Goal: Task Accomplishment & Management: Manage account settings

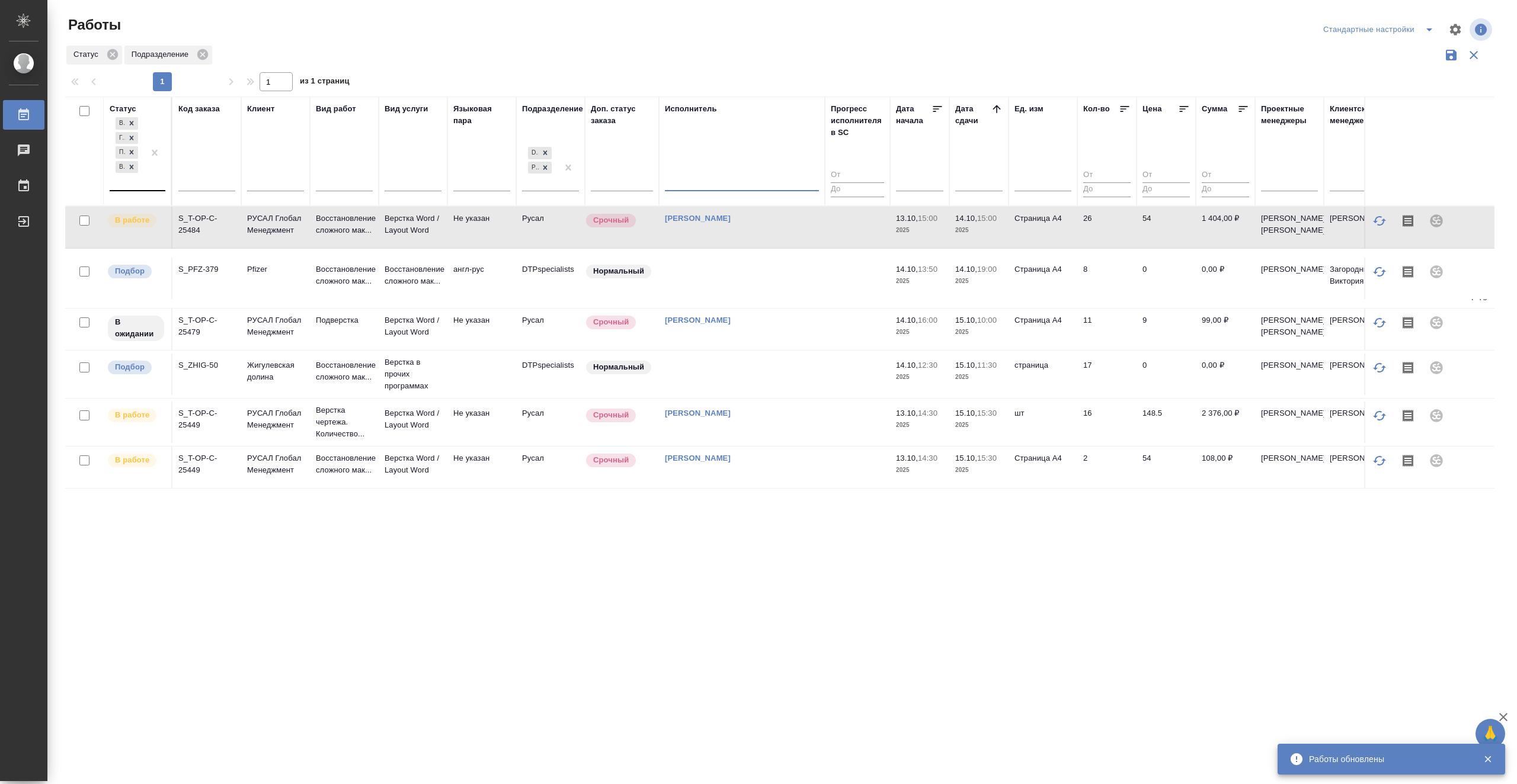
click at [158, 186] on div at bounding box center [155, 152] width 21 height 75
click at [323, 241] on div "Выполнен" at bounding box center [266, 239] width 177 height 21
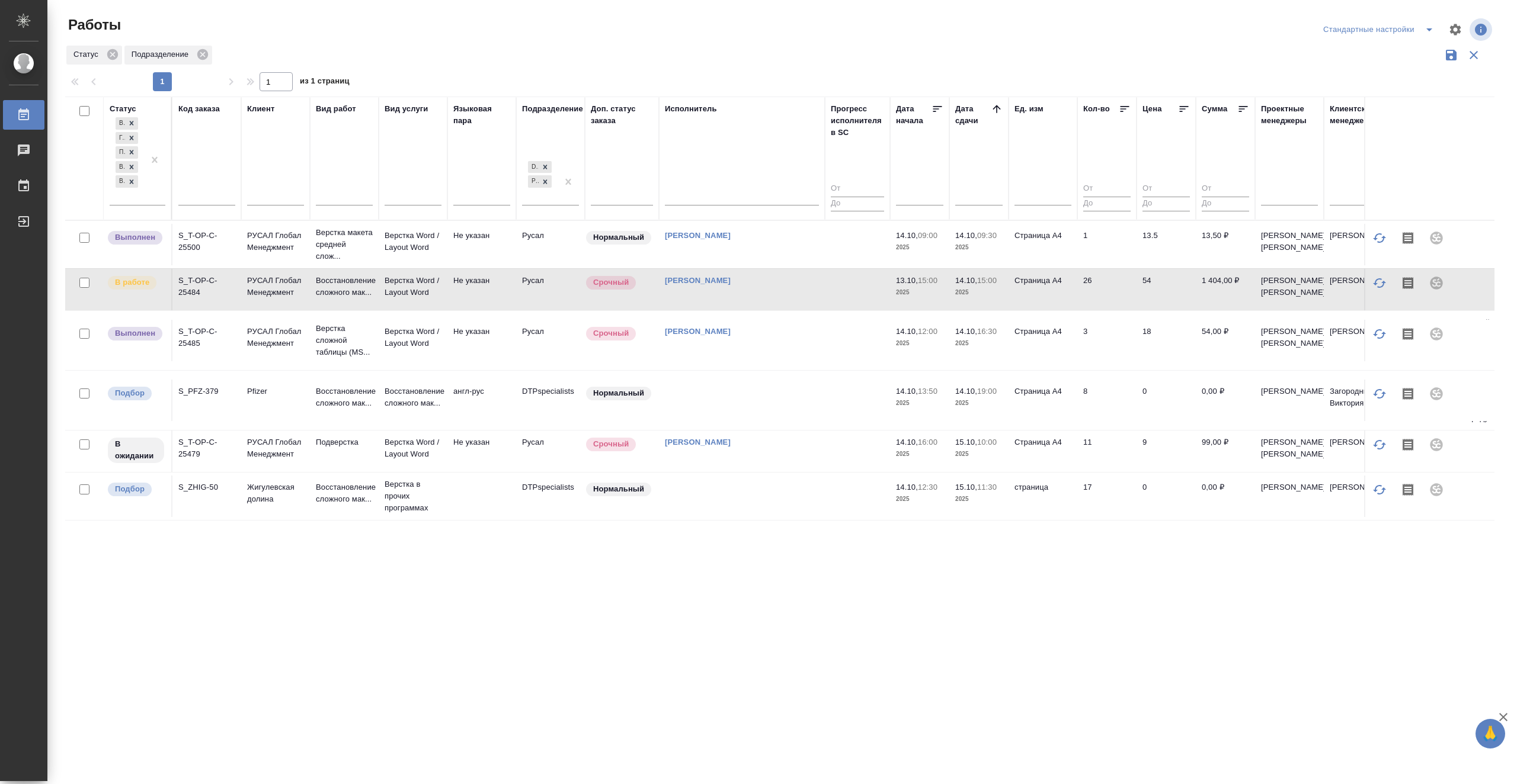
click at [823, 362] on td "[PERSON_NAME]" at bounding box center [742, 340] width 166 height 42
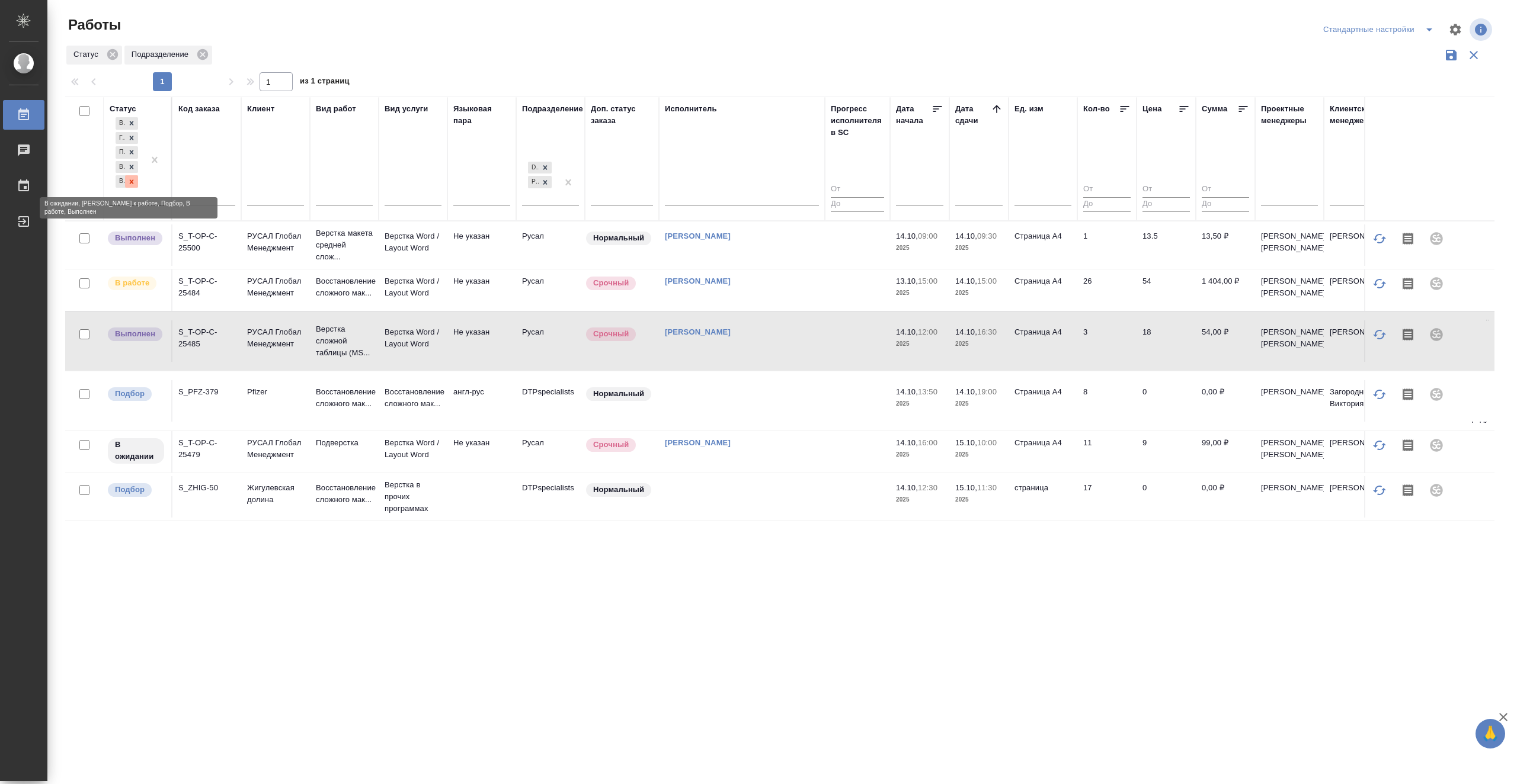
click at [135, 181] on div at bounding box center [131, 182] width 13 height 12
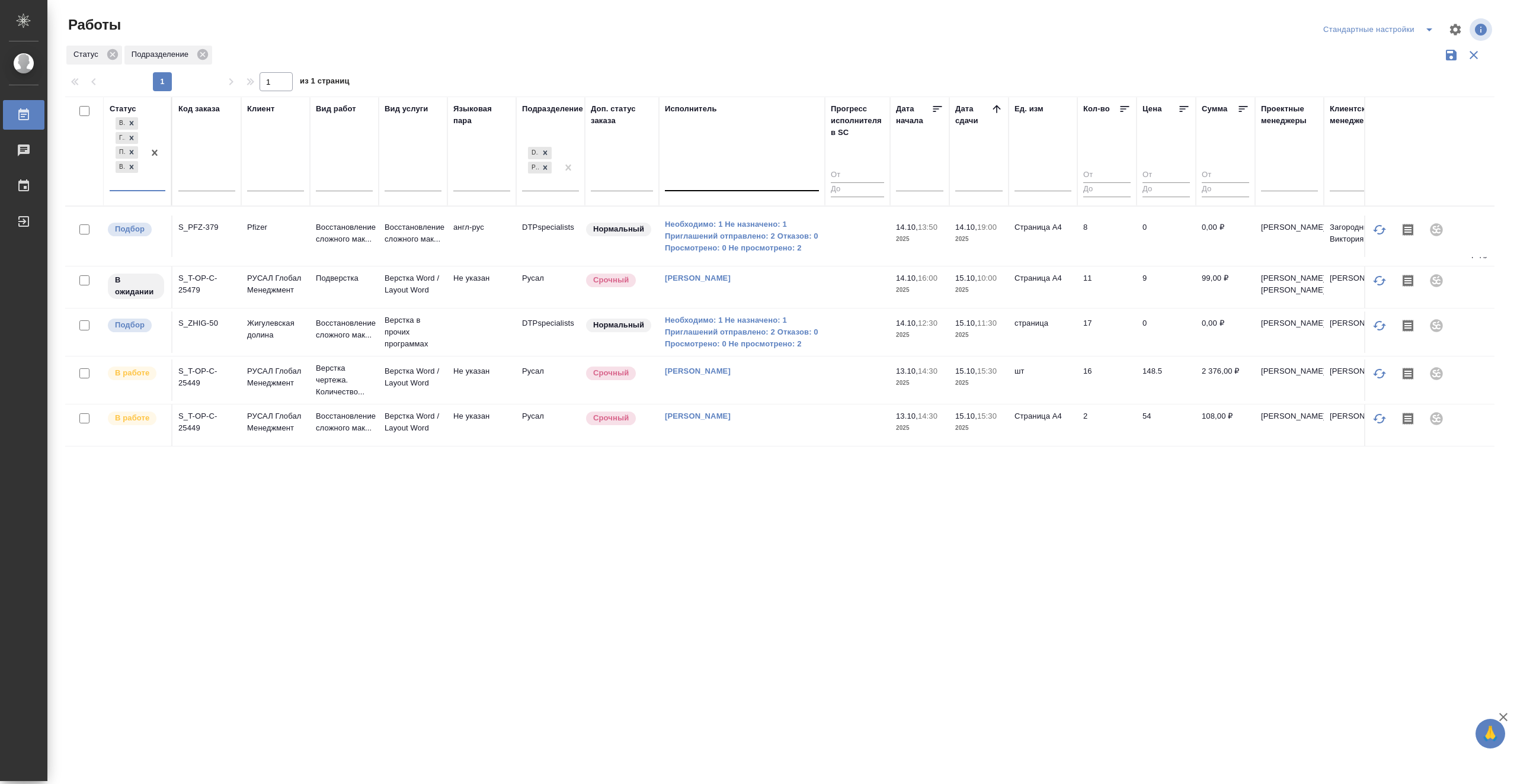
click at [741, 170] on div at bounding box center [742, 179] width 154 height 22
click at [712, 212] on div "Свои работы" at bounding box center [753, 217] width 177 height 21
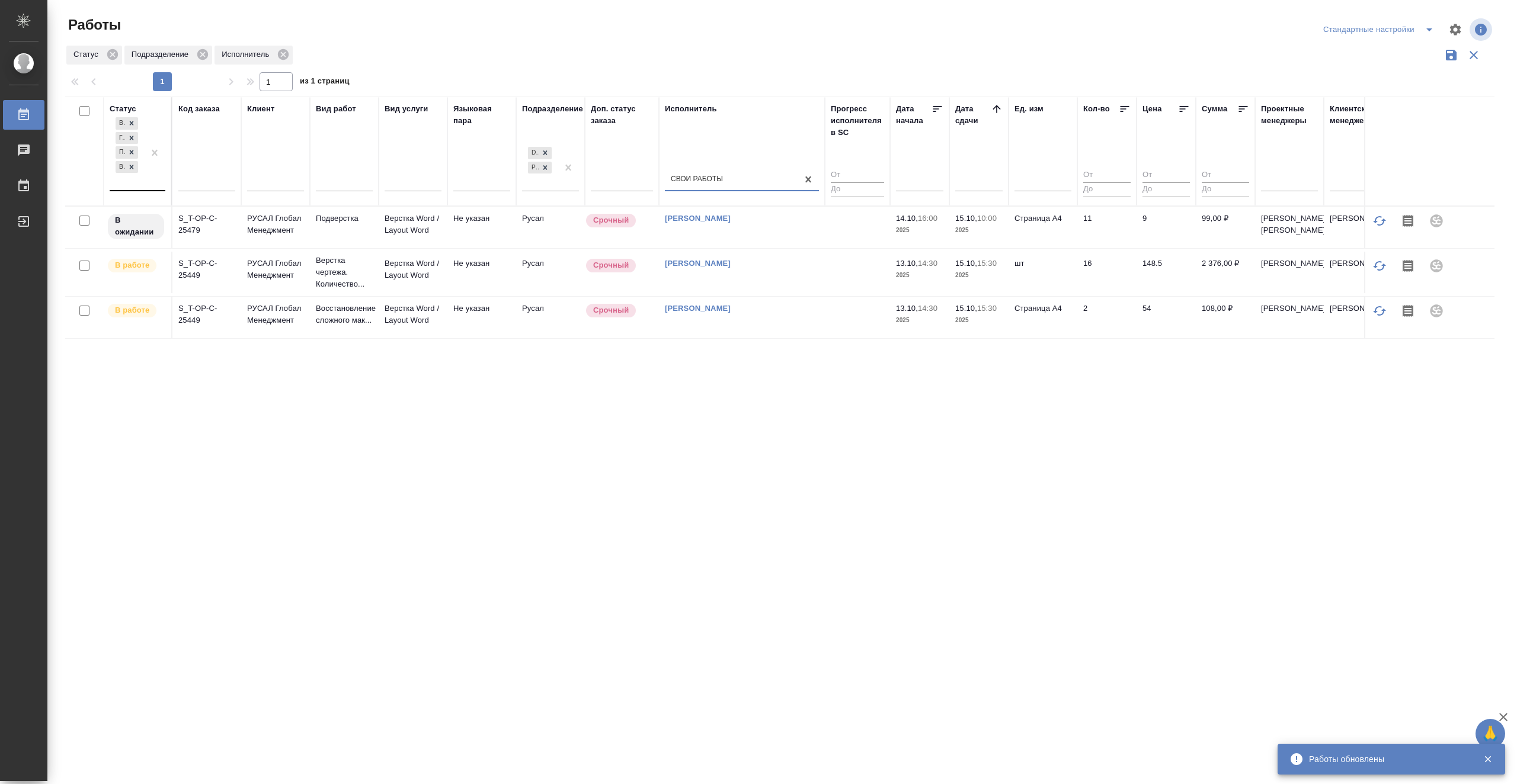
click at [132, 183] on div "В ожидании Готов к работе Подбор В работе" at bounding box center [127, 152] width 35 height 75
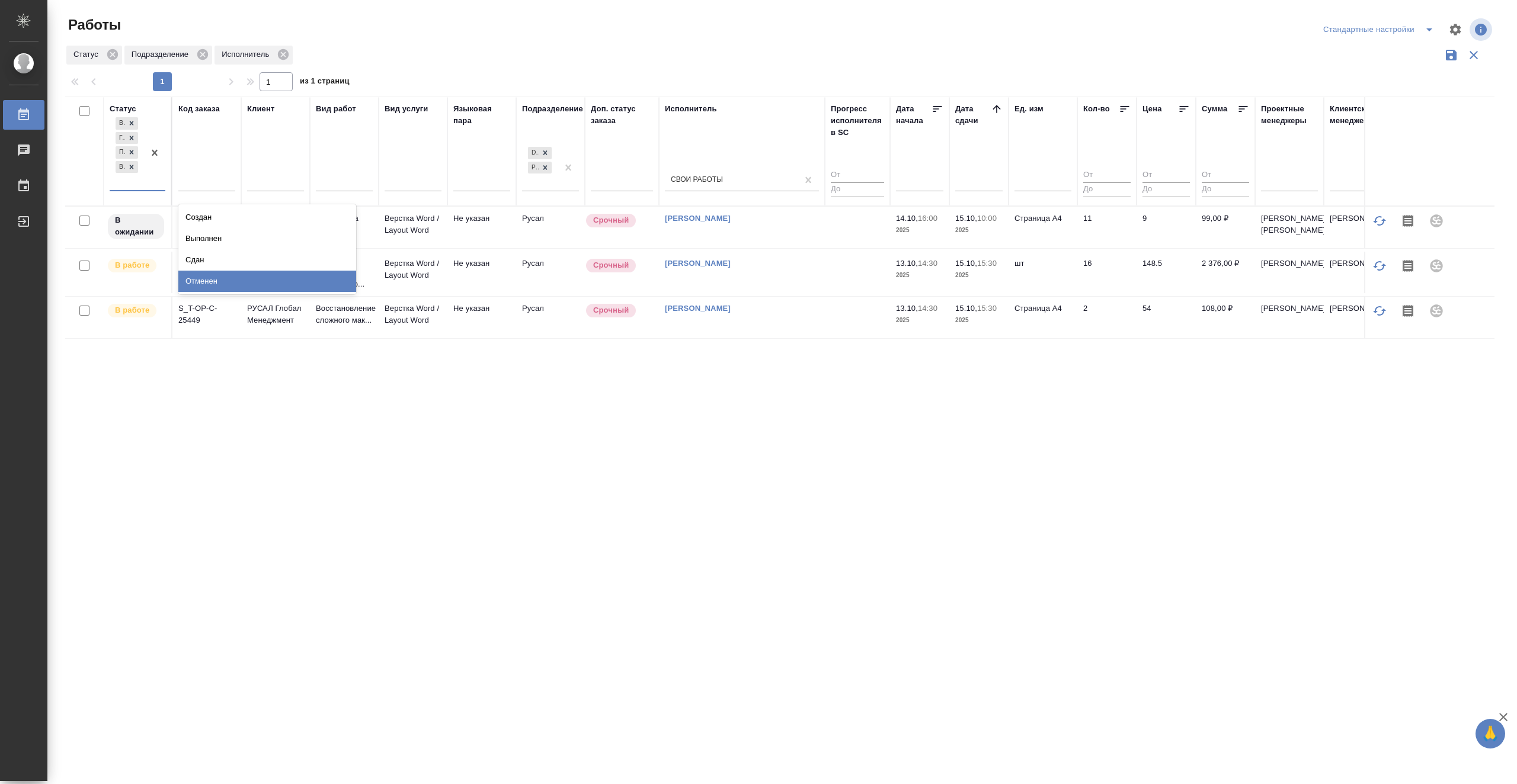
click at [441, 419] on div "Статус option Выполнен, deselected. option Отменен focused, 8 of 8. 4 results a…" at bounding box center [780, 309] width 1430 height 426
click at [166, 183] on th "Статус В ожидании Готов к работе Подбор В работе" at bounding box center [137, 151] width 69 height 109
click at [158, 184] on div at bounding box center [155, 152] width 21 height 75
click at [301, 239] on div "Выполнен" at bounding box center [266, 239] width 177 height 21
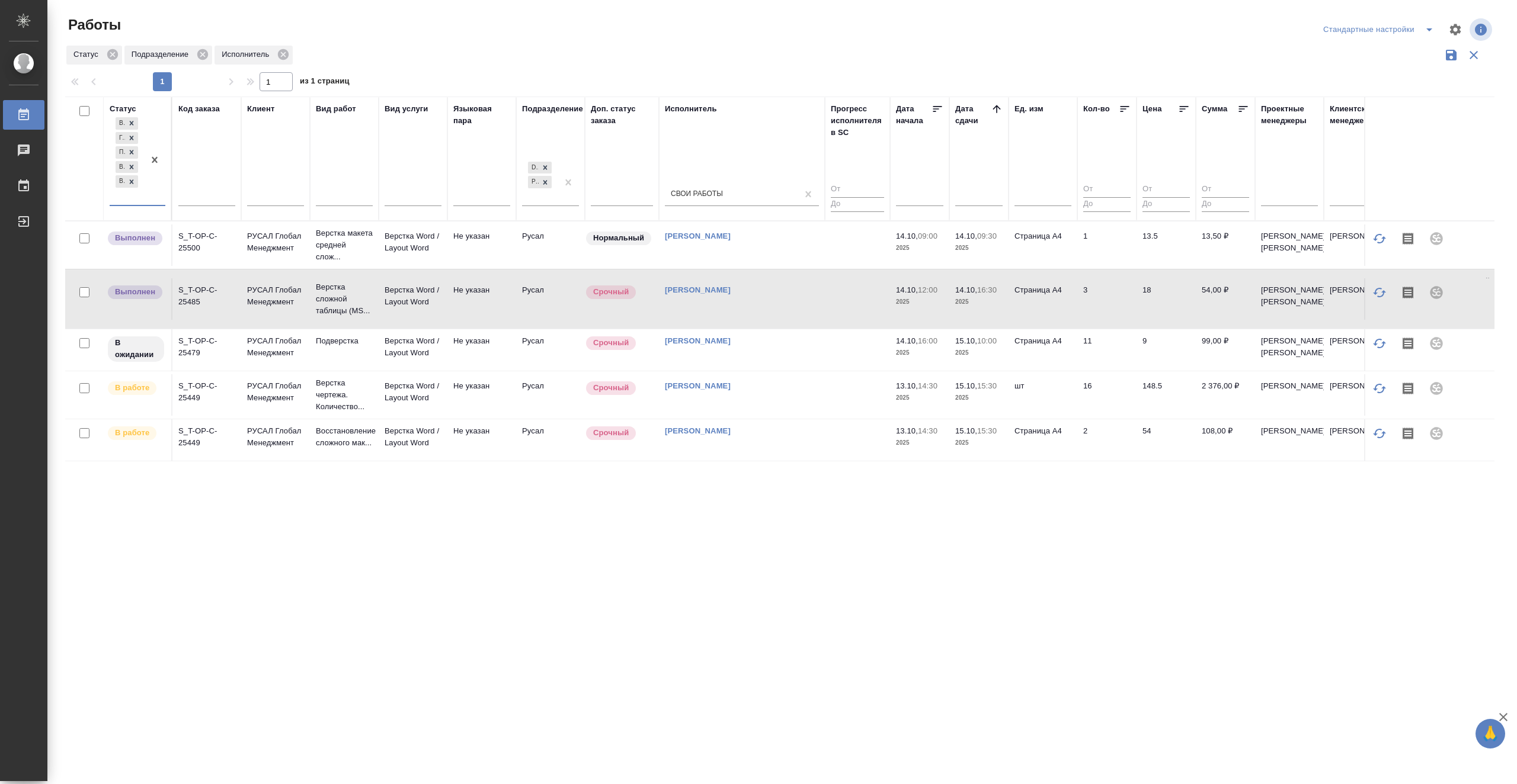
click at [831, 316] on td at bounding box center [857, 298] width 65 height 42
click at [131, 180] on icon at bounding box center [131, 181] width 8 height 8
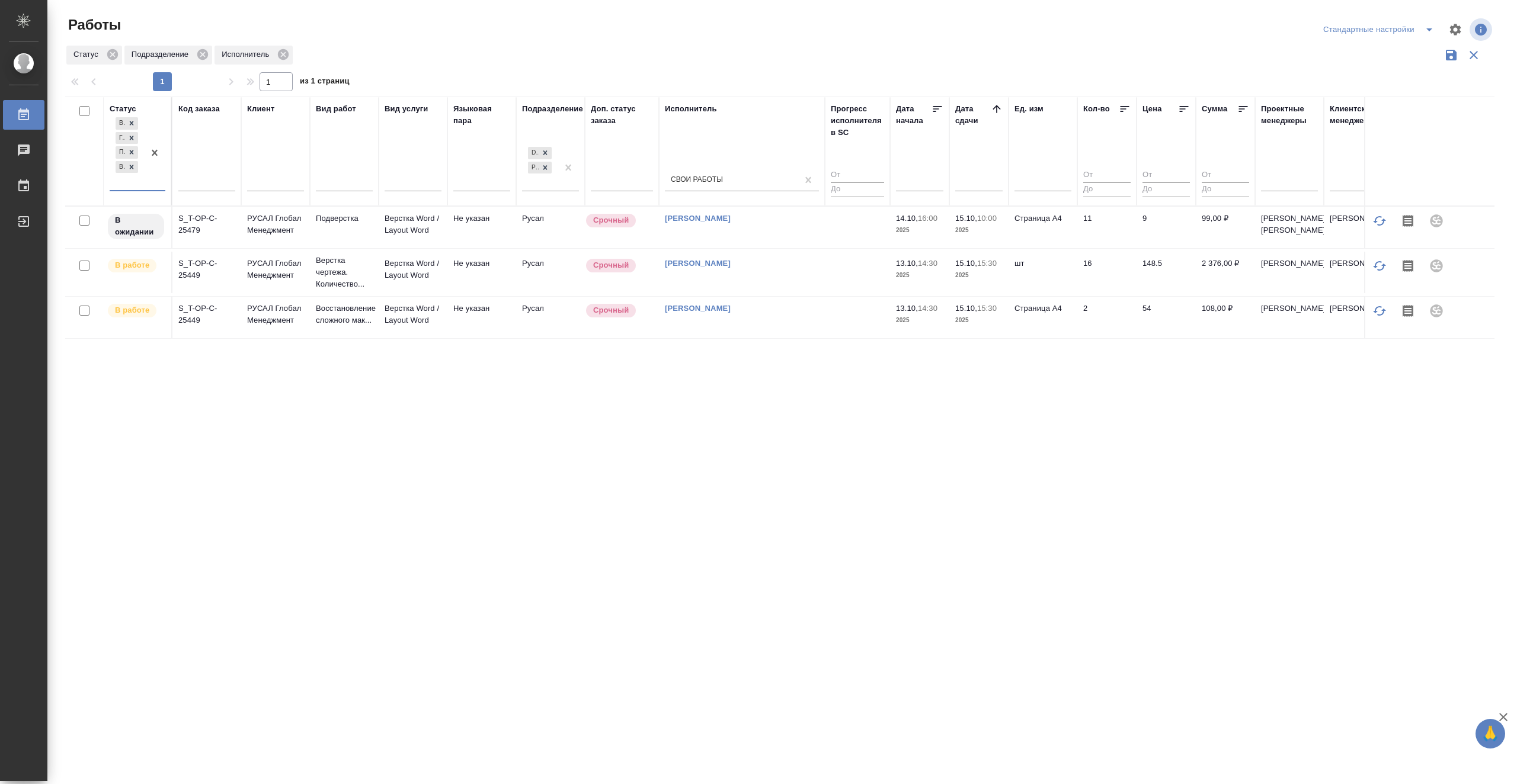
click at [470, 415] on div "Статус option Выполнен, deselected. 0 results available. Select is focused ,typ…" at bounding box center [780, 309] width 1430 height 426
click at [353, 400] on div "Статус В ожидании Готов к работе Подбор В работе Код заказа Клиент Вид работ Ви…" at bounding box center [780, 309] width 1430 height 426
click at [853, 293] on td at bounding box center [857, 273] width 65 height 42
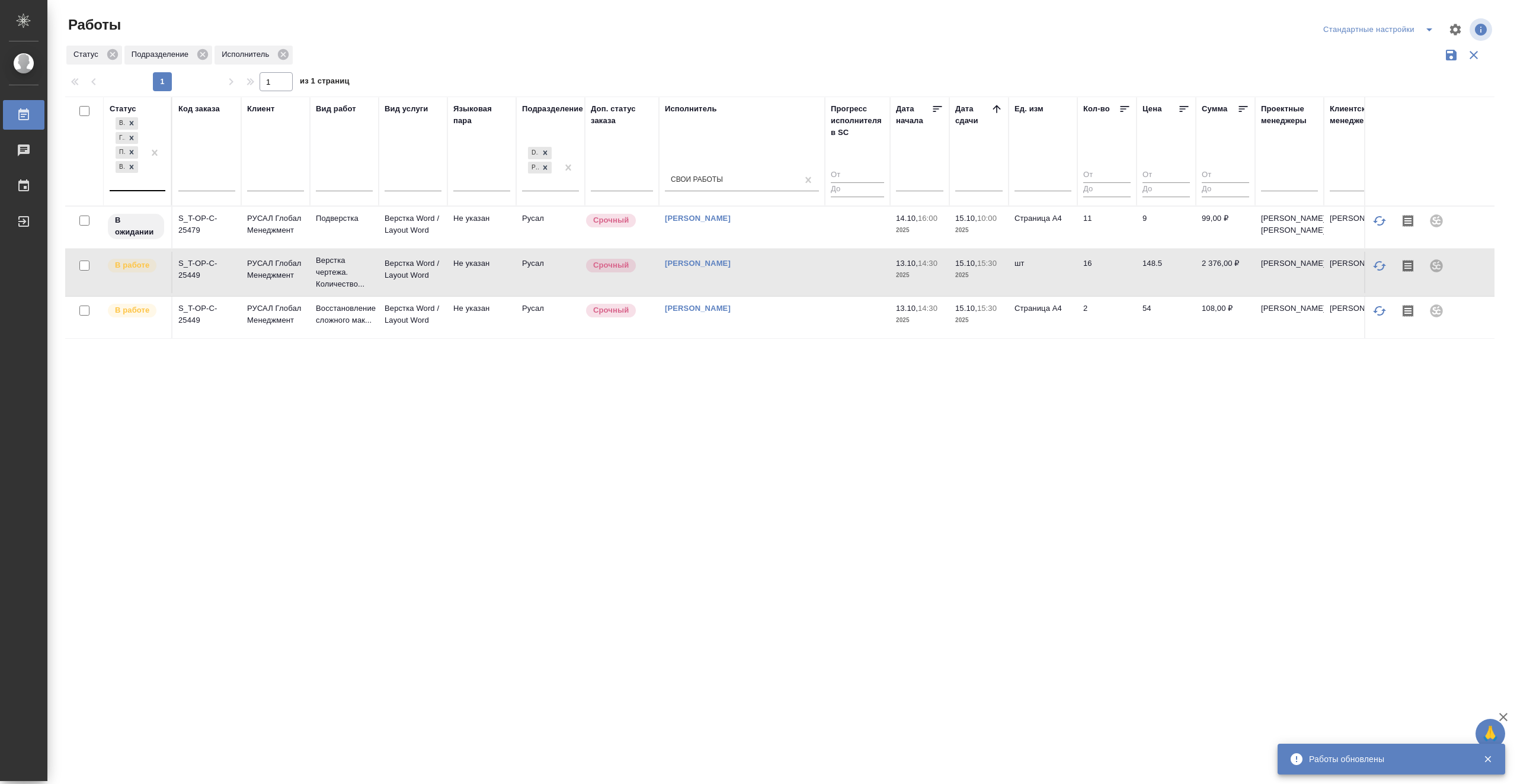
click at [832, 339] on td at bounding box center [857, 317] width 65 height 42
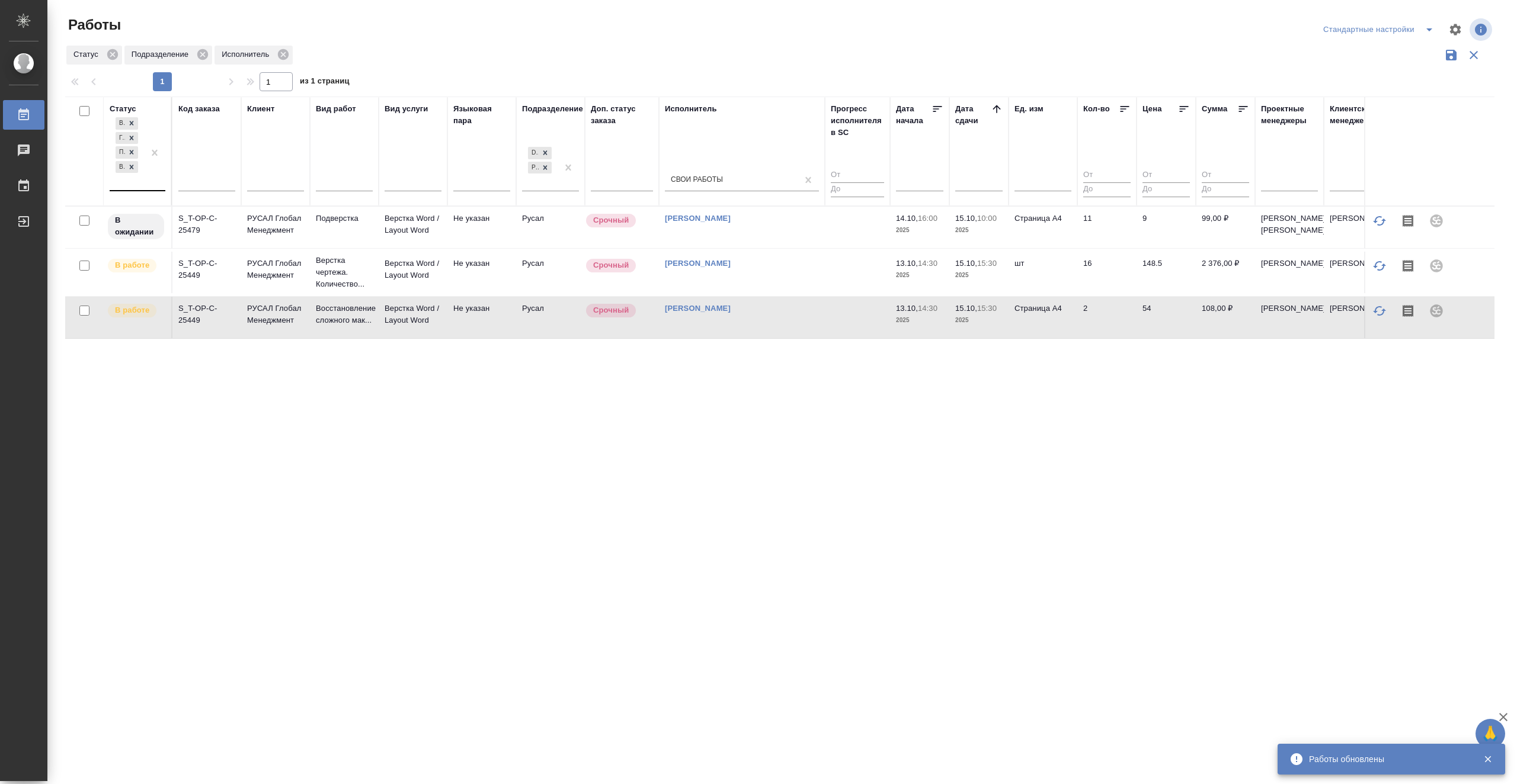
click at [837, 339] on td at bounding box center [857, 317] width 65 height 42
click at [839, 337] on td at bounding box center [857, 317] width 65 height 42
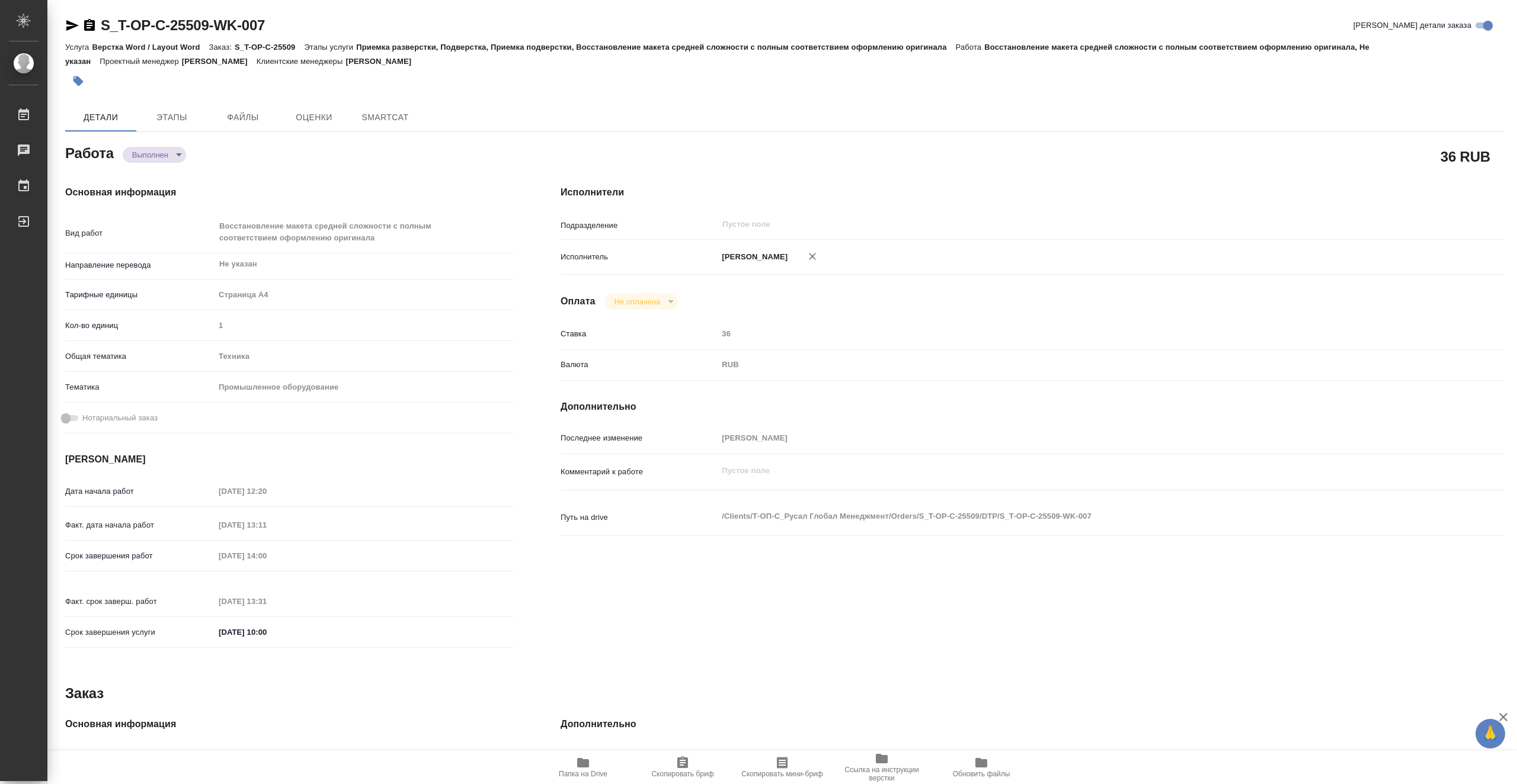
type textarea "x"
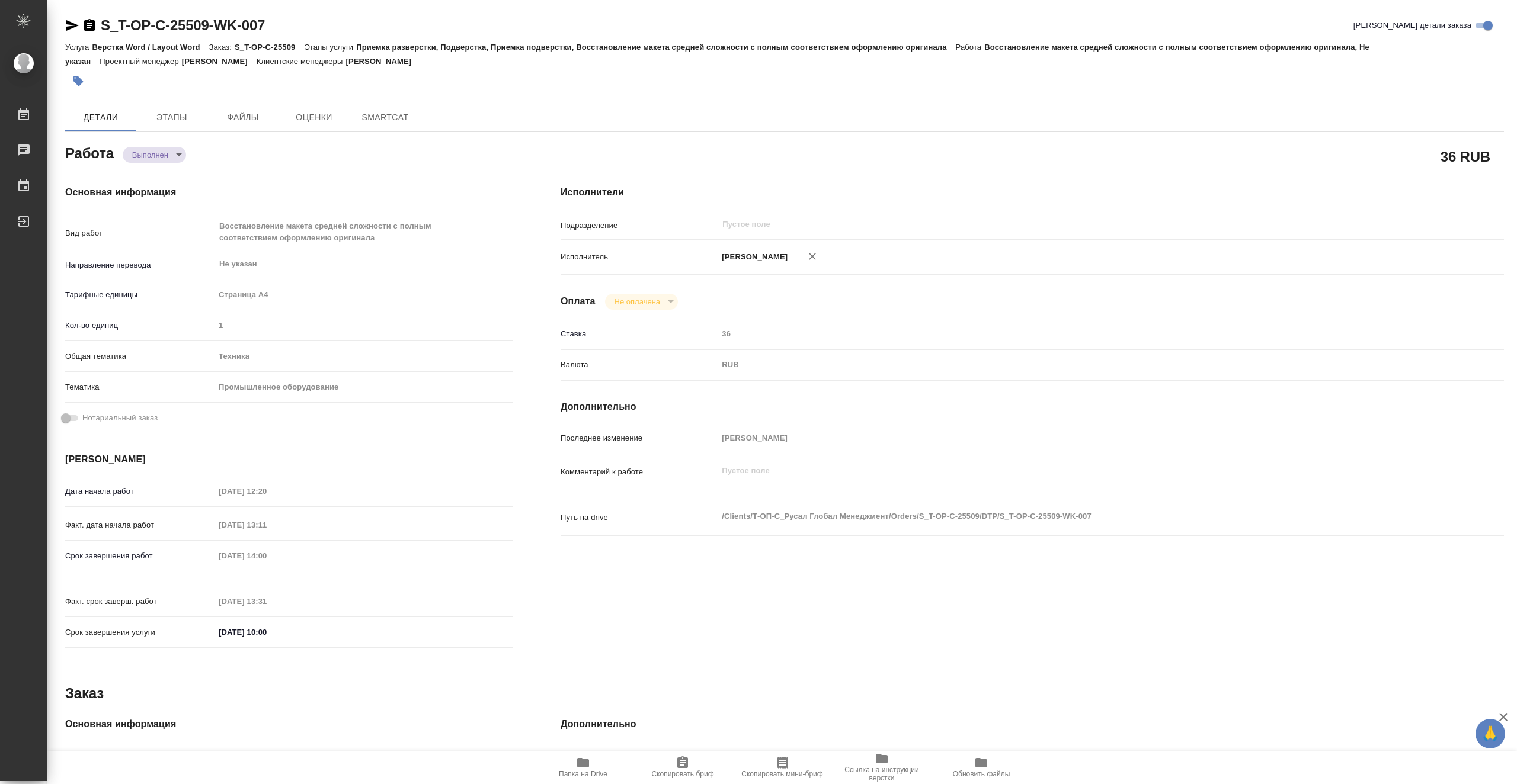
type textarea "x"
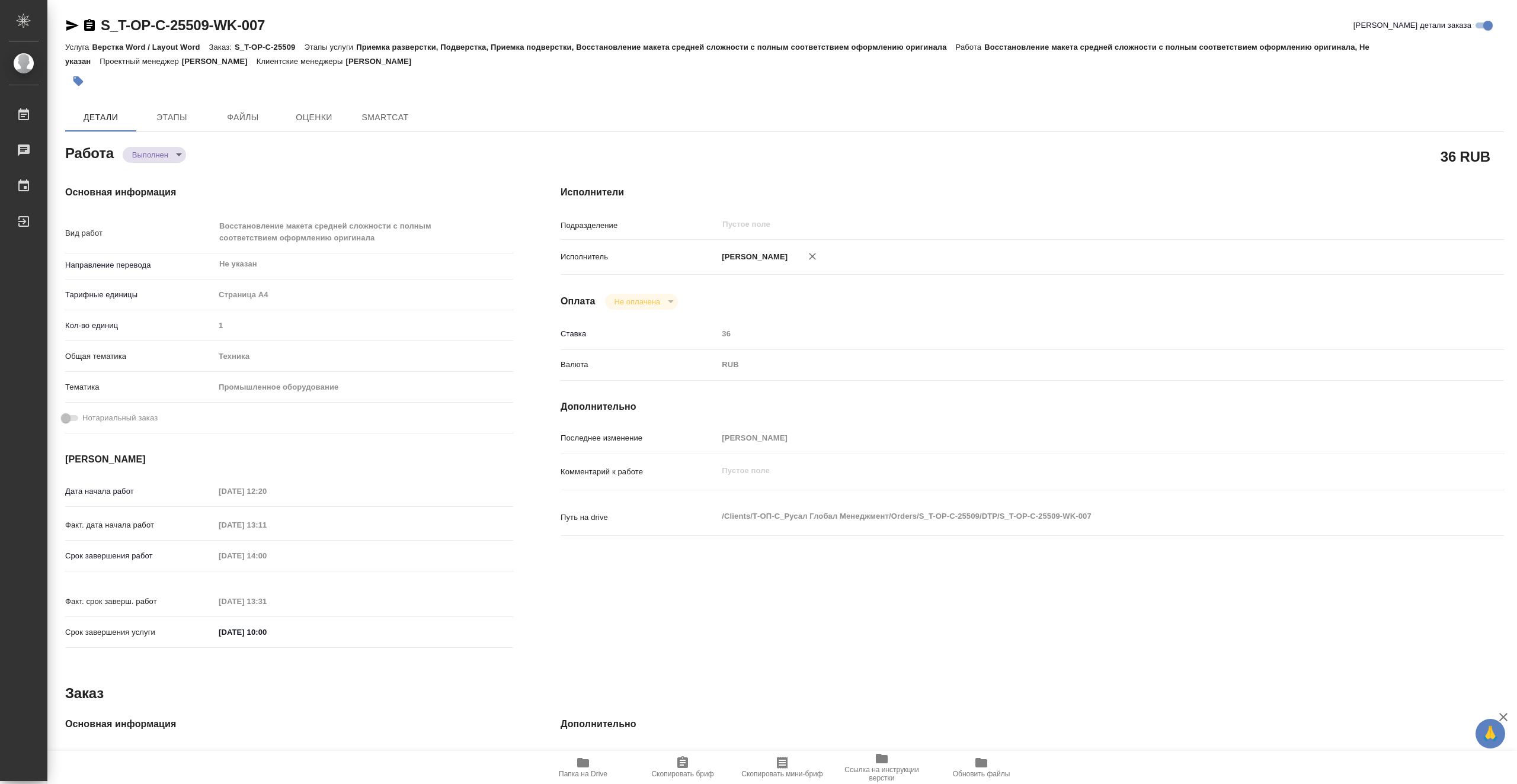
type textarea "x"
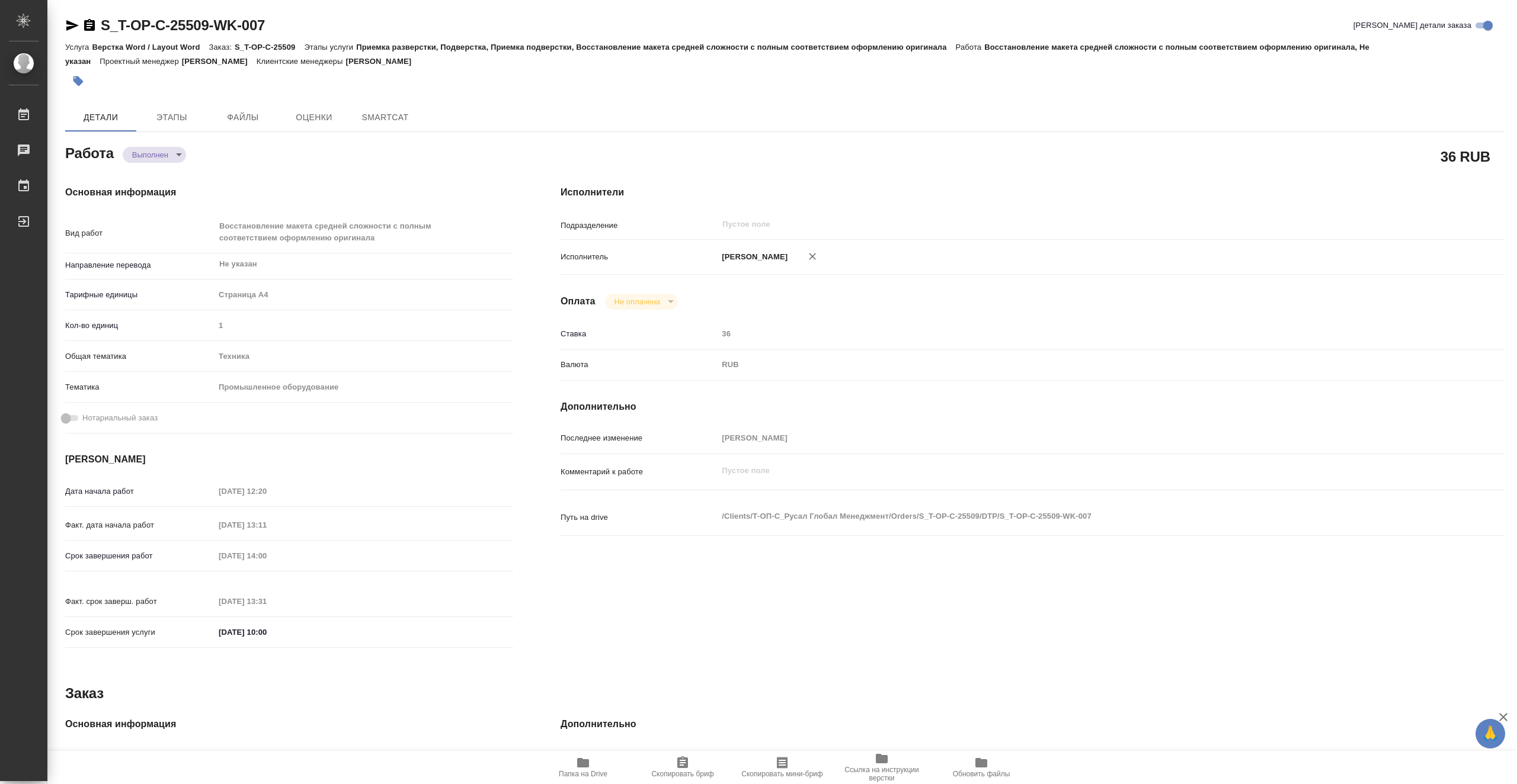
type textarea "x"
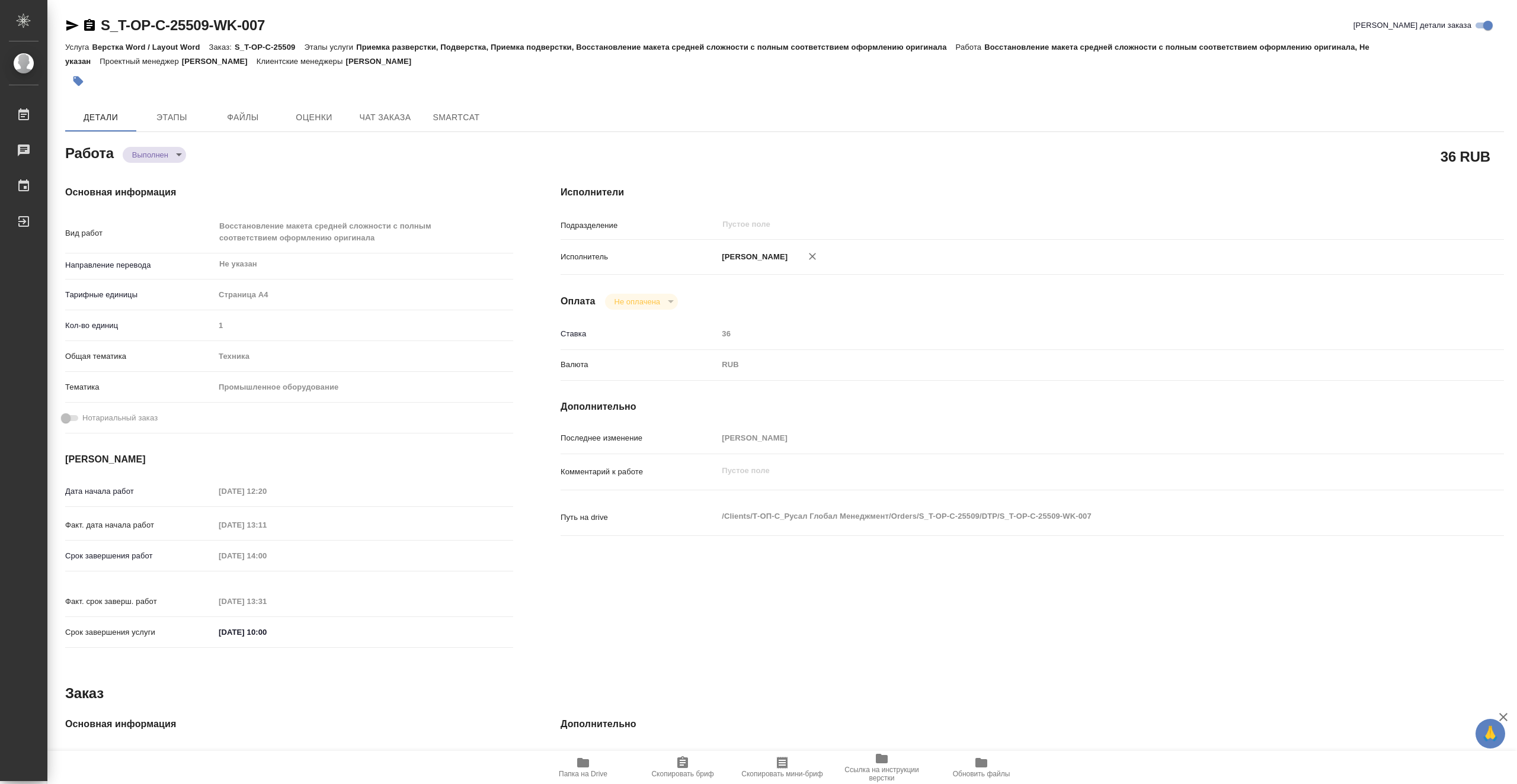
scroll to position [238, 0]
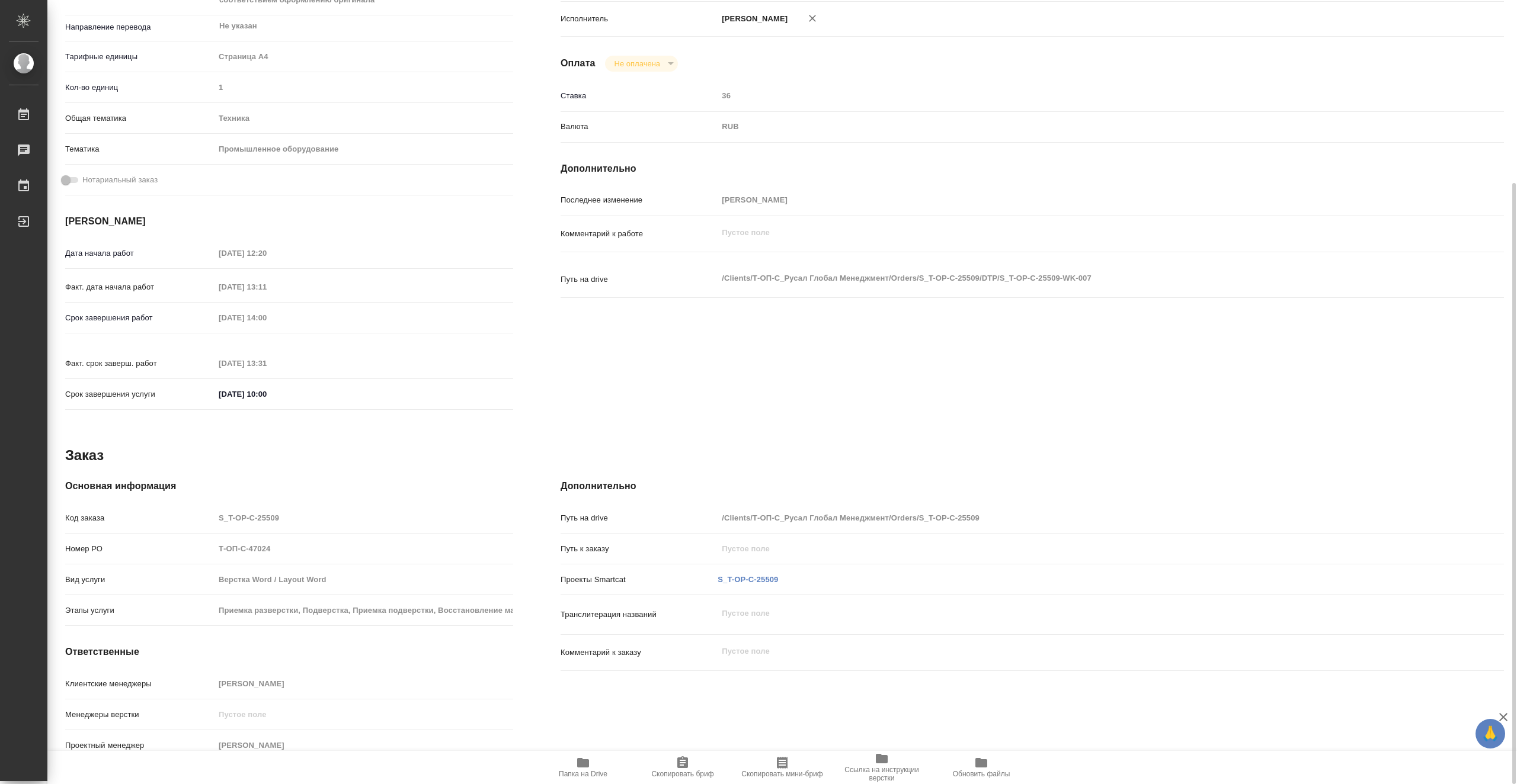
type textarea "x"
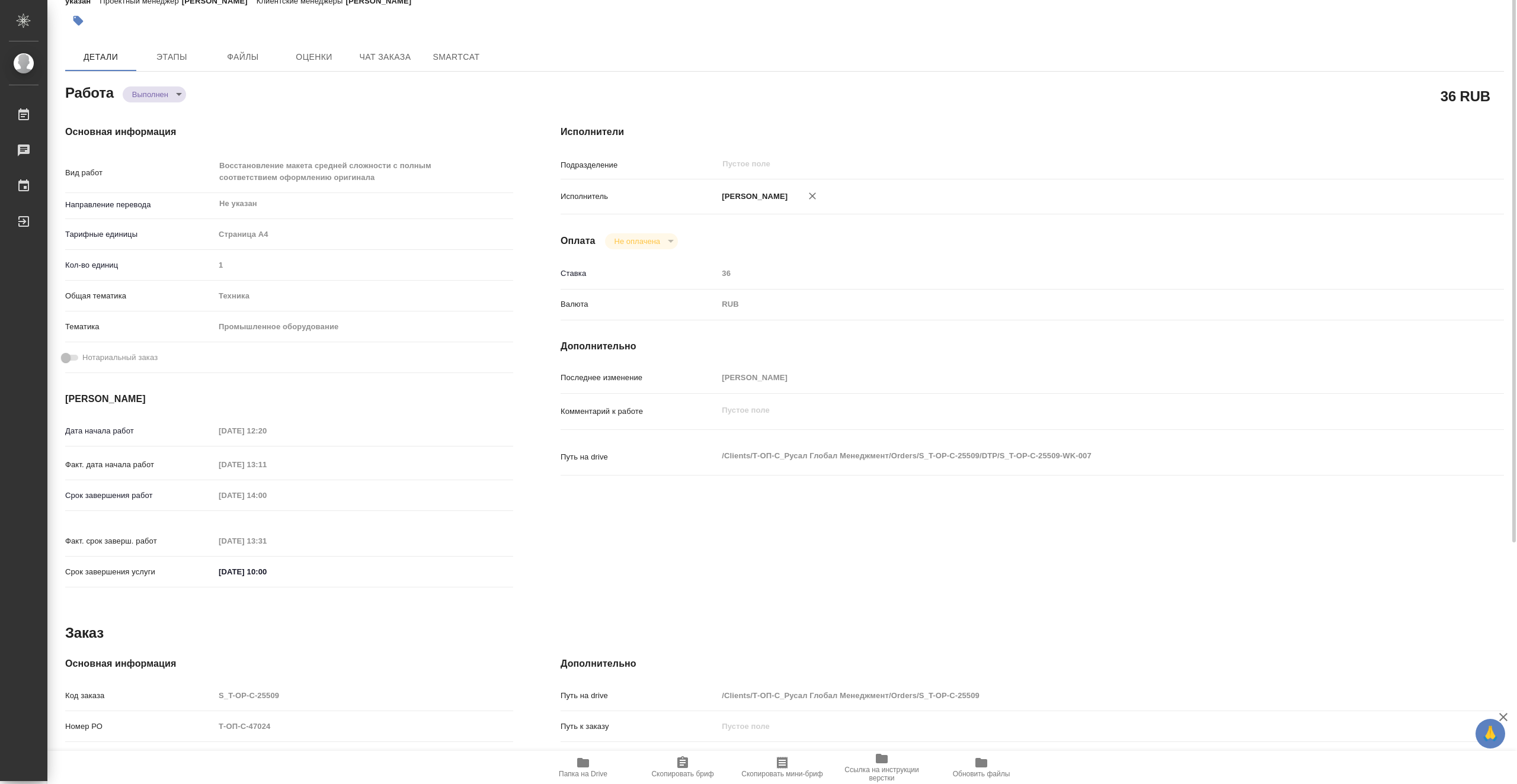
scroll to position [1, 0]
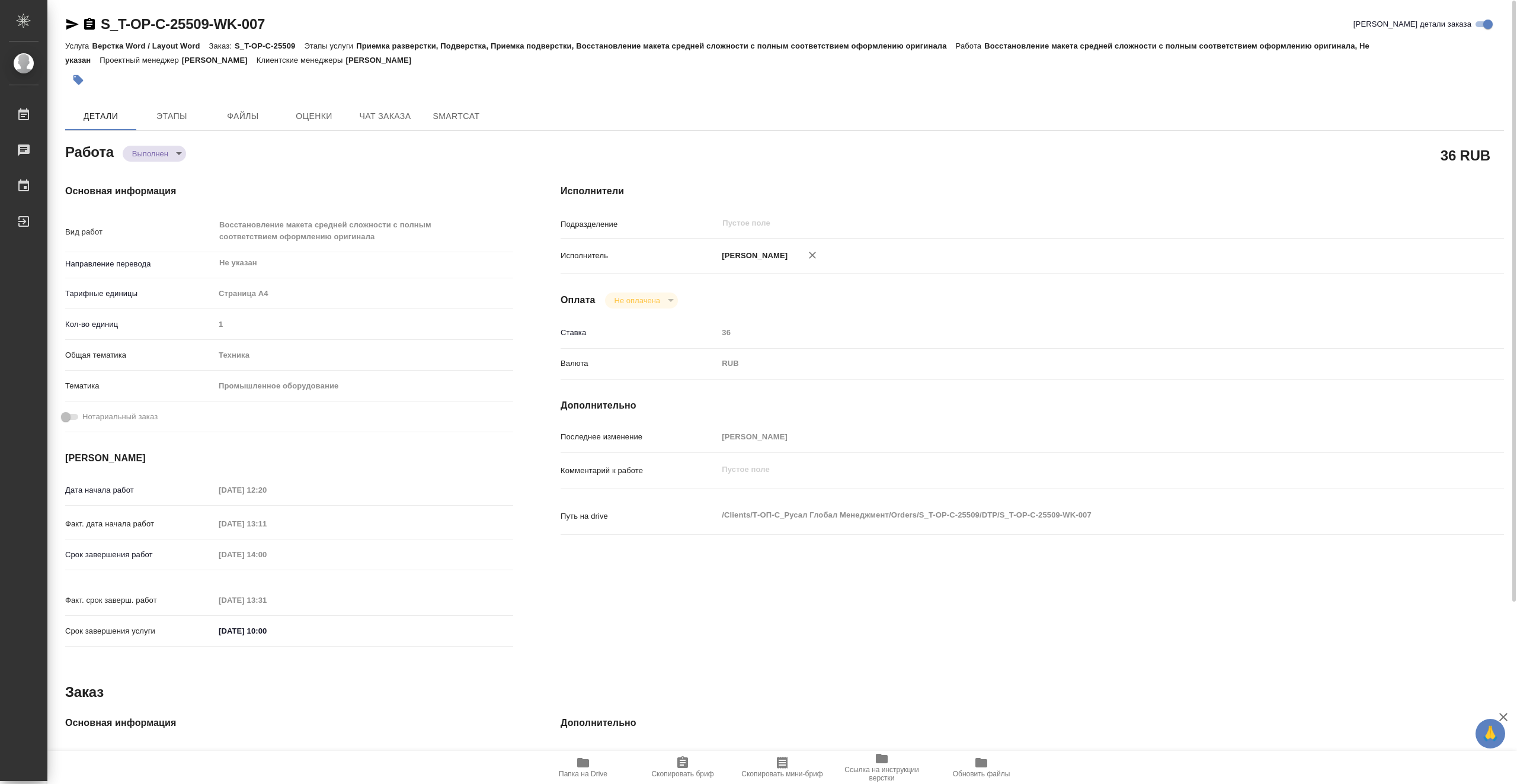
type textarea "x"
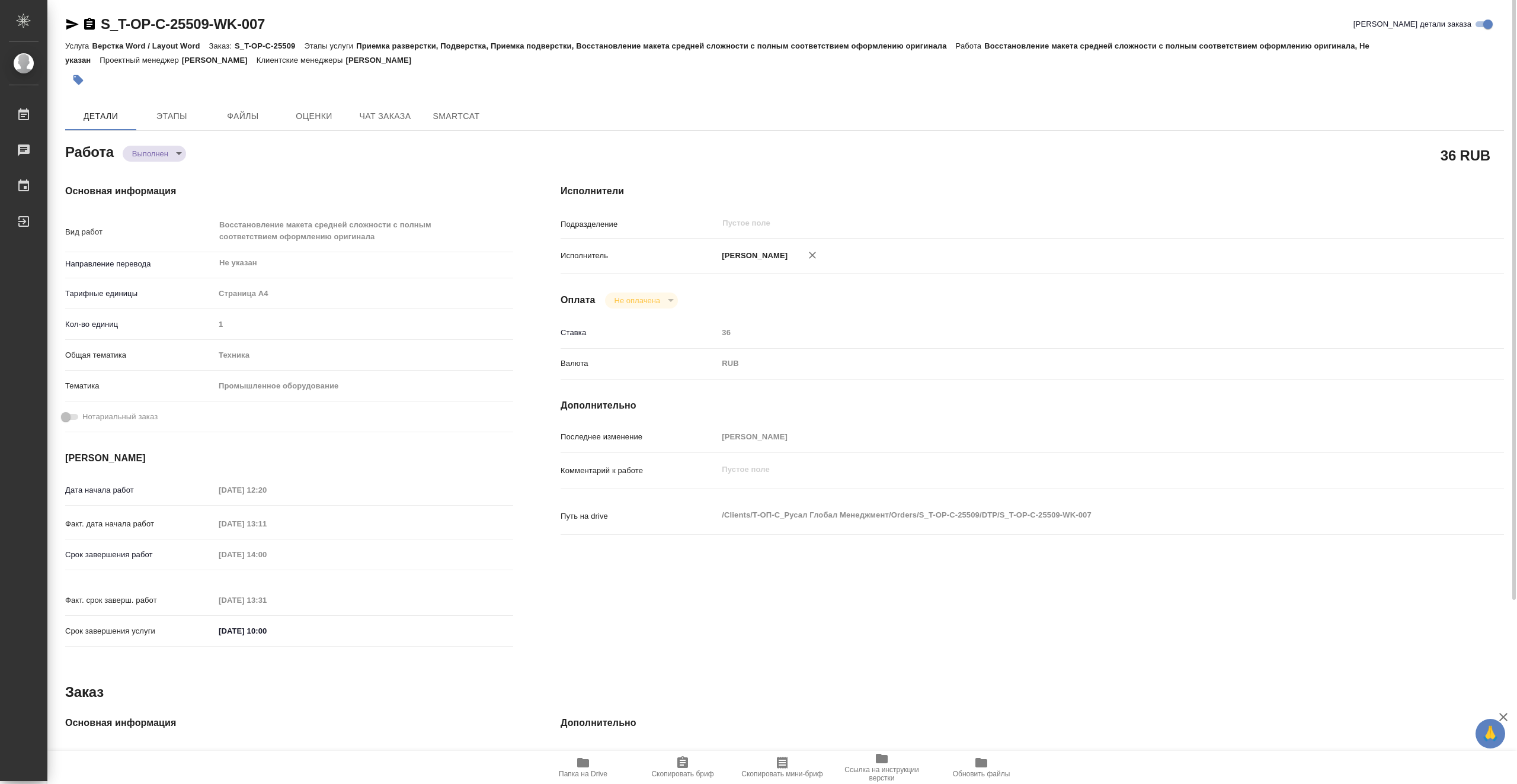
scroll to position [0, 0]
click at [176, 120] on span "Этапы" at bounding box center [172, 118] width 57 height 15
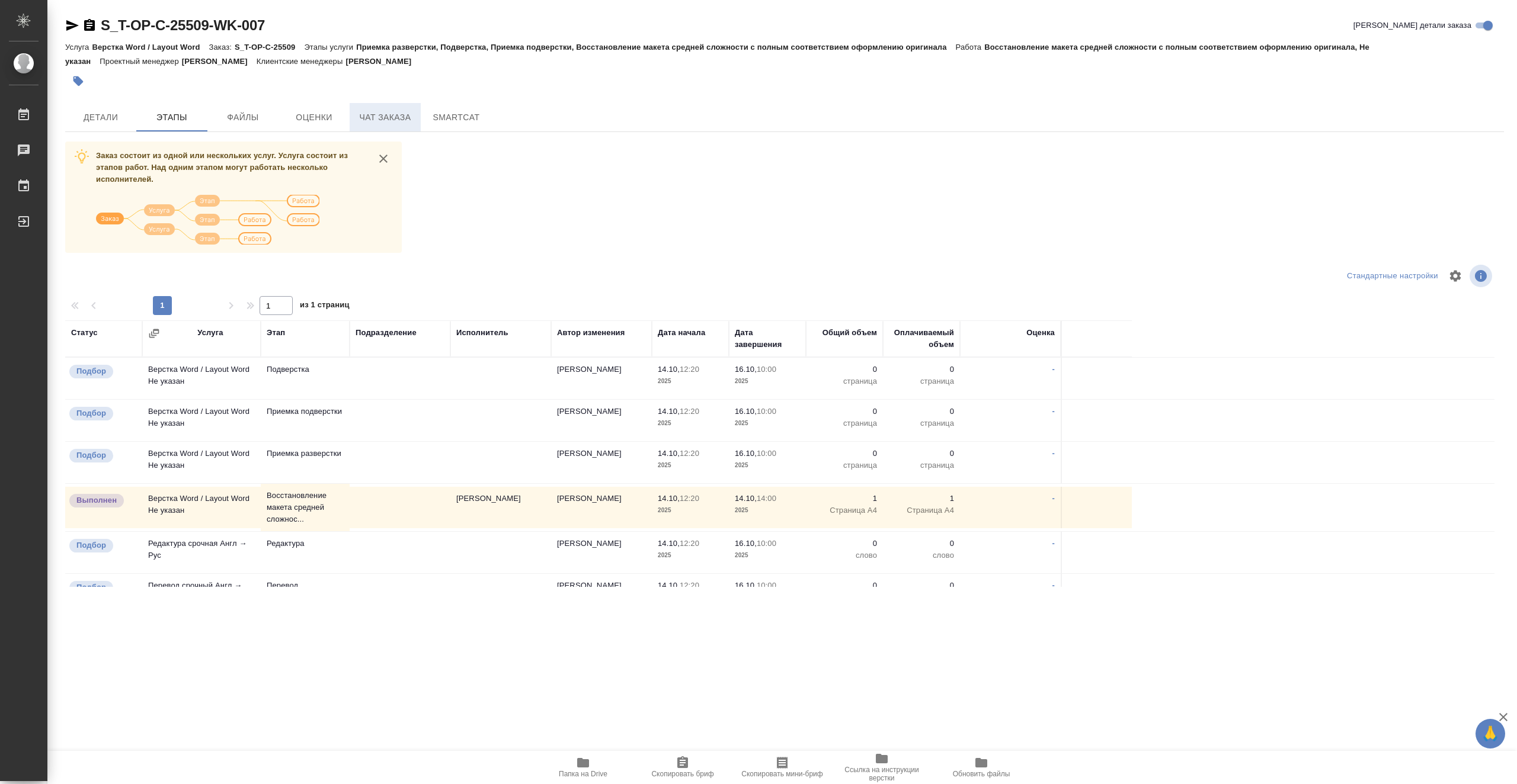
click at [359, 112] on span "Чат заказа" at bounding box center [385, 118] width 57 height 15
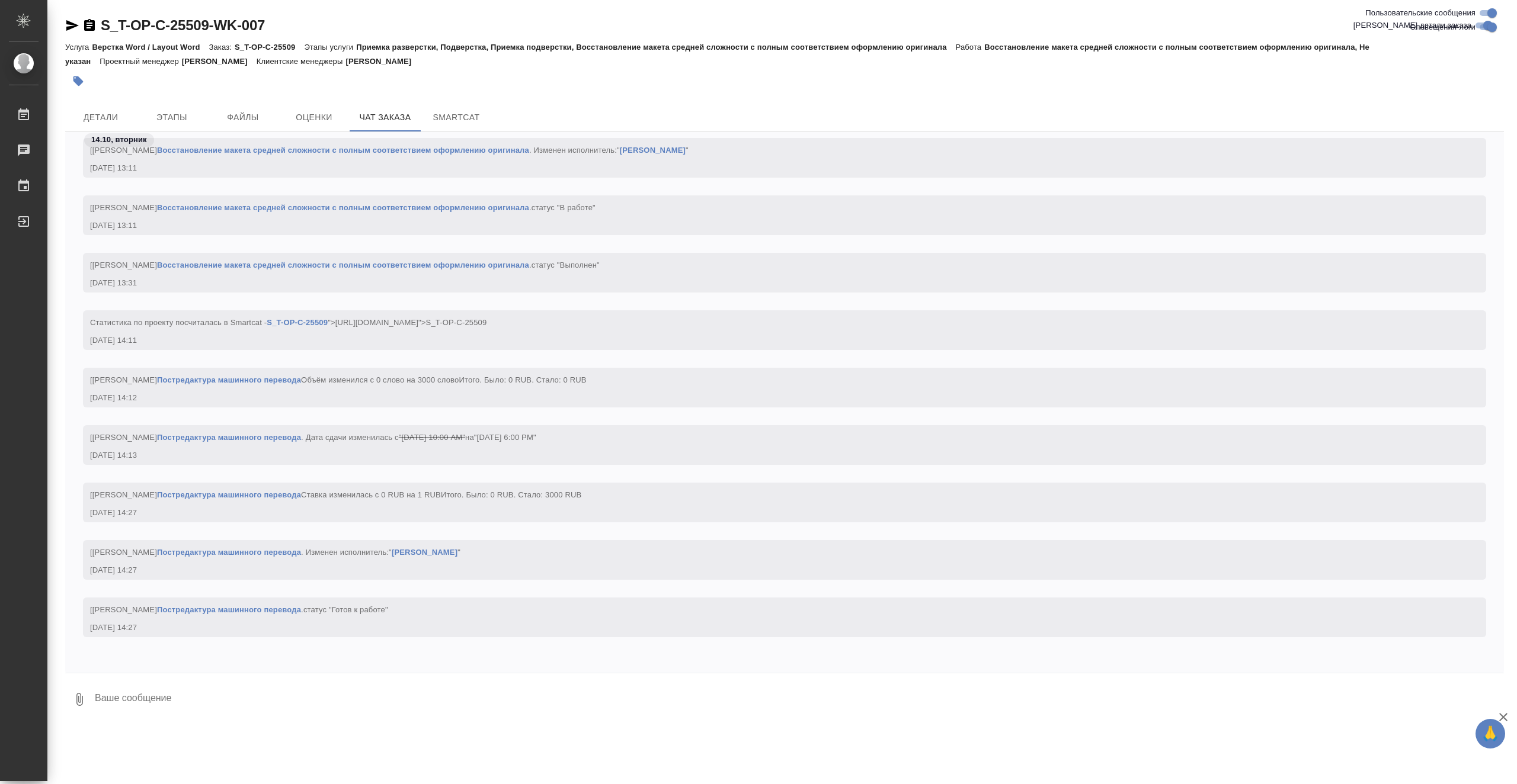
scroll to position [2552, 0]
click at [118, 107] on button "Детали" at bounding box center [101, 118] width 71 height 29
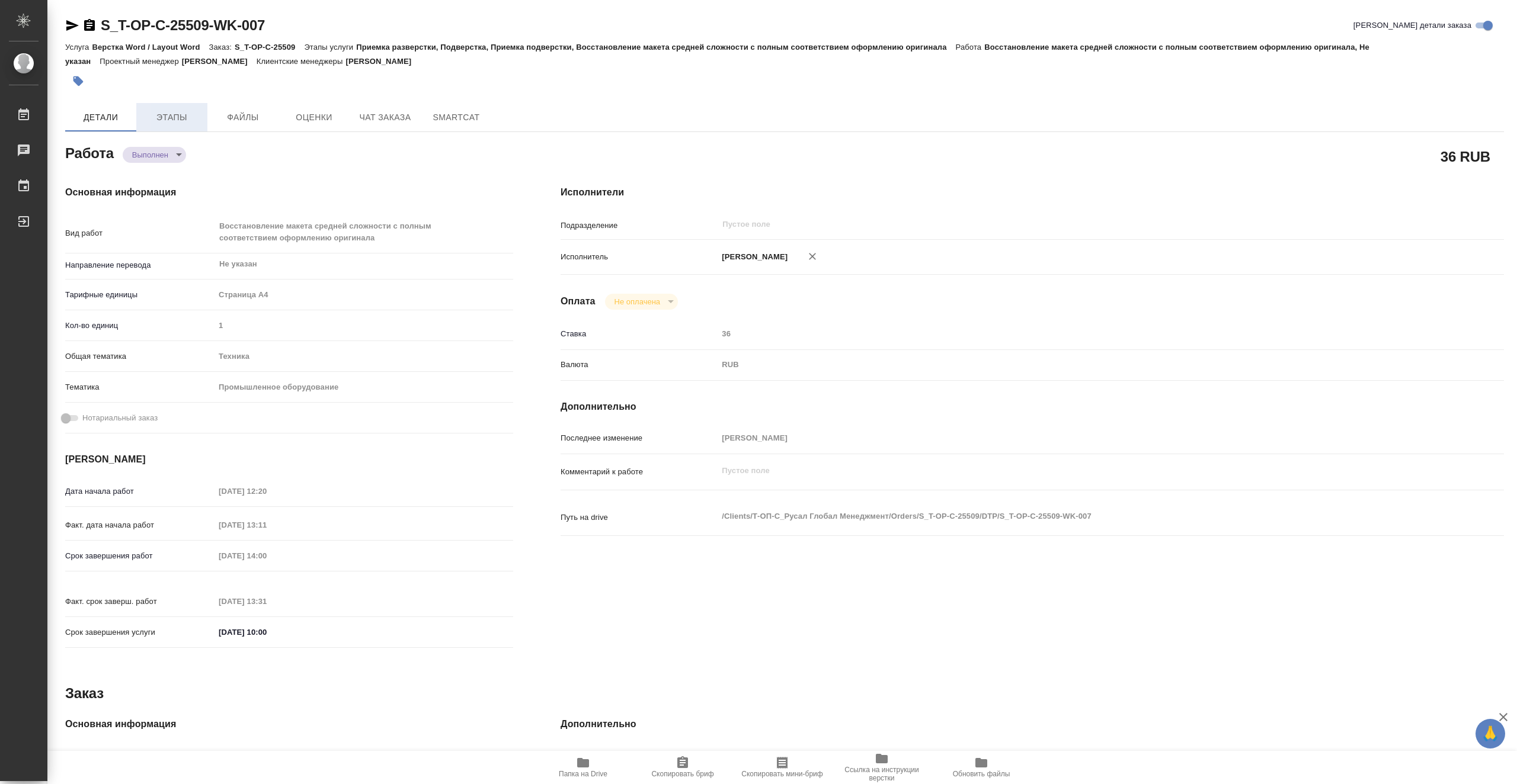
type textarea "x"
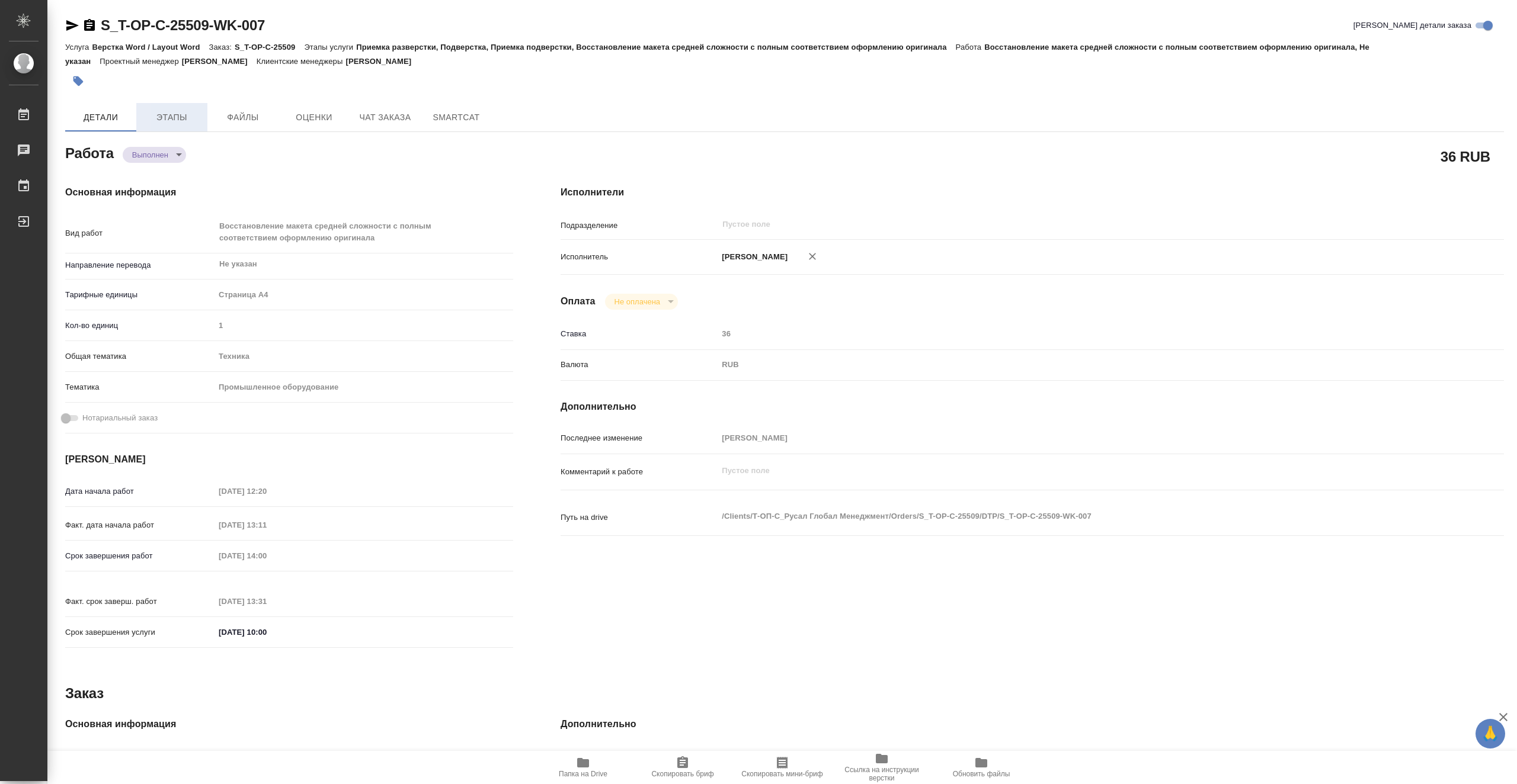
type textarea "x"
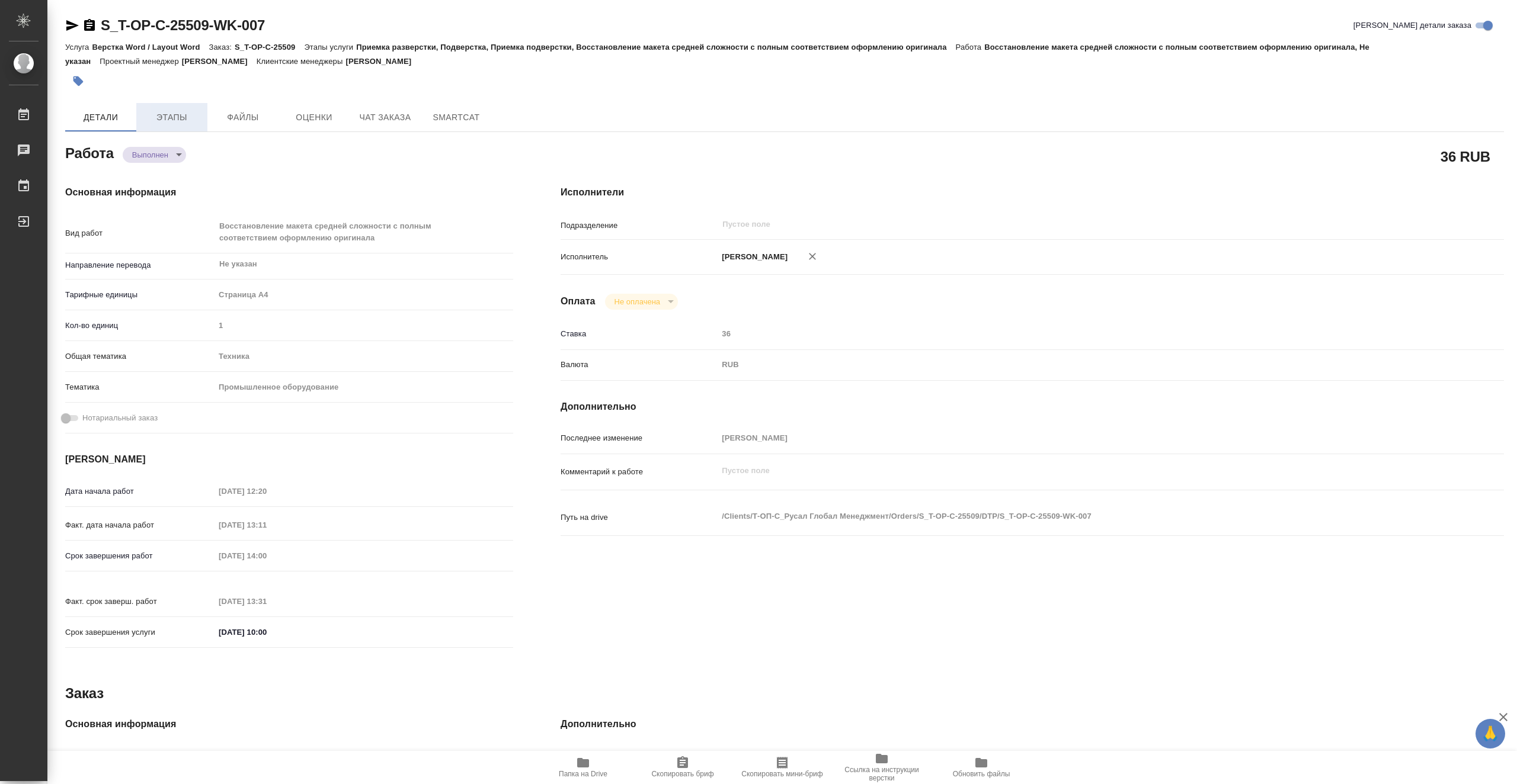
type textarea "x"
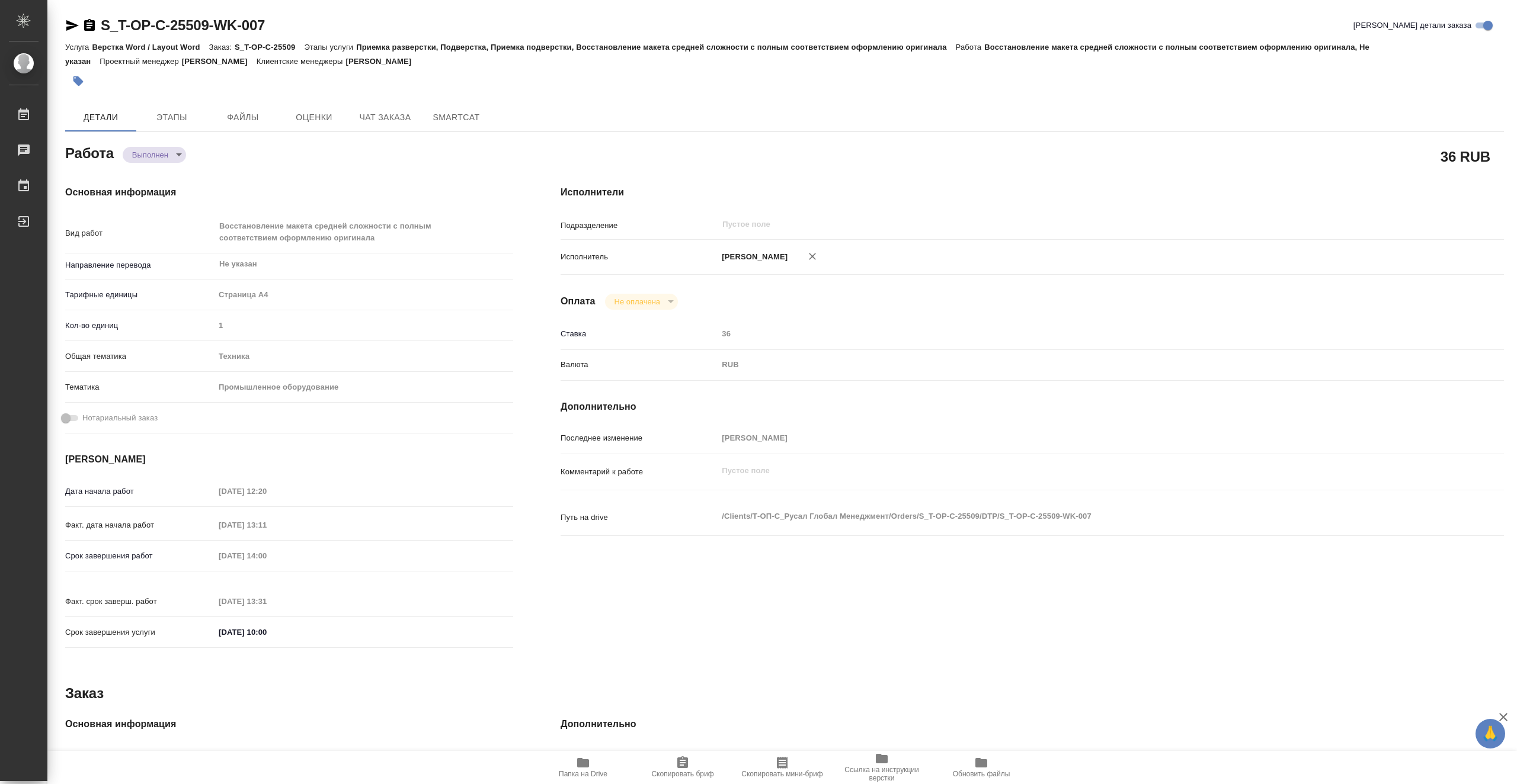
type textarea "x"
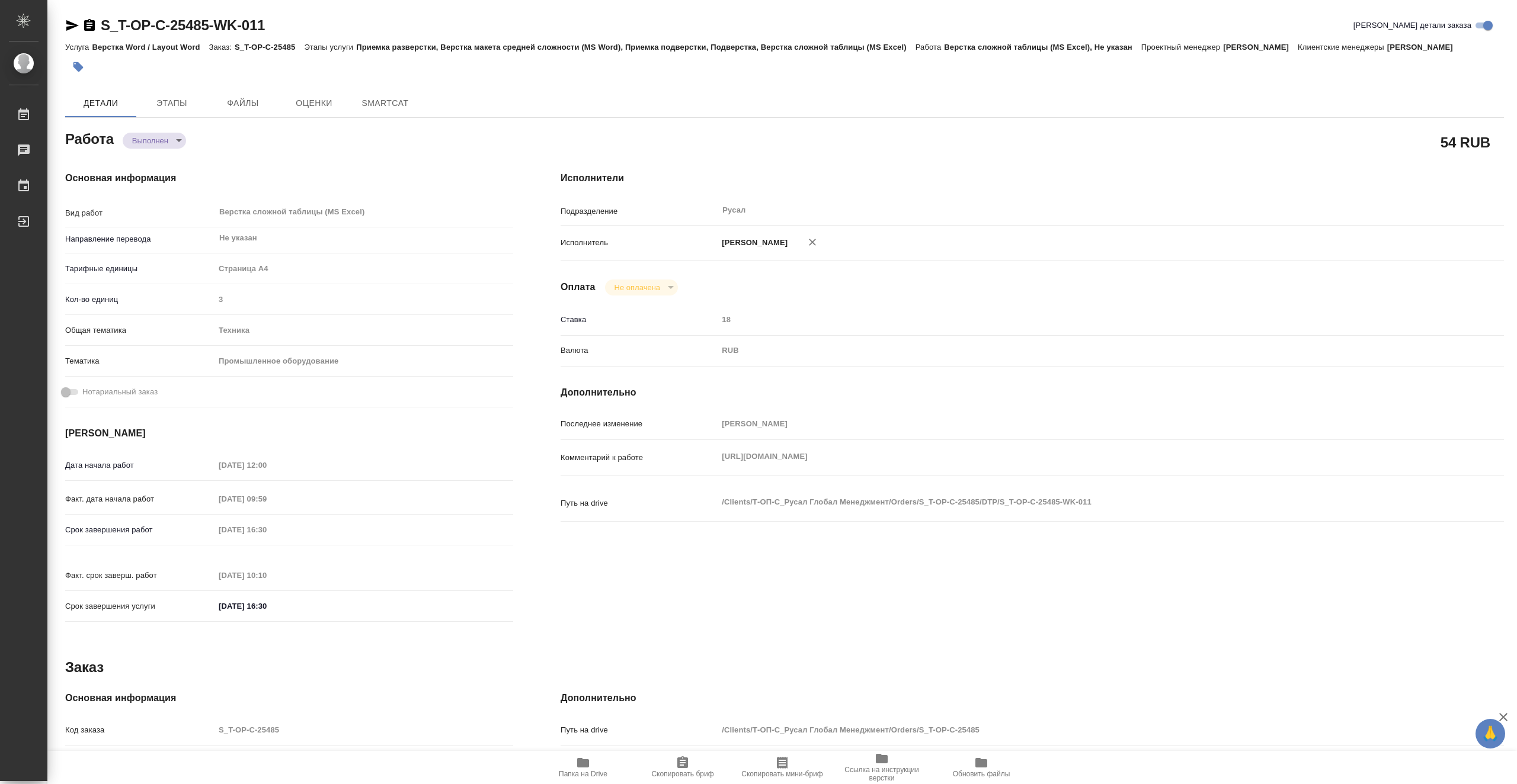
type textarea "x"
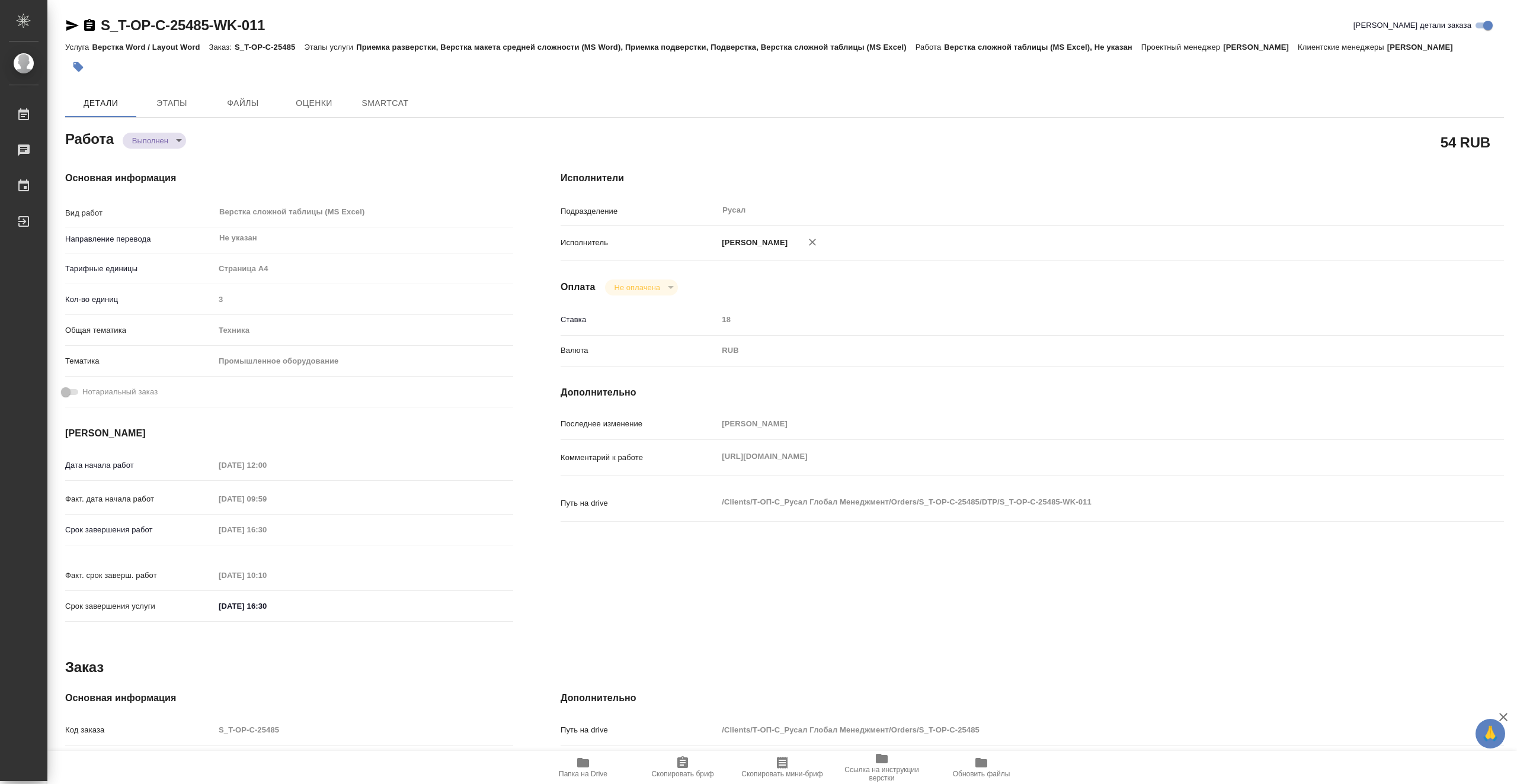
type textarea "x"
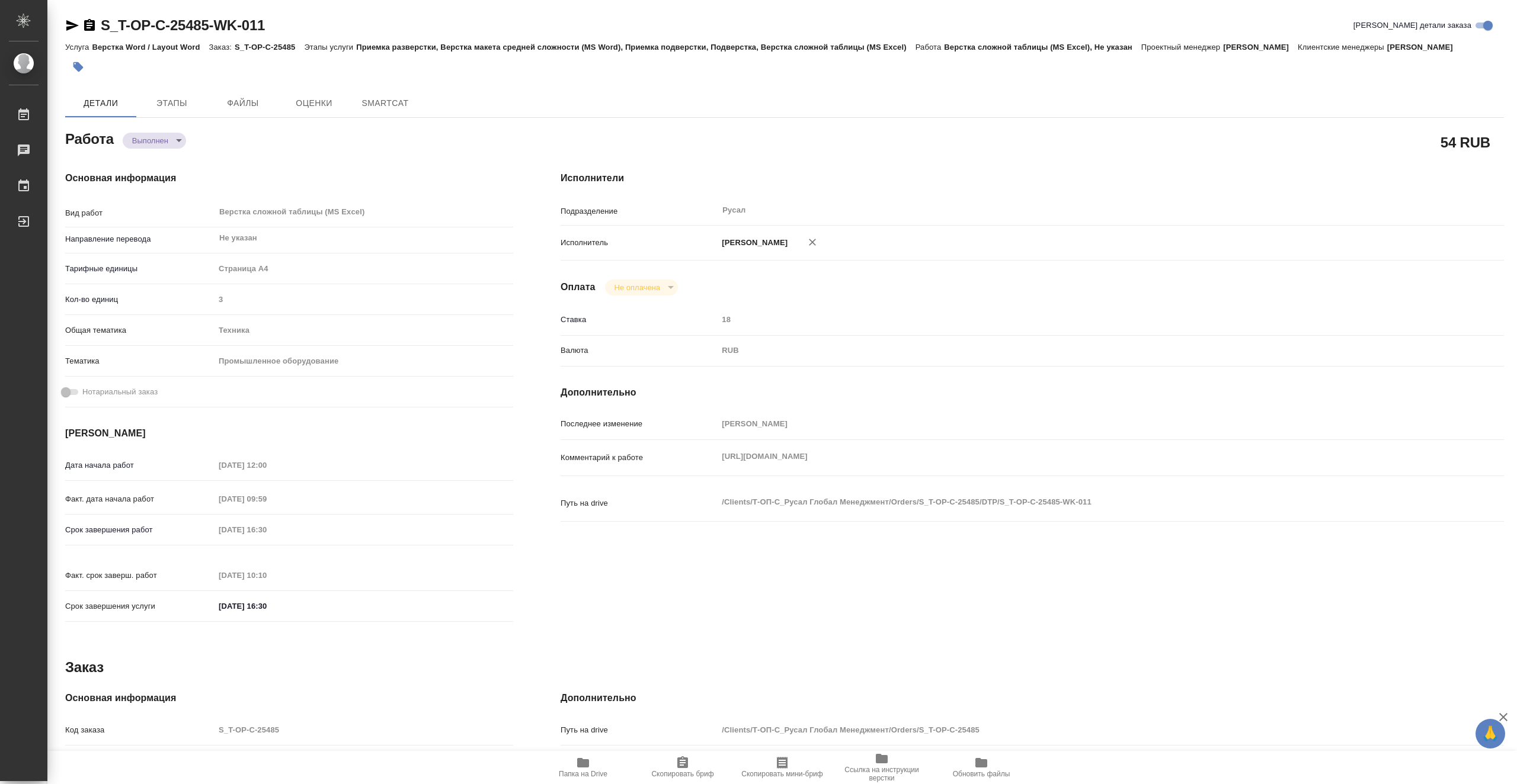
type textarea "x"
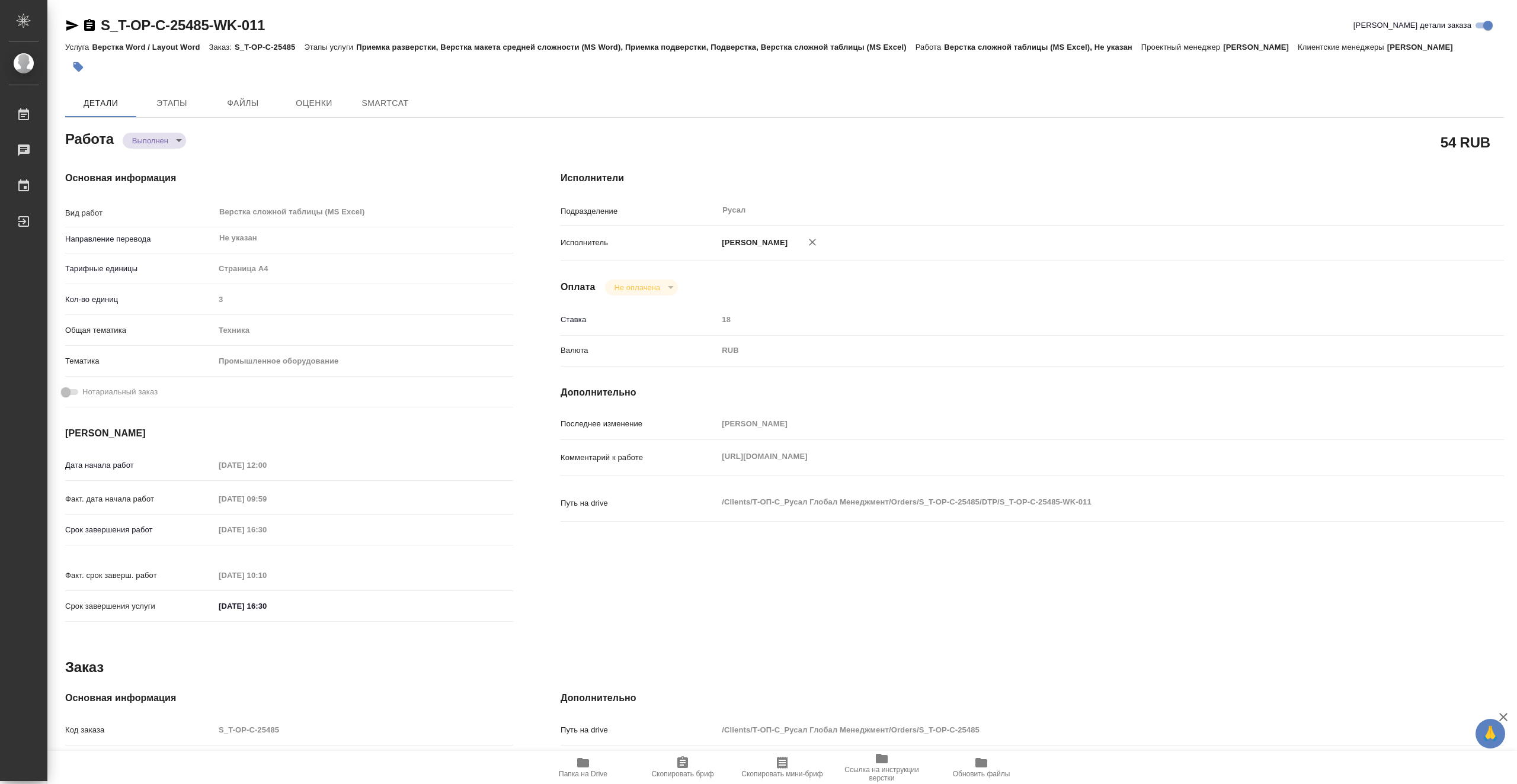
type textarea "x"
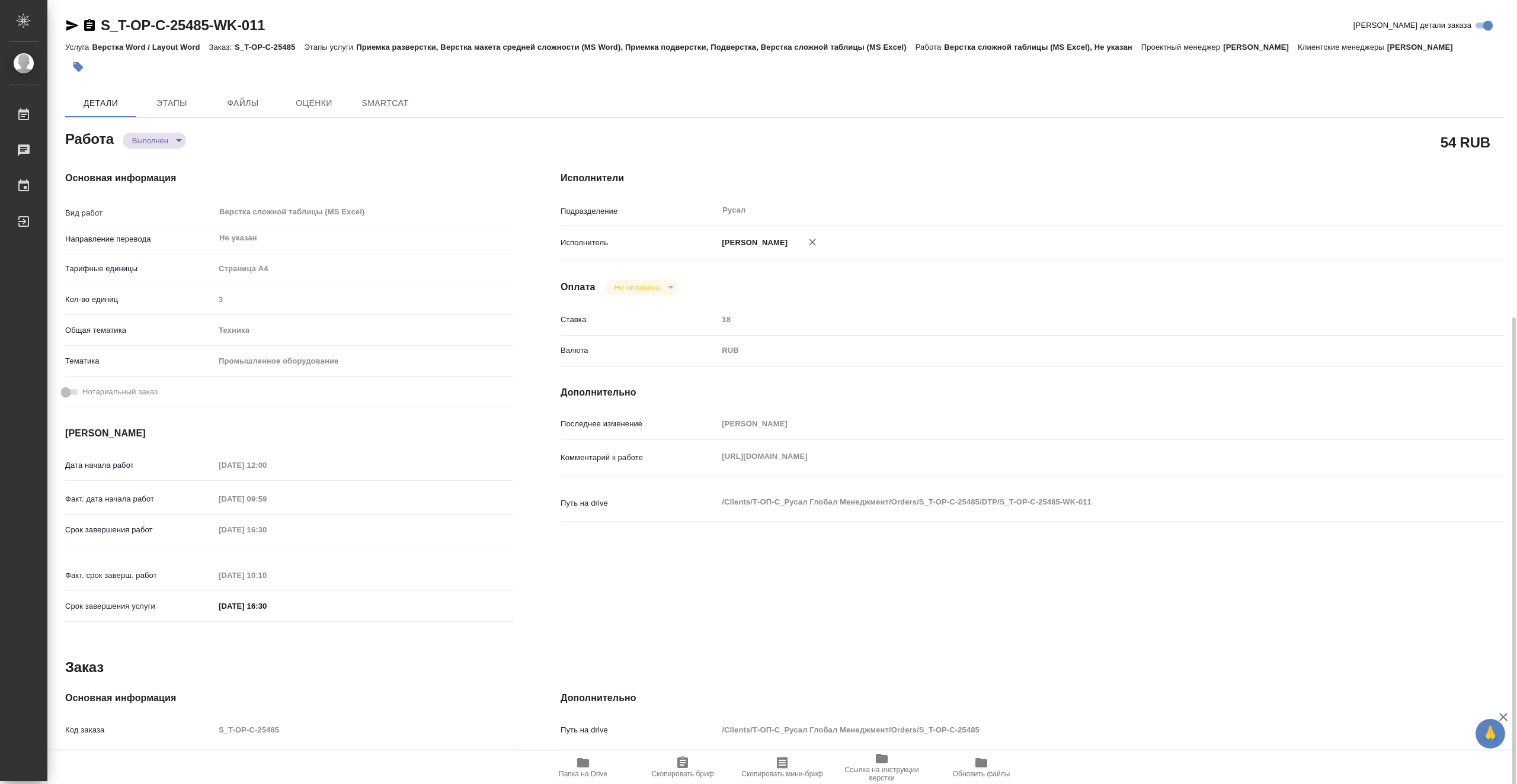
scroll to position [212, 0]
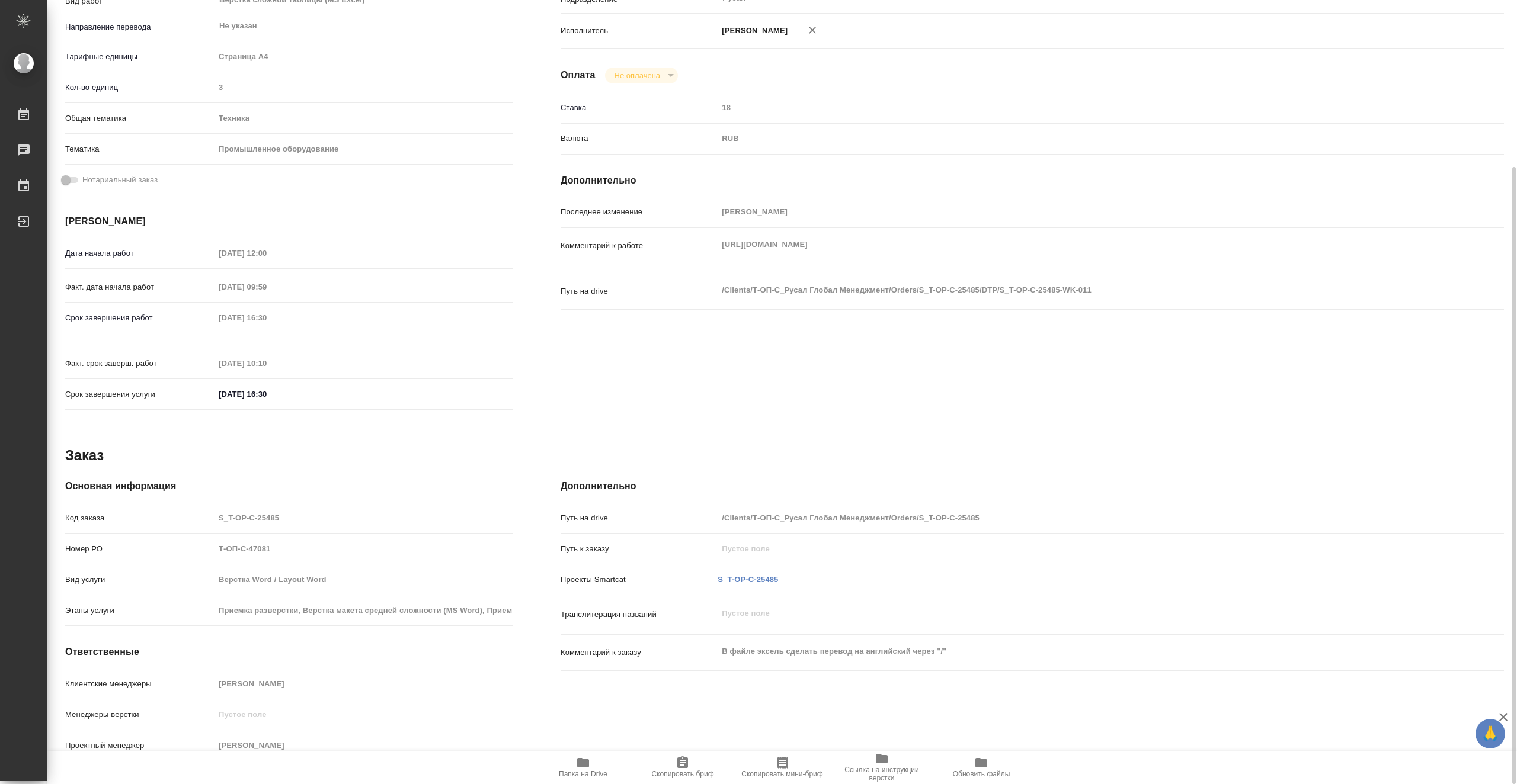
type textarea "x"
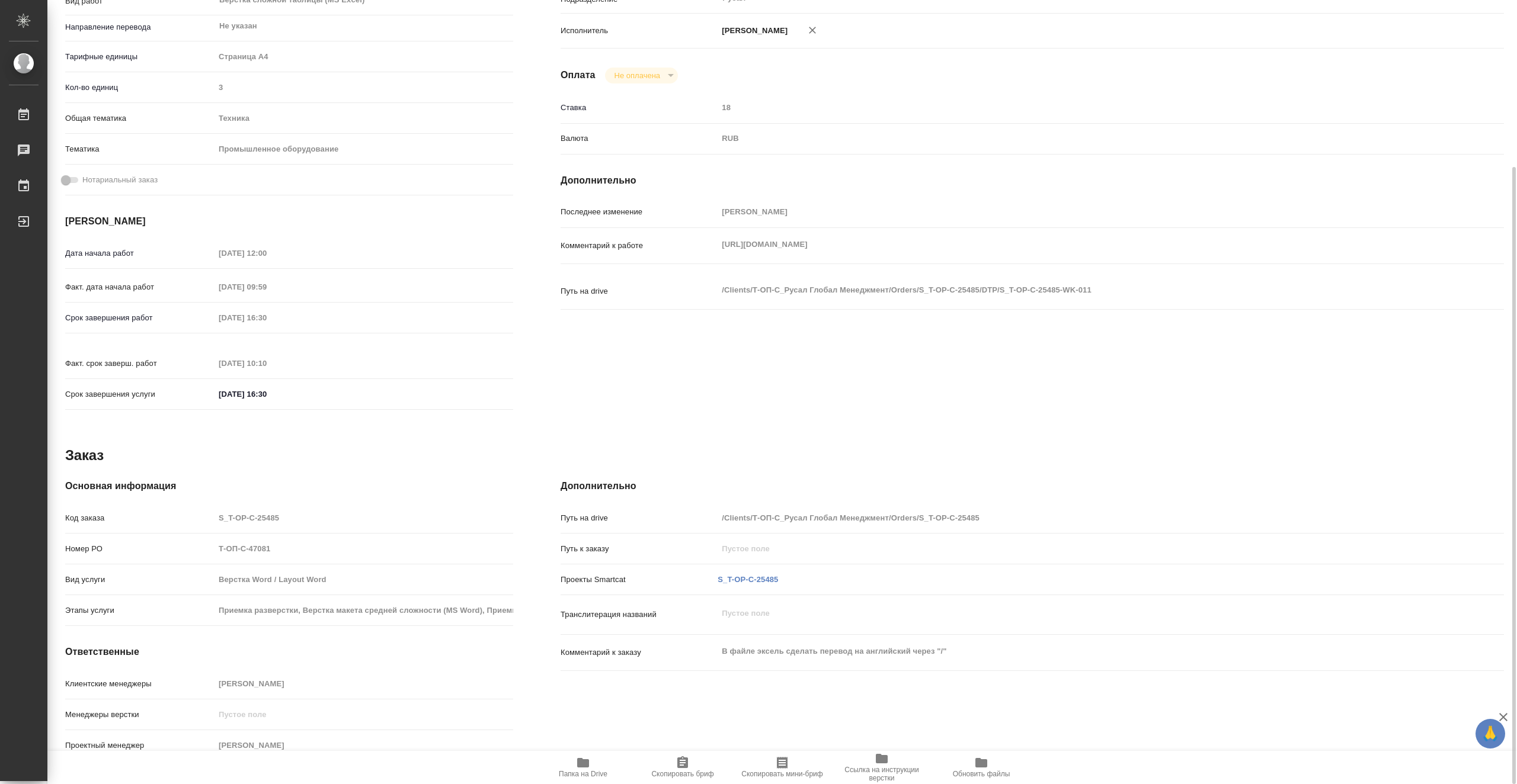
type textarea "x"
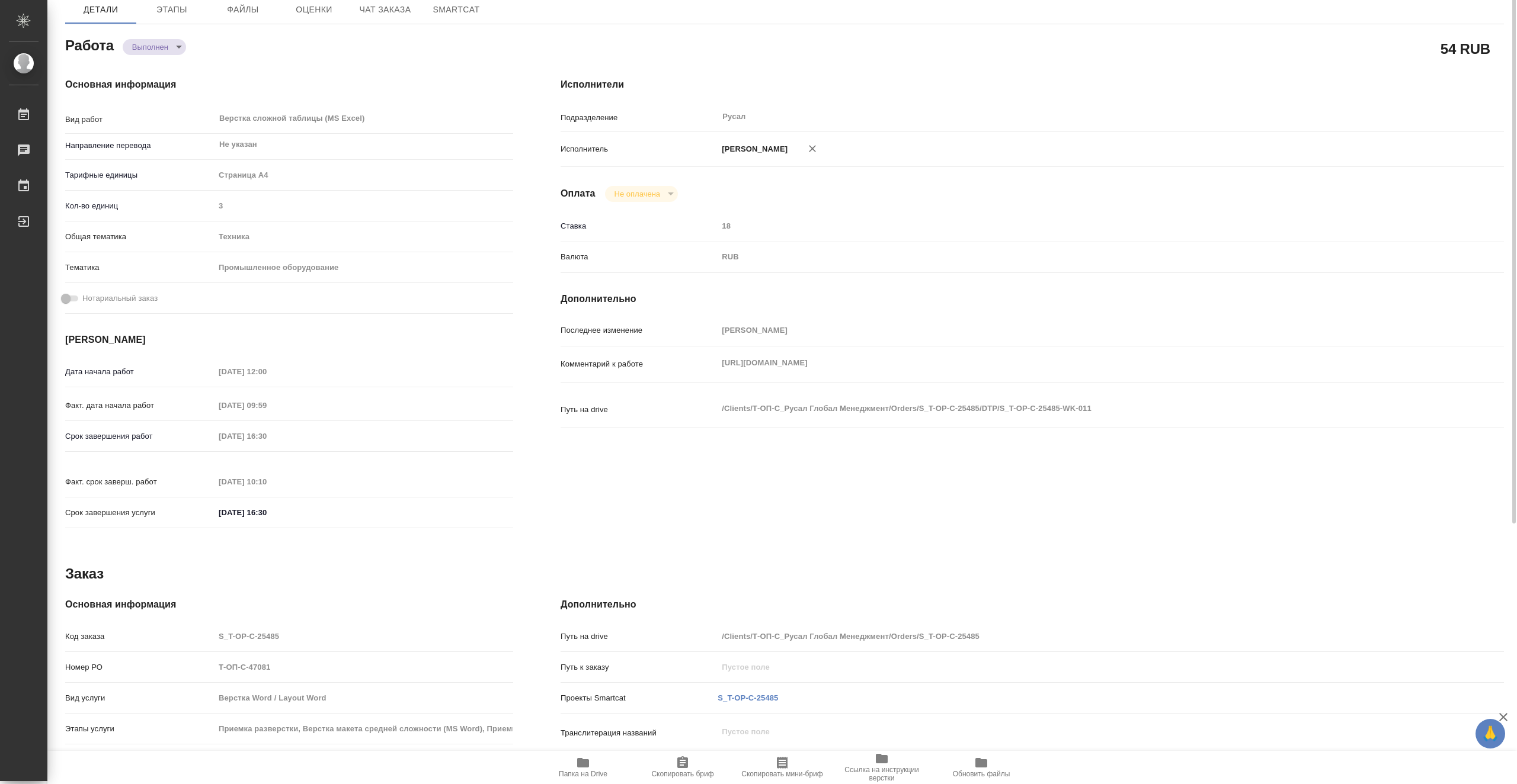
scroll to position [0, 0]
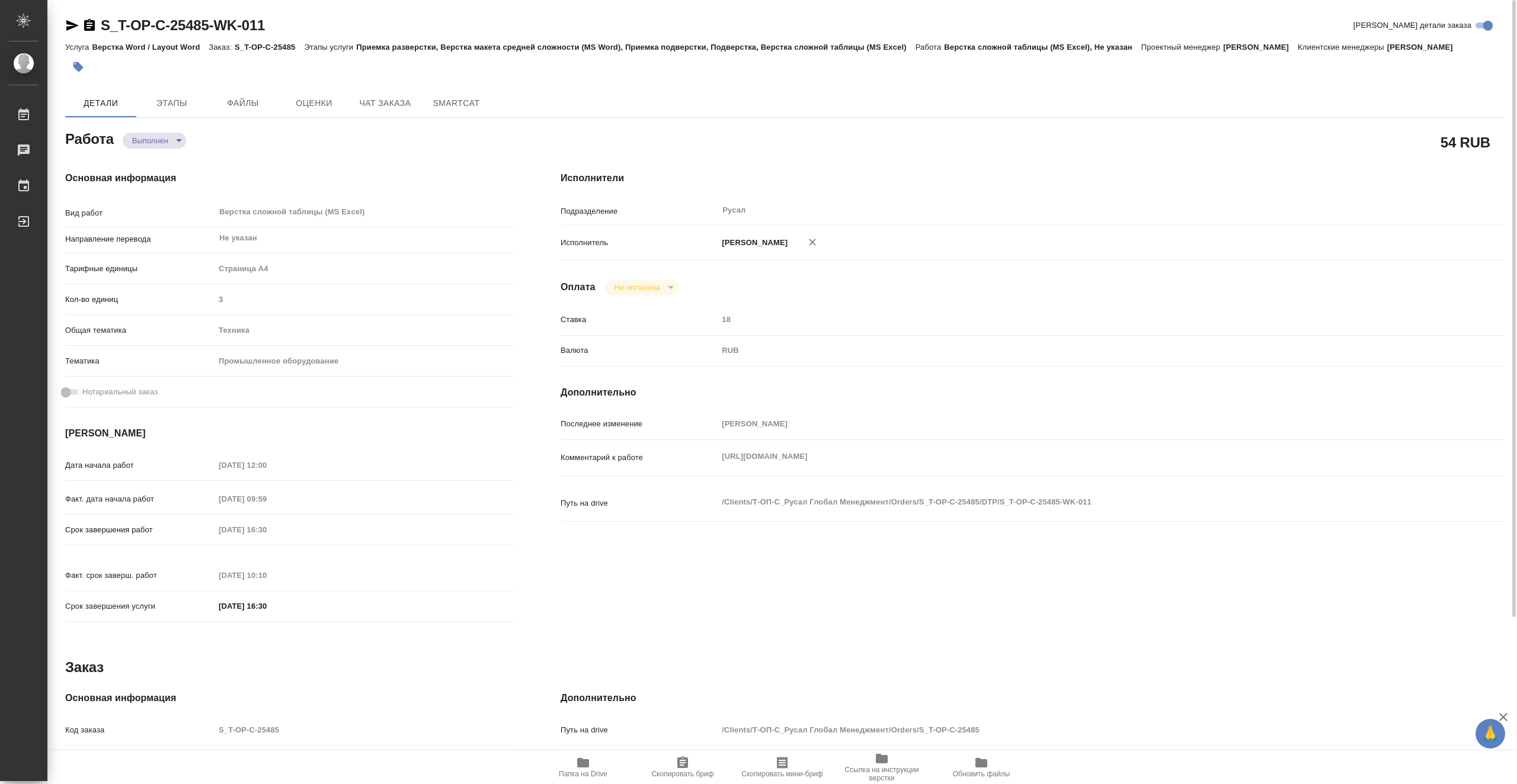
type textarea "x"
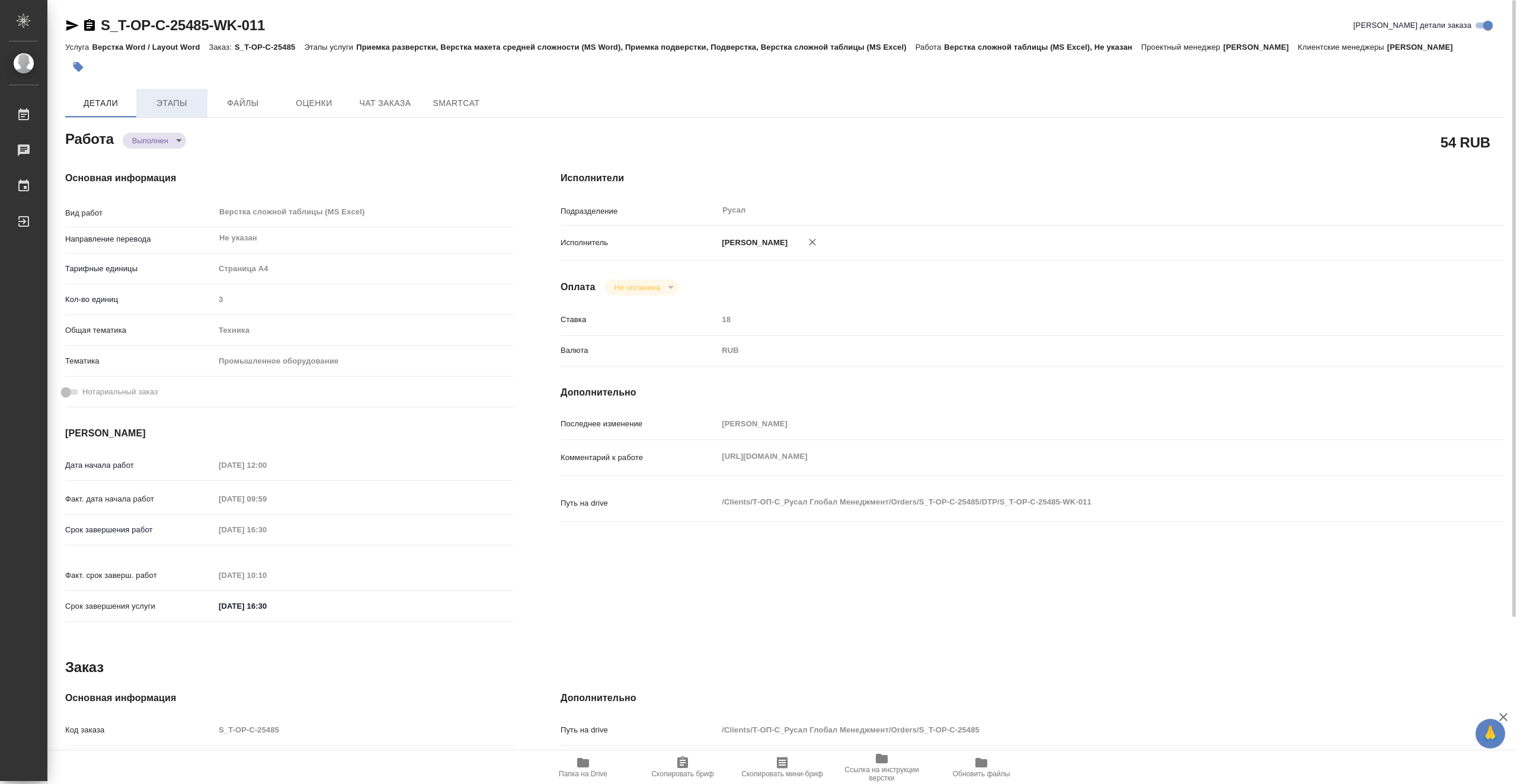
click at [193, 101] on span "Этапы" at bounding box center [172, 103] width 57 height 15
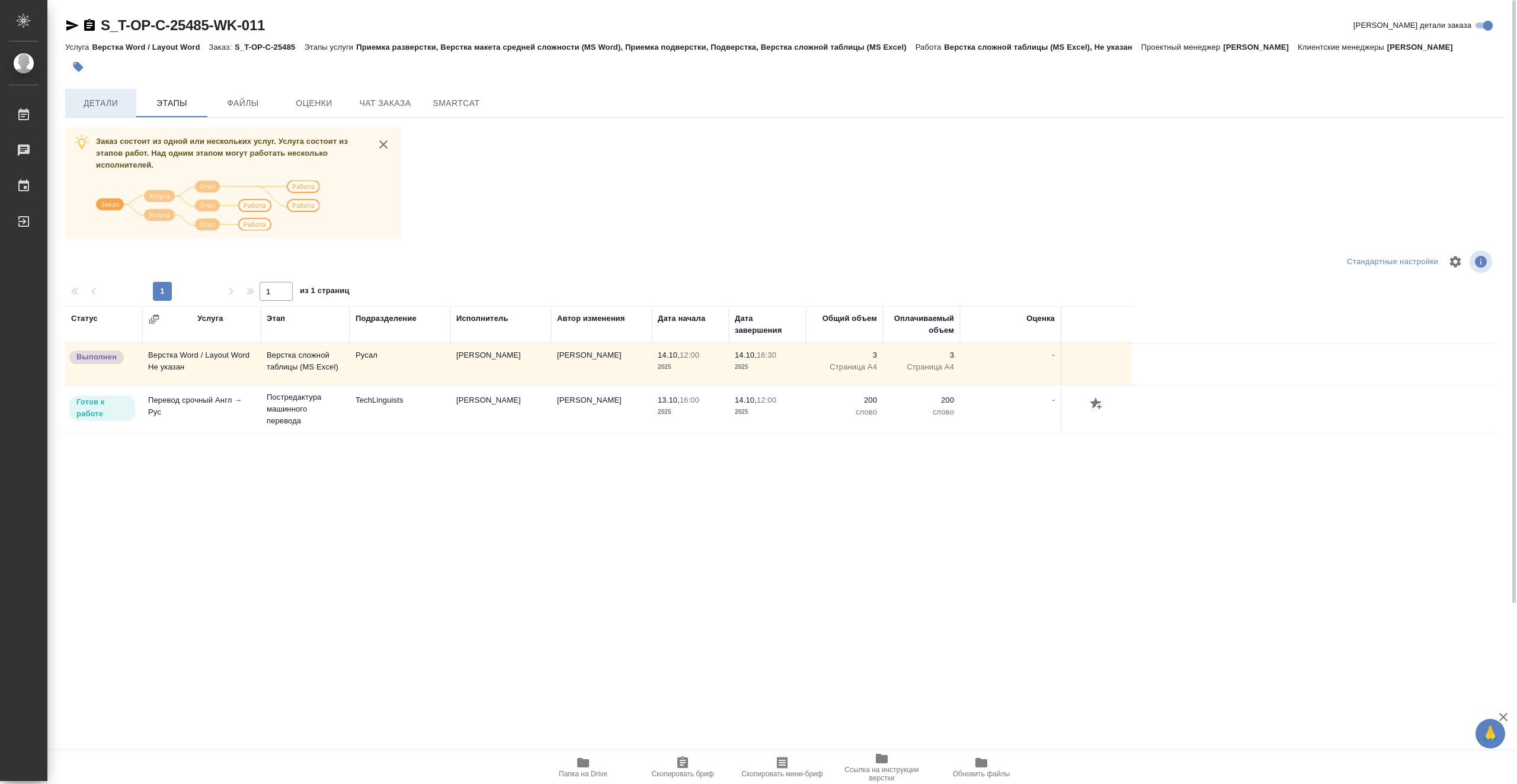
click at [103, 98] on span "Детали" at bounding box center [101, 103] width 57 height 15
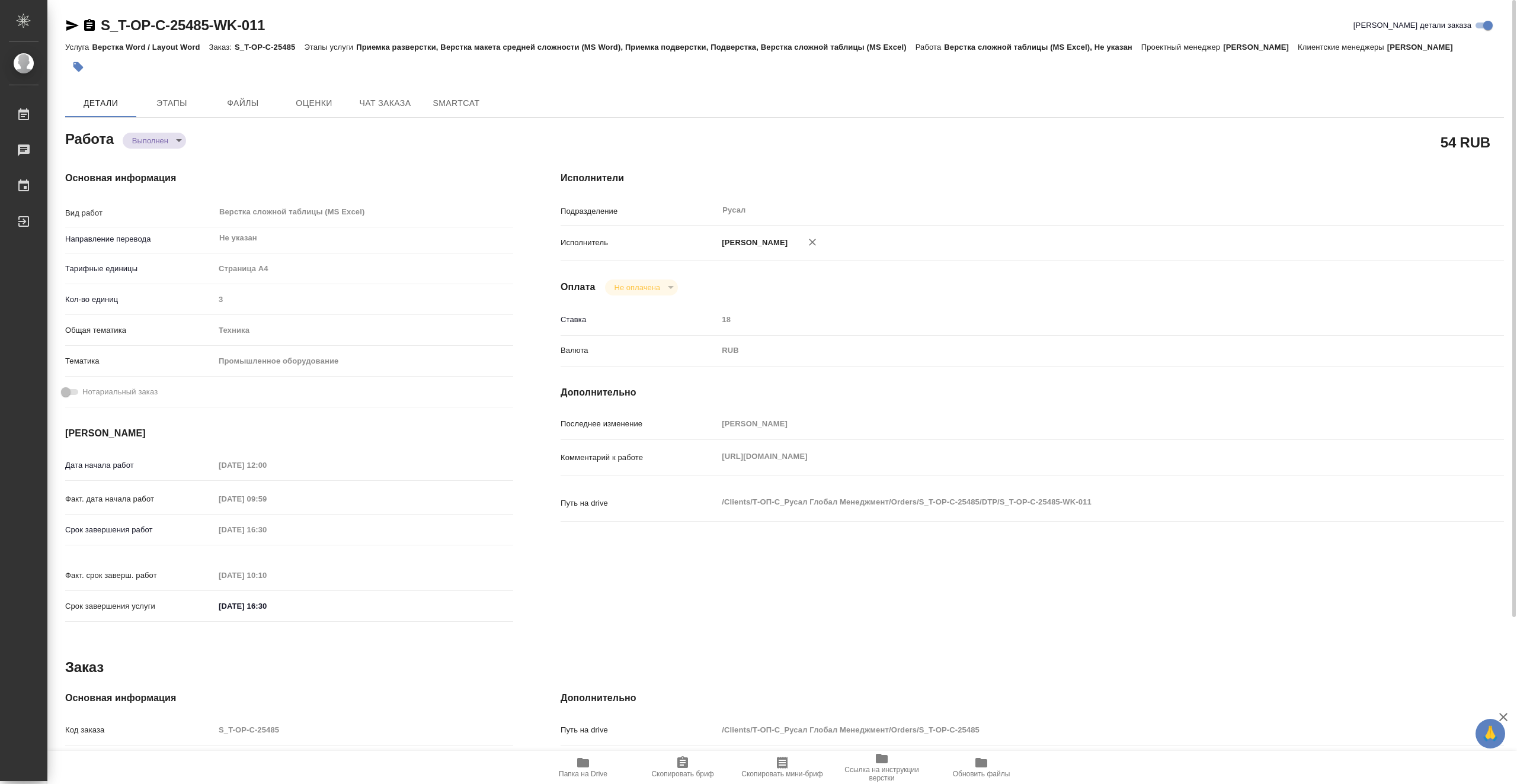
type textarea "x"
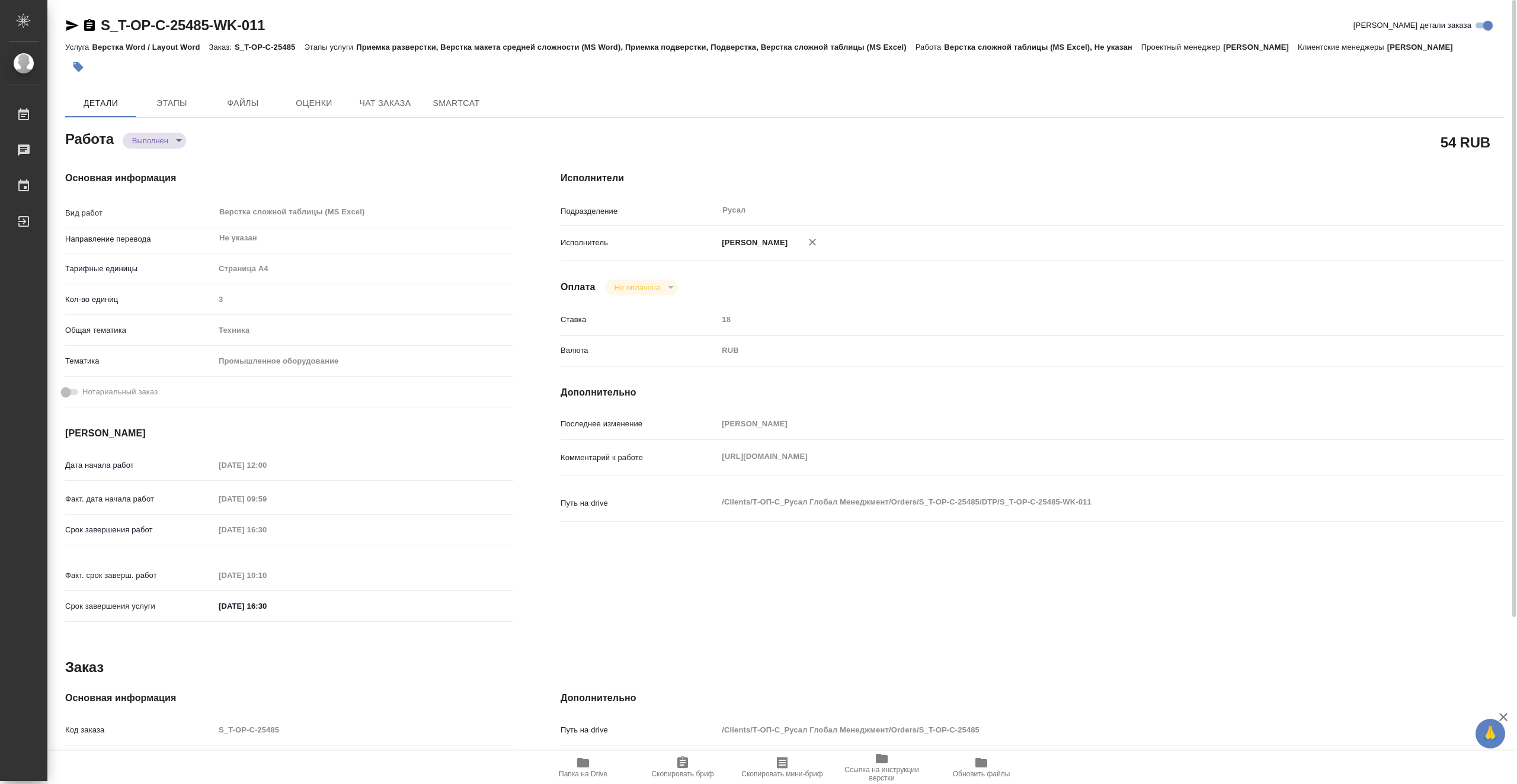
type textarea "x"
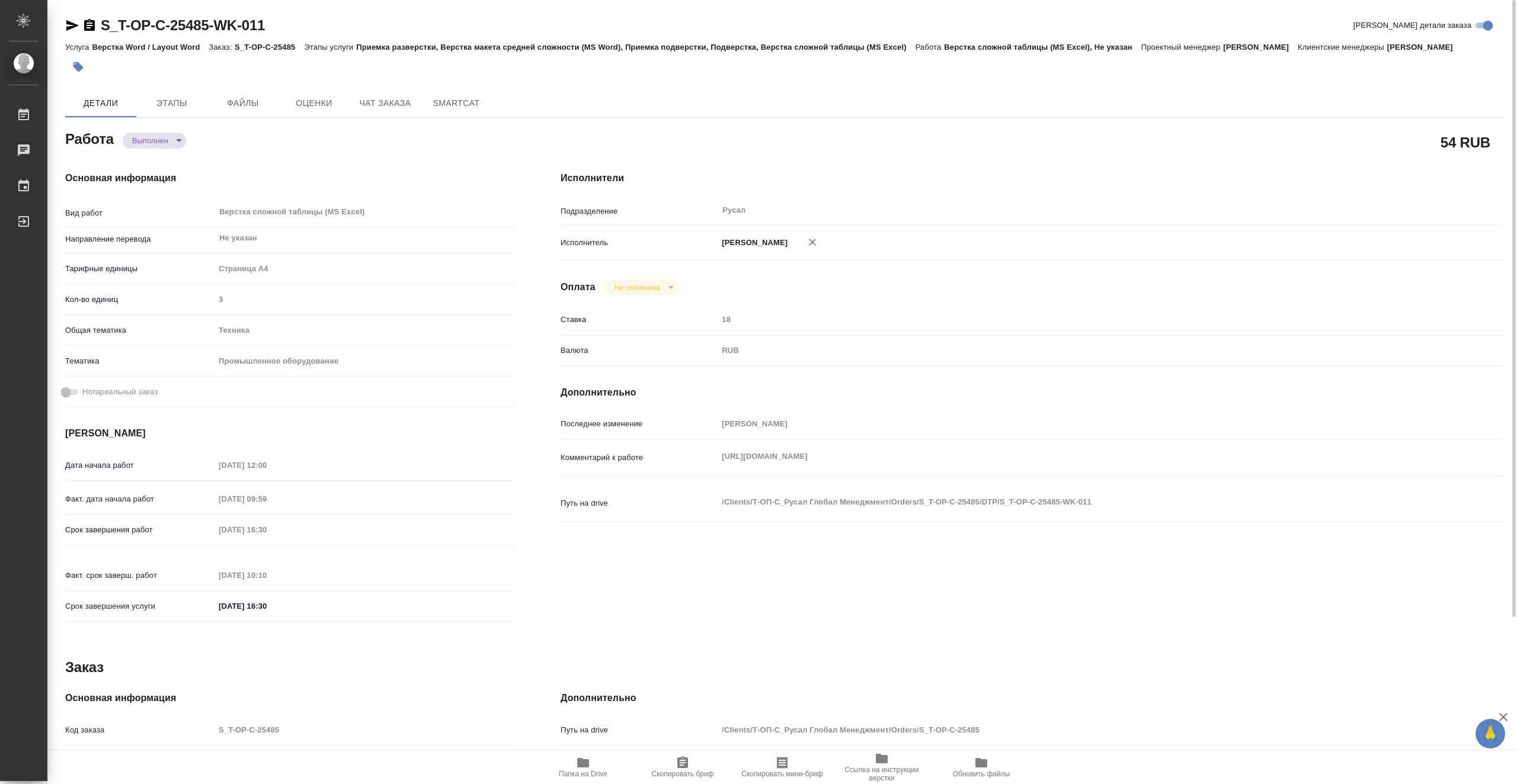
type textarea "x"
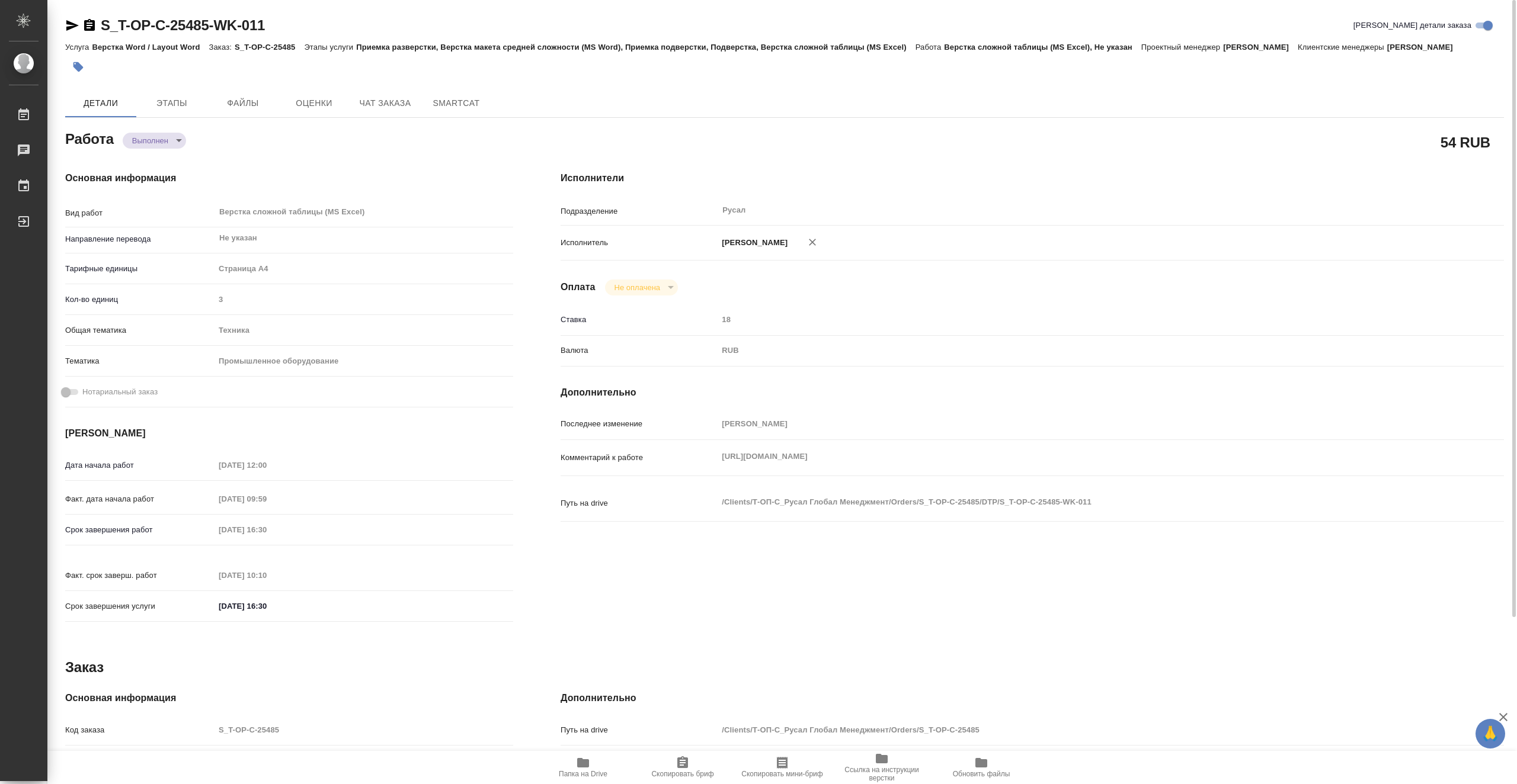
scroll to position [212, 0]
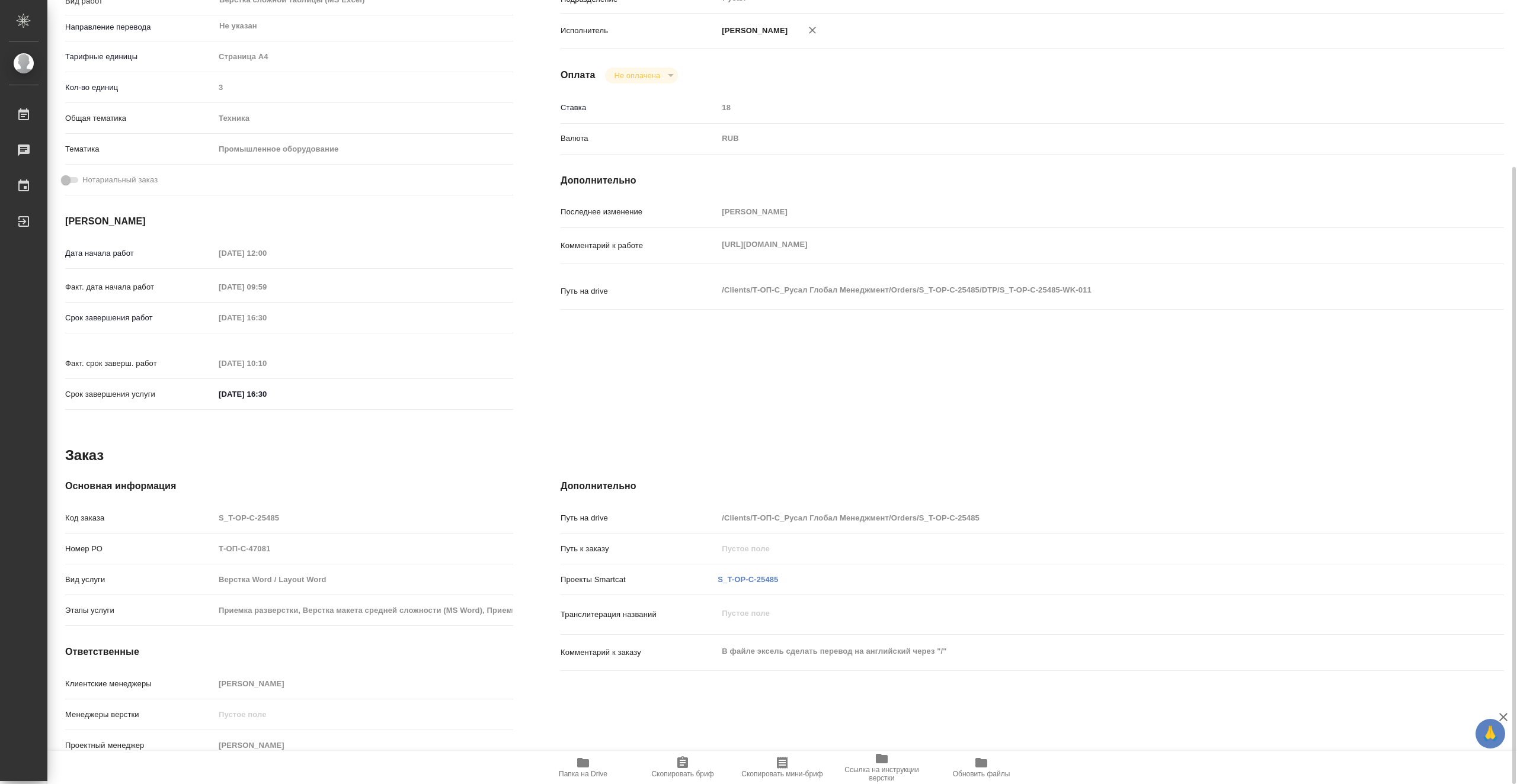
type textarea "x"
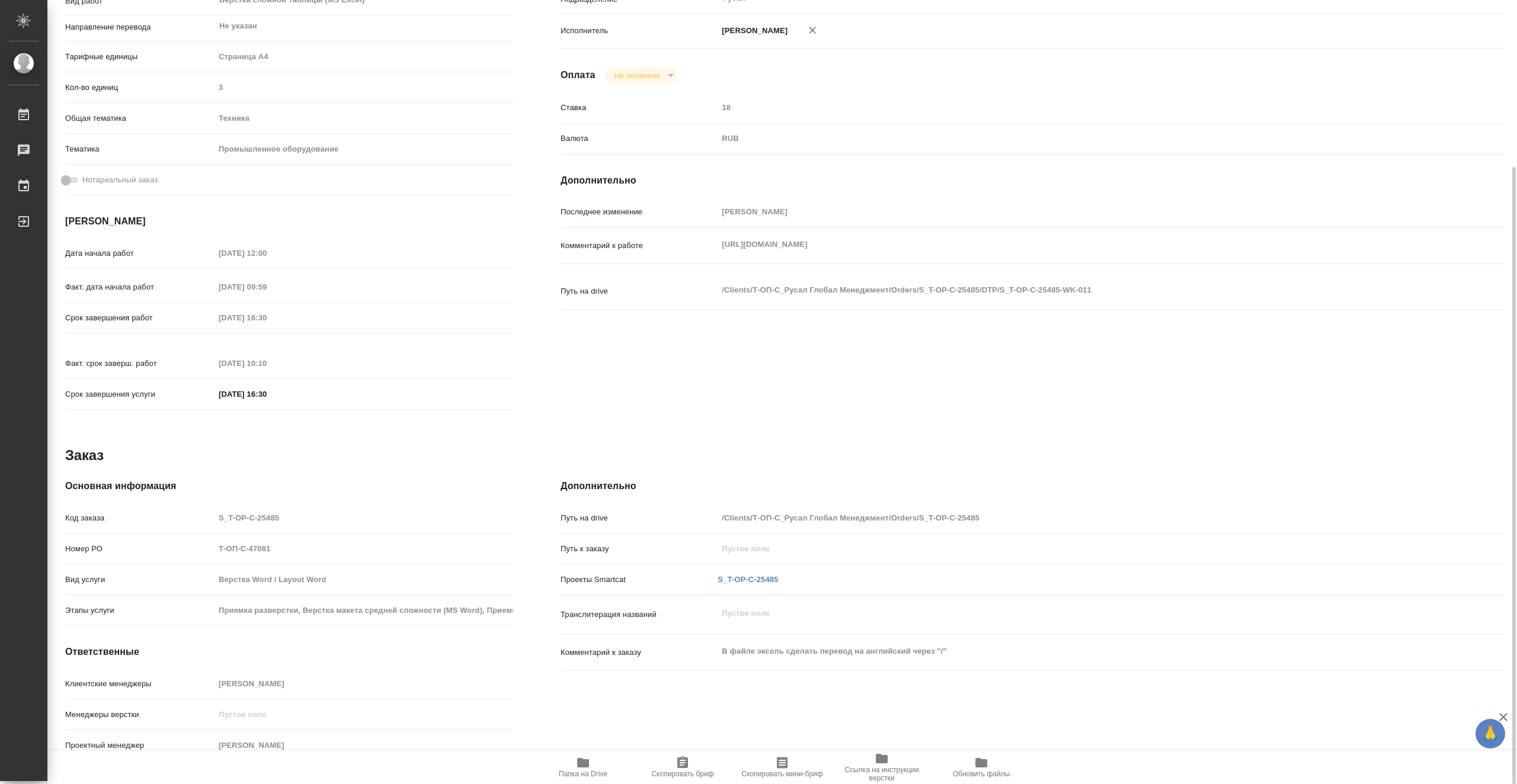
scroll to position [0, 0]
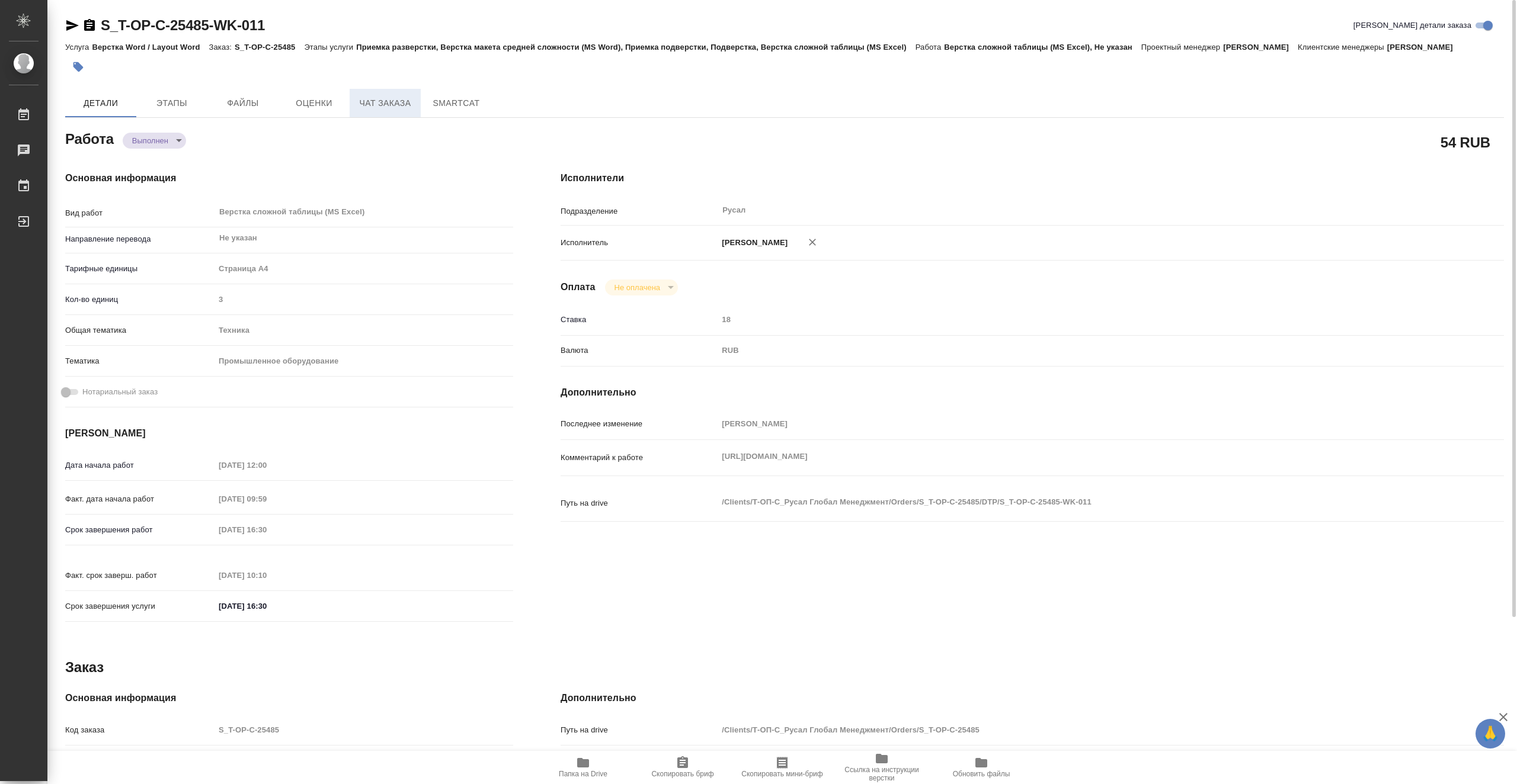
click at [383, 91] on button "Чат заказа" at bounding box center [385, 103] width 71 height 29
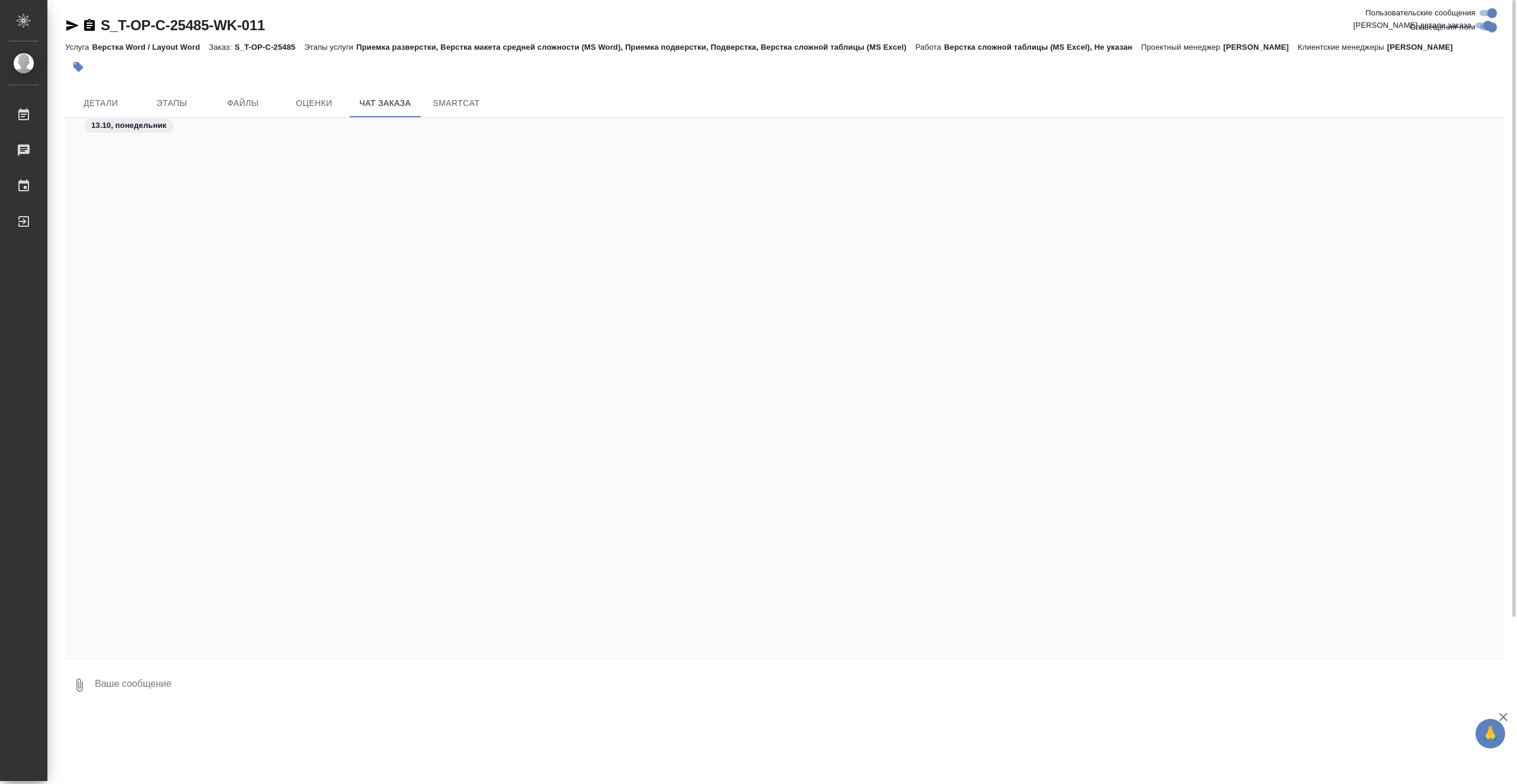
scroll to position [5051, 0]
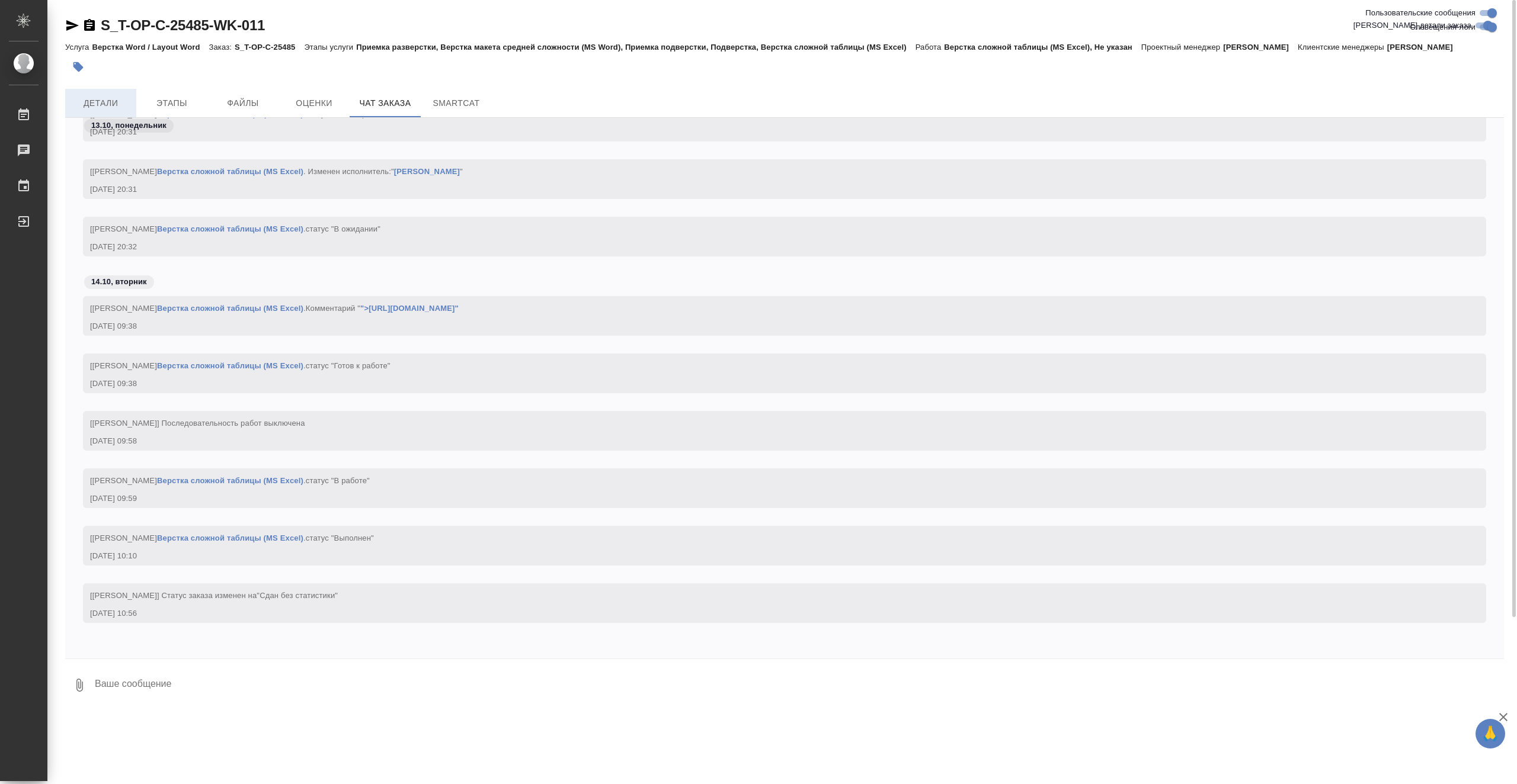
click at [120, 101] on span "Детали" at bounding box center [101, 103] width 57 height 15
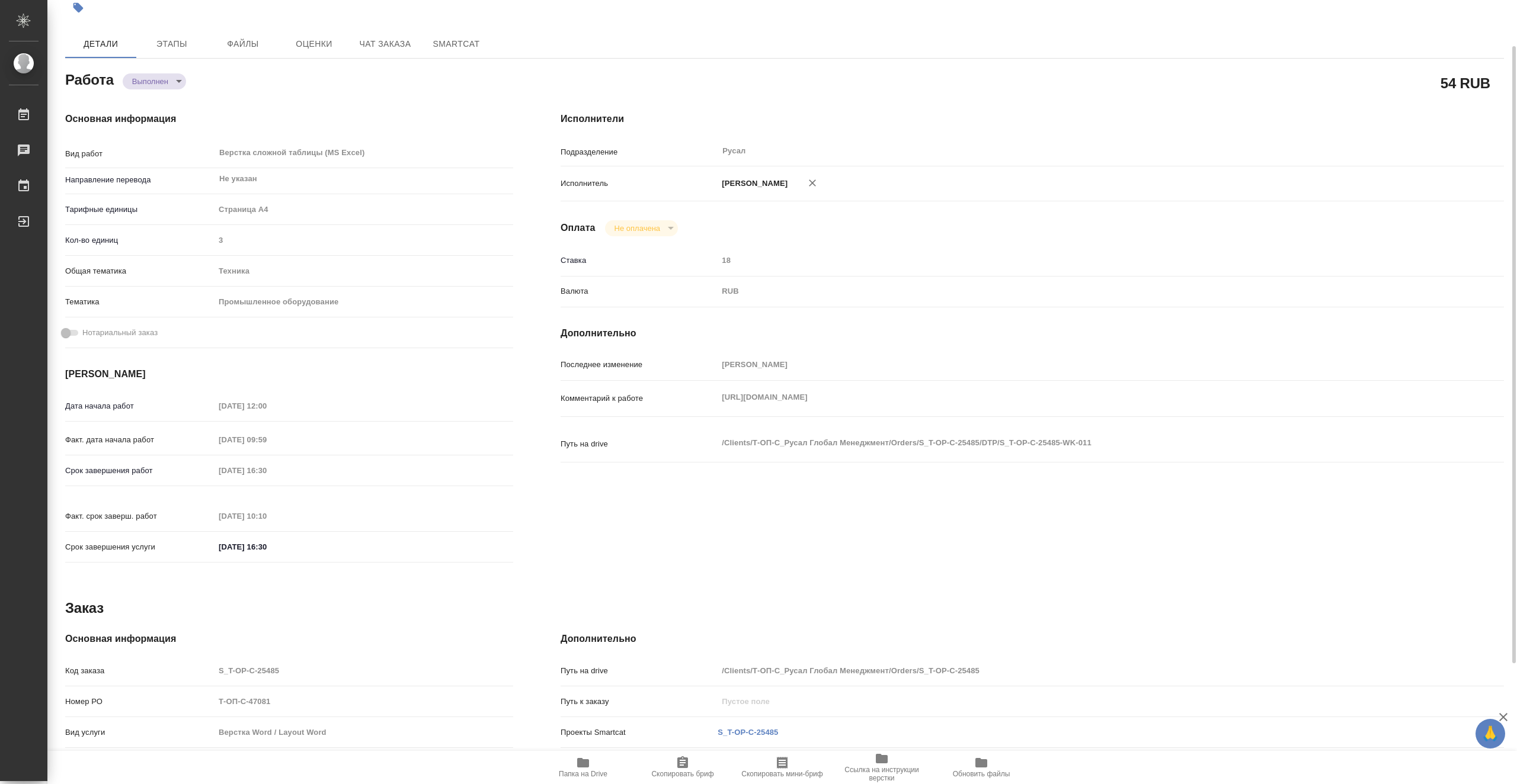
type textarea "x"
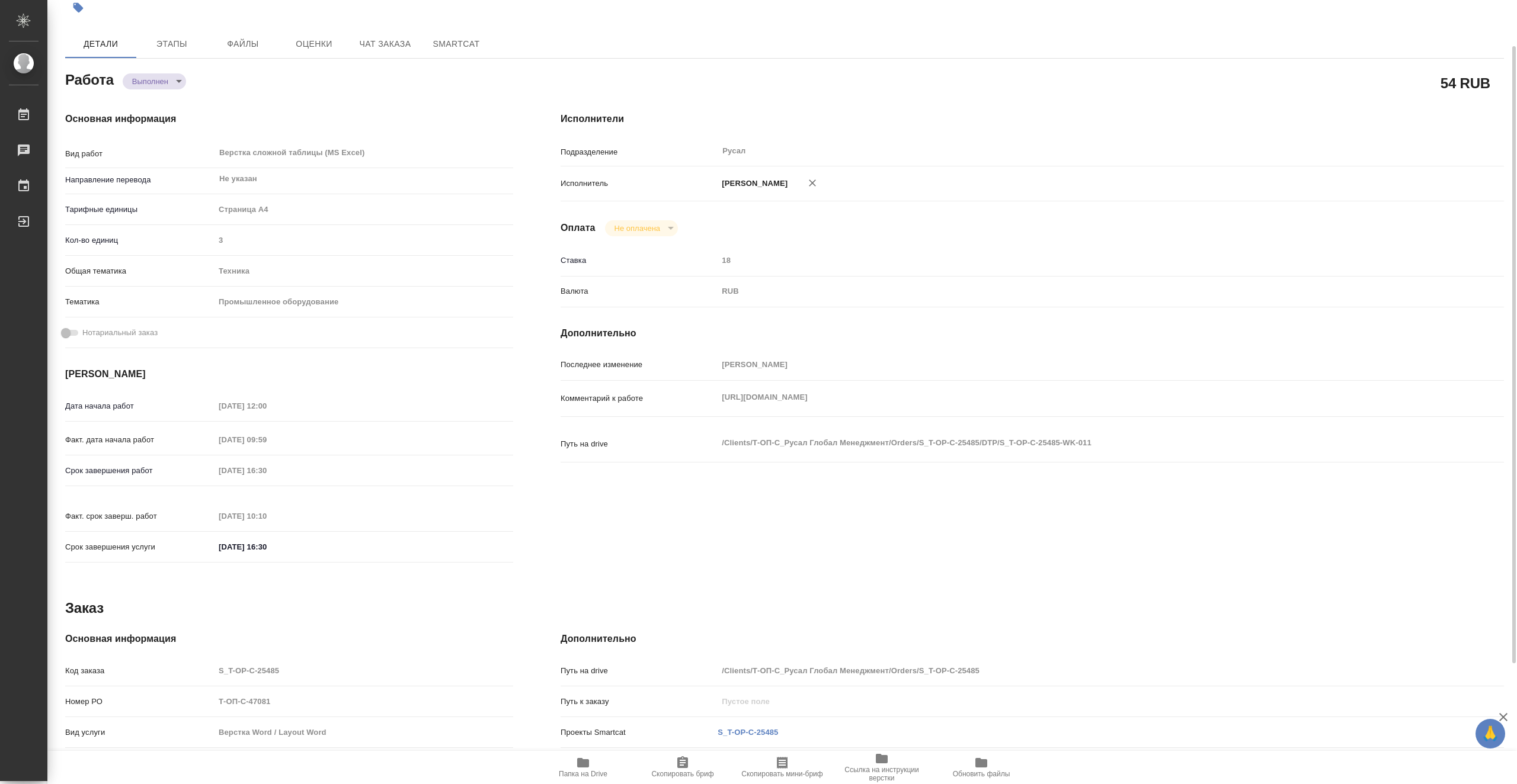
scroll to position [212, 0]
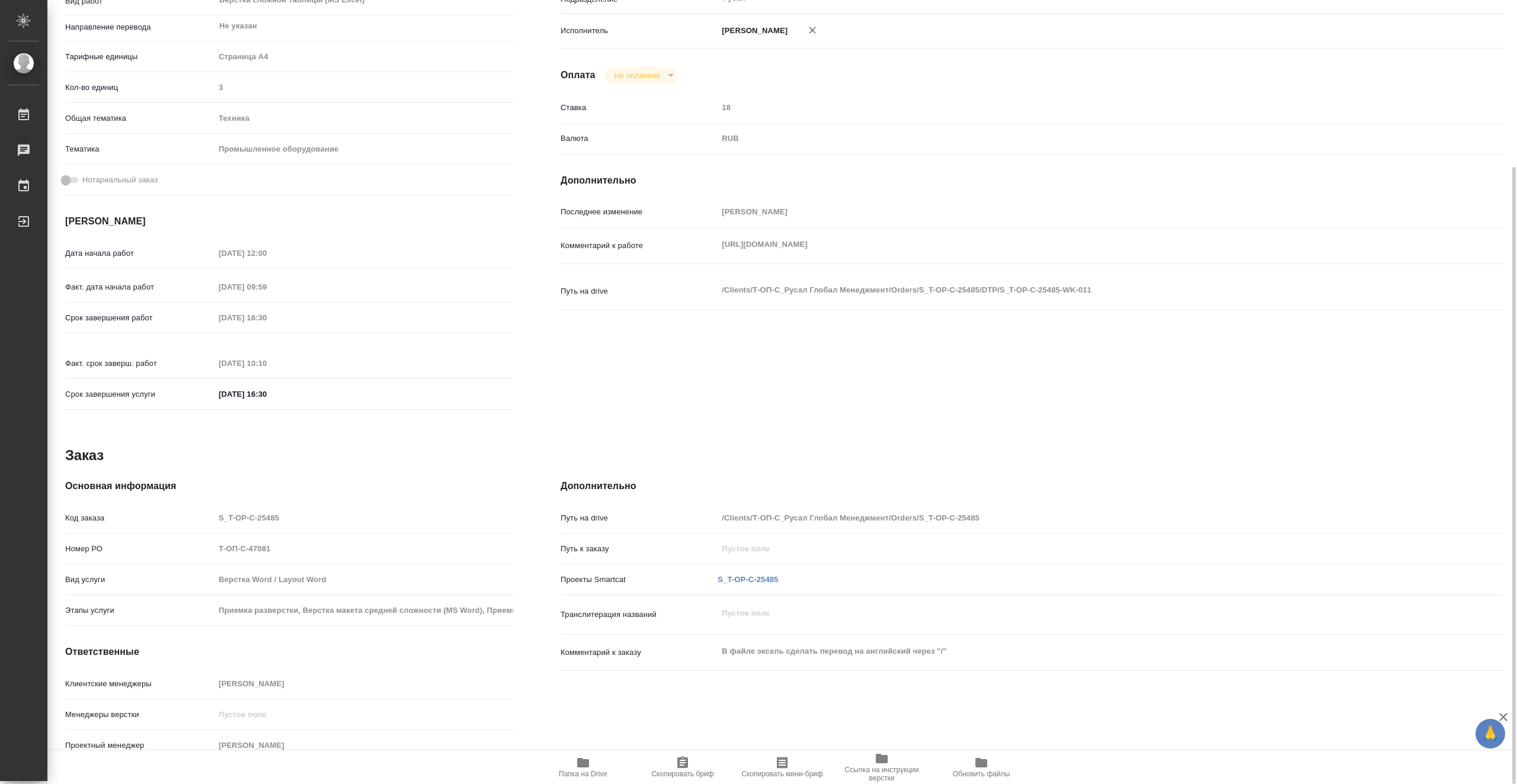
type textarea "x"
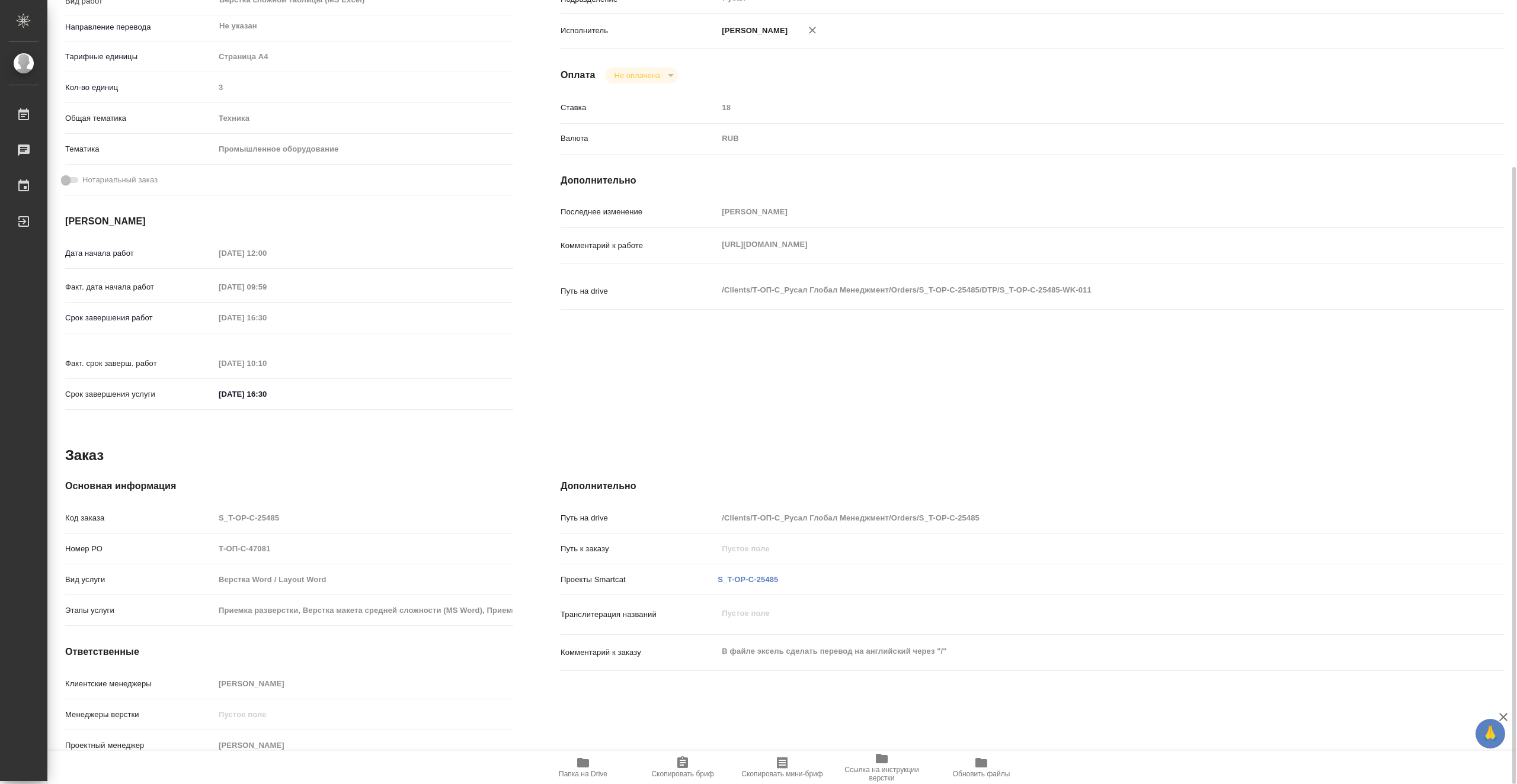
scroll to position [0, 0]
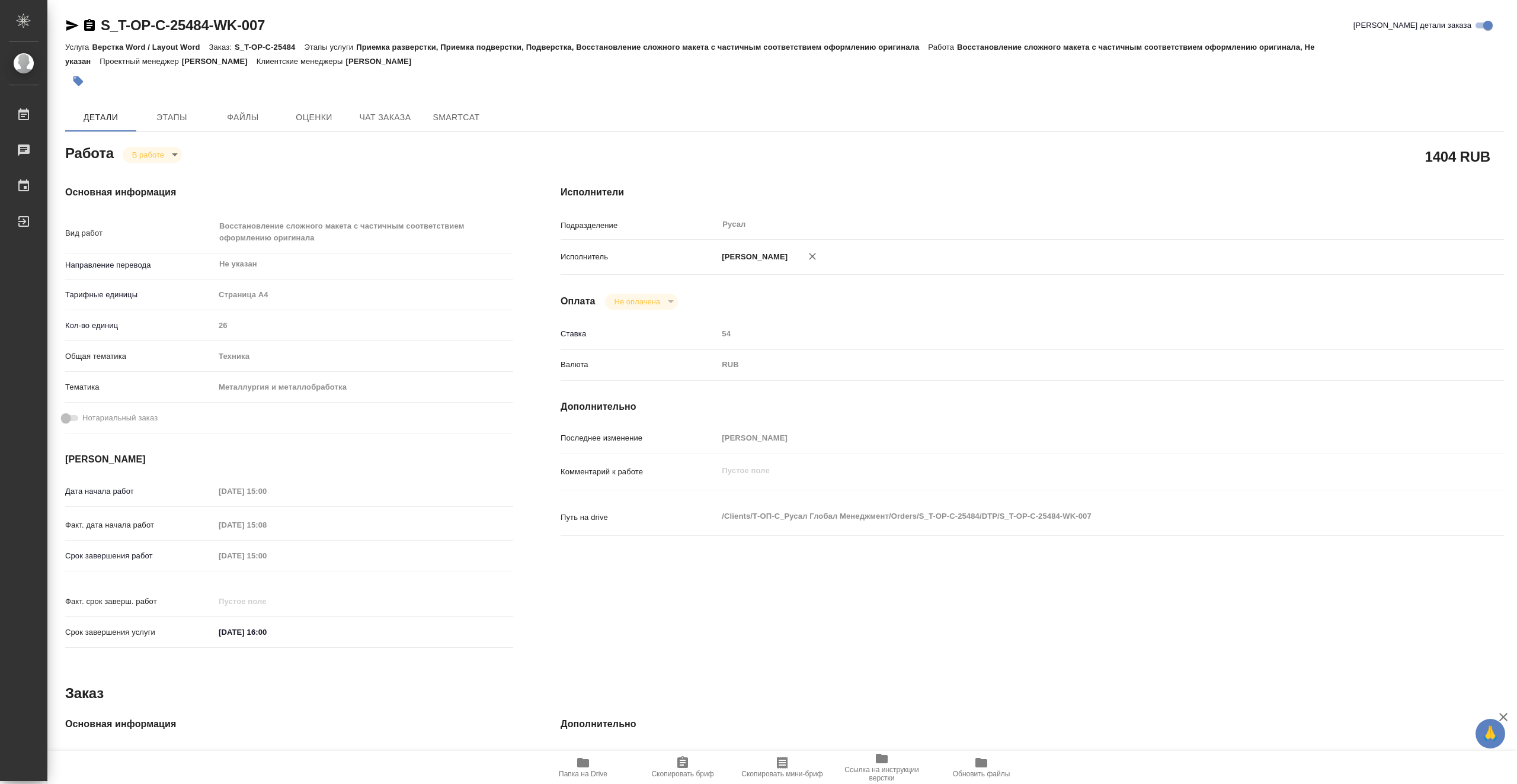
click at [601, 765] on span "Папка на Drive" at bounding box center [583, 766] width 86 height 22
click at [72, 25] on icon "button" at bounding box center [72, 26] width 12 height 11
click at [157, 151] on body "🙏 .cls-1 fill:#fff; AWATERA Vasiutchenko Aleksandr Работы 0 Чаты График Выйти S…" at bounding box center [758, 392] width 1517 height 784
click at [184, 172] on li "Выполнен" at bounding box center [162, 175] width 78 height 20
type textarea "x"
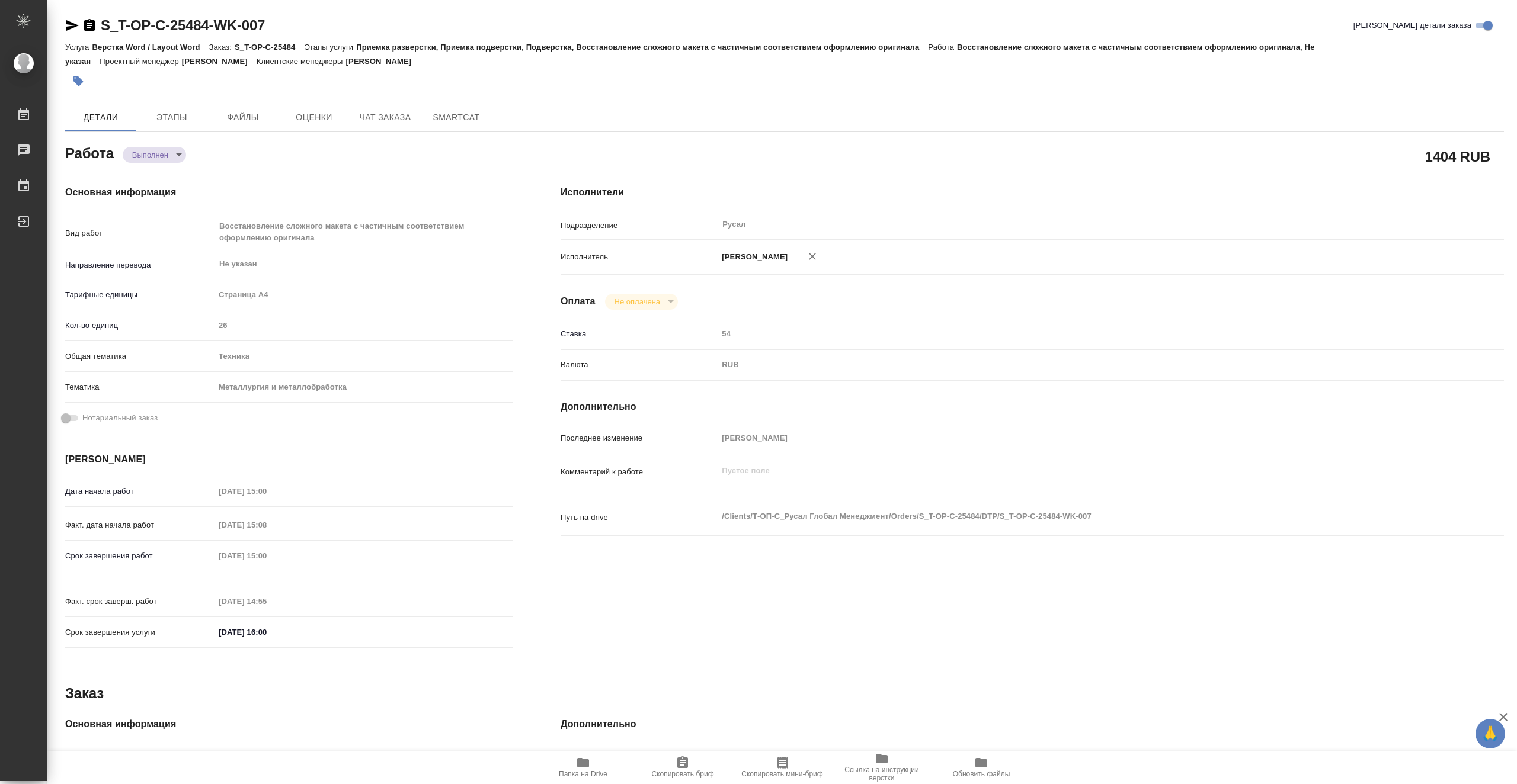
type textarea "x"
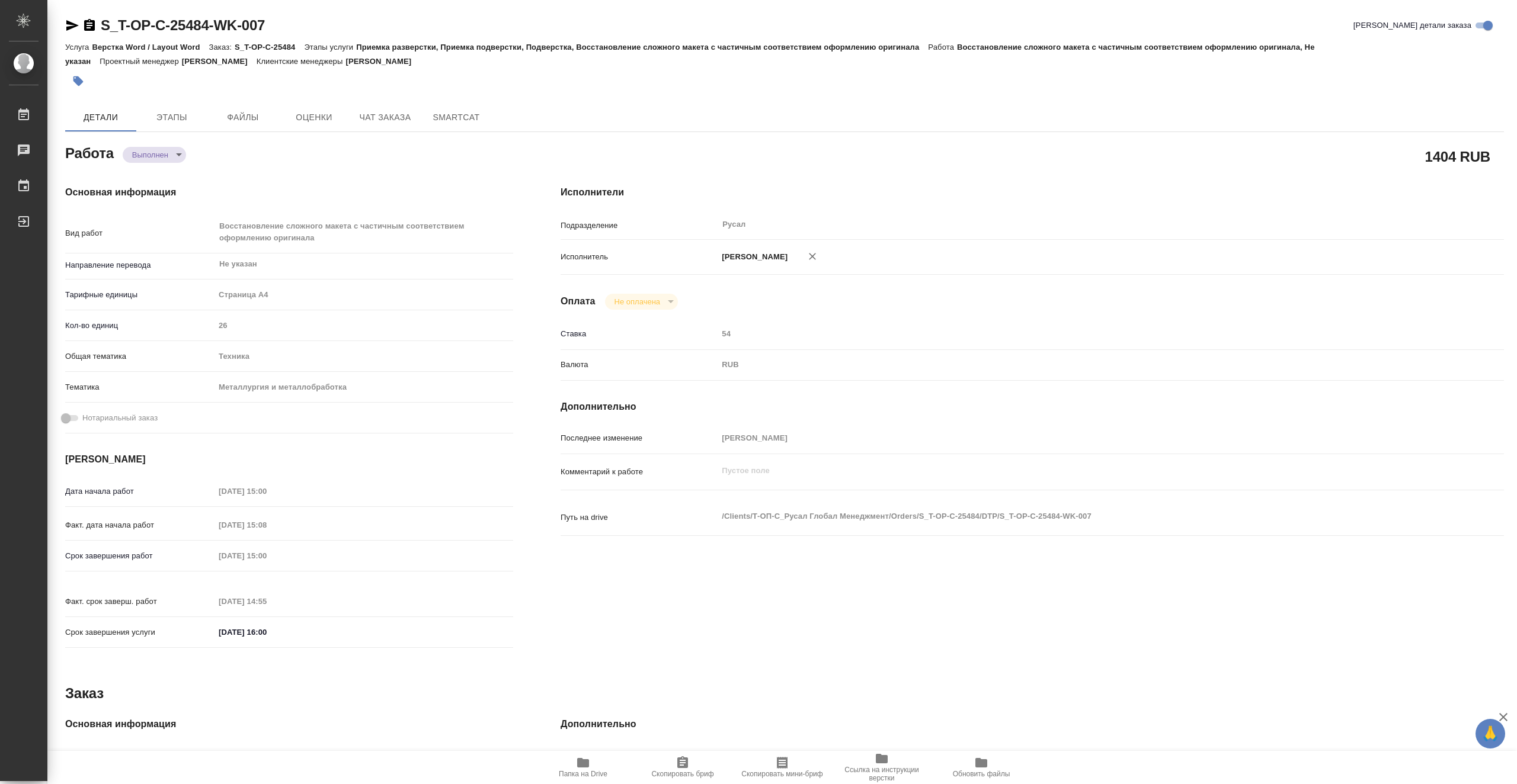
type textarea "x"
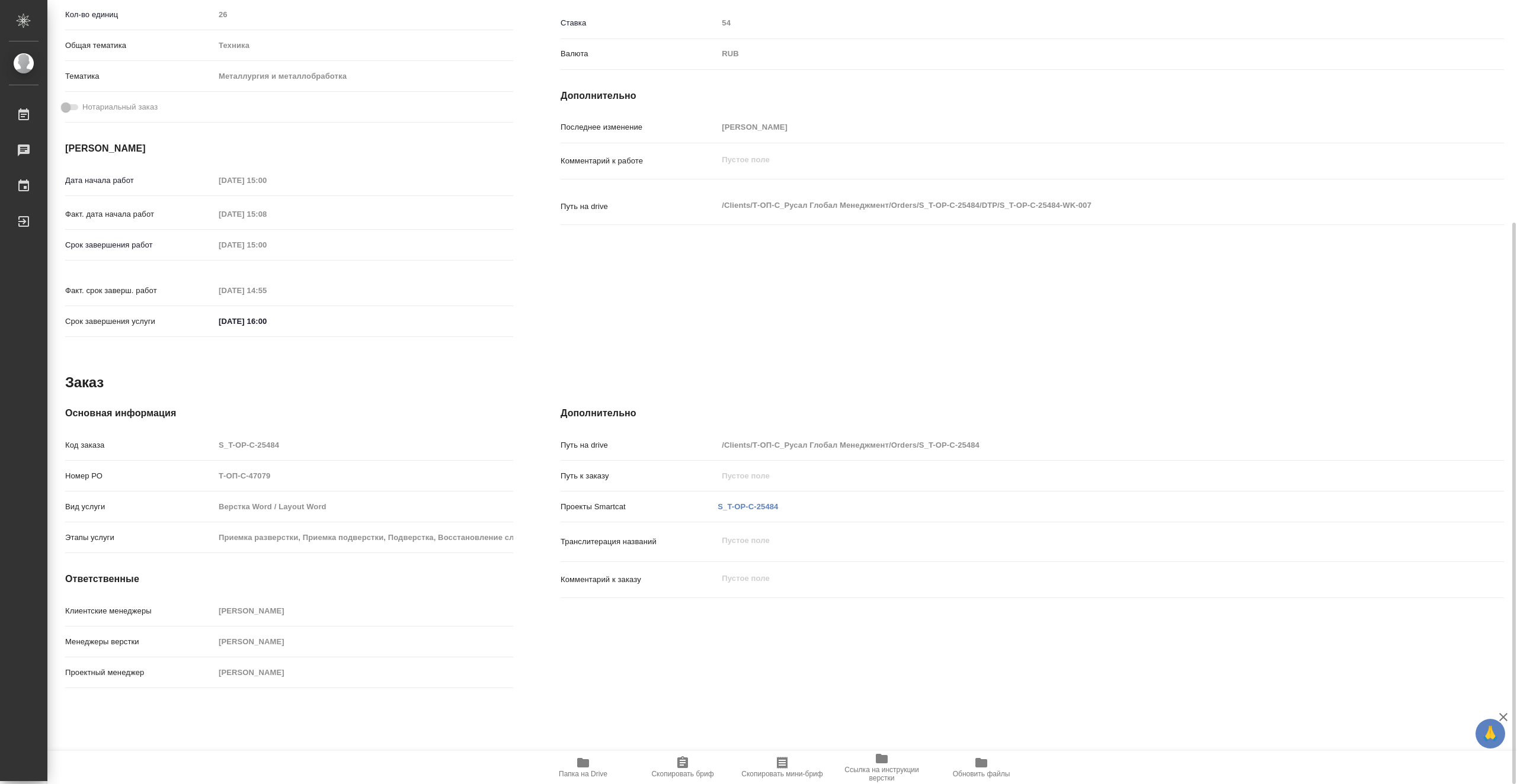
type textarea "x"
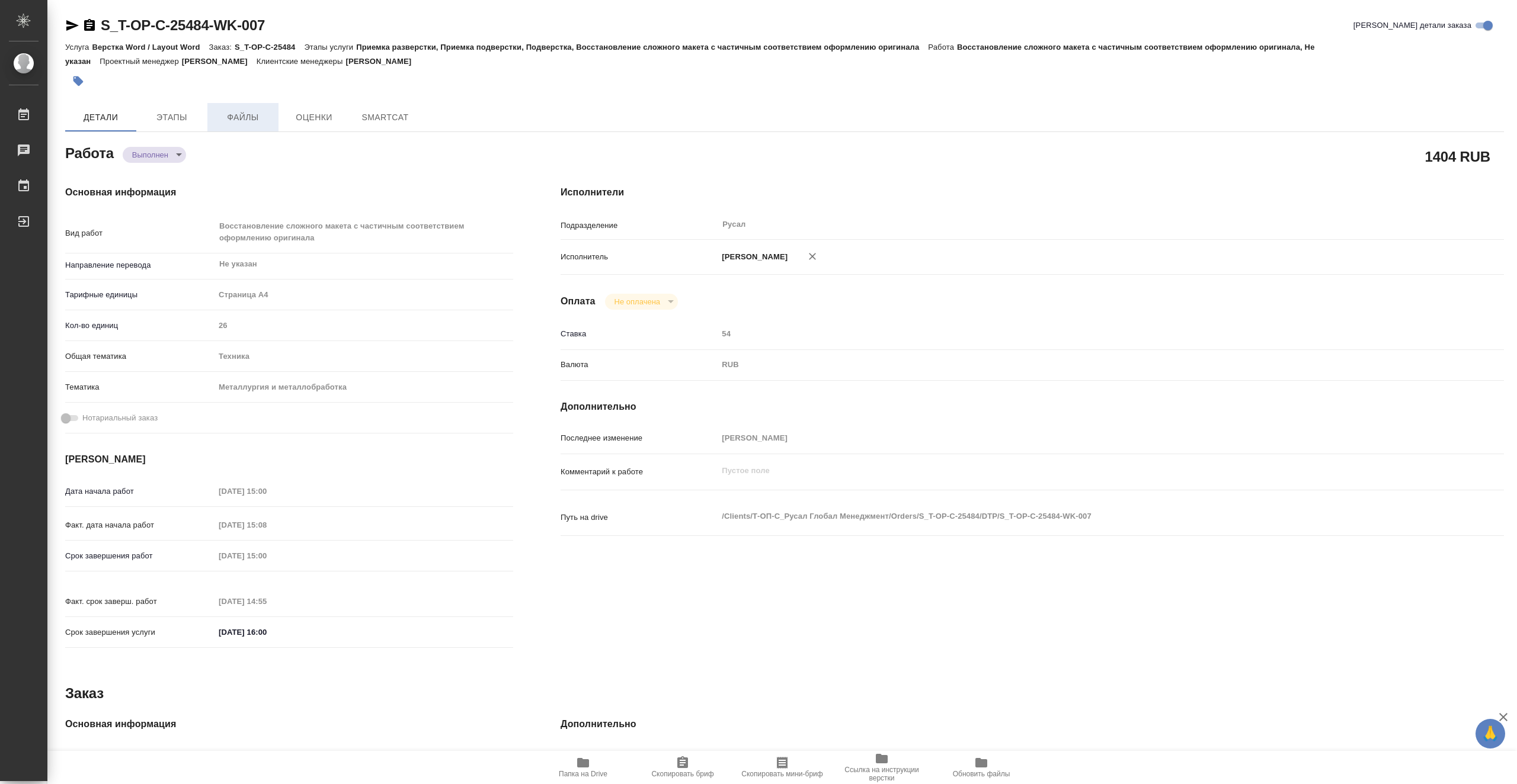
type textarea "x"
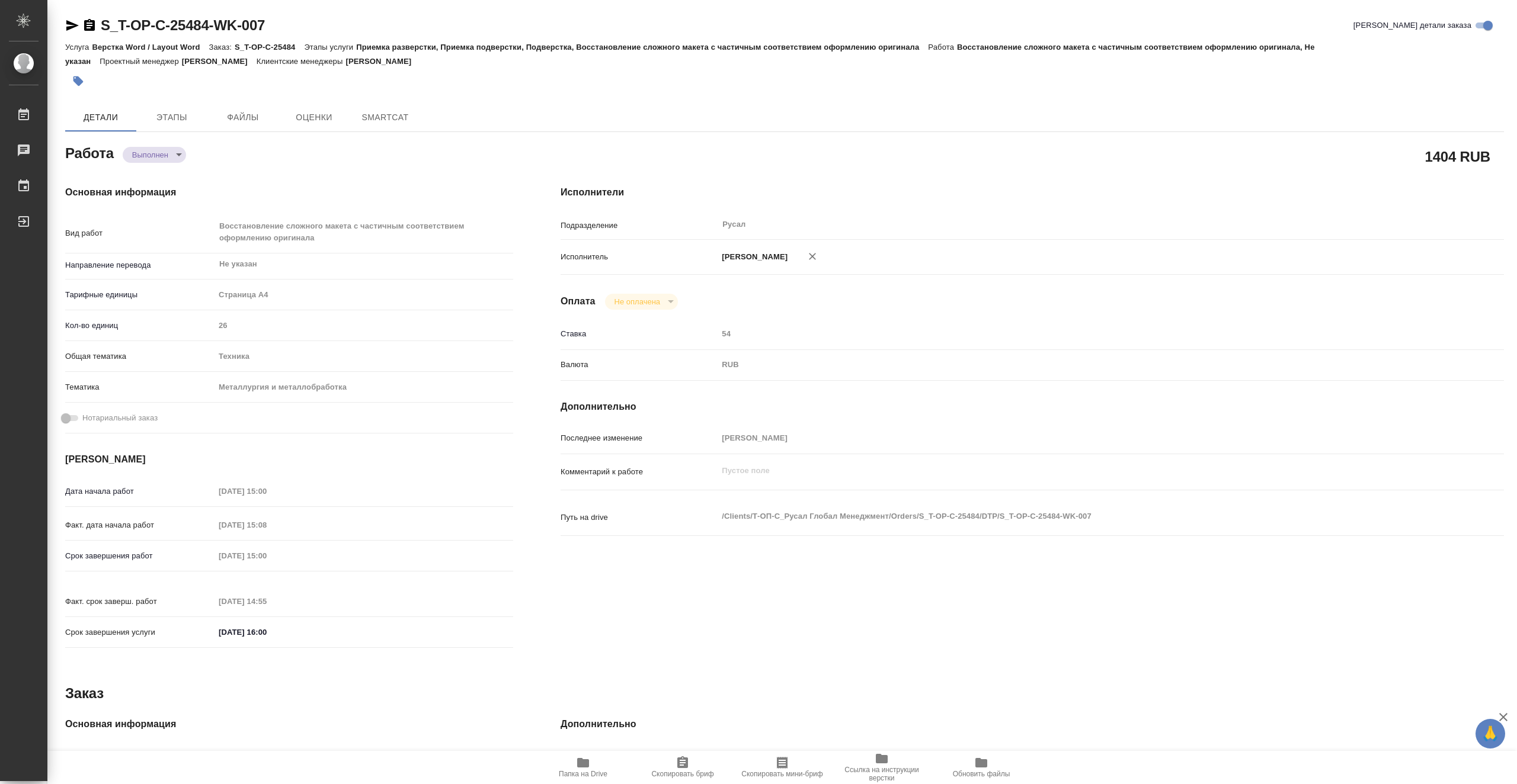
type textarea "x"
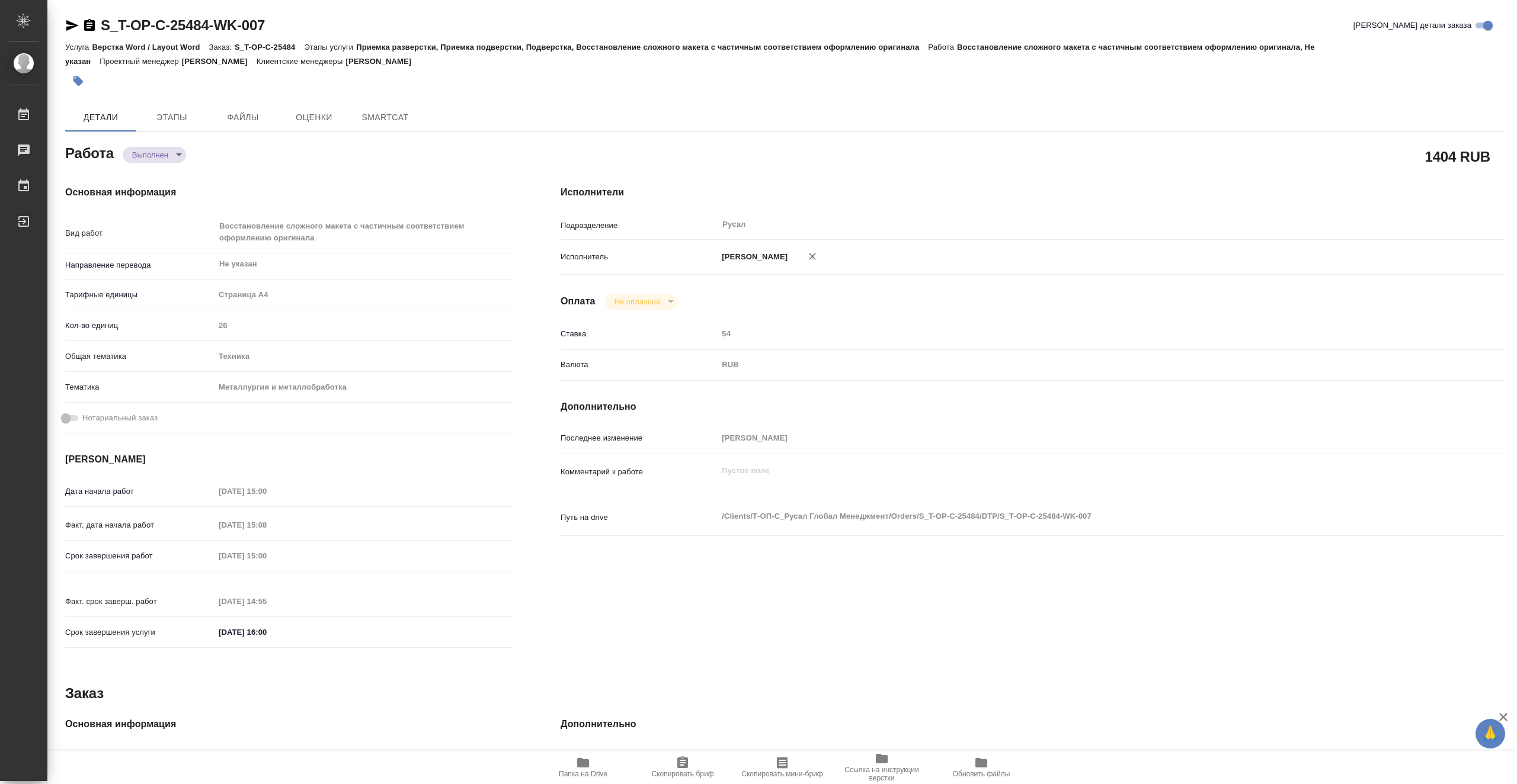
type textarea "x"
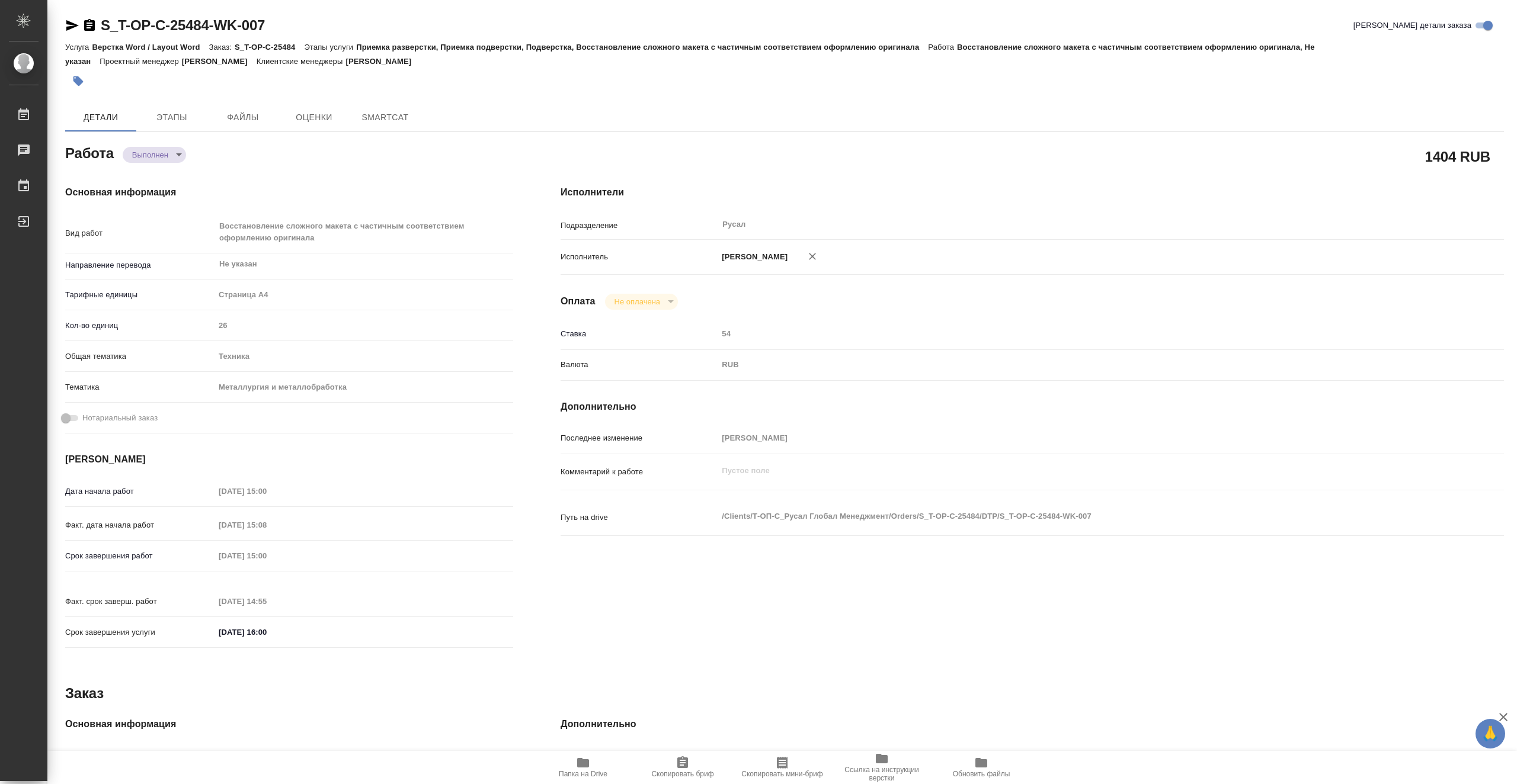
type textarea "x"
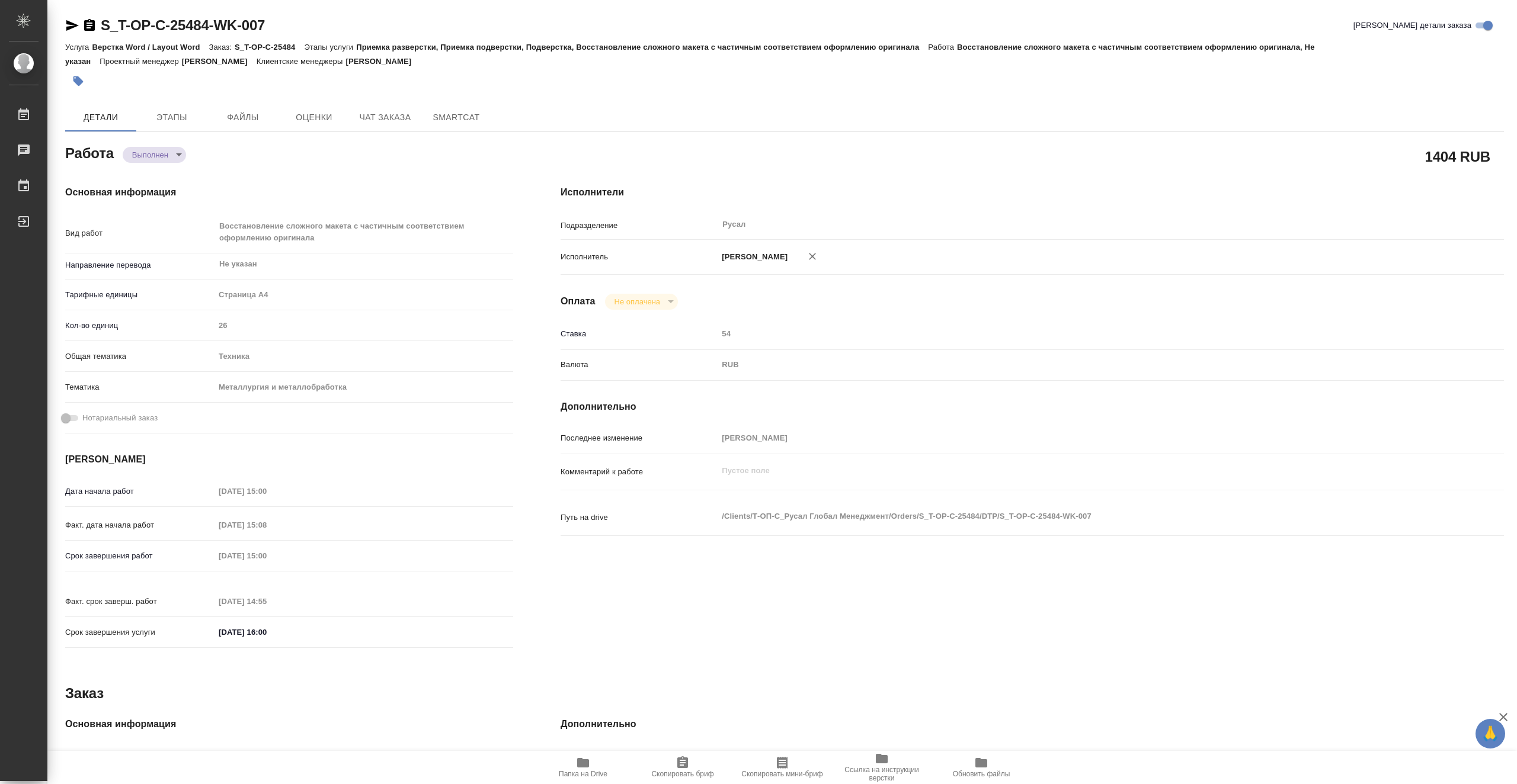
type textarea "x"
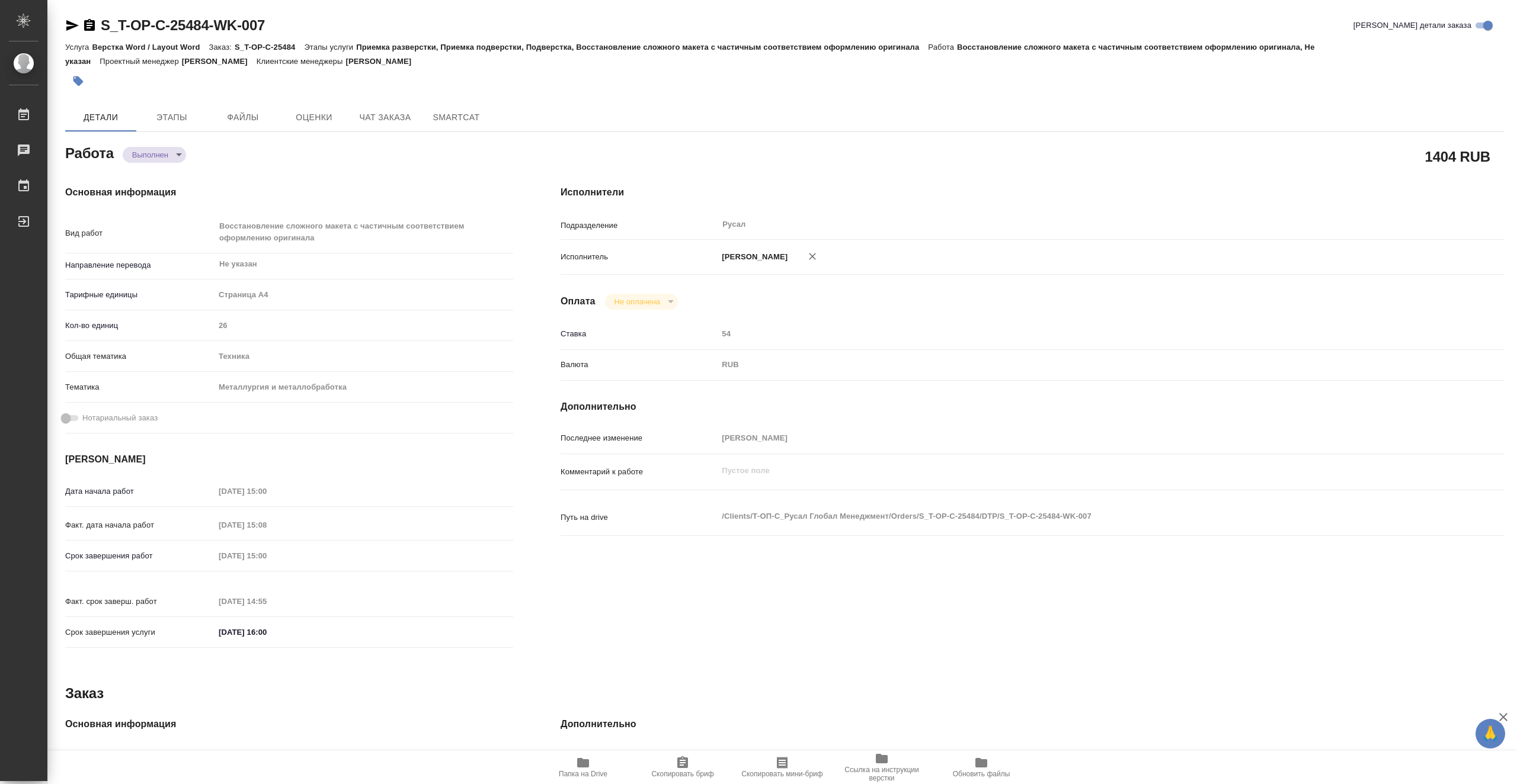
type textarea "x"
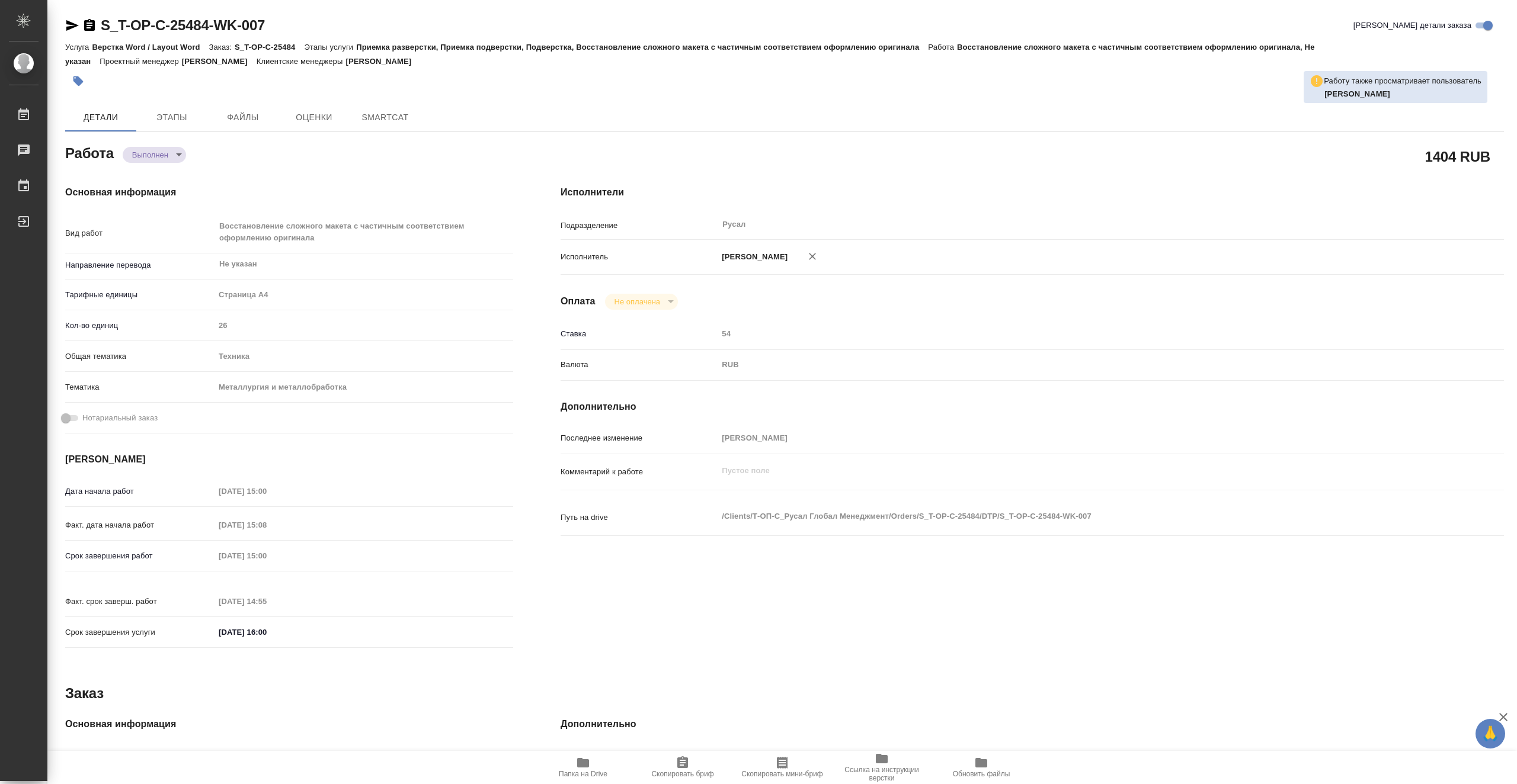
type textarea "x"
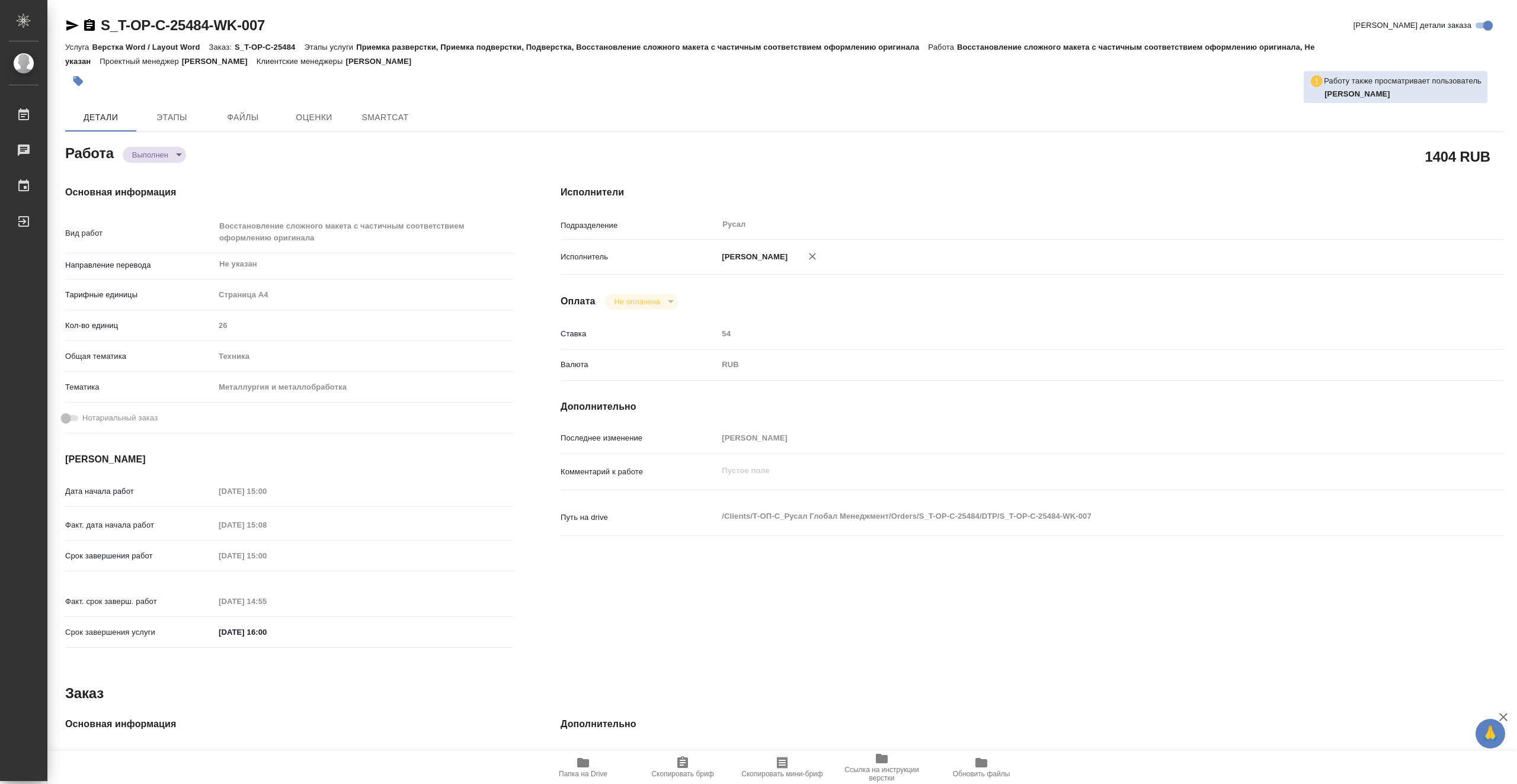
scroll to position [238, 0]
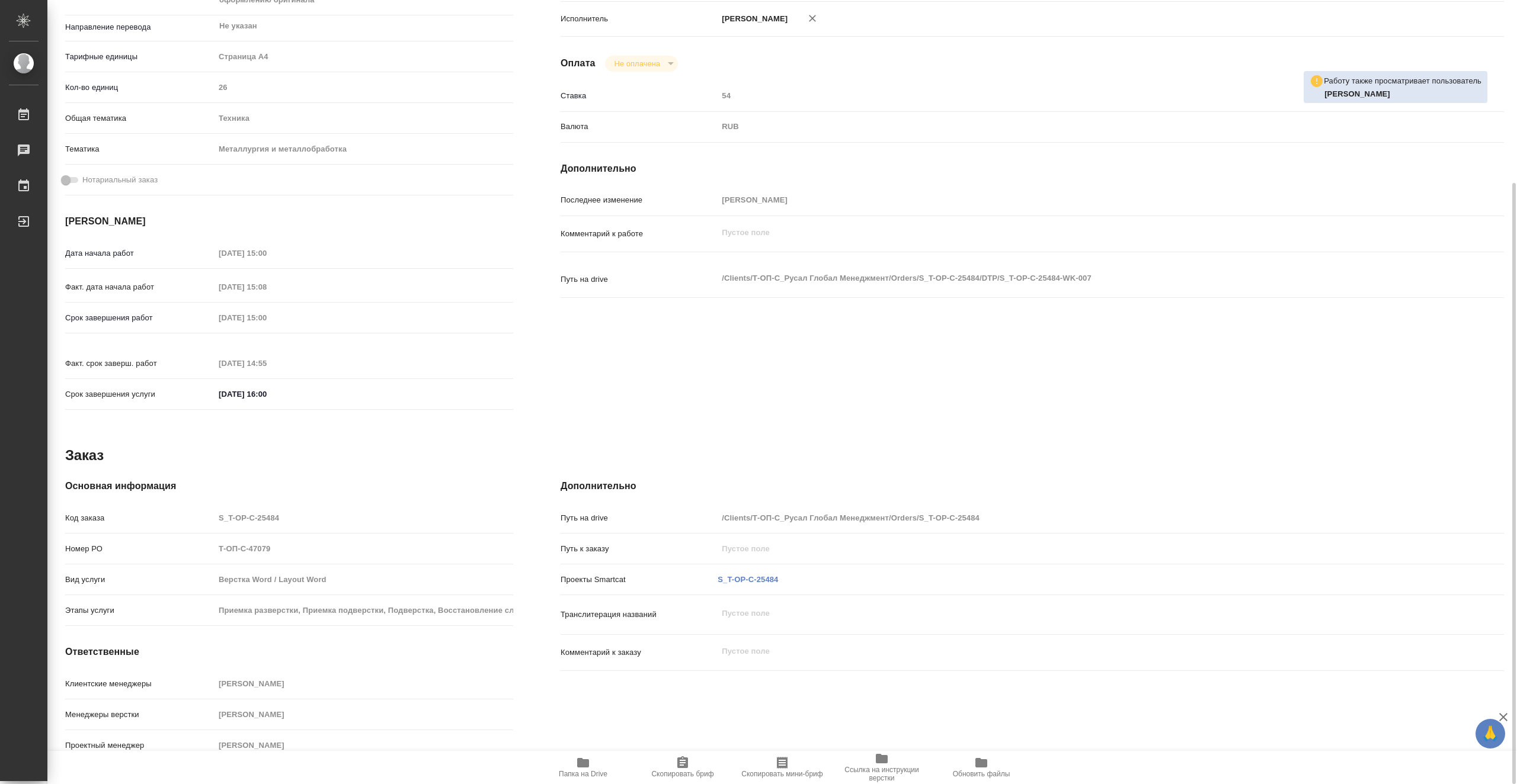
type textarea "x"
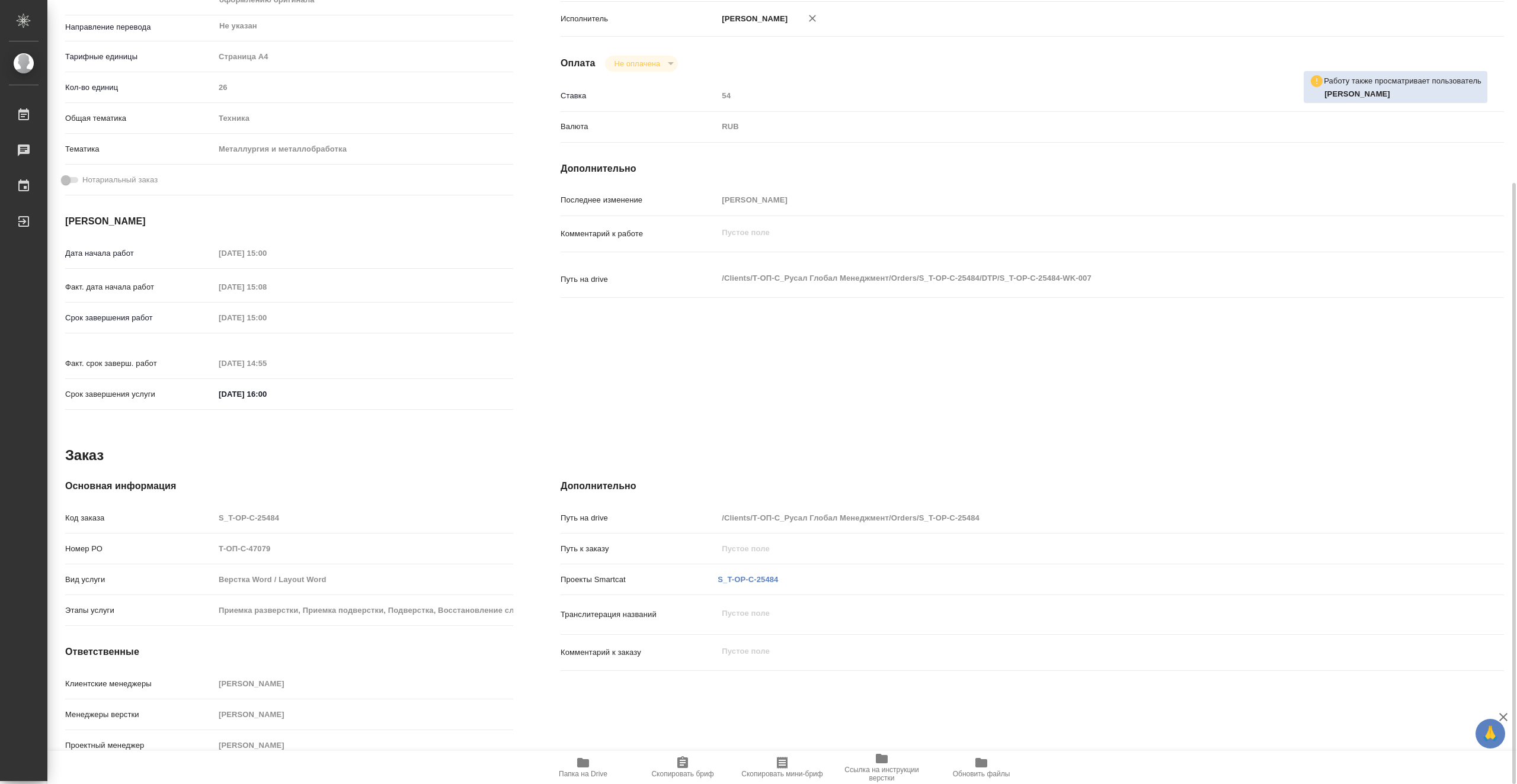
type textarea "x"
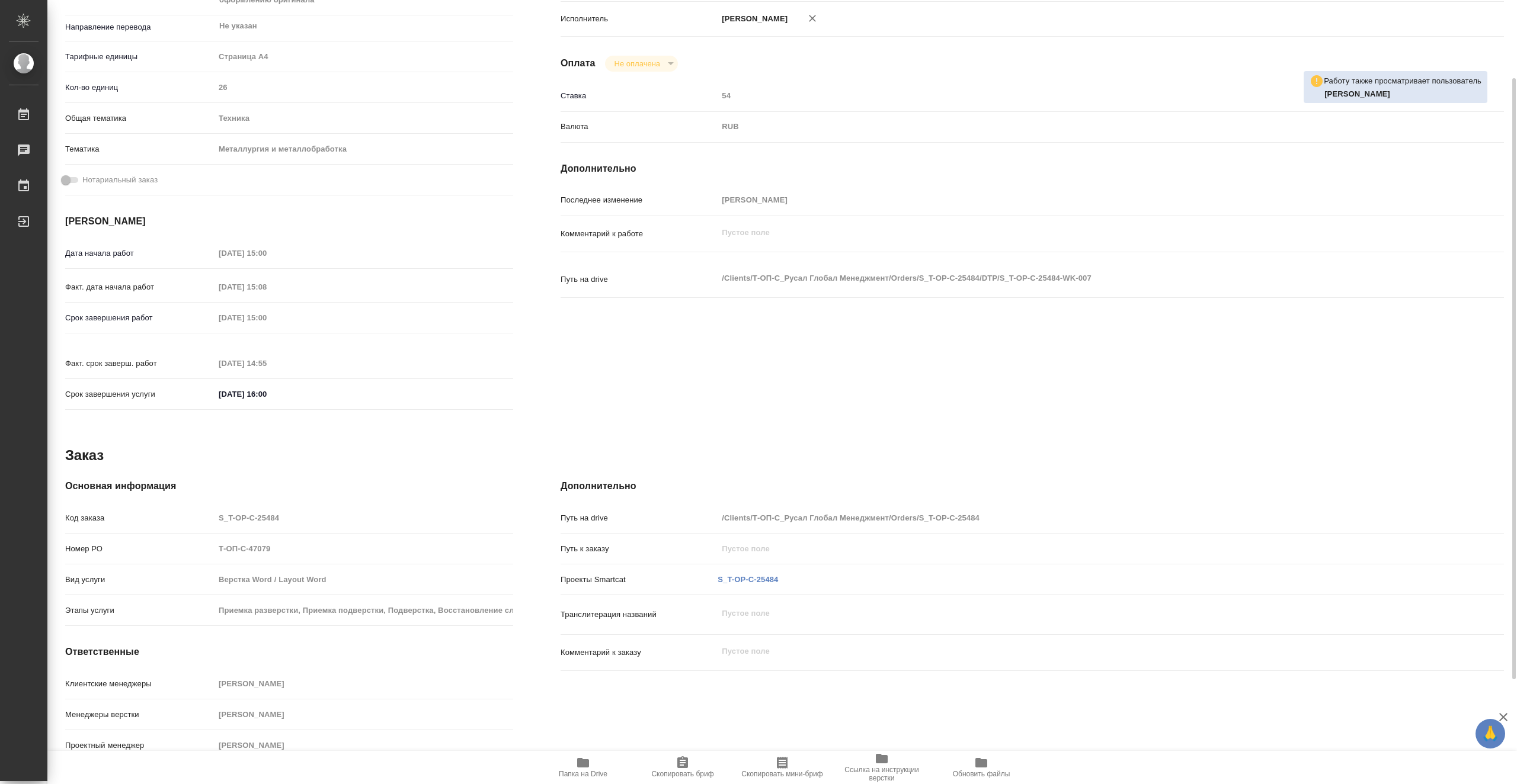
scroll to position [61, 0]
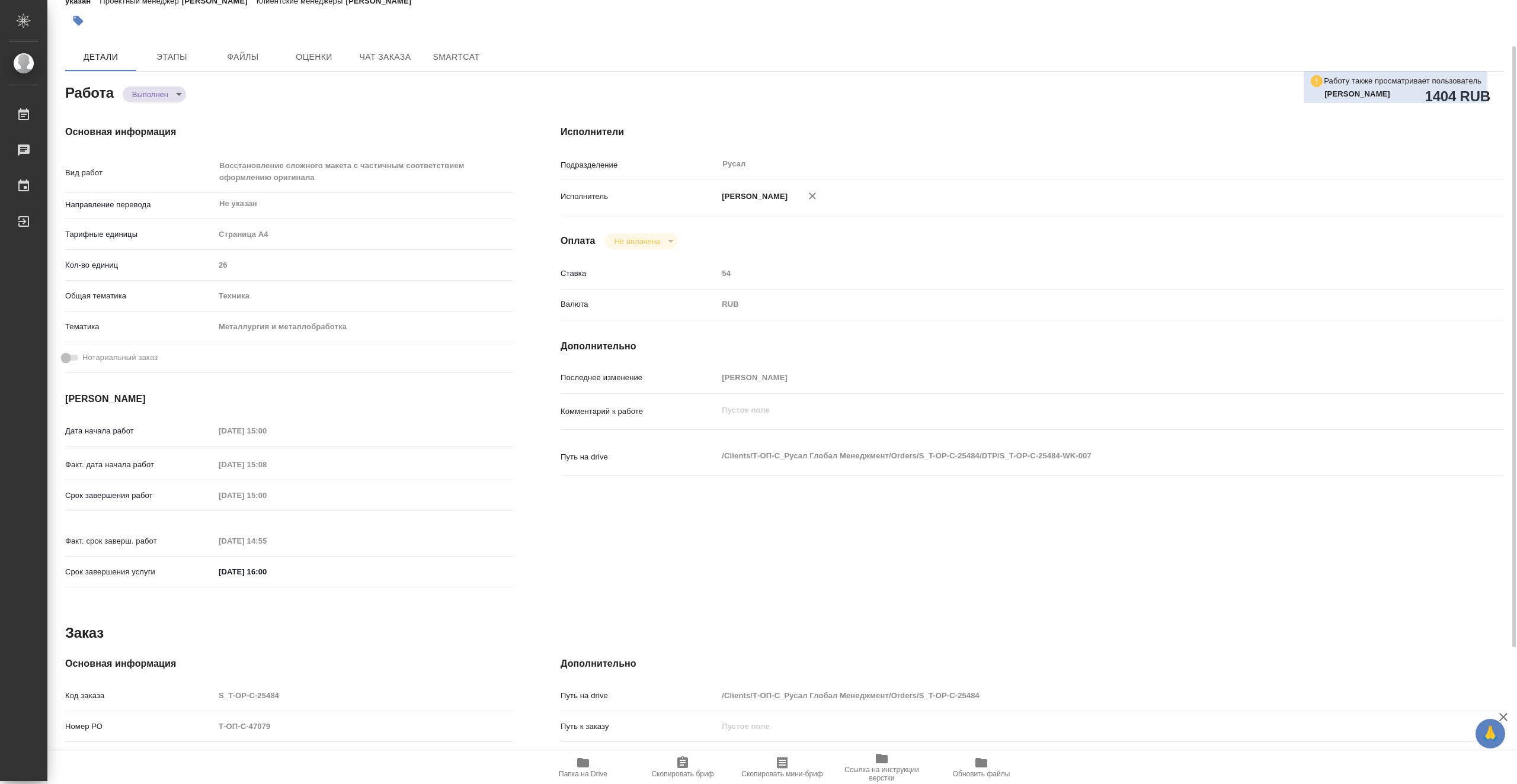
type textarea "x"
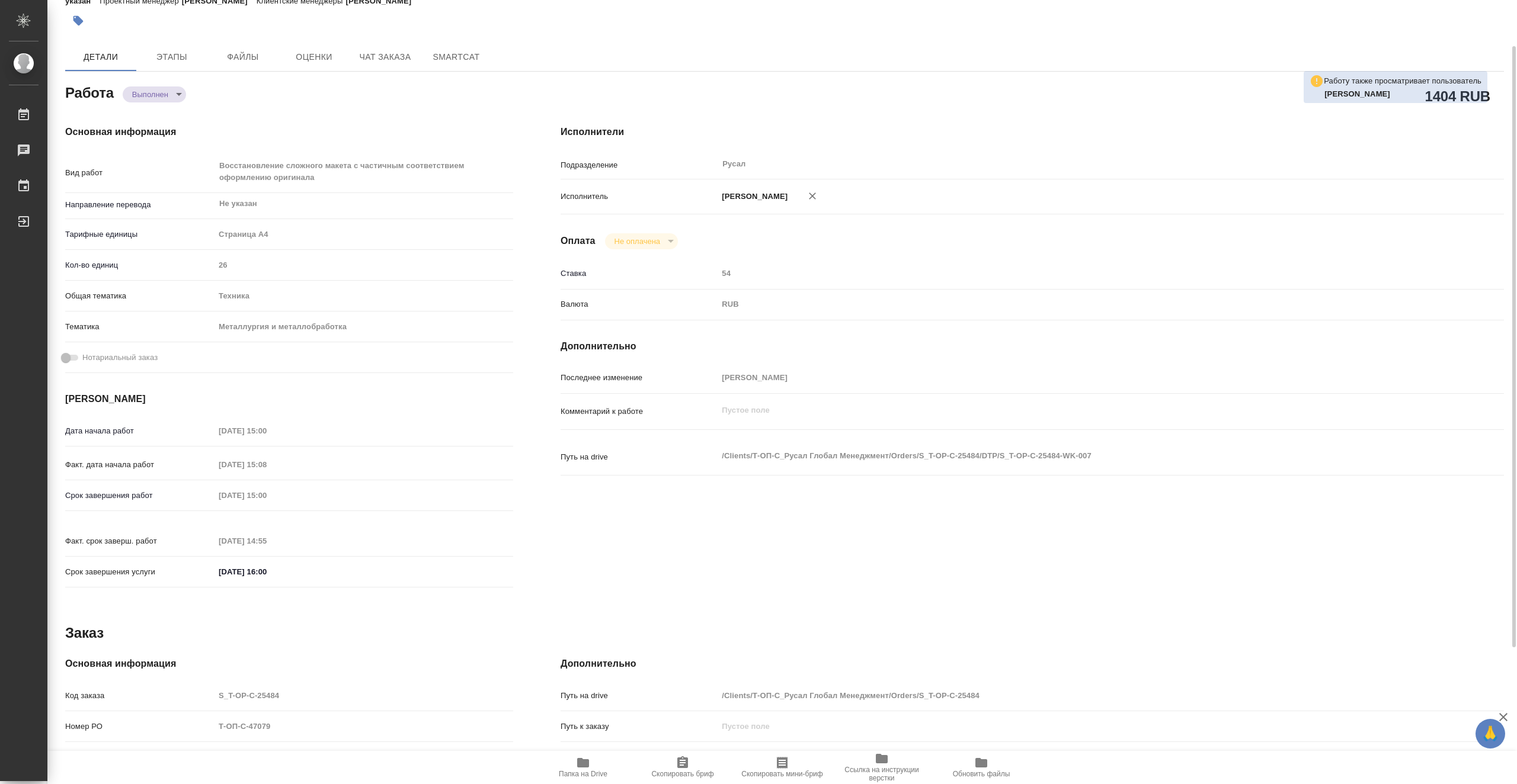
scroll to position [0, 0]
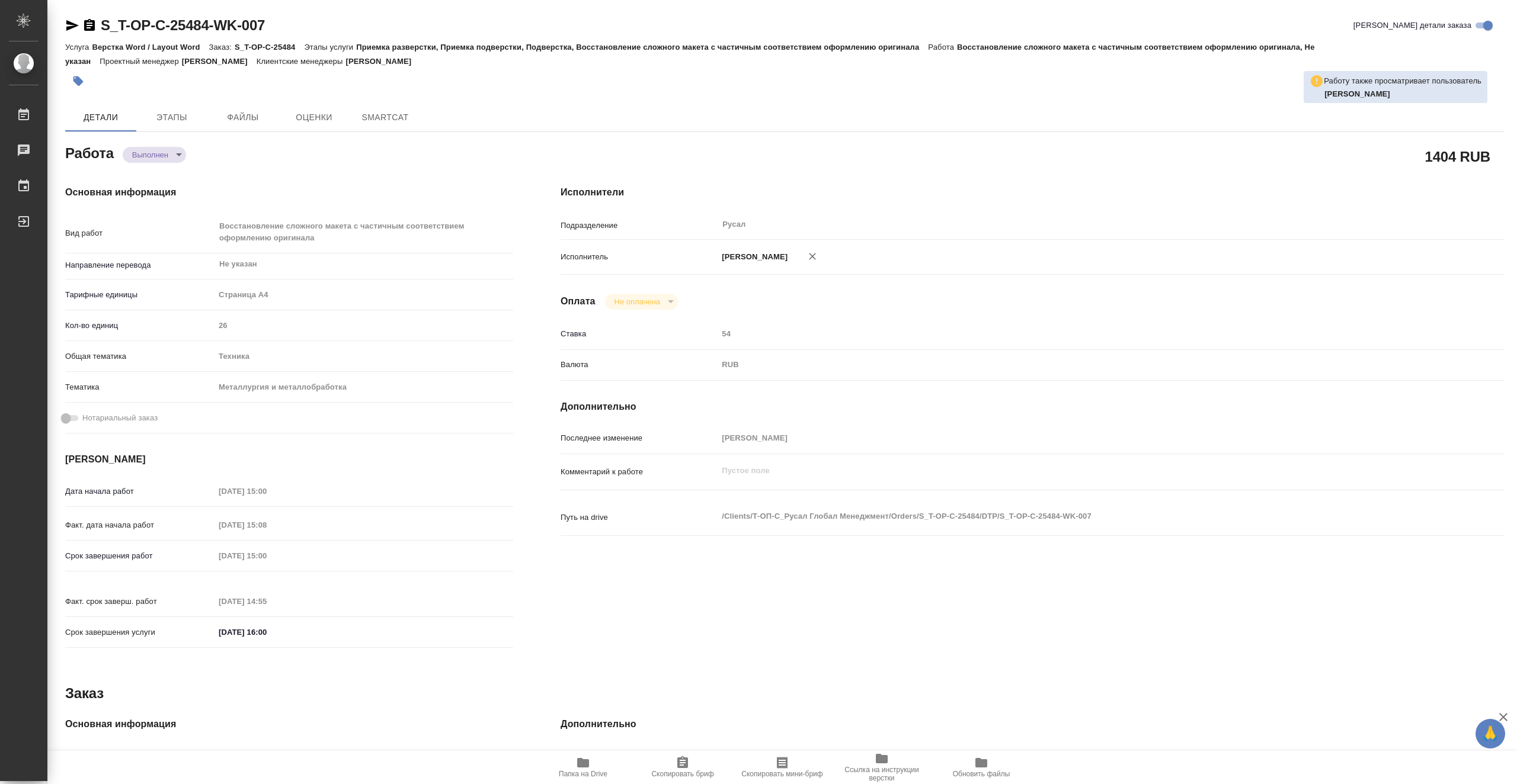
type textarea "x"
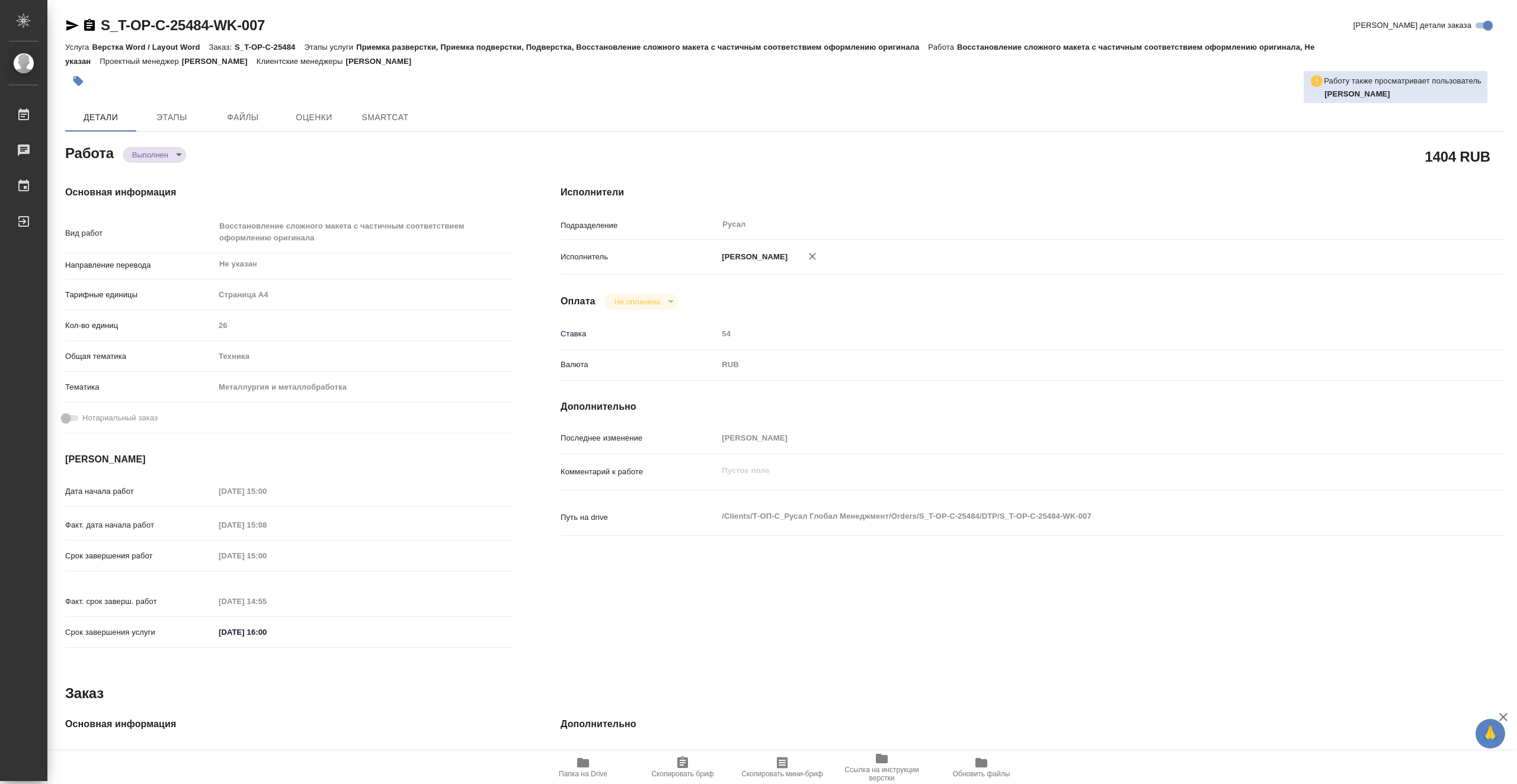
type textarea "x"
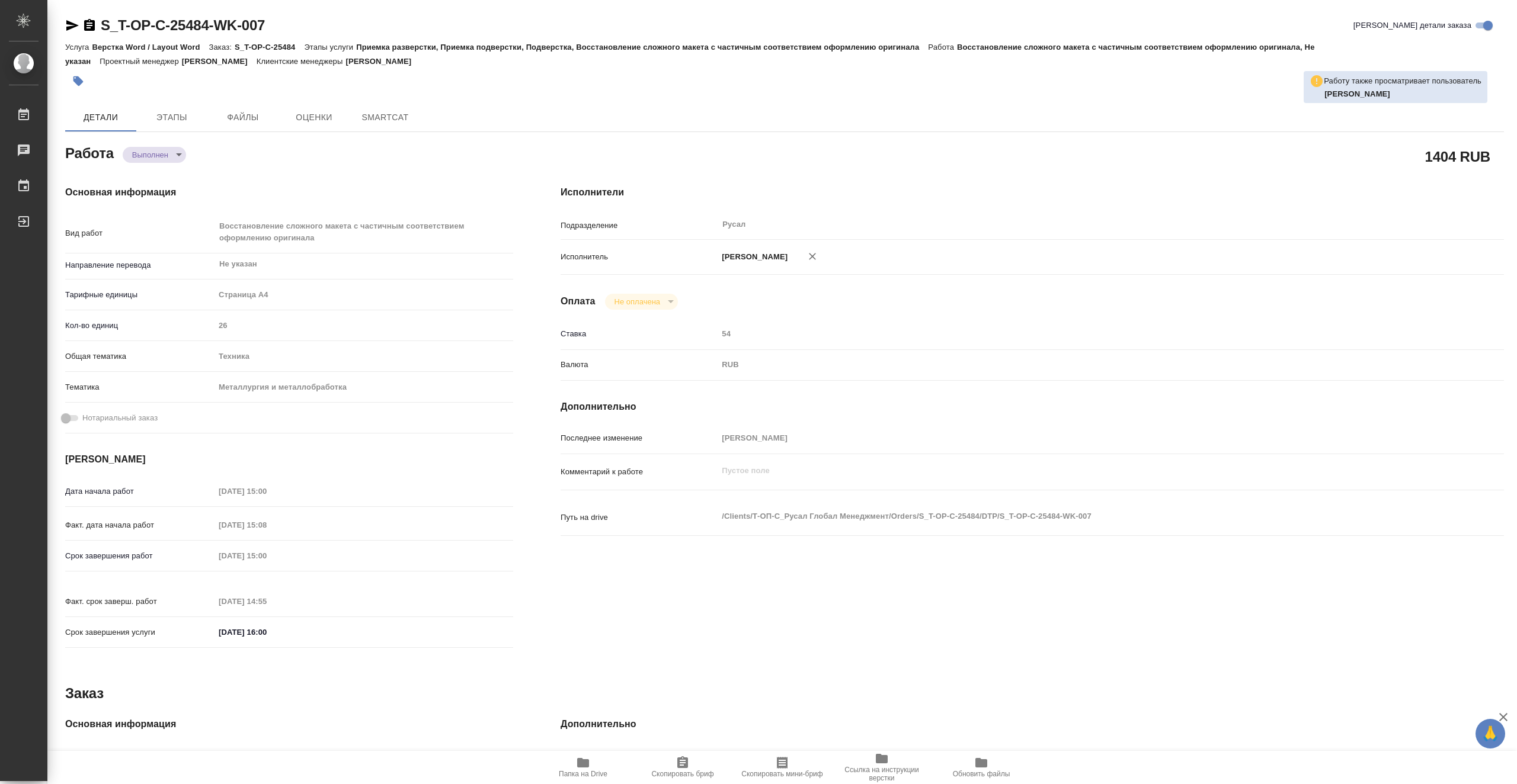
type textarea "x"
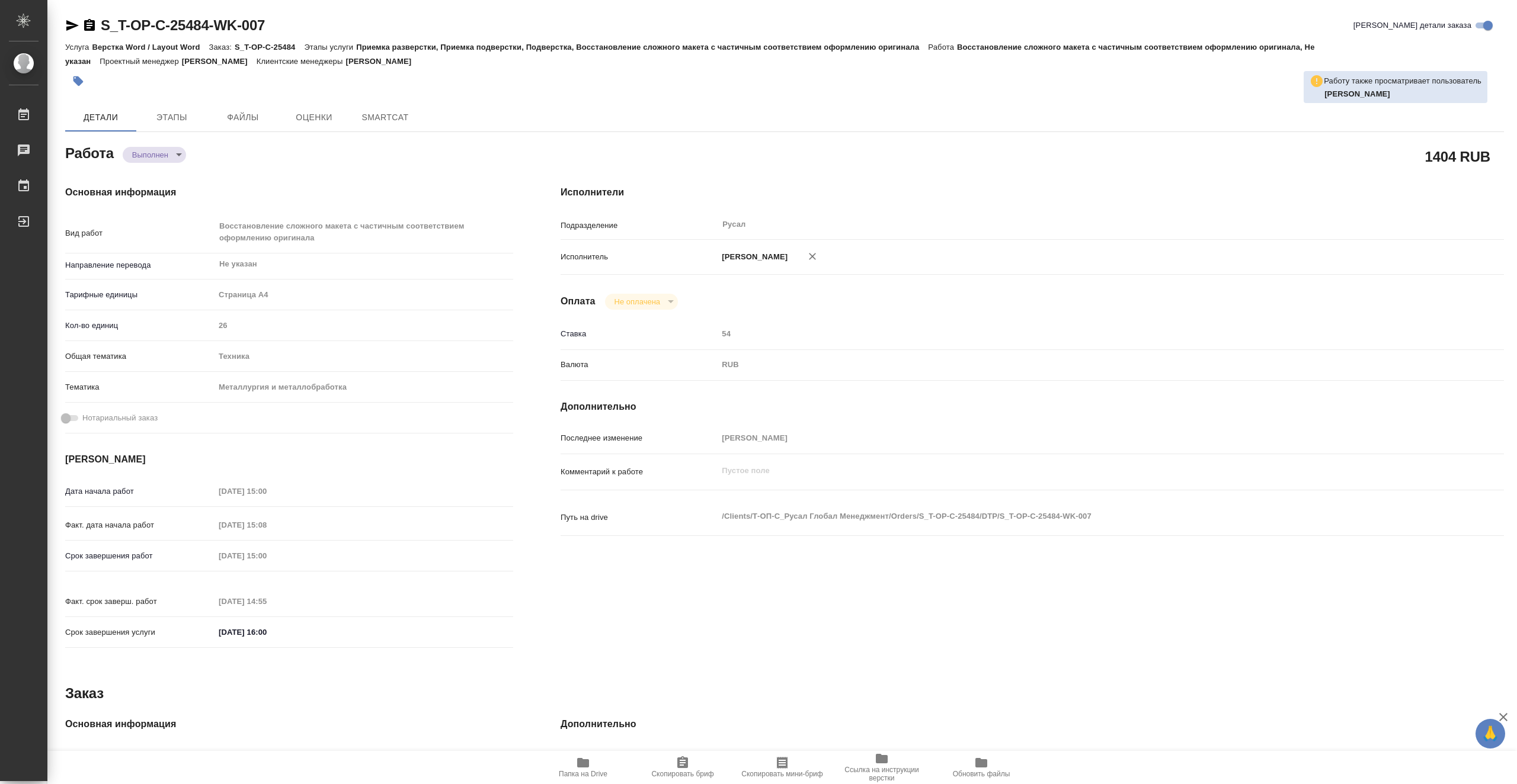
type textarea "x"
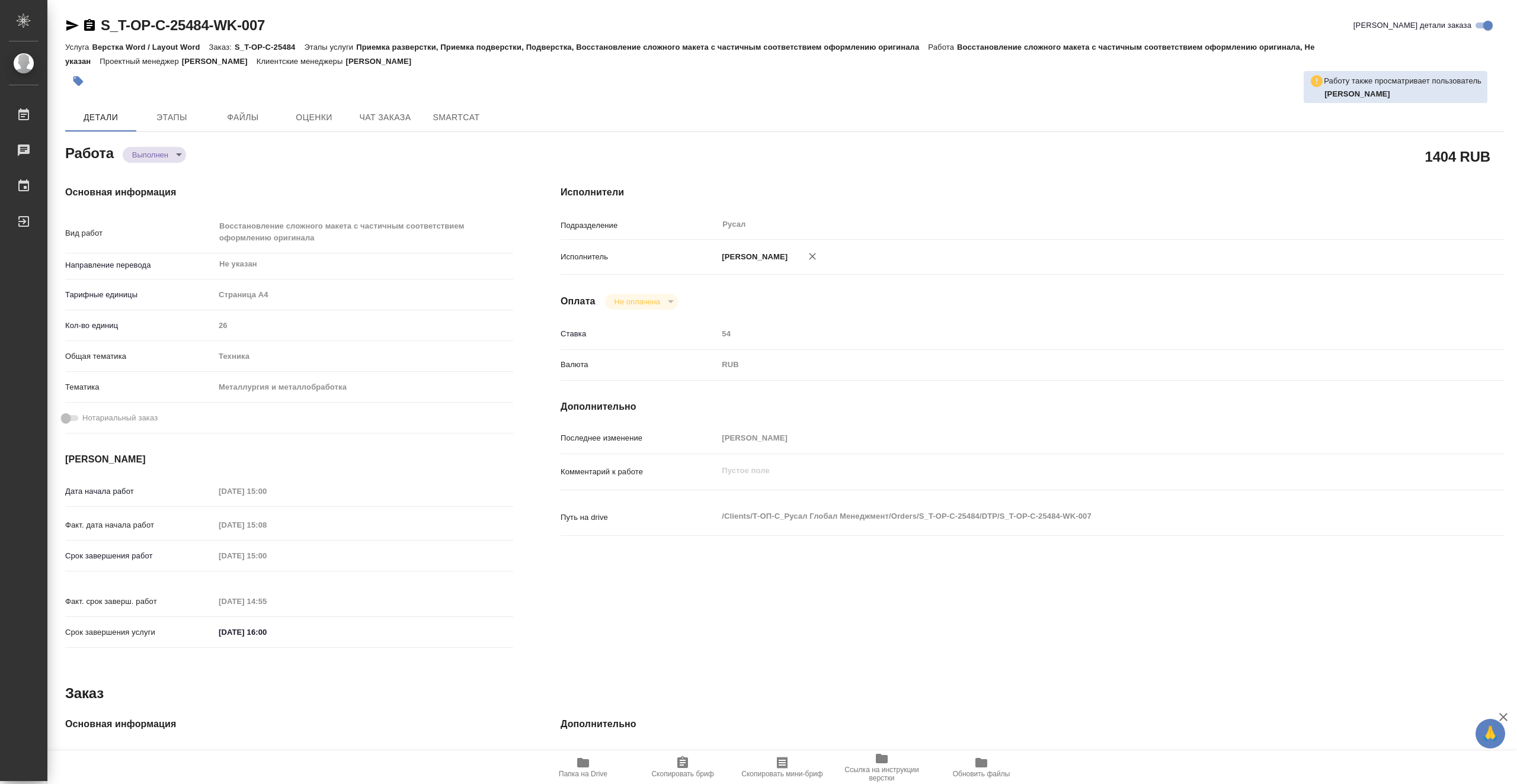
type textarea "x"
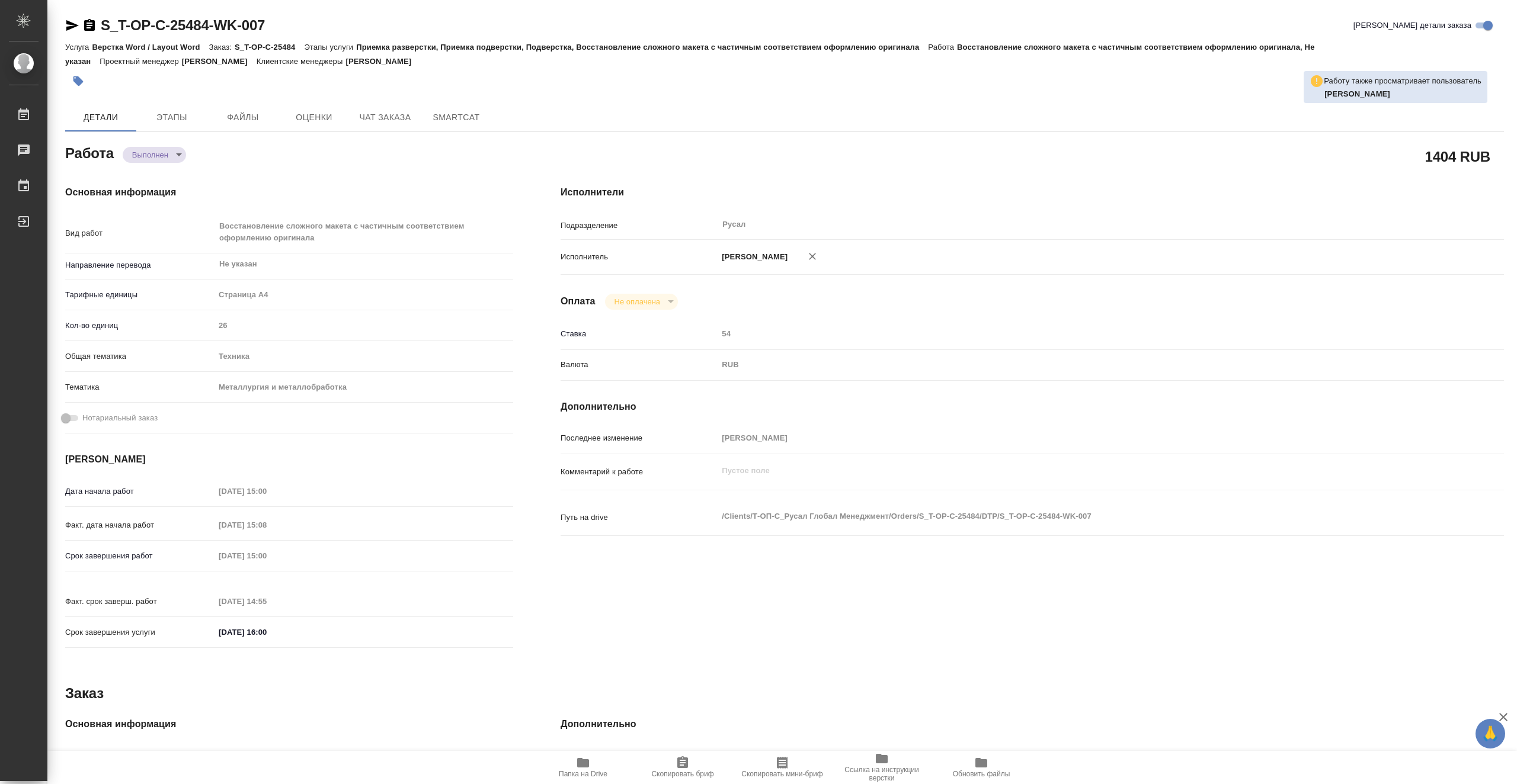
type textarea "x"
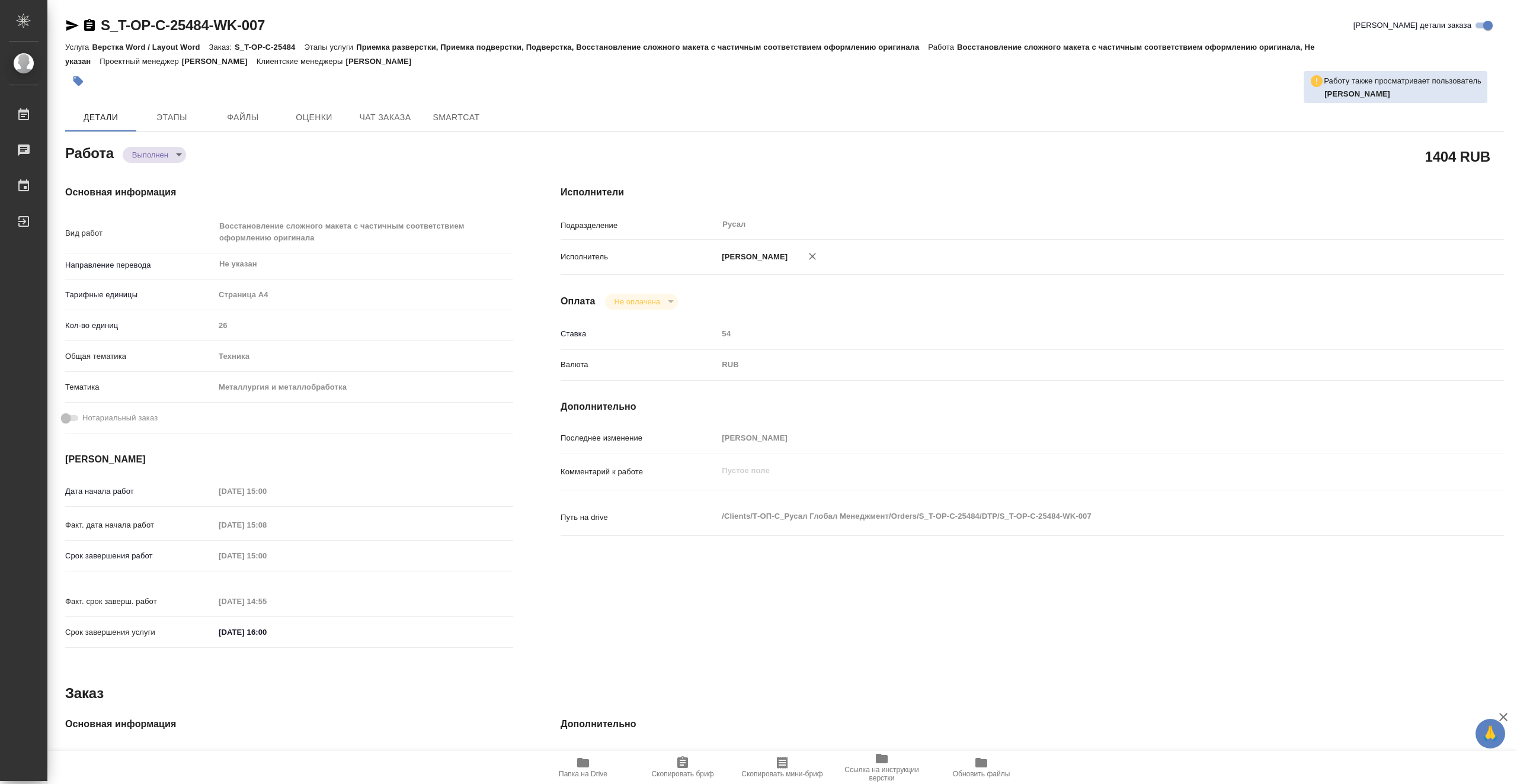
click at [584, 772] on span "Папка на Drive" at bounding box center [583, 773] width 49 height 8
type textarea "x"
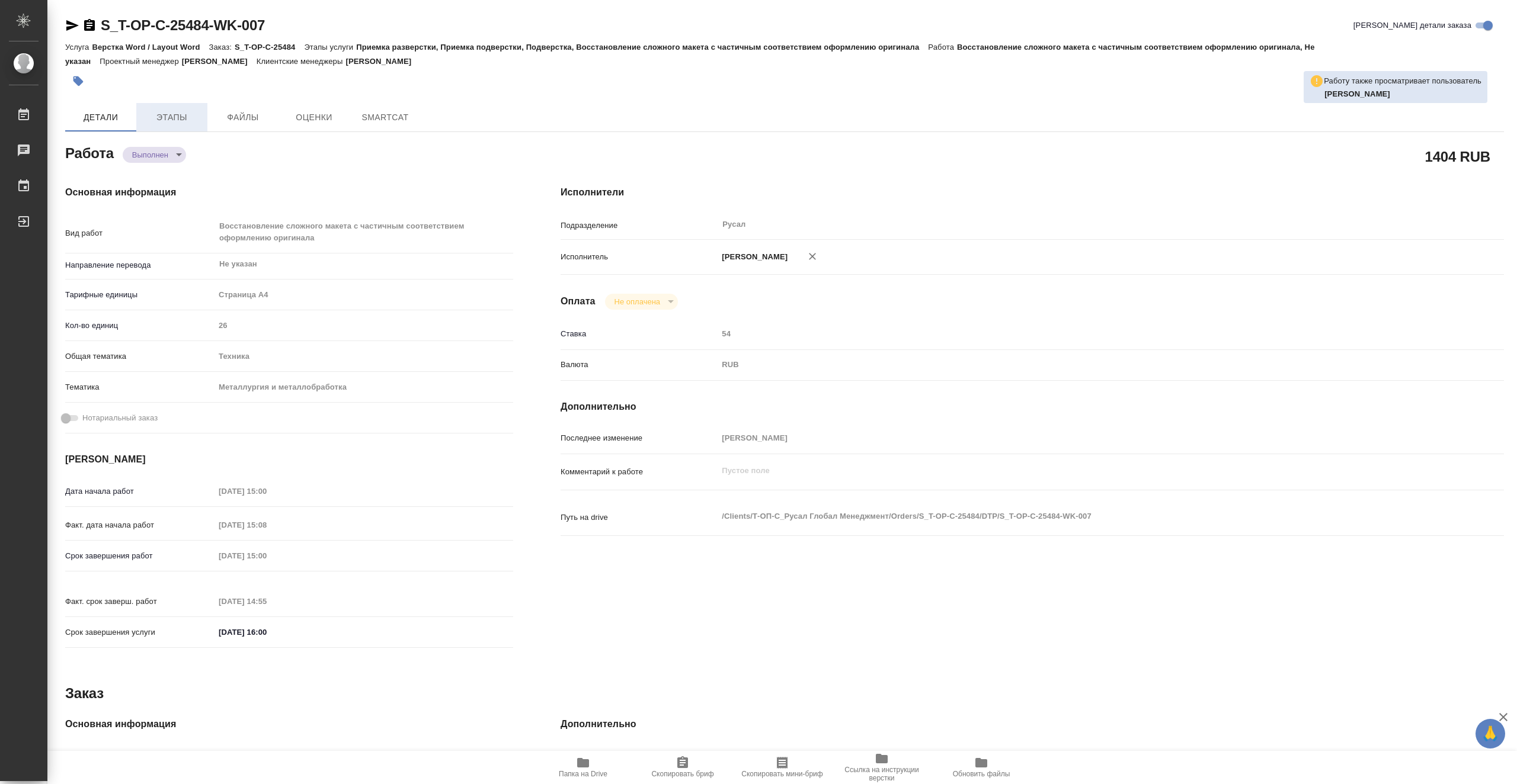
type textarea "x"
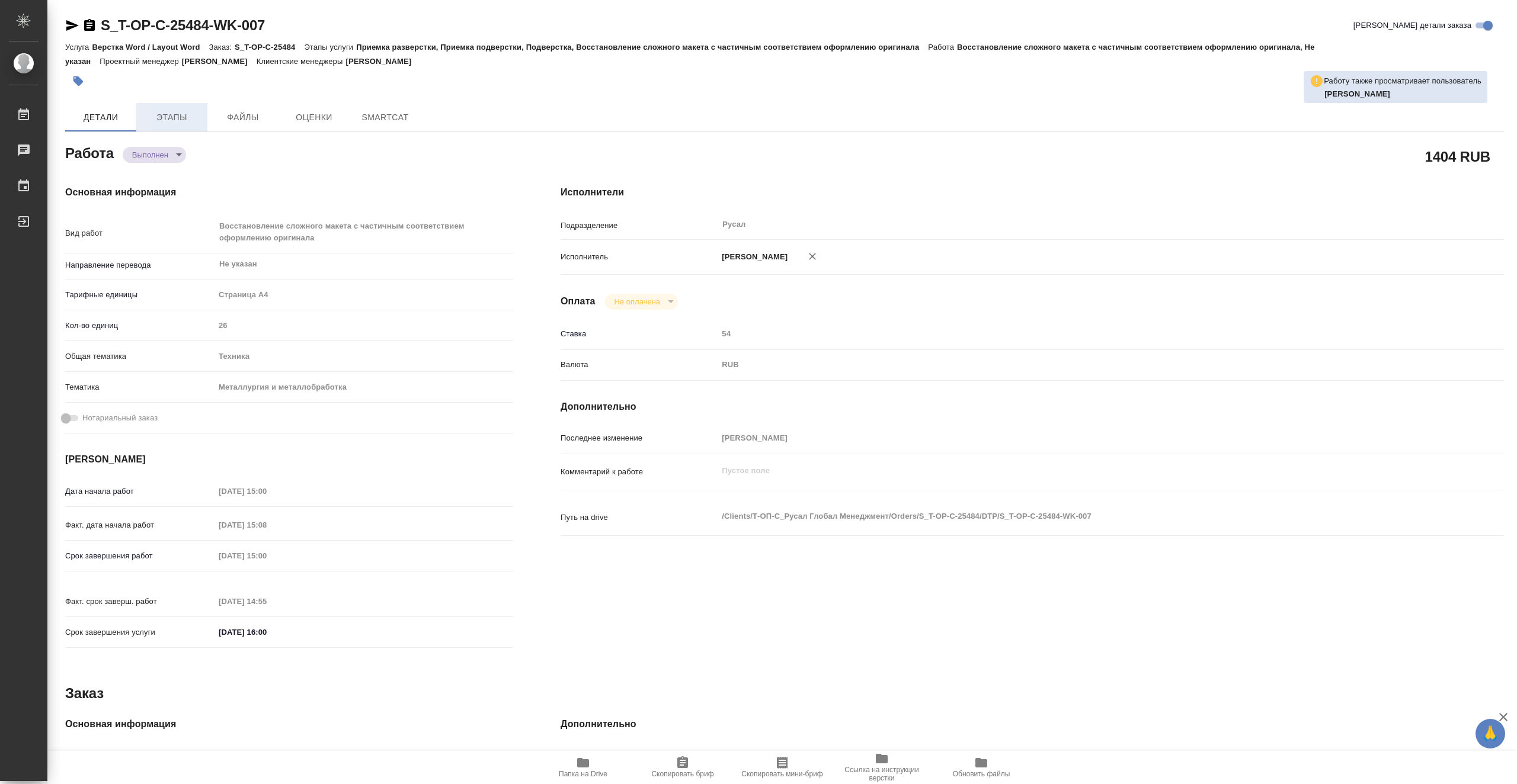
type textarea "x"
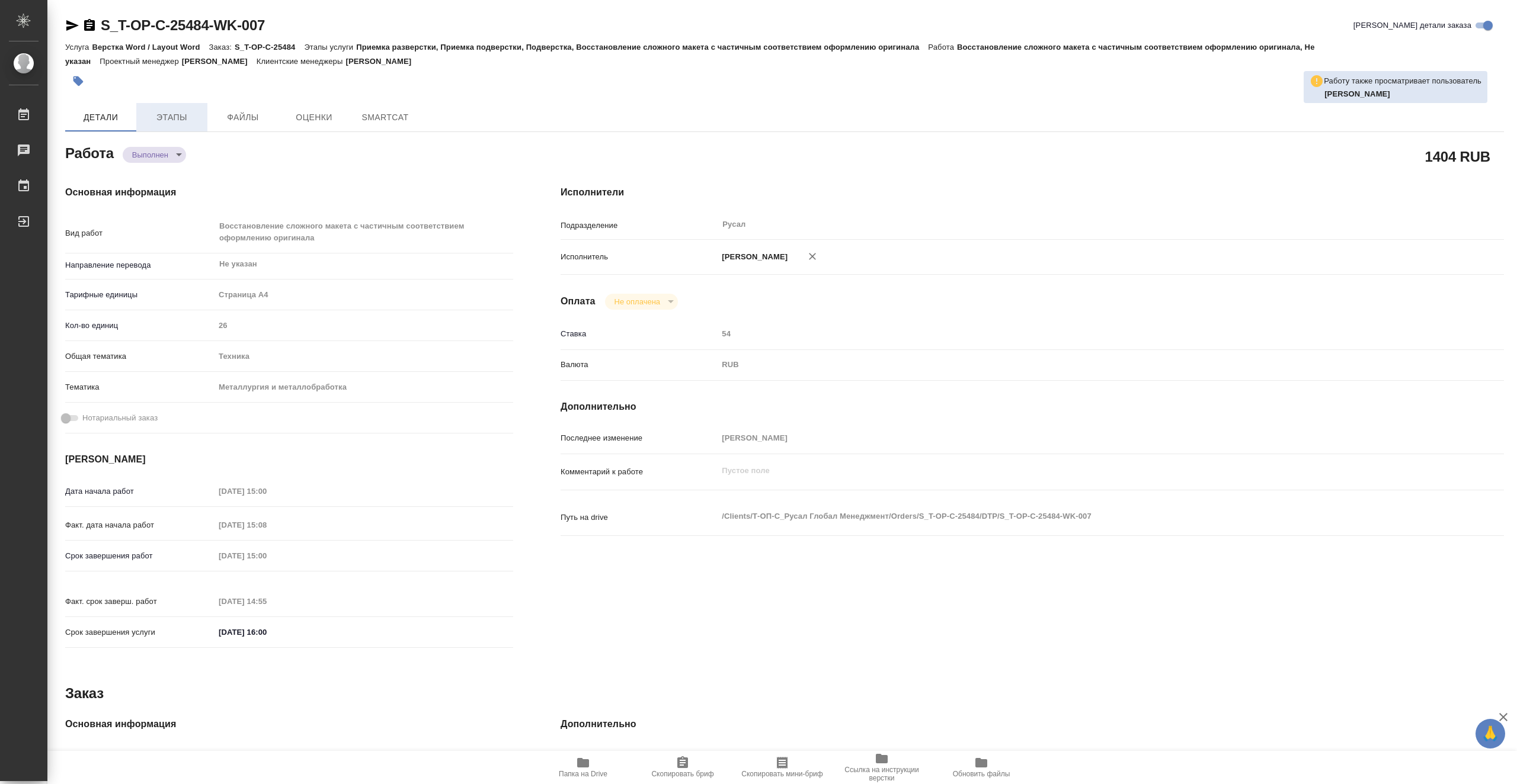
type textarea "x"
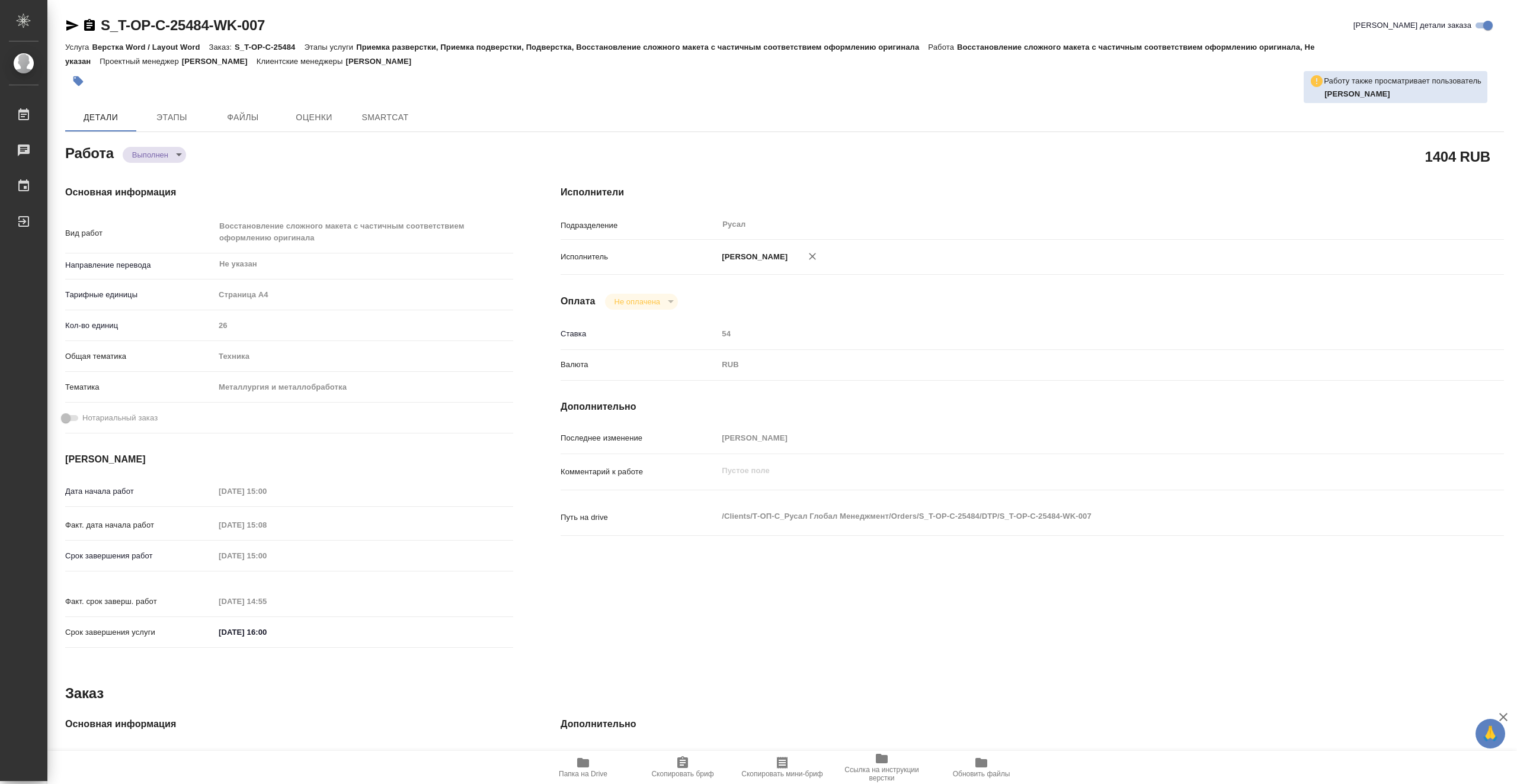
type textarea "x"
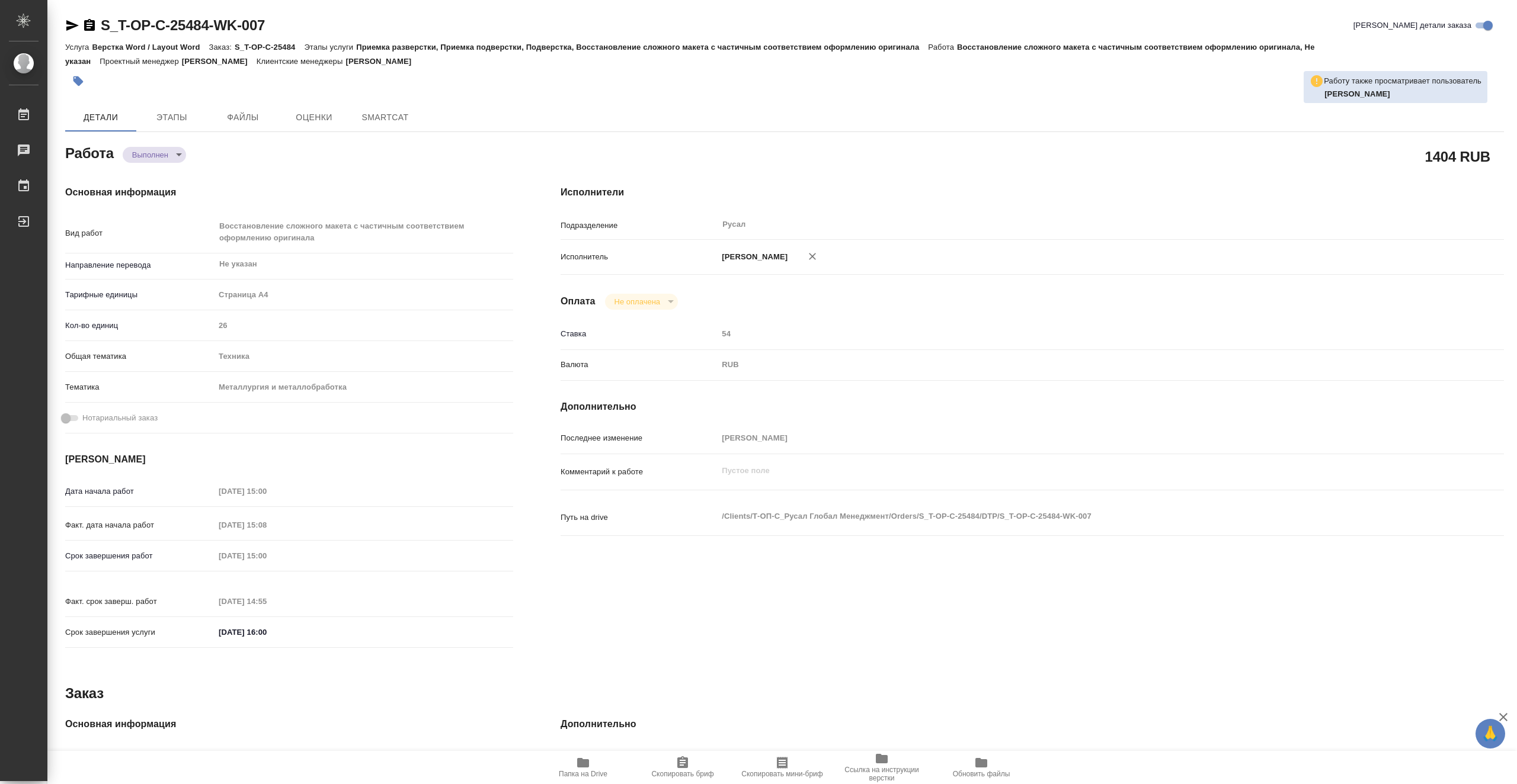
type textarea "x"
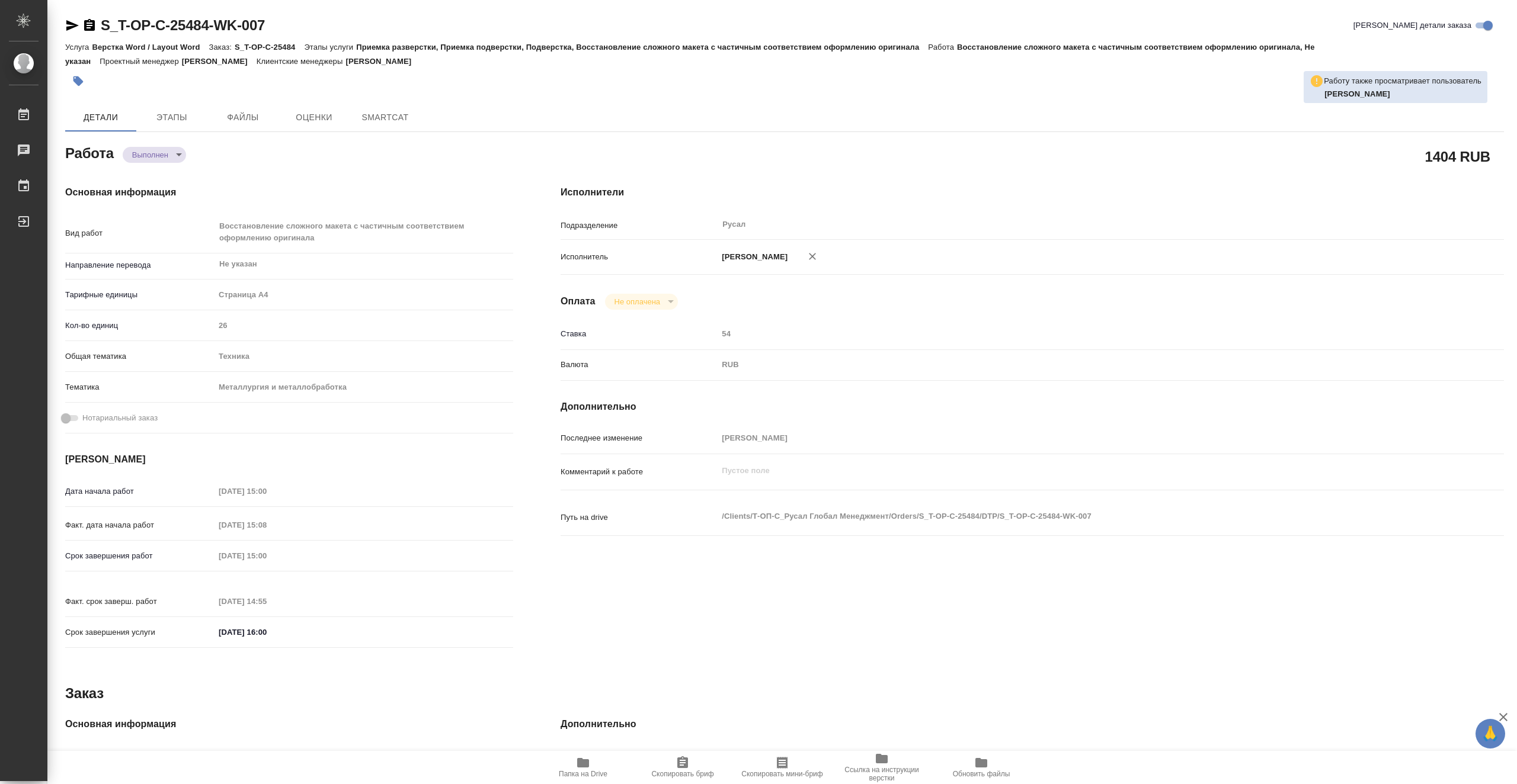
type textarea "x"
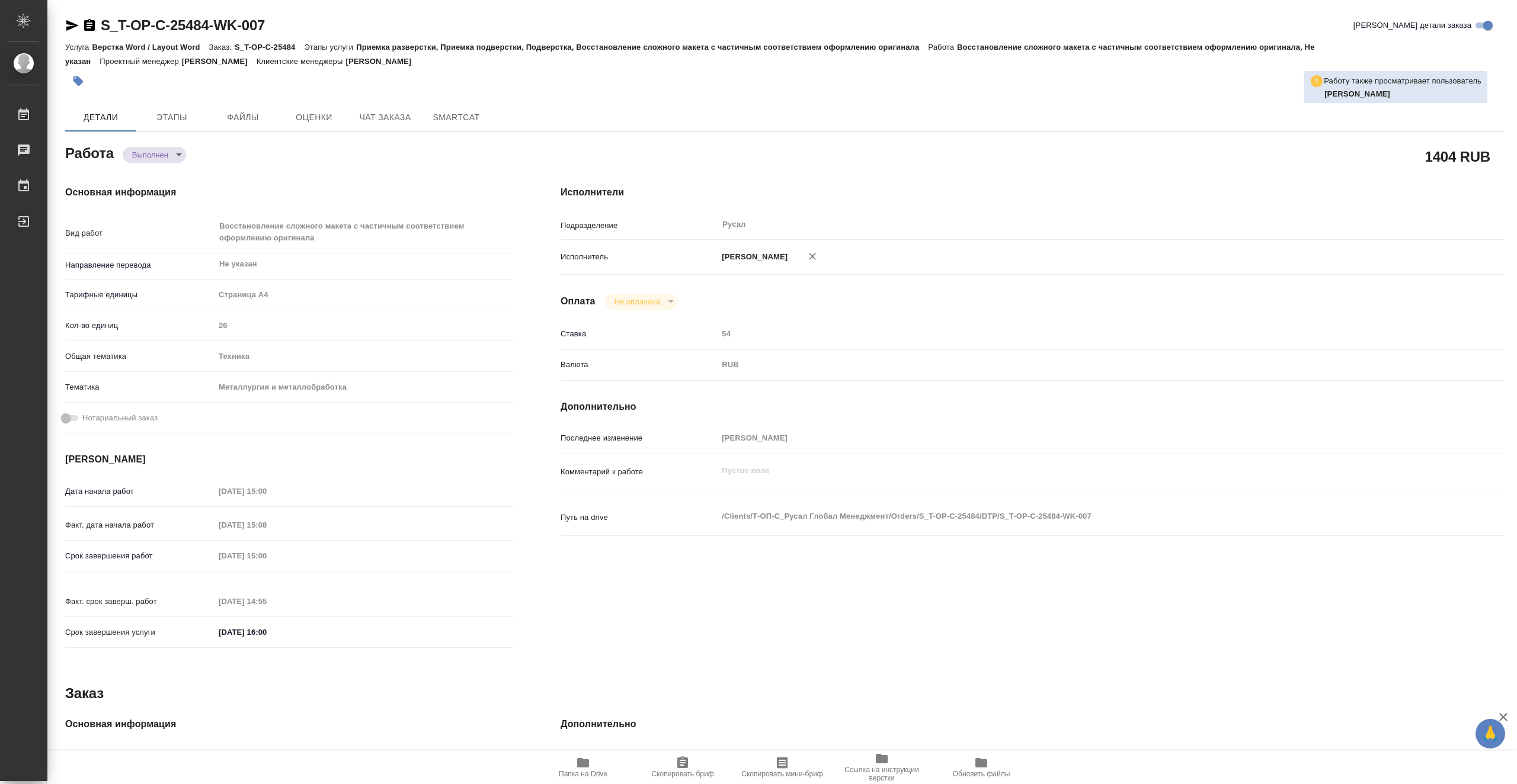
type textarea "x"
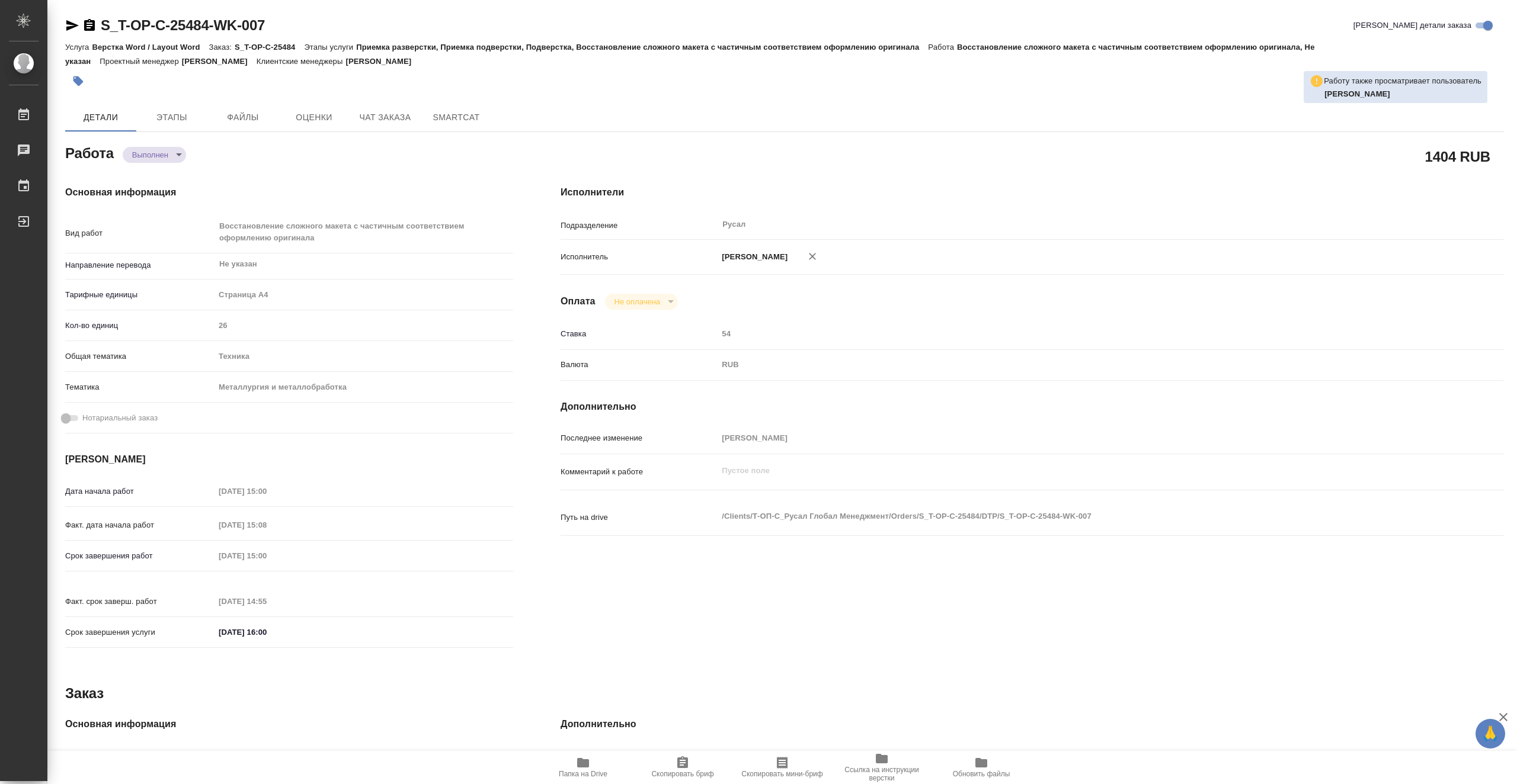
type textarea "x"
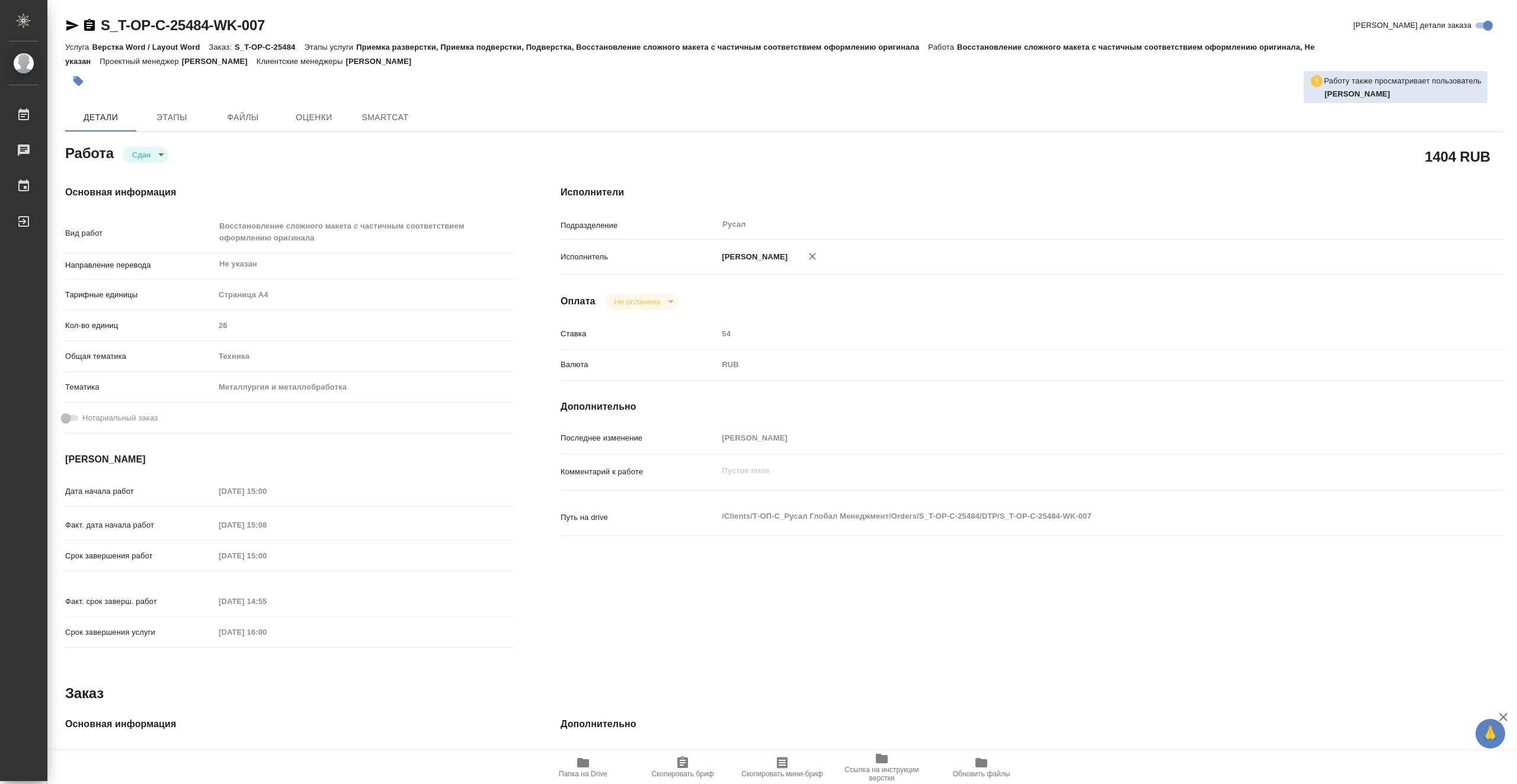
type textarea "x"
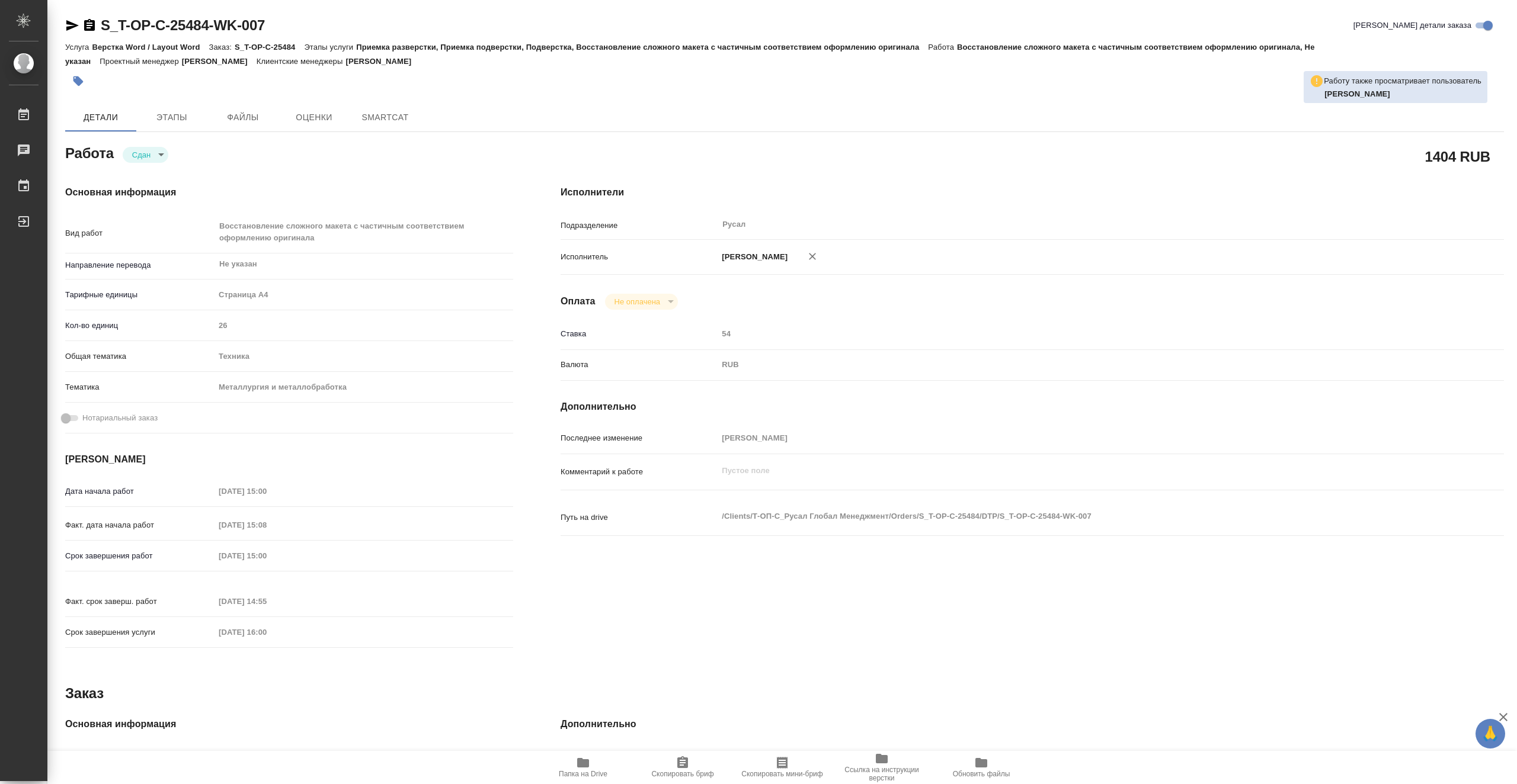
type textarea "x"
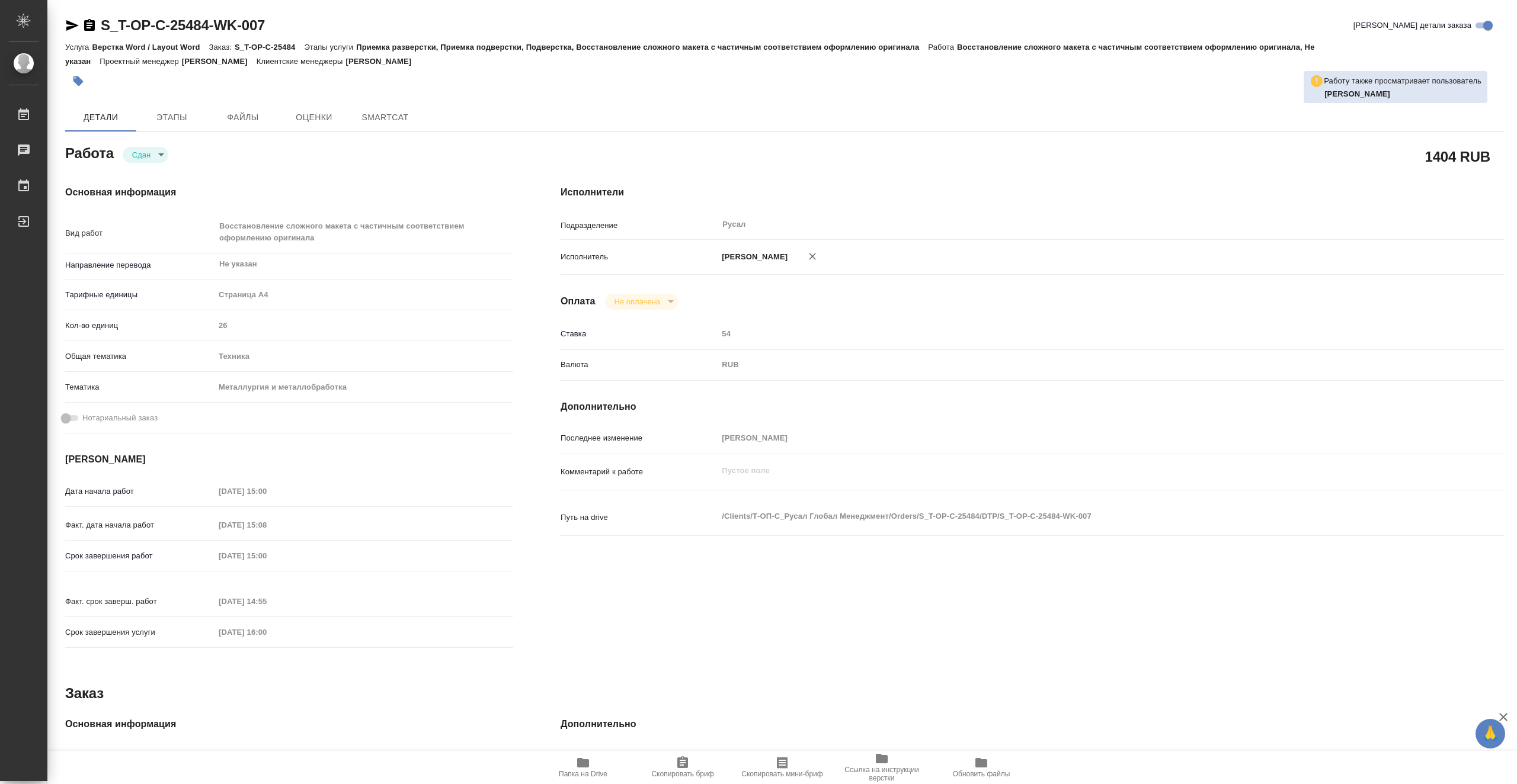
type textarea "x"
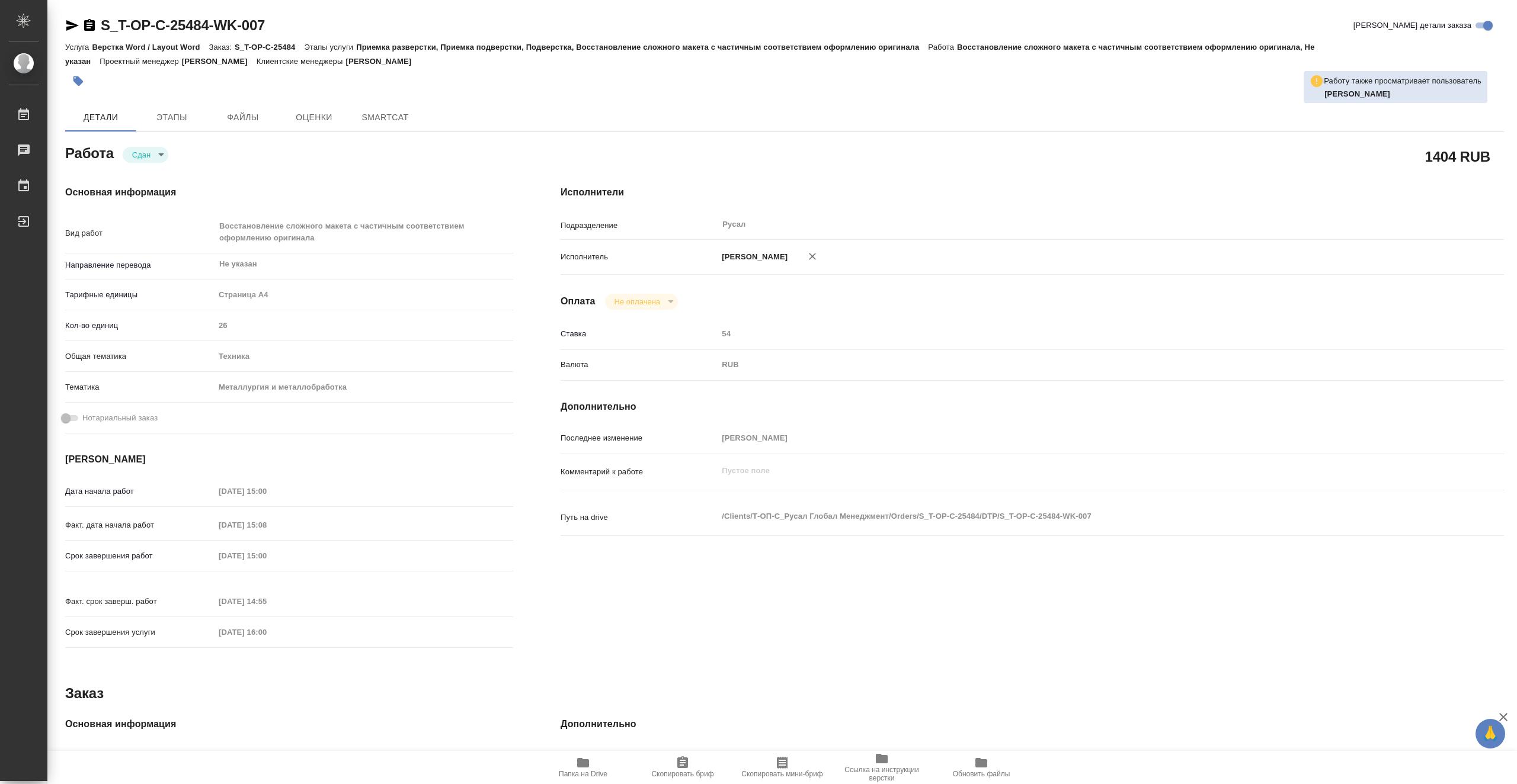
type textarea "x"
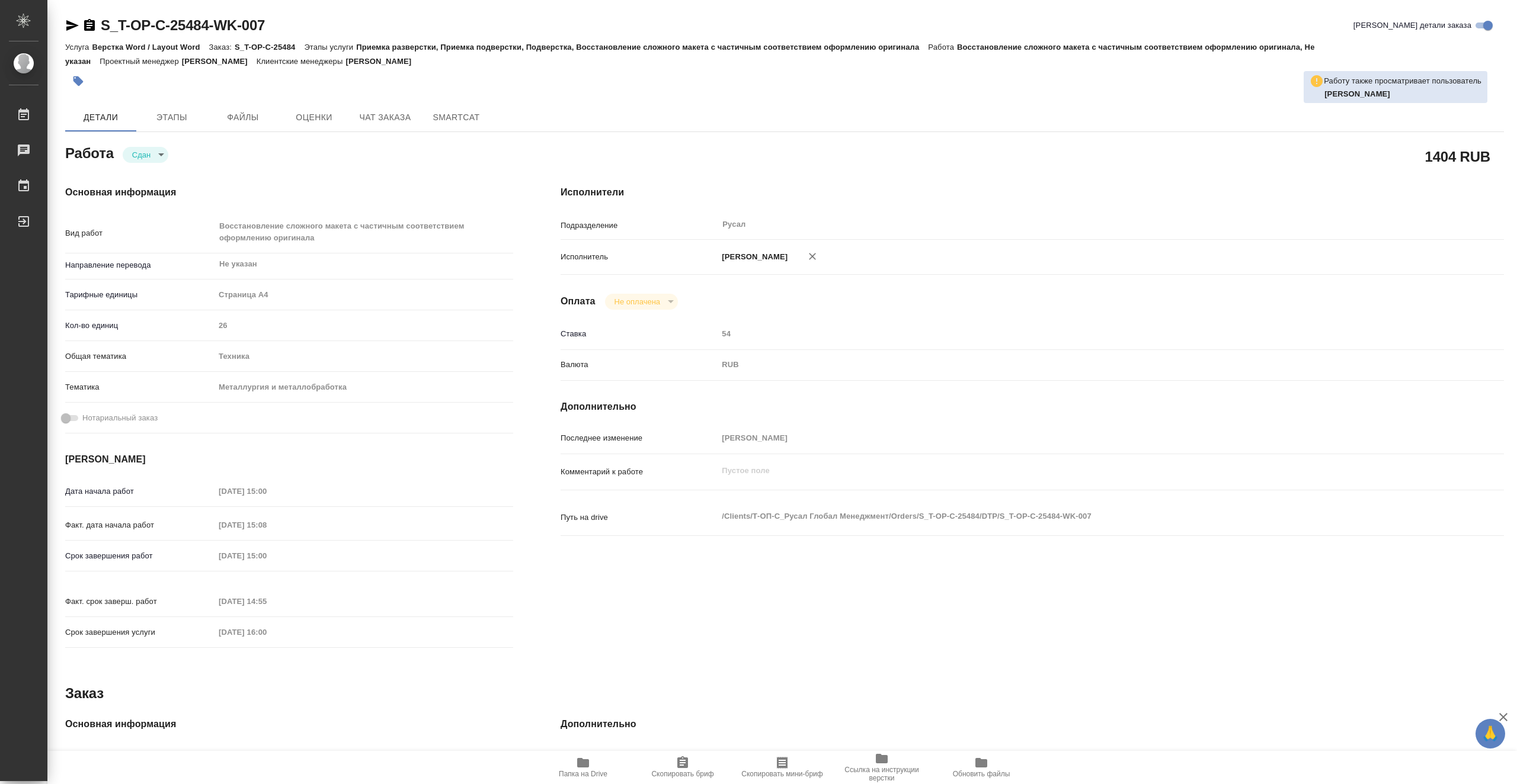
type textarea "x"
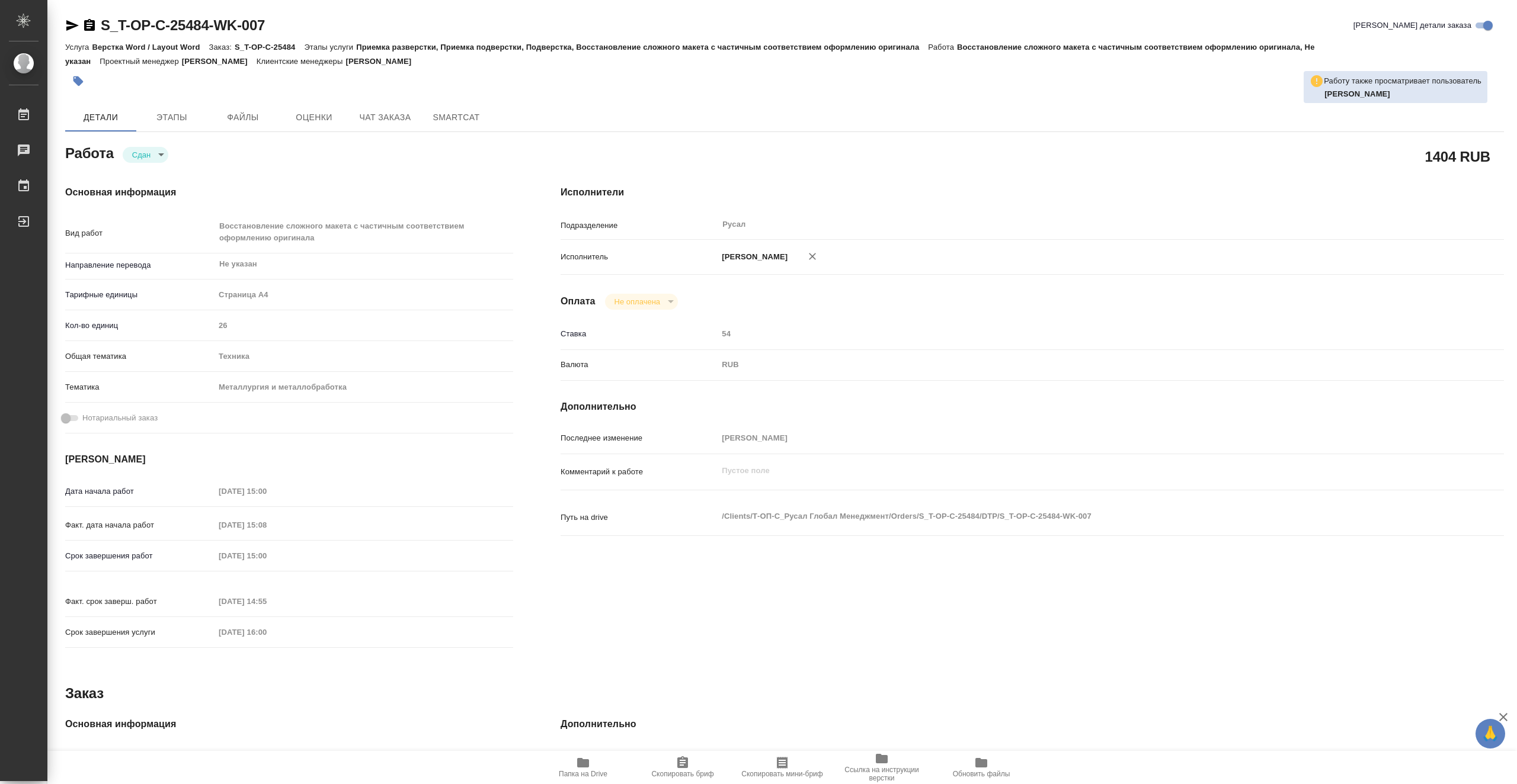
type textarea "x"
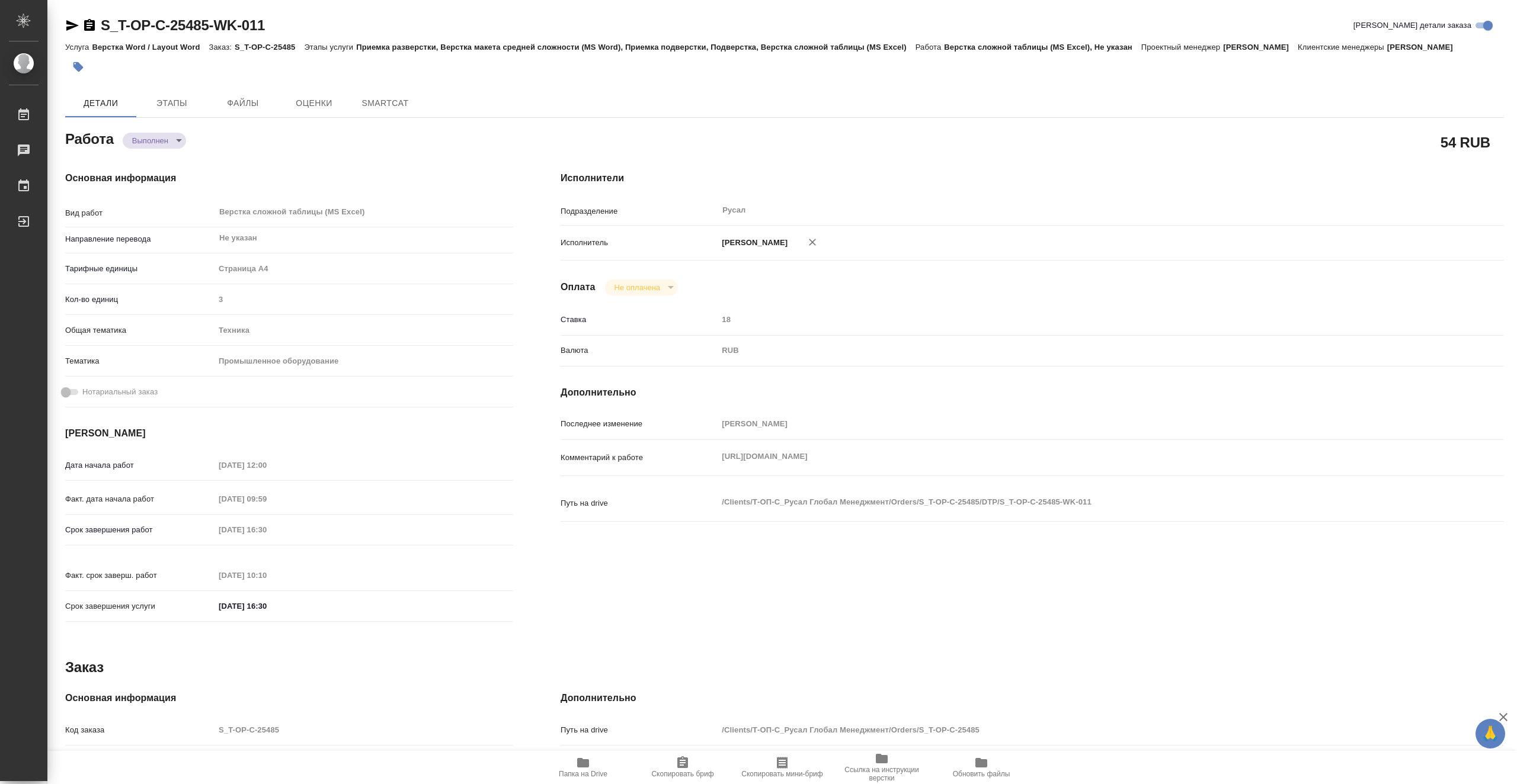
type textarea "x"
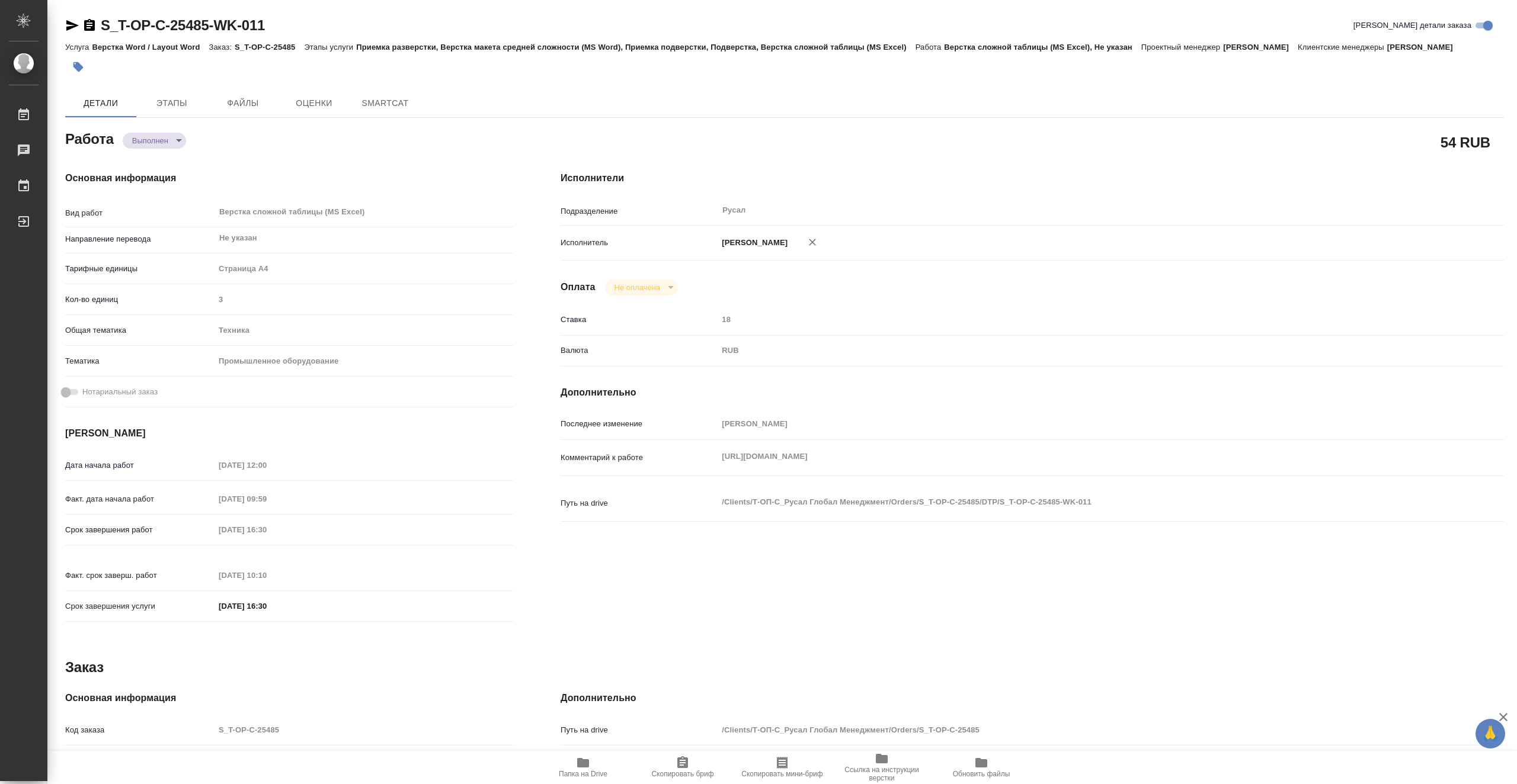
type textarea "x"
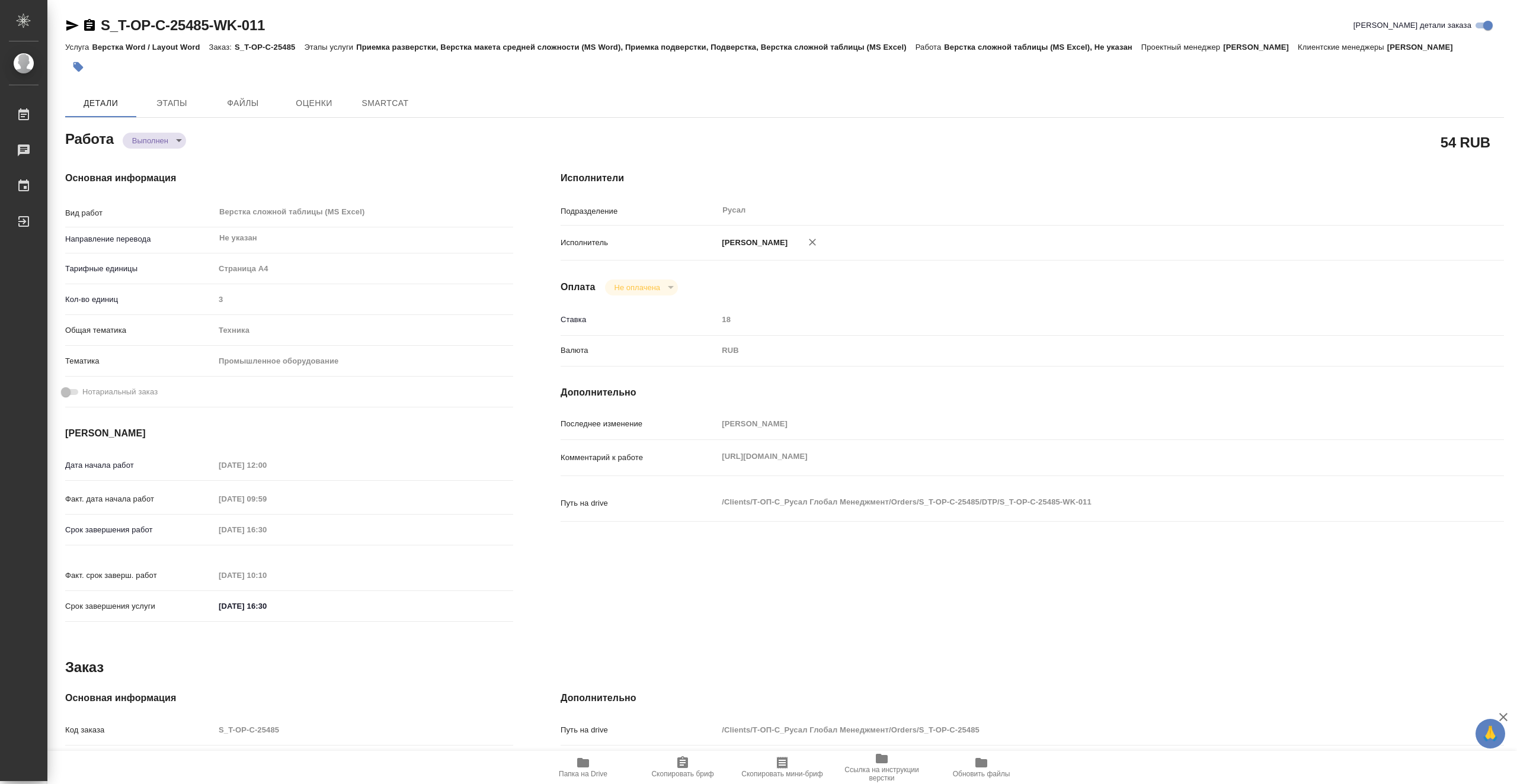
type textarea "x"
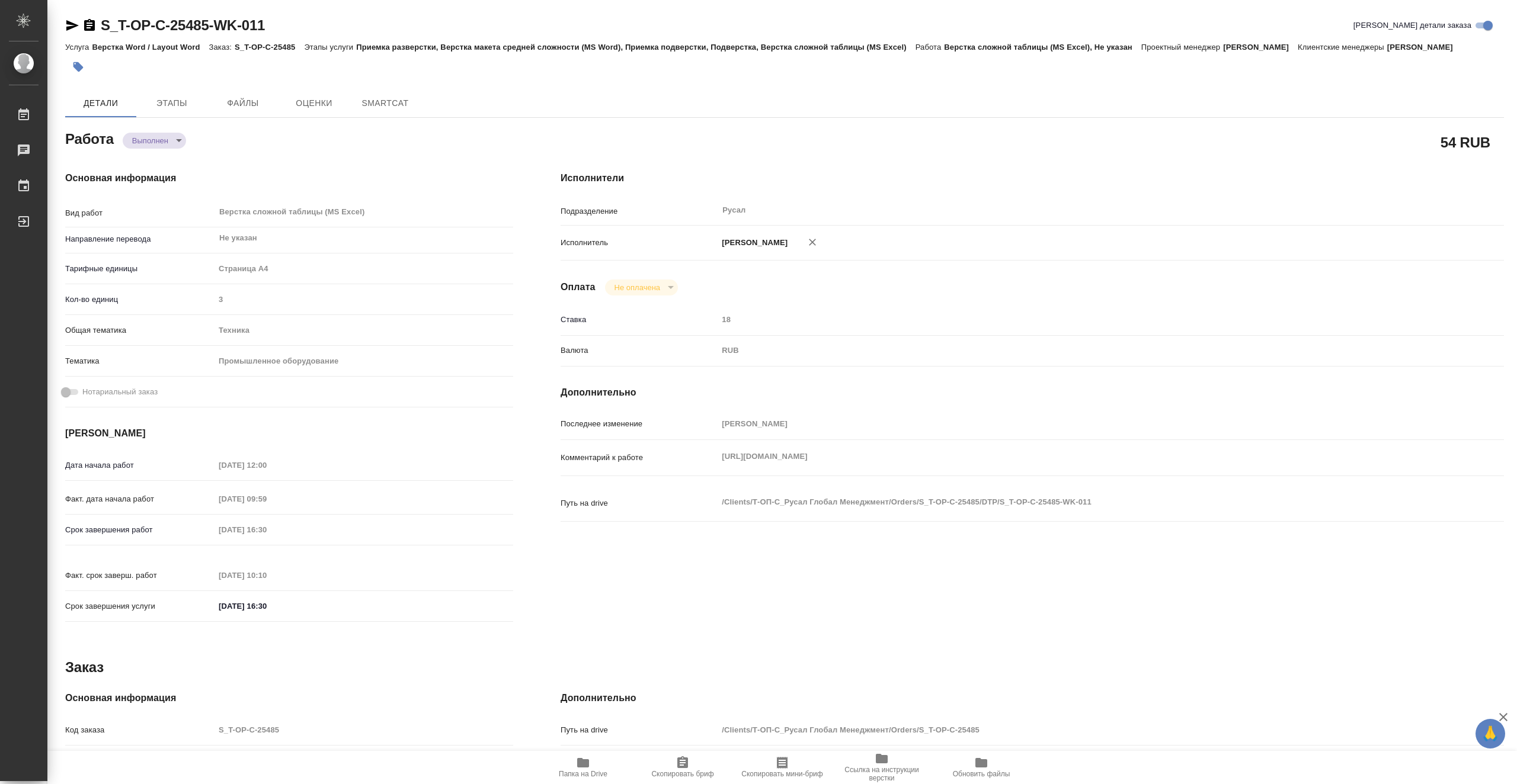
type textarea "x"
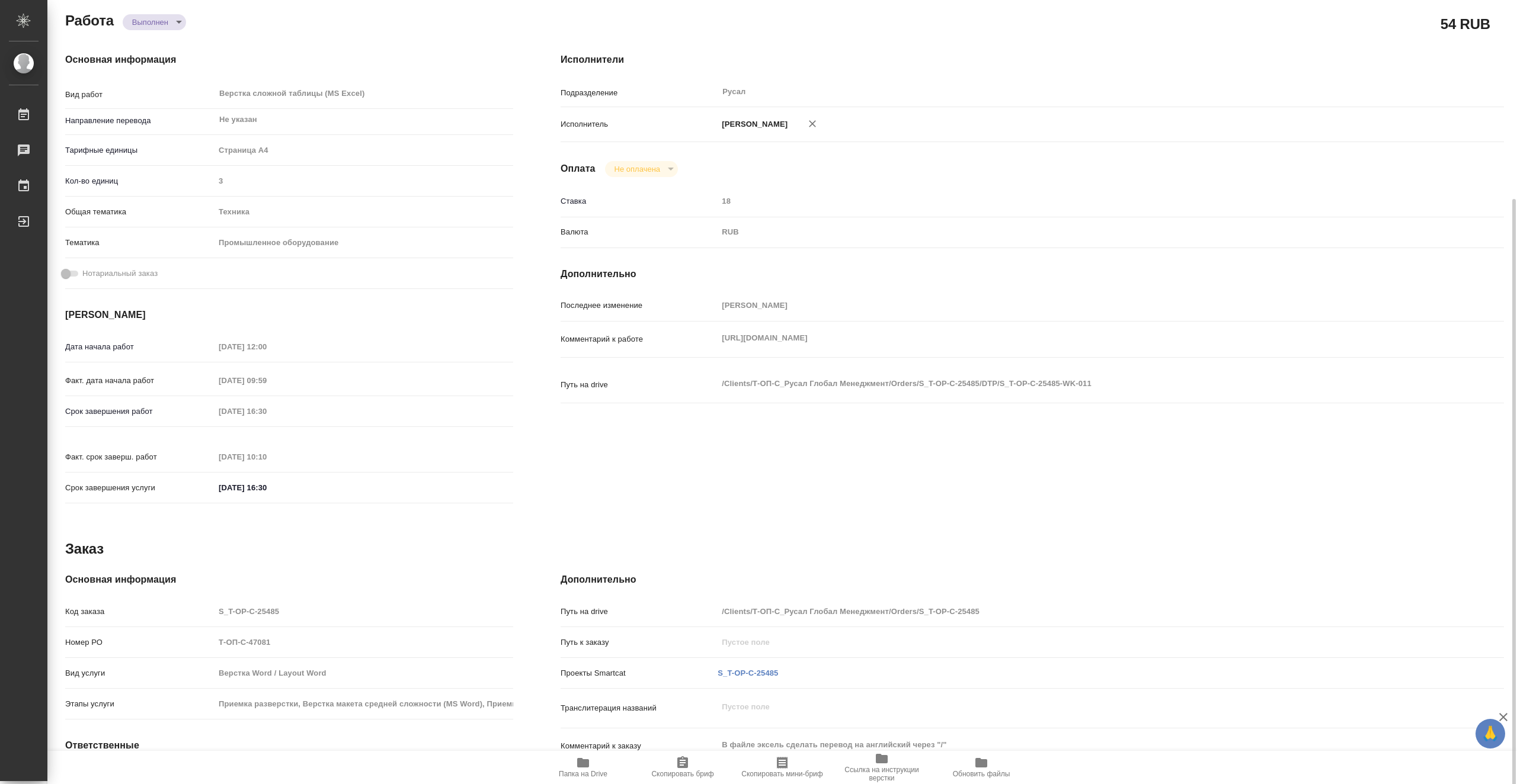
scroll to position [212, 0]
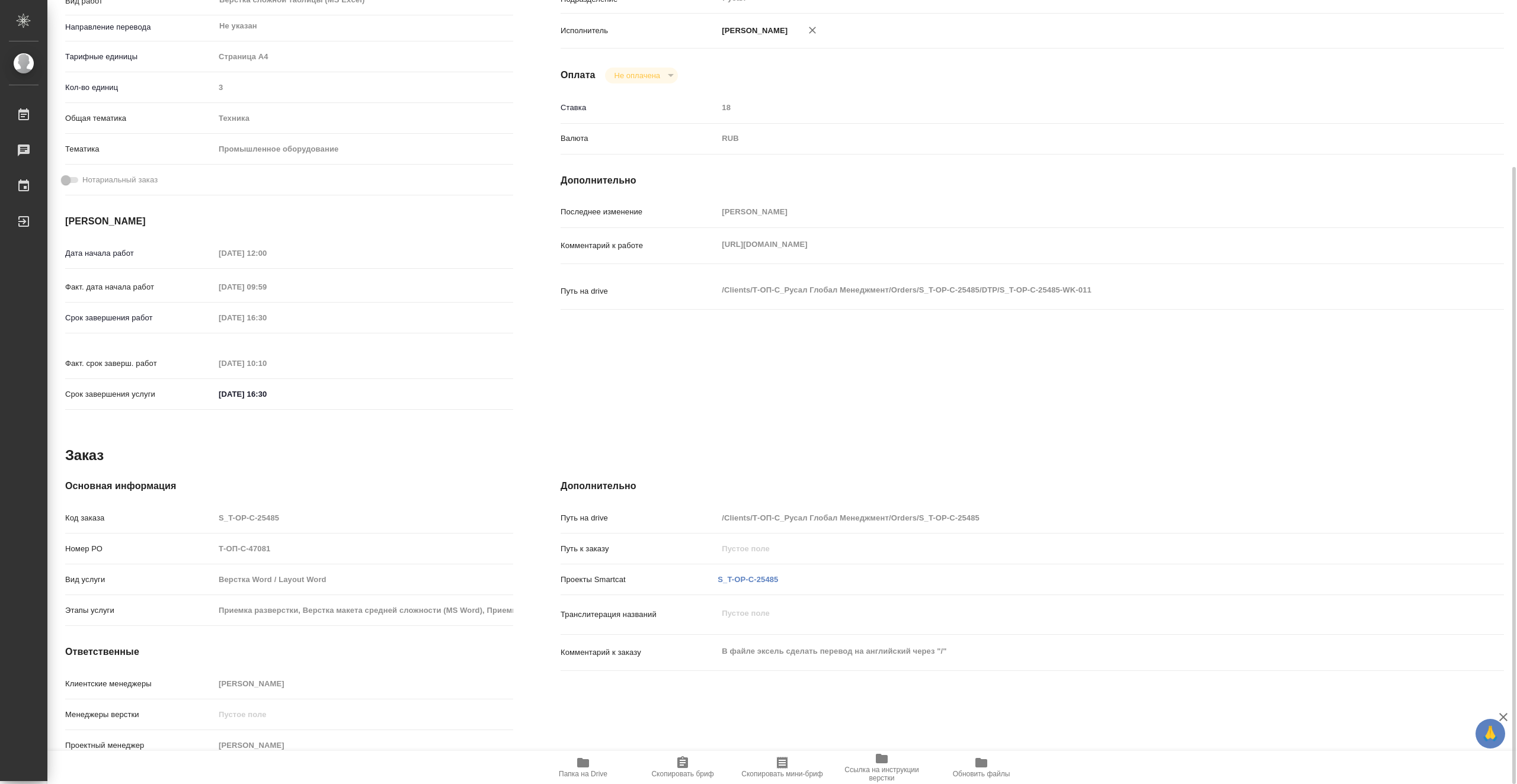
type textarea "x"
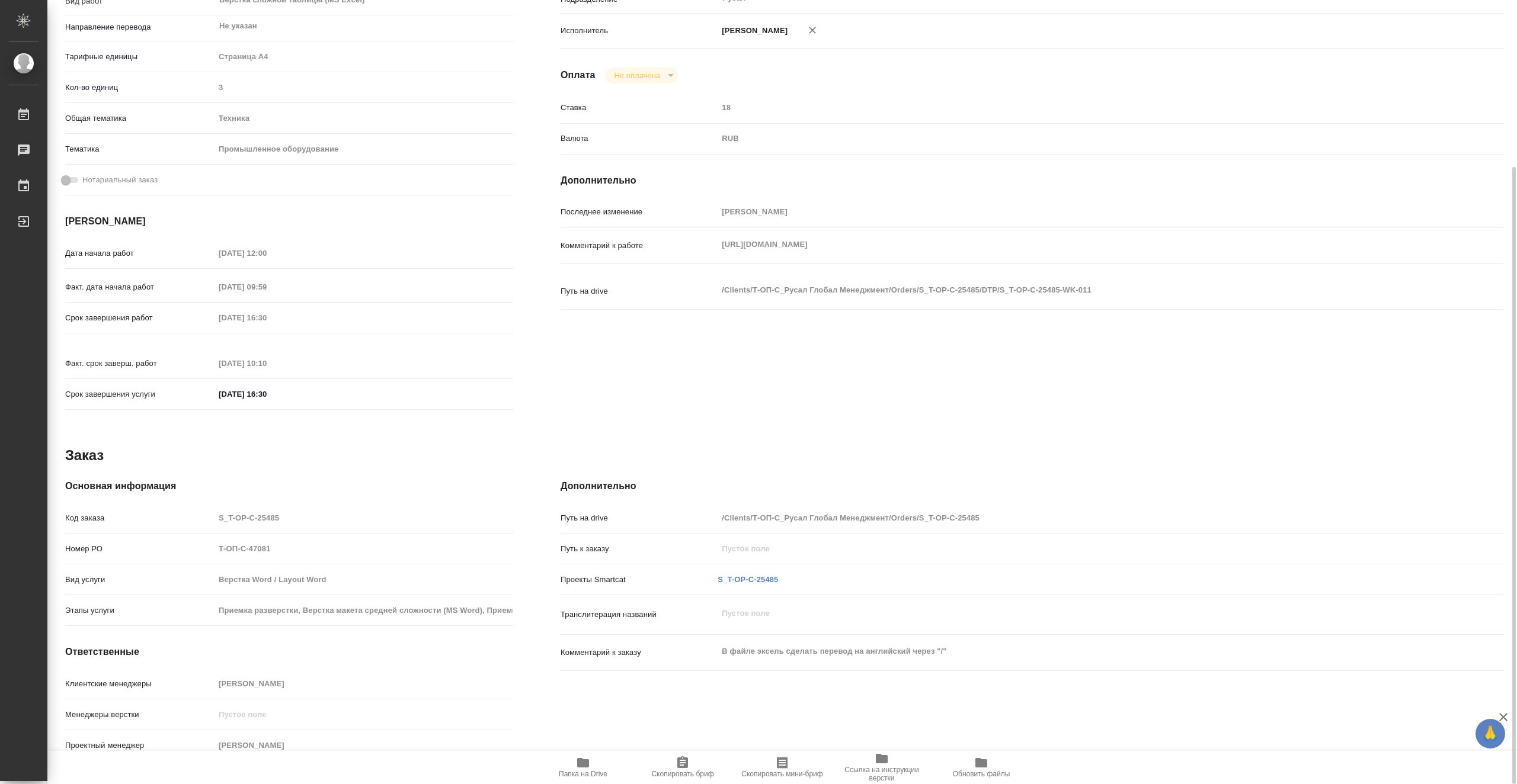
scroll to position [0, 0]
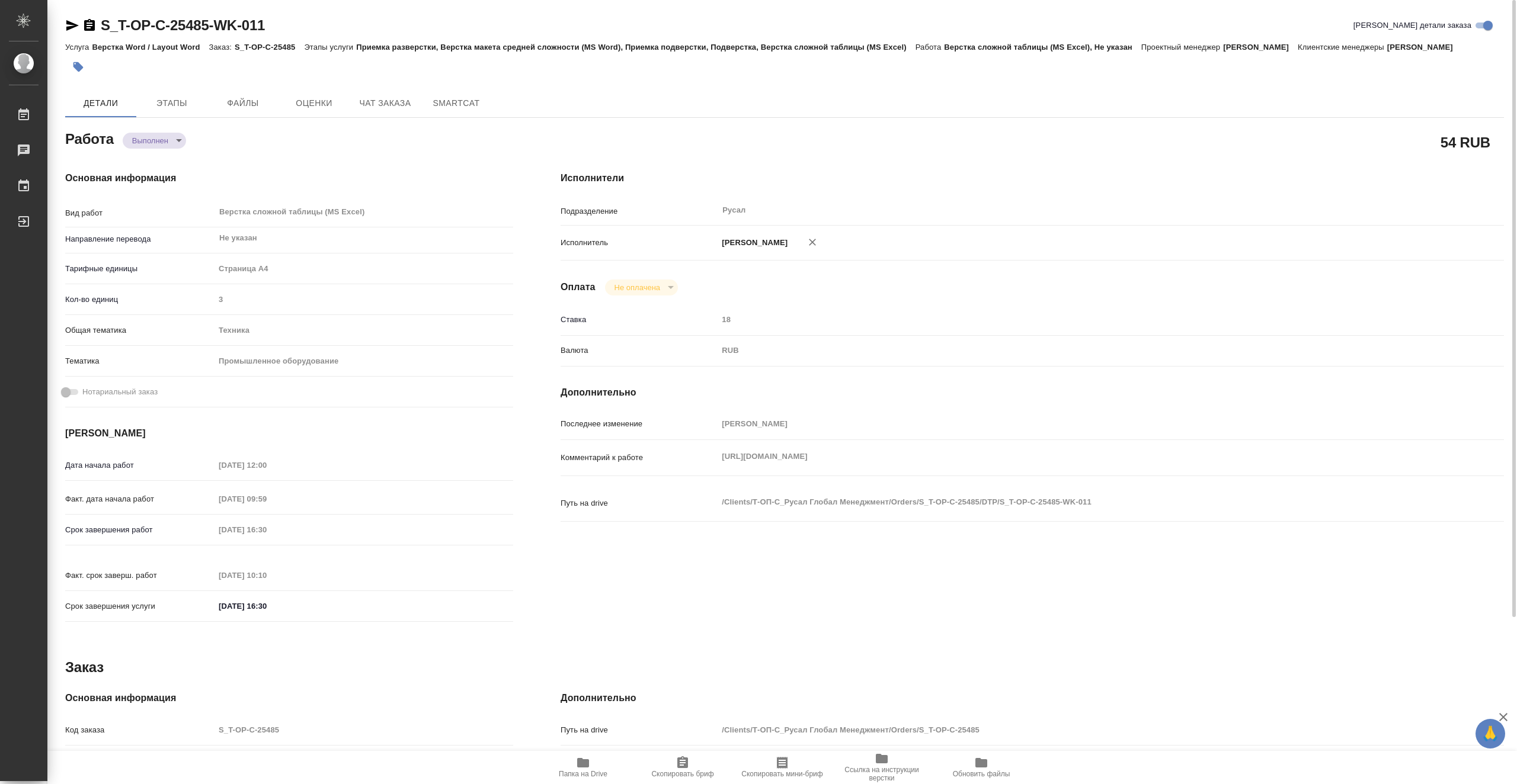
type textarea "x"
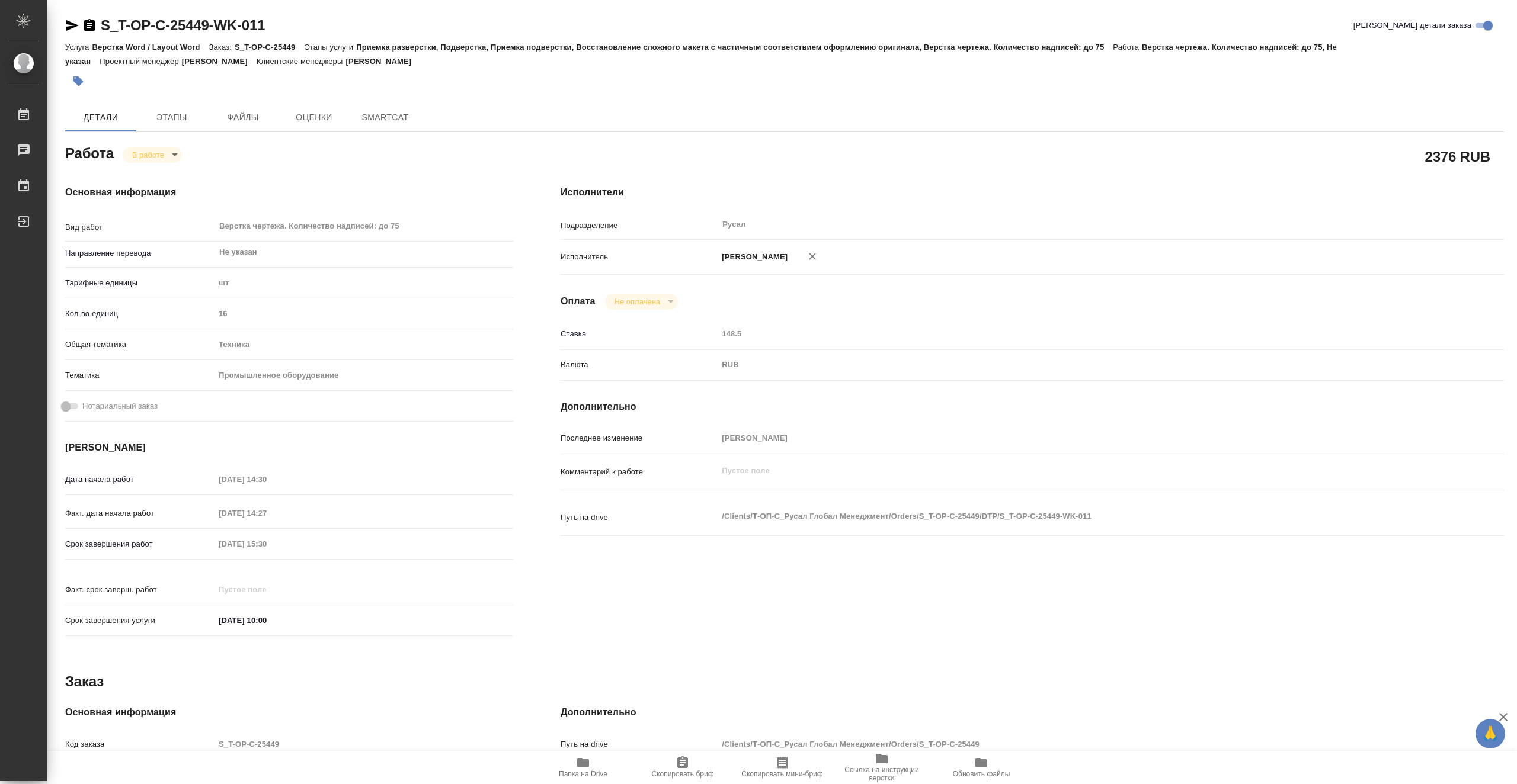
type textarea "x"
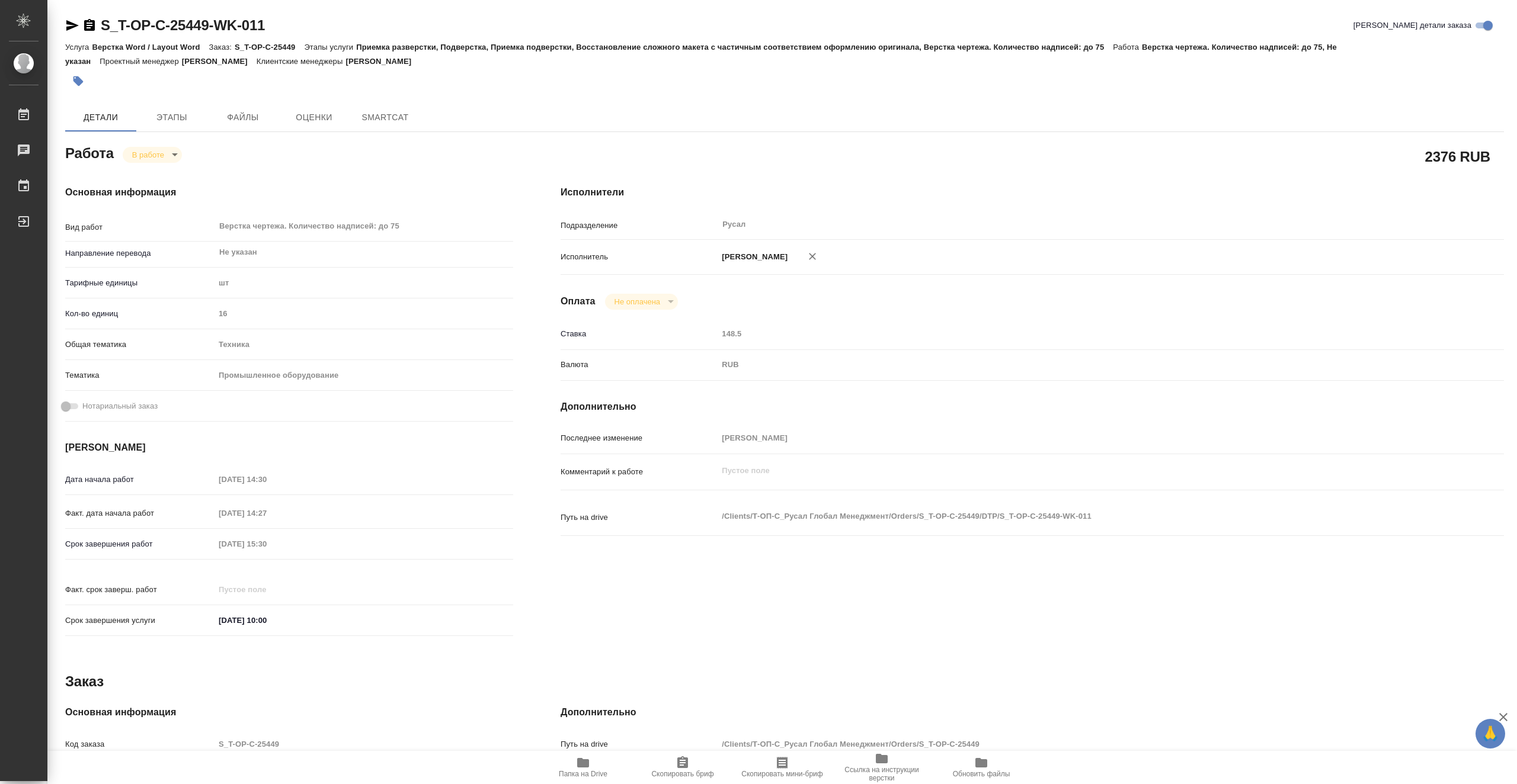
type textarea "x"
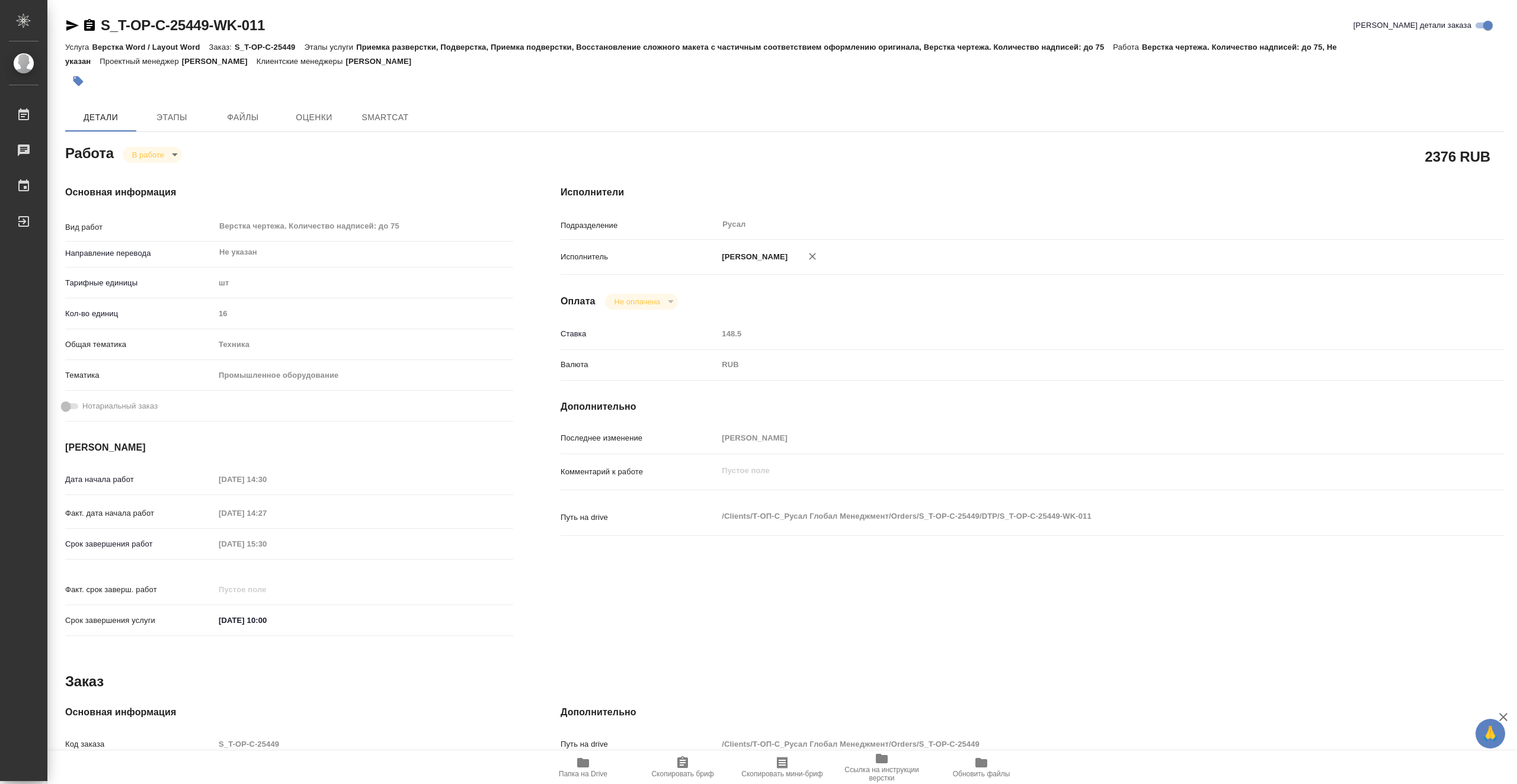
type textarea "x"
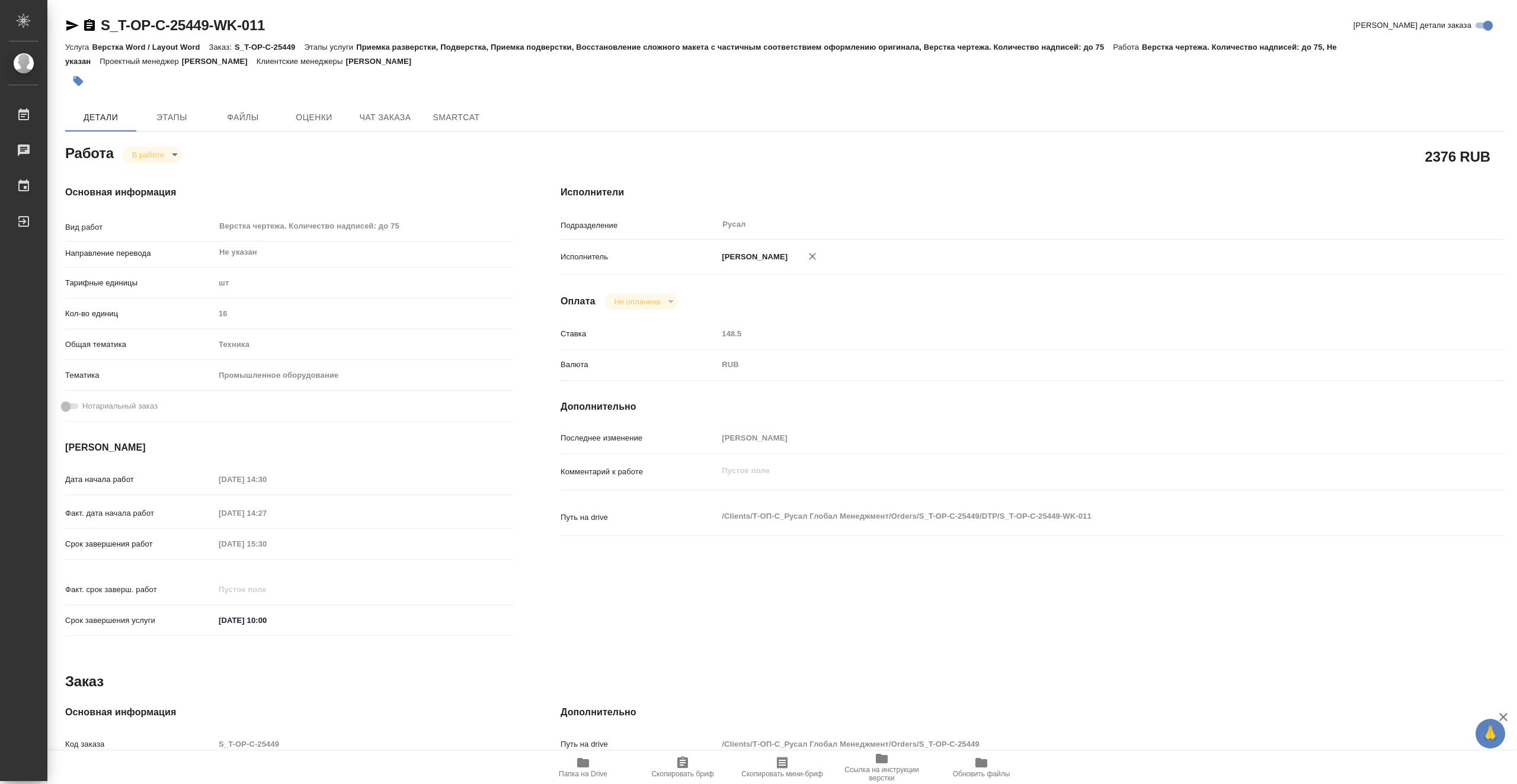
click at [586, 761] on icon "button" at bounding box center [583, 763] width 12 height 10
type textarea "x"
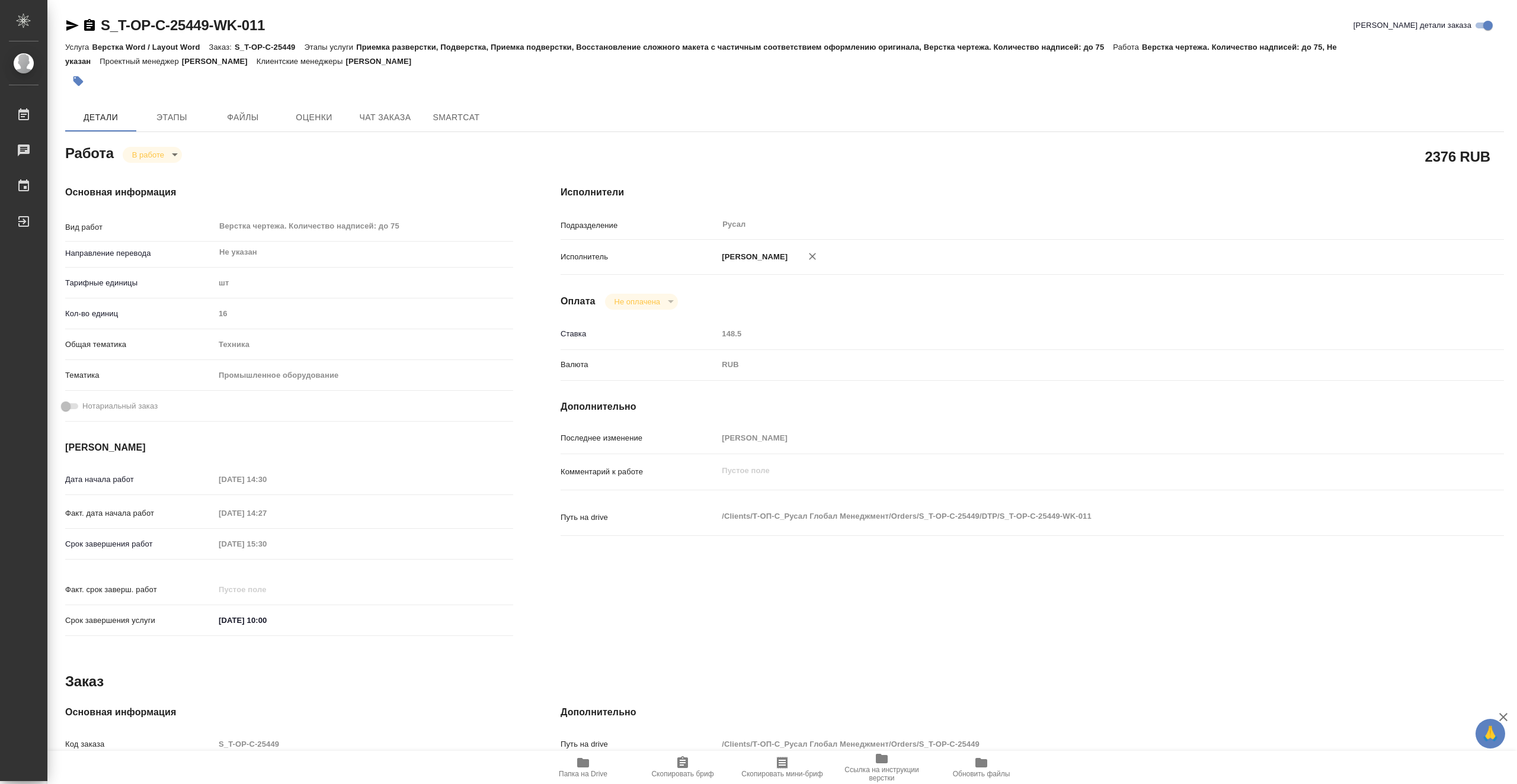
type textarea "x"
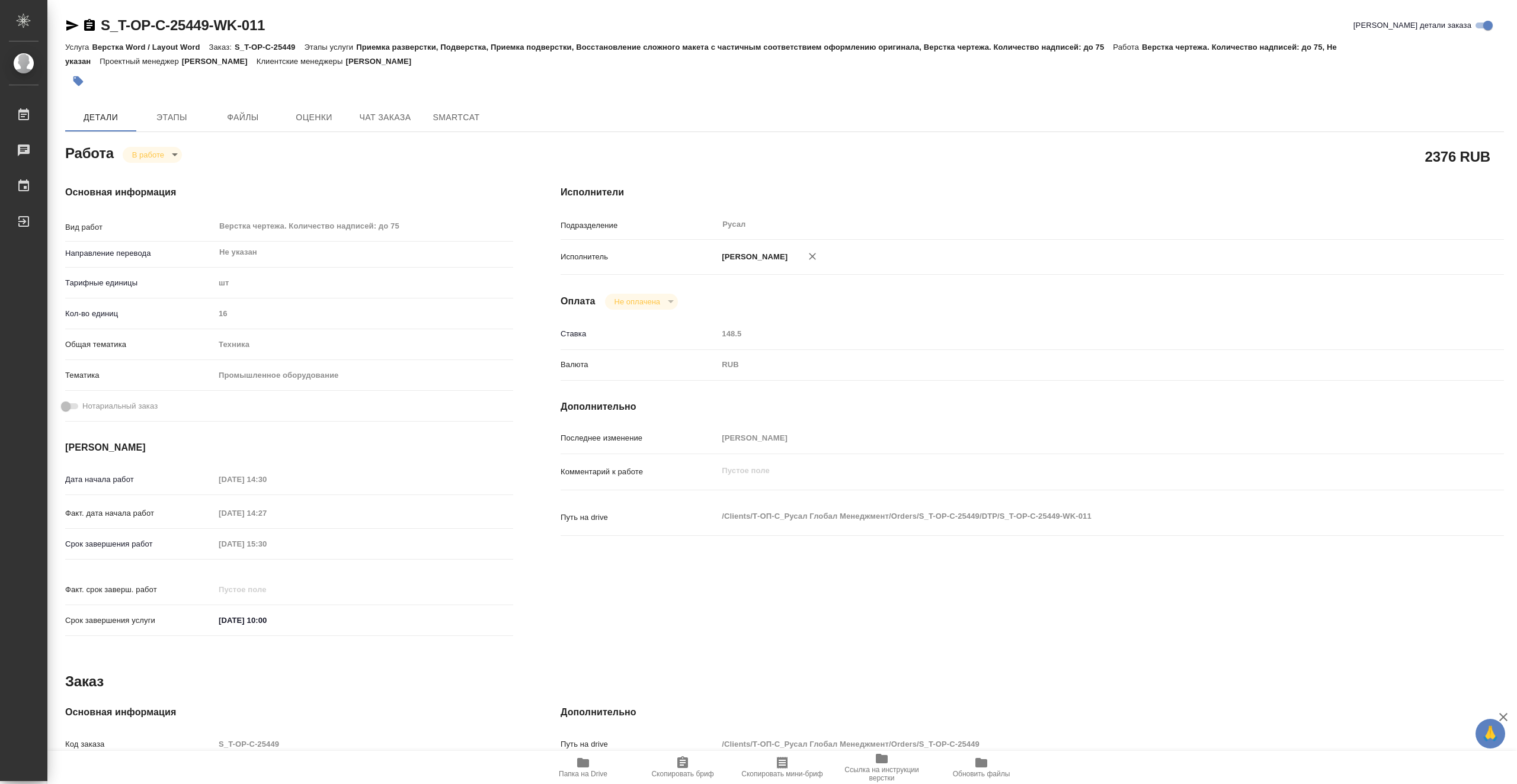
type textarea "x"
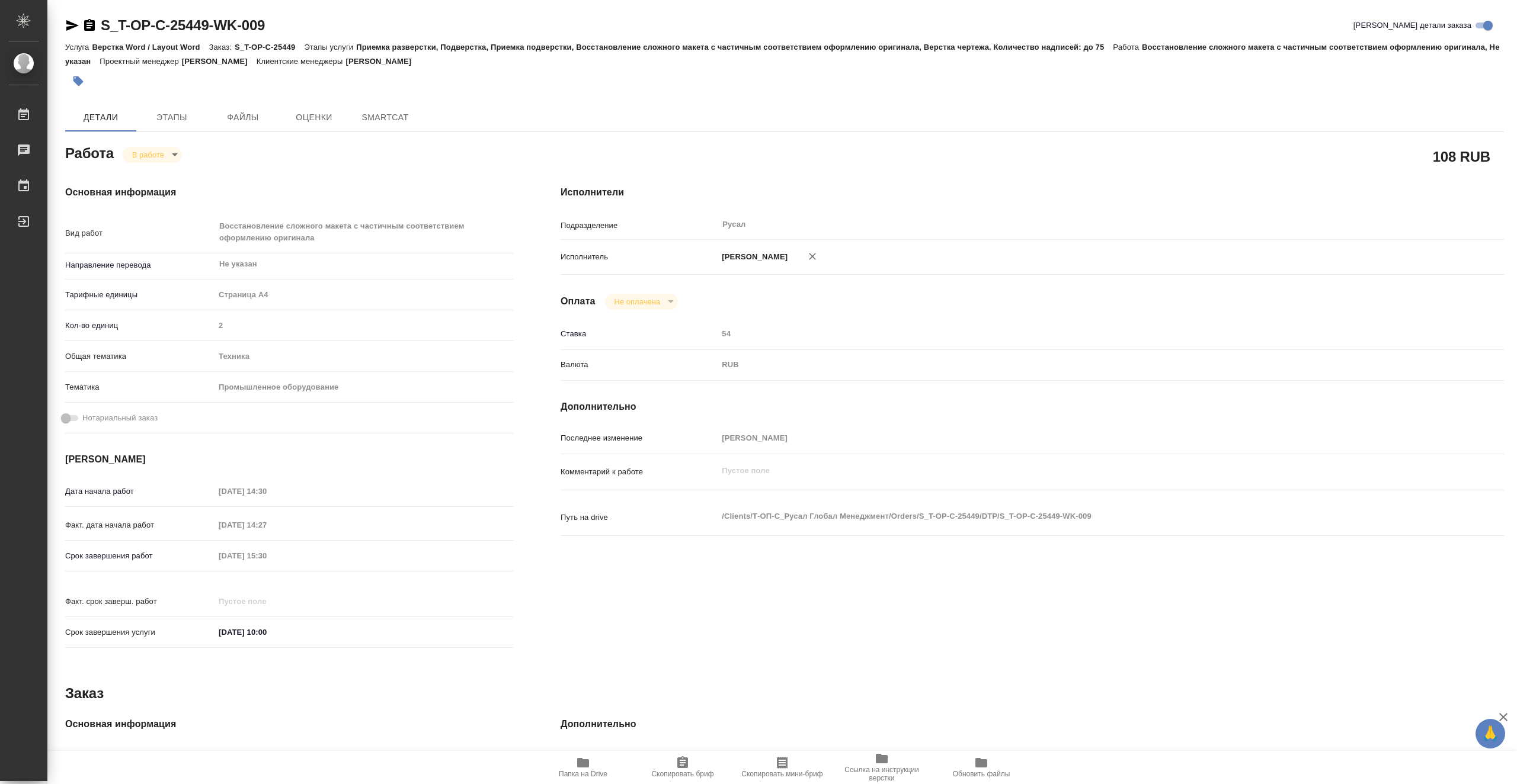
type textarea "x"
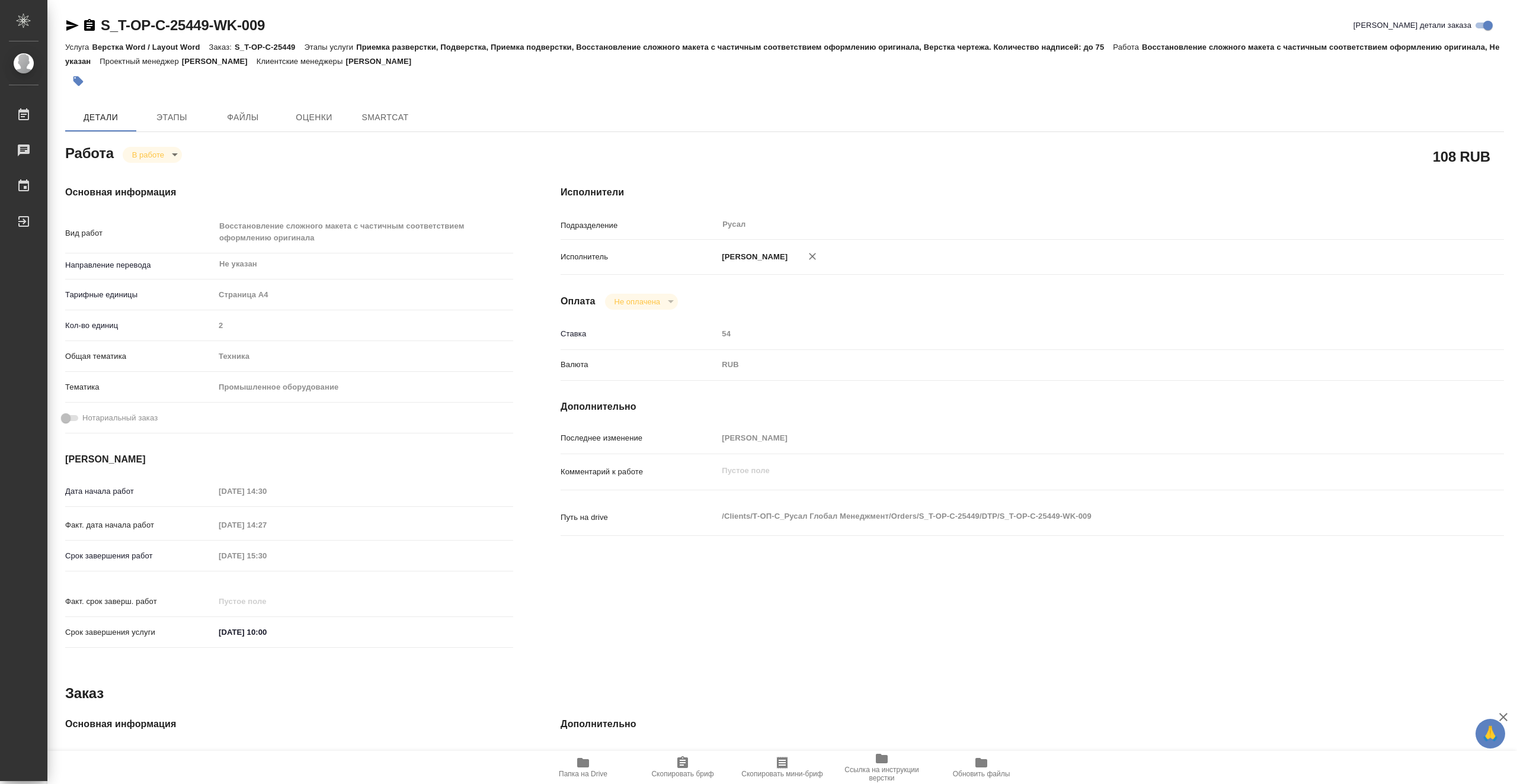
type textarea "x"
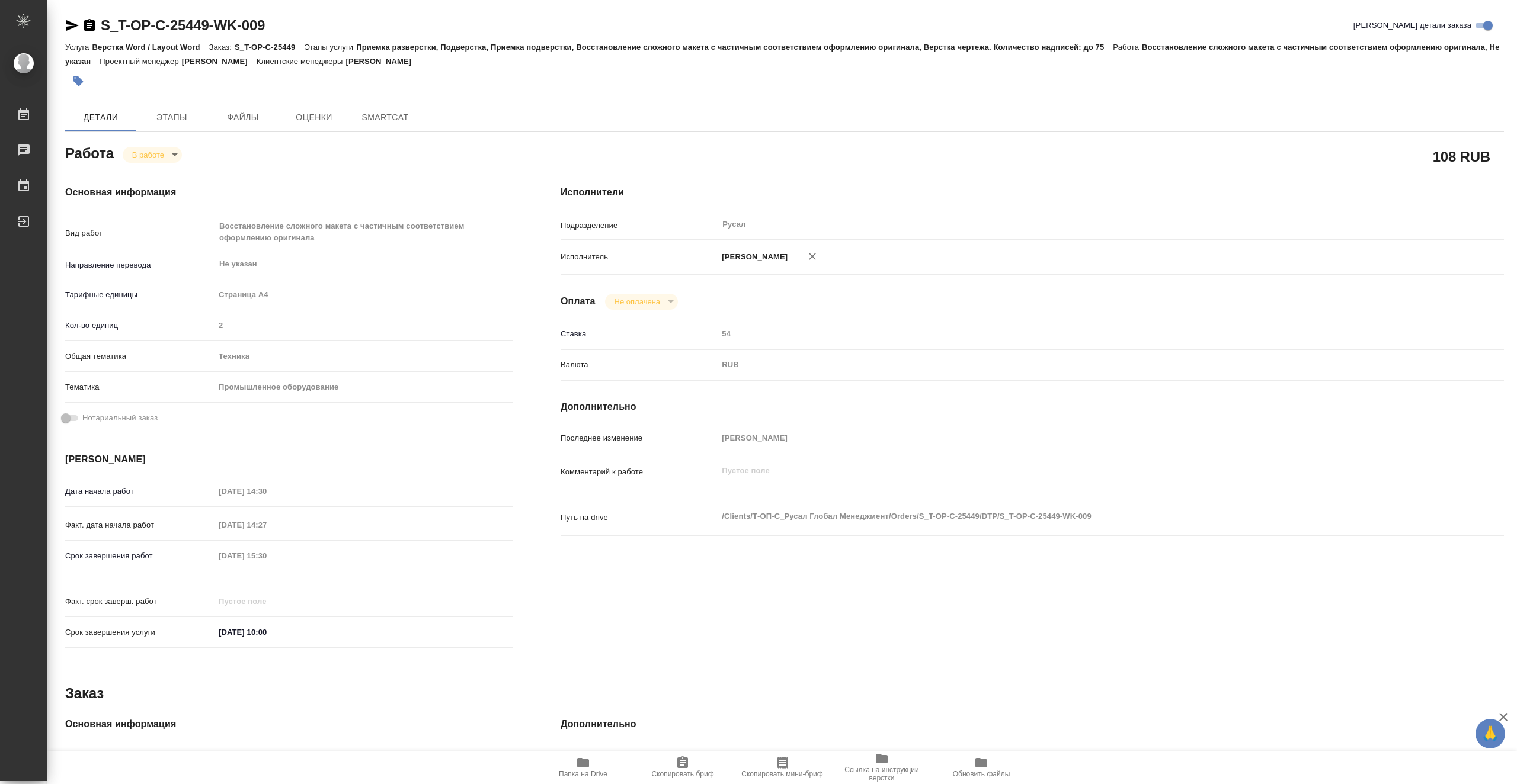
type textarea "x"
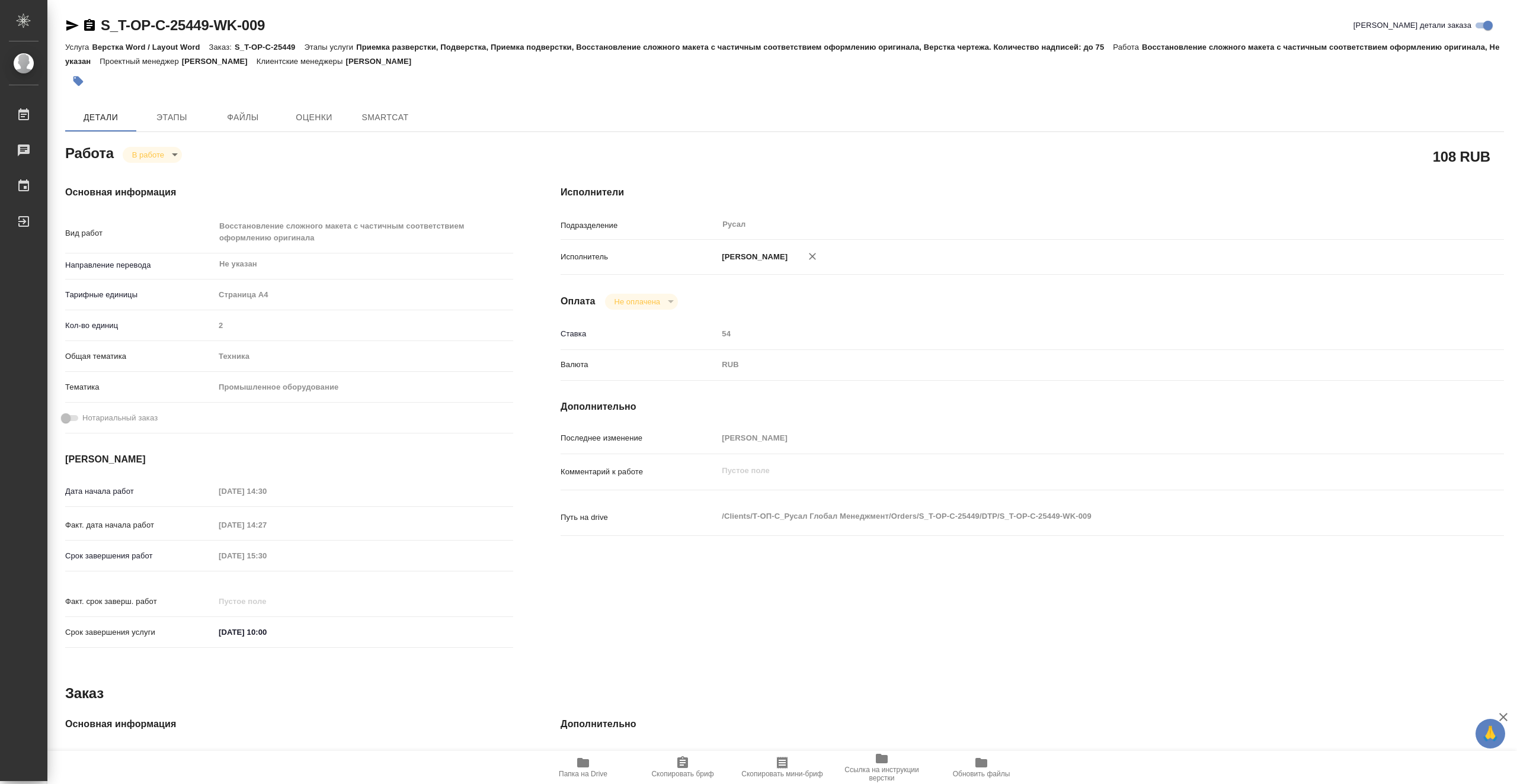
type textarea "x"
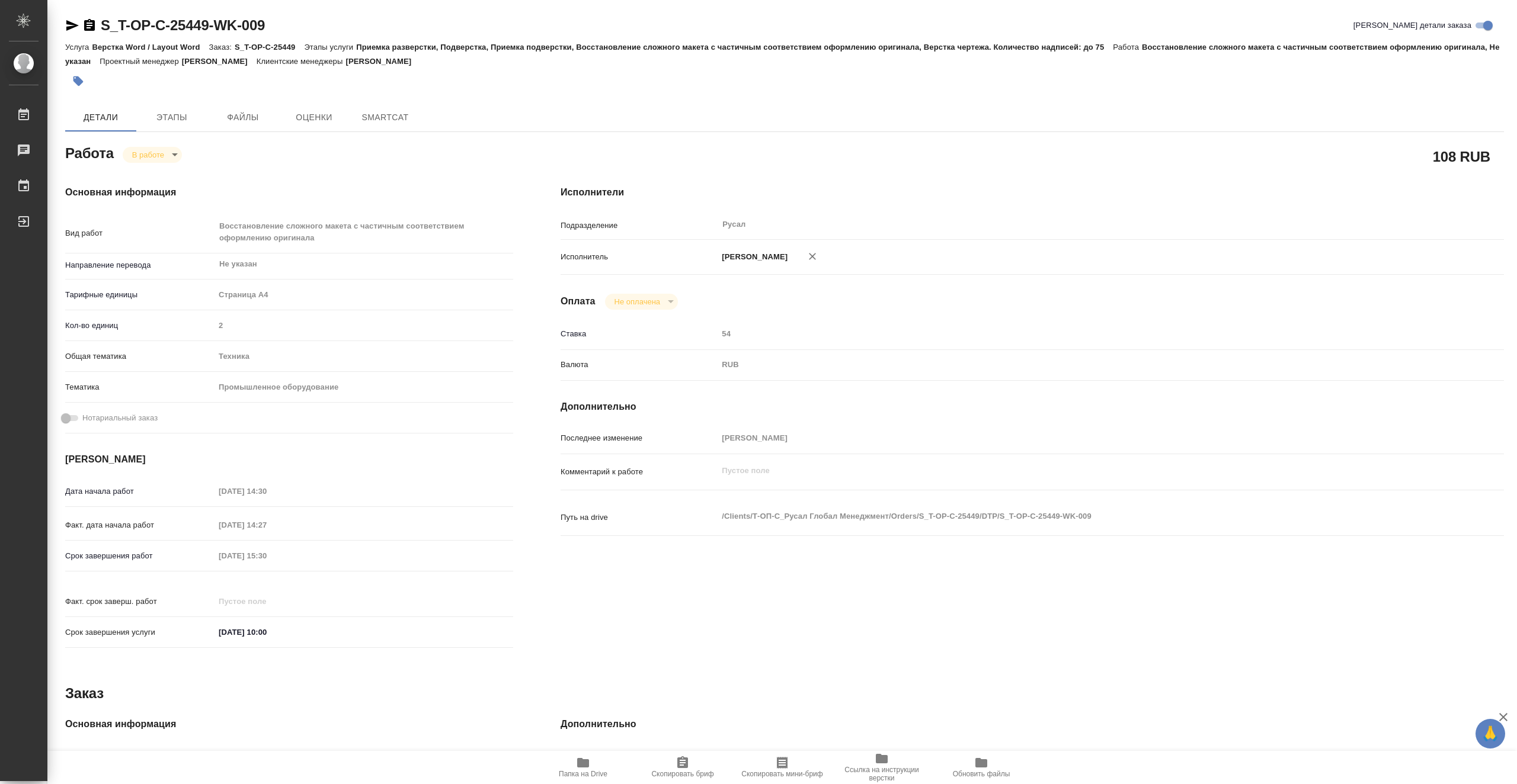
type textarea "x"
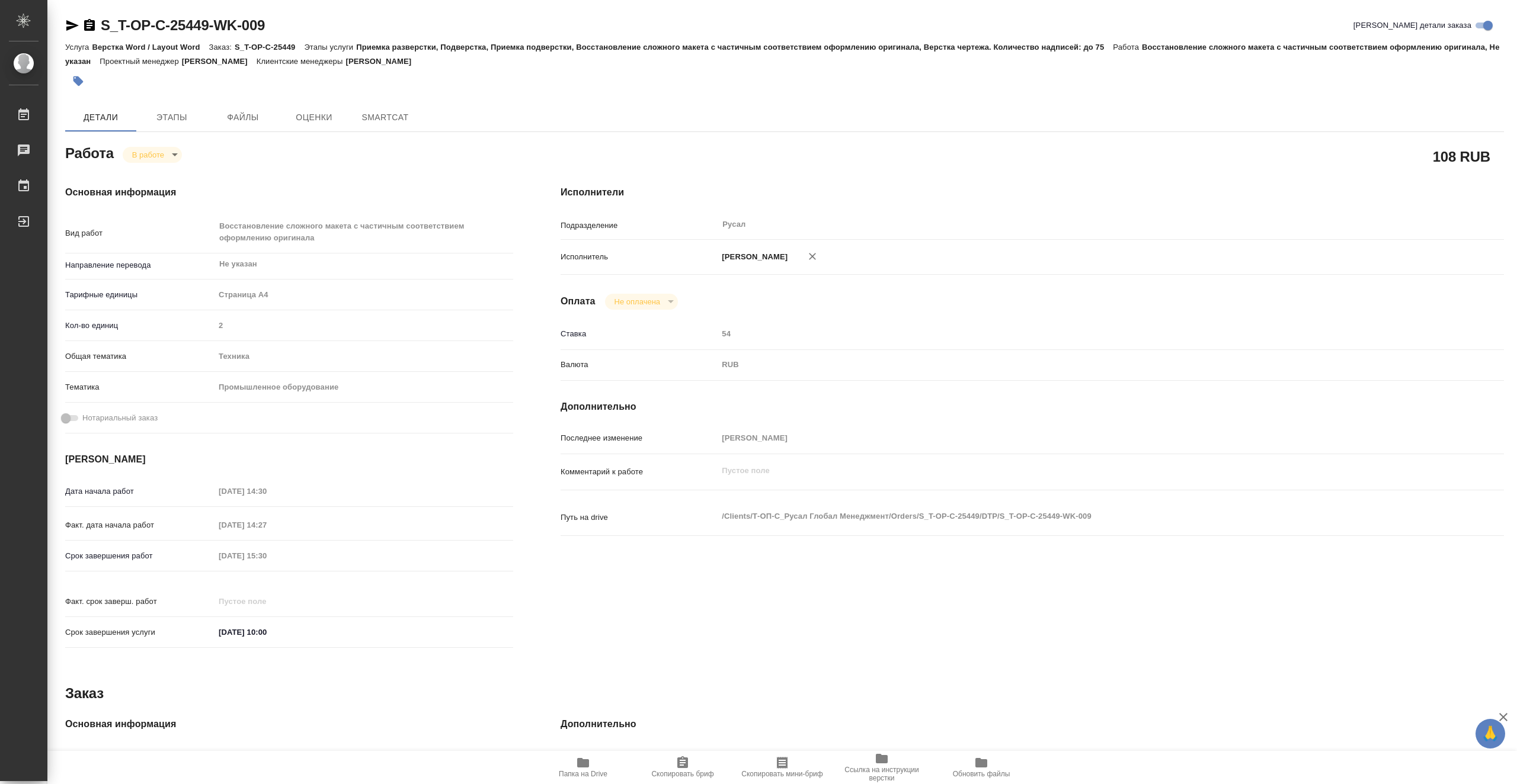
type textarea "x"
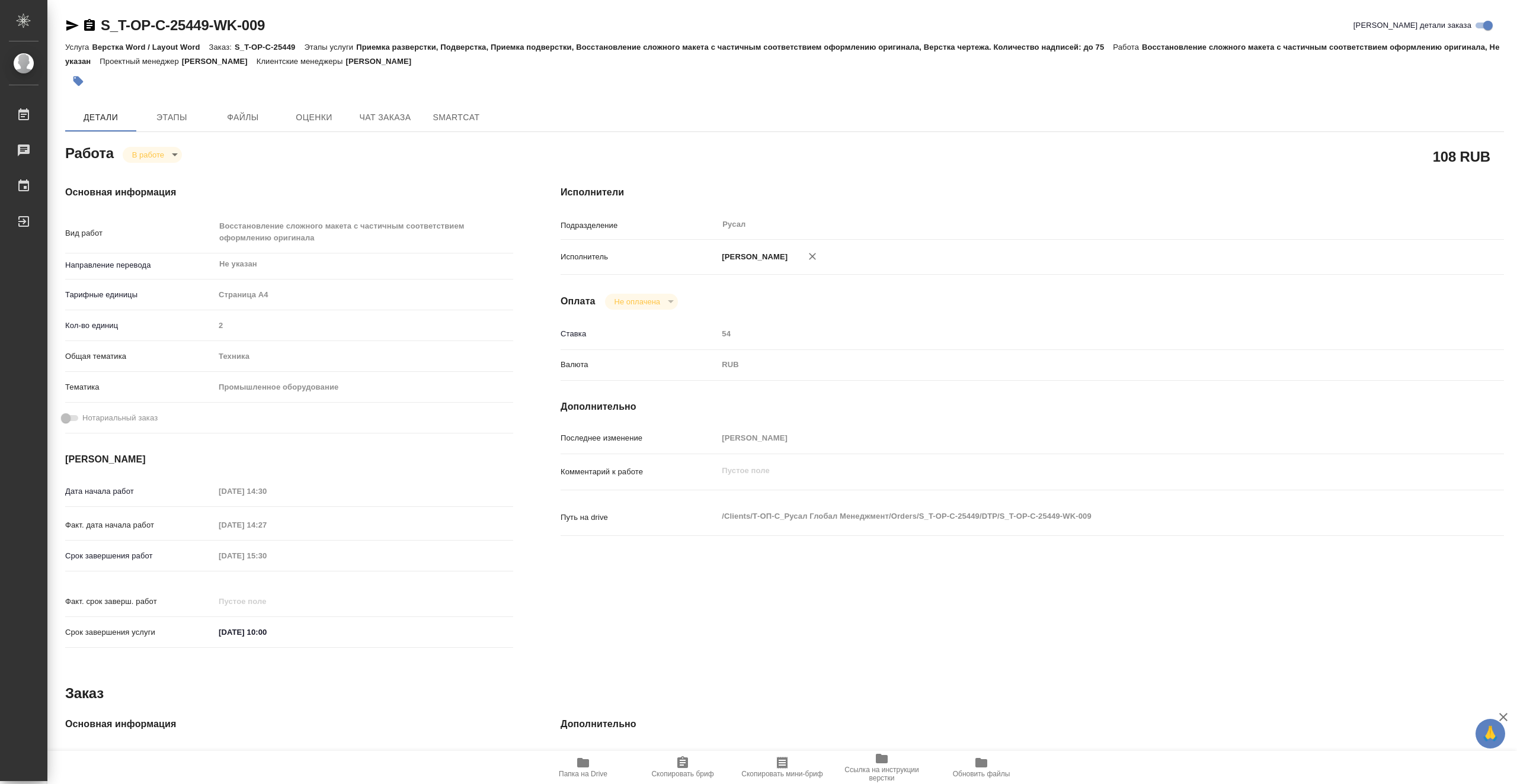
type textarea "x"
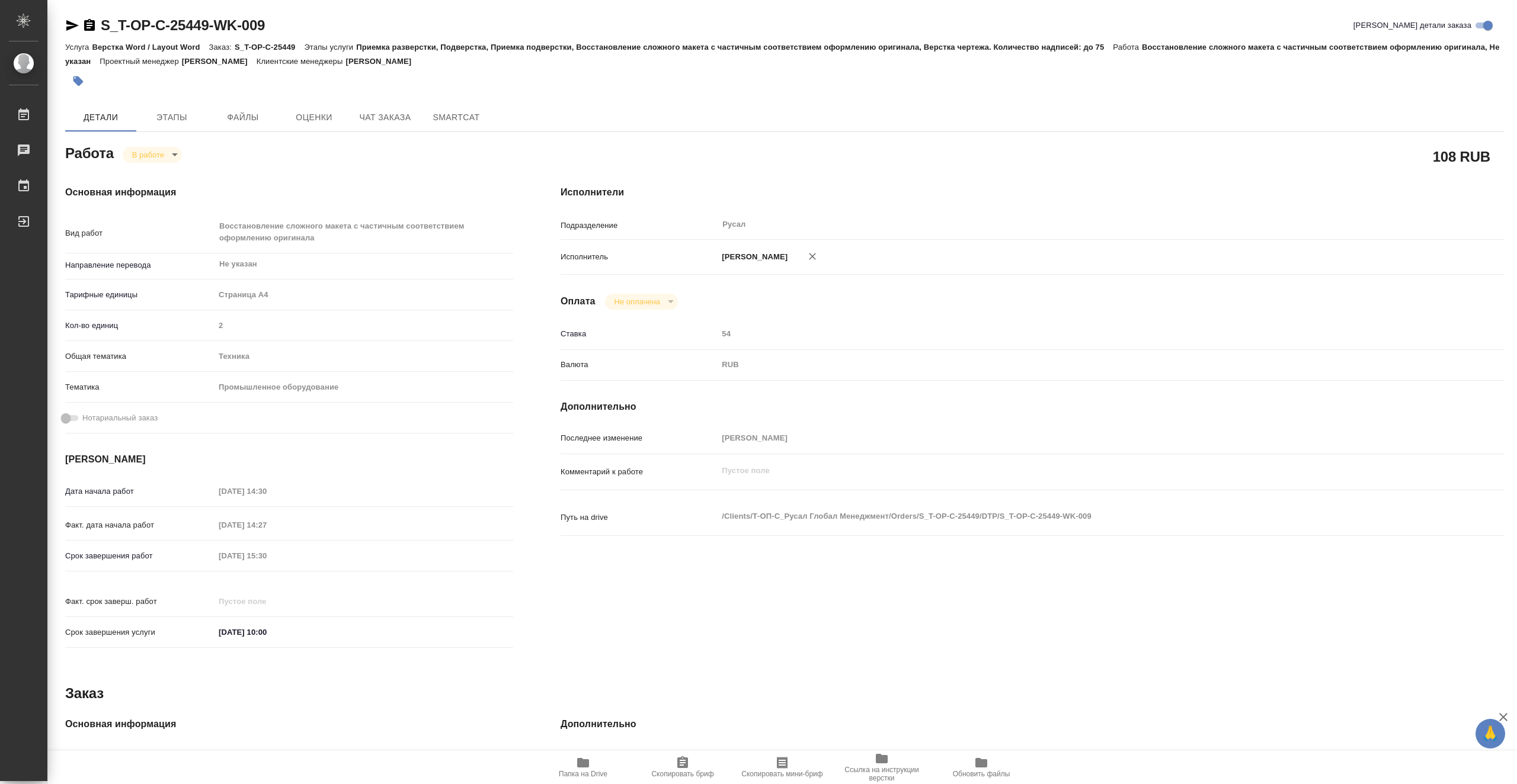
click at [600, 764] on span "Папка на Drive" at bounding box center [583, 766] width 86 height 22
type textarea "x"
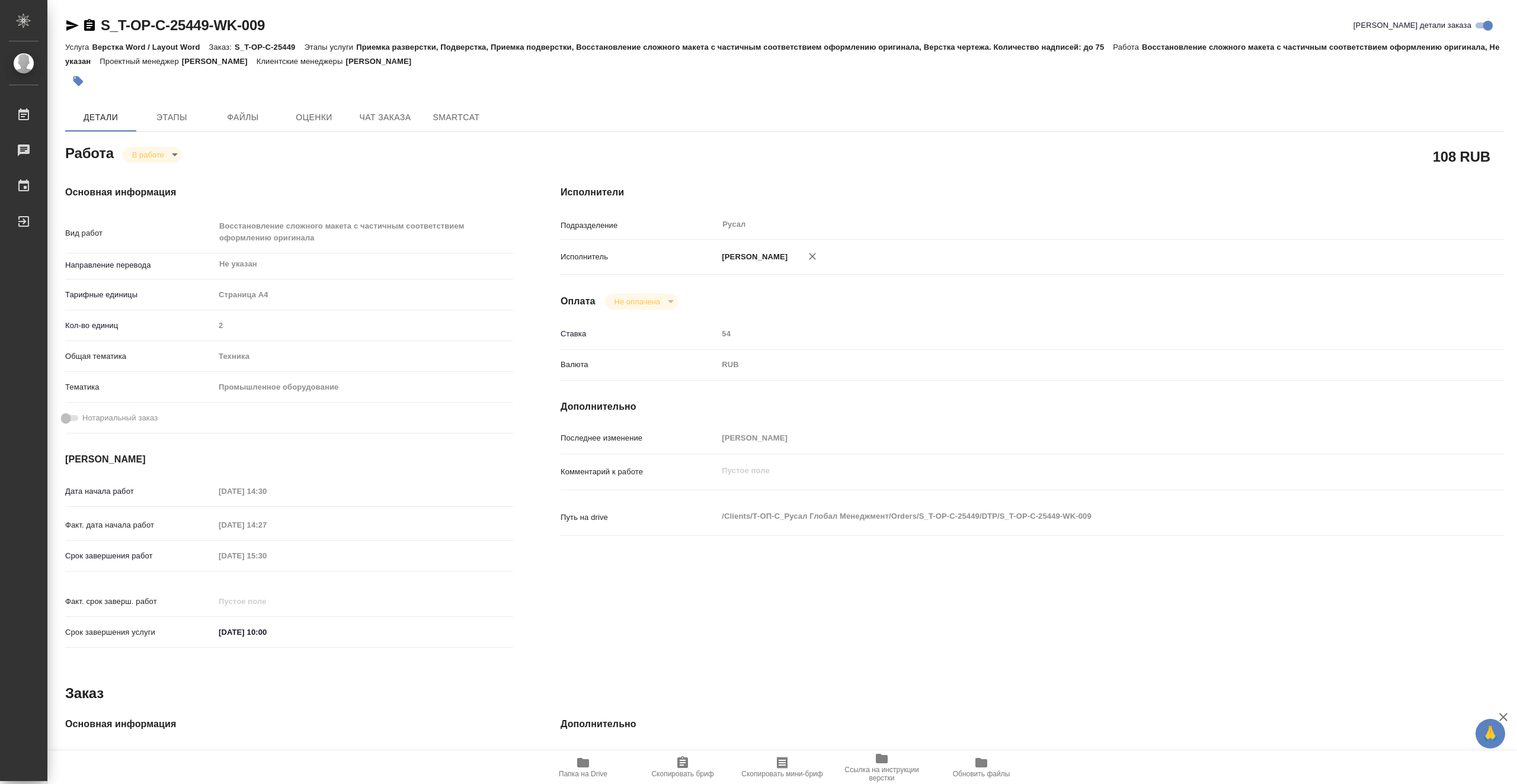
type textarea "x"
drag, startPoint x: 283, startPoint y: 23, endPoint x: 104, endPoint y: 26, distance: 179.0
click at [104, 26] on div "S_T-OP-C-25449-WK-009 Кратко детали заказа" at bounding box center [784, 25] width 1439 height 19
copy link "S_T-OP-C-25449-WK-009"
type textarea "x"
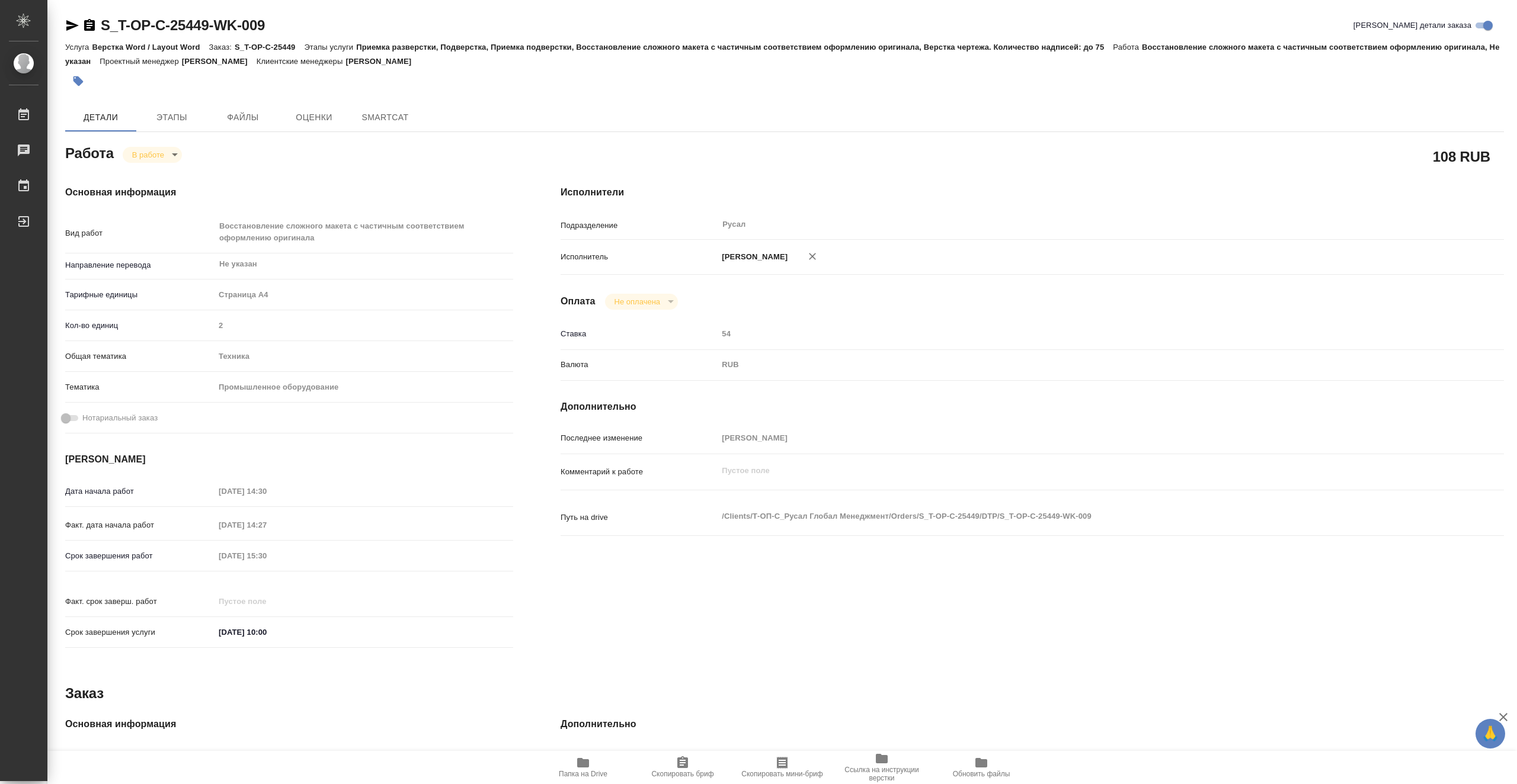
type textarea "x"
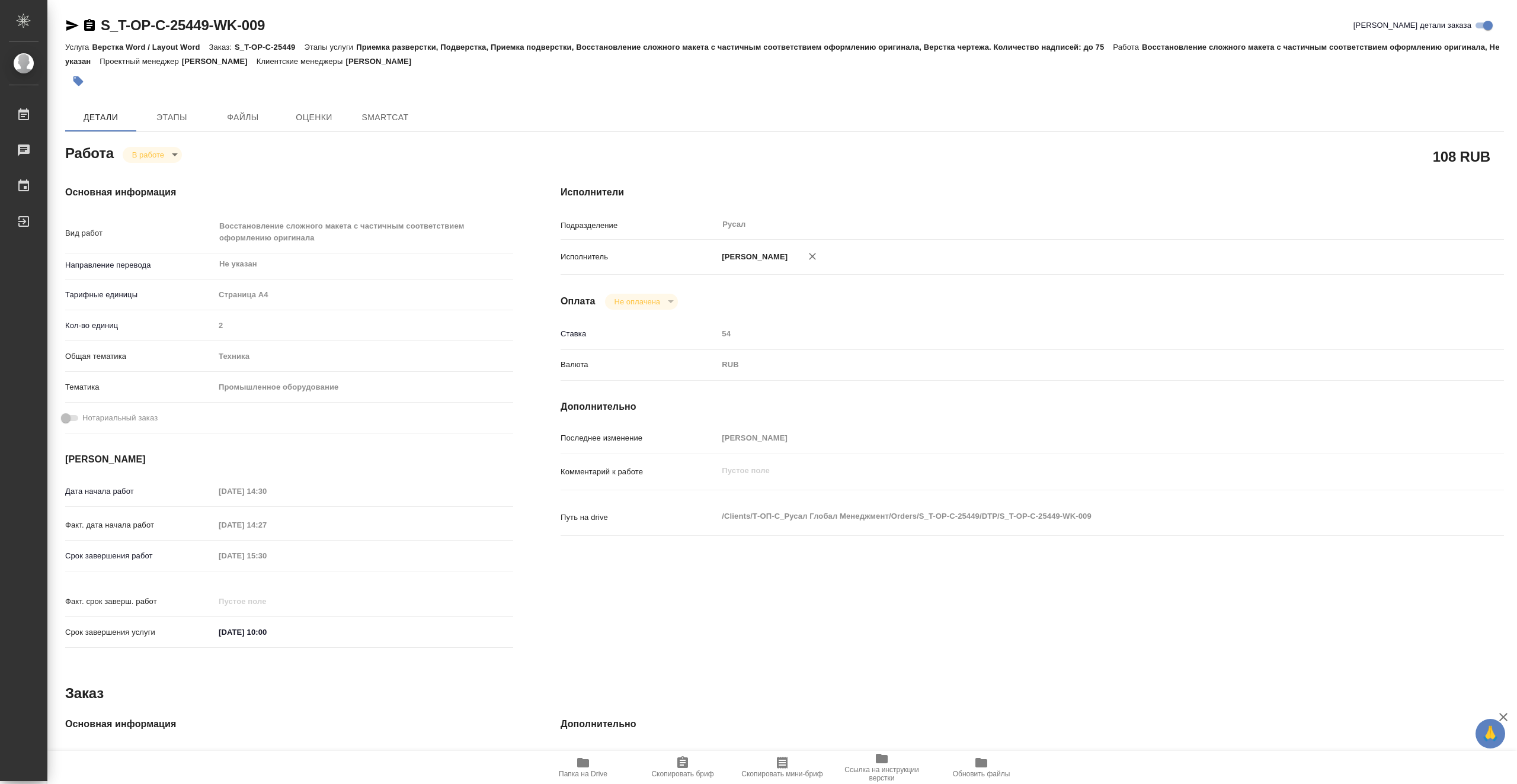
type textarea "x"
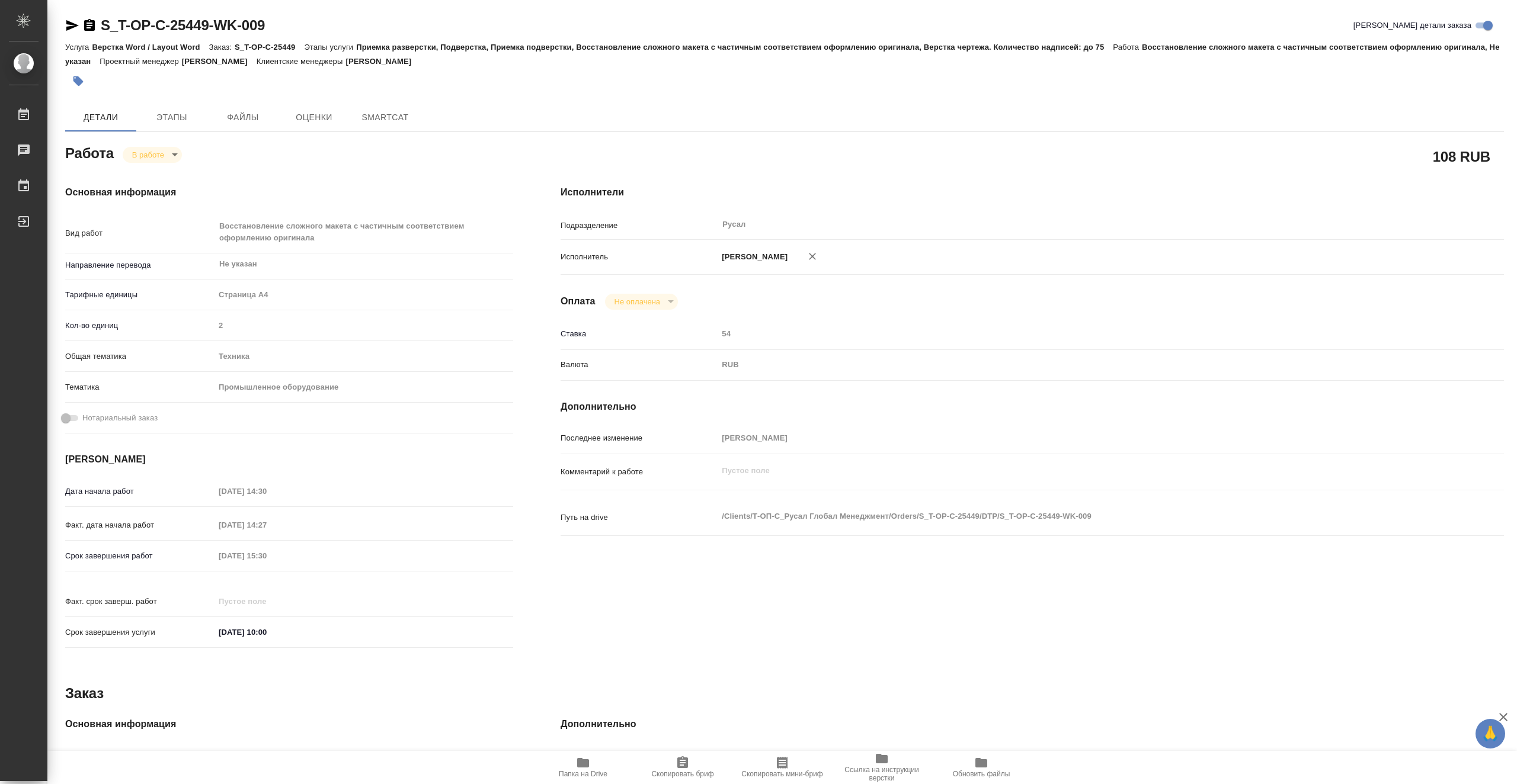
type textarea "x"
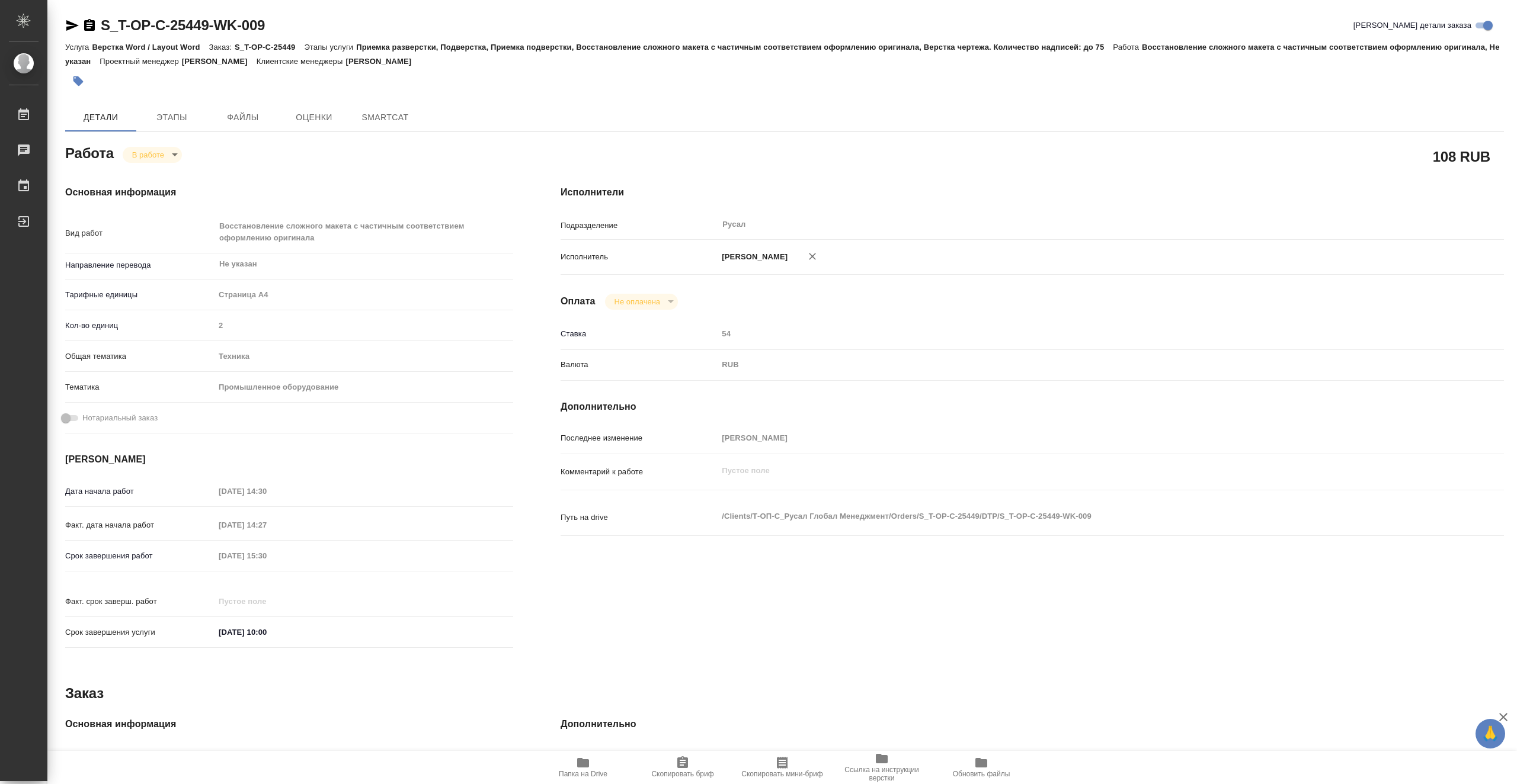
type textarea "x"
click at [604, 769] on span "Папка на Drive" at bounding box center [583, 766] width 86 height 22
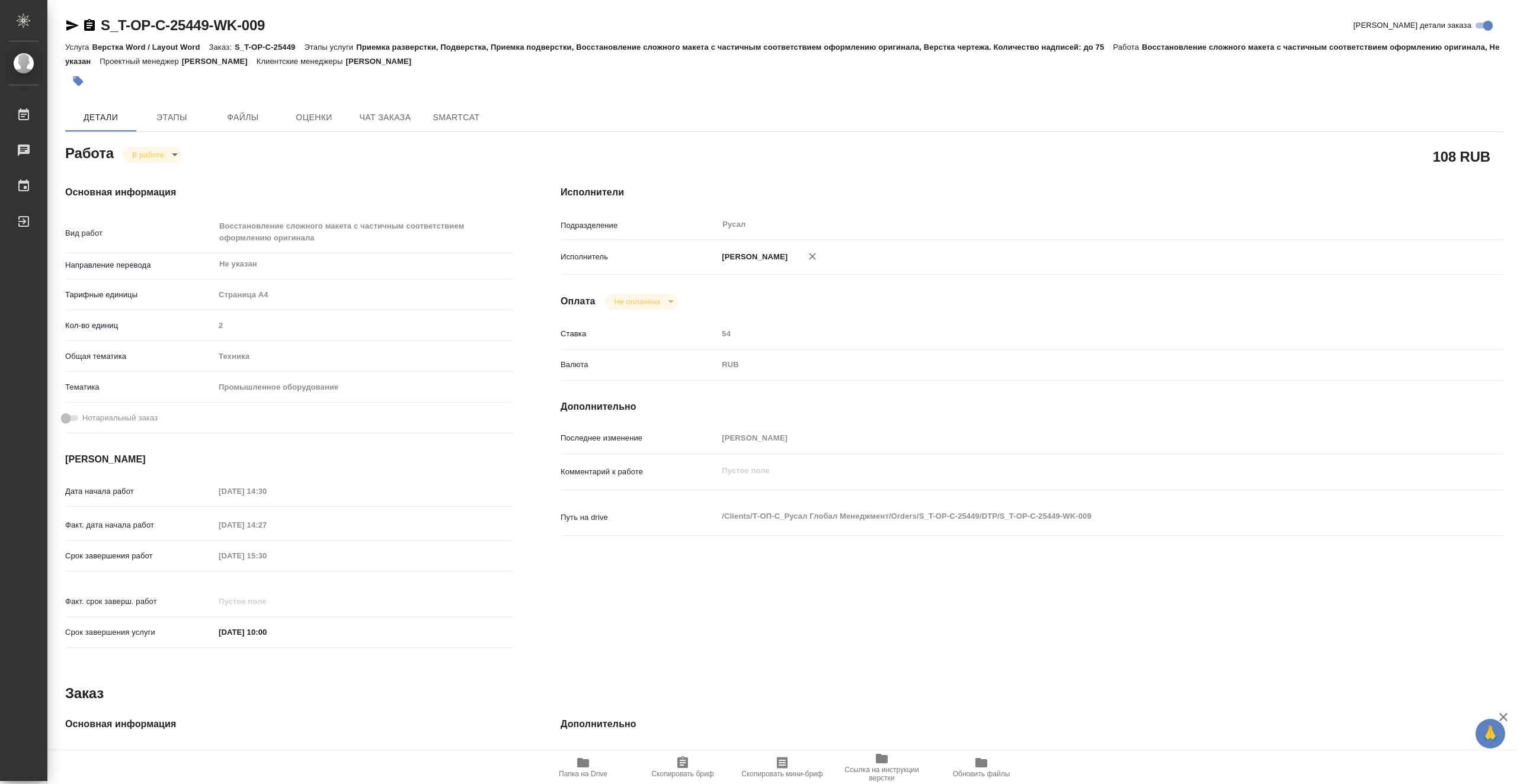
type textarea "x"
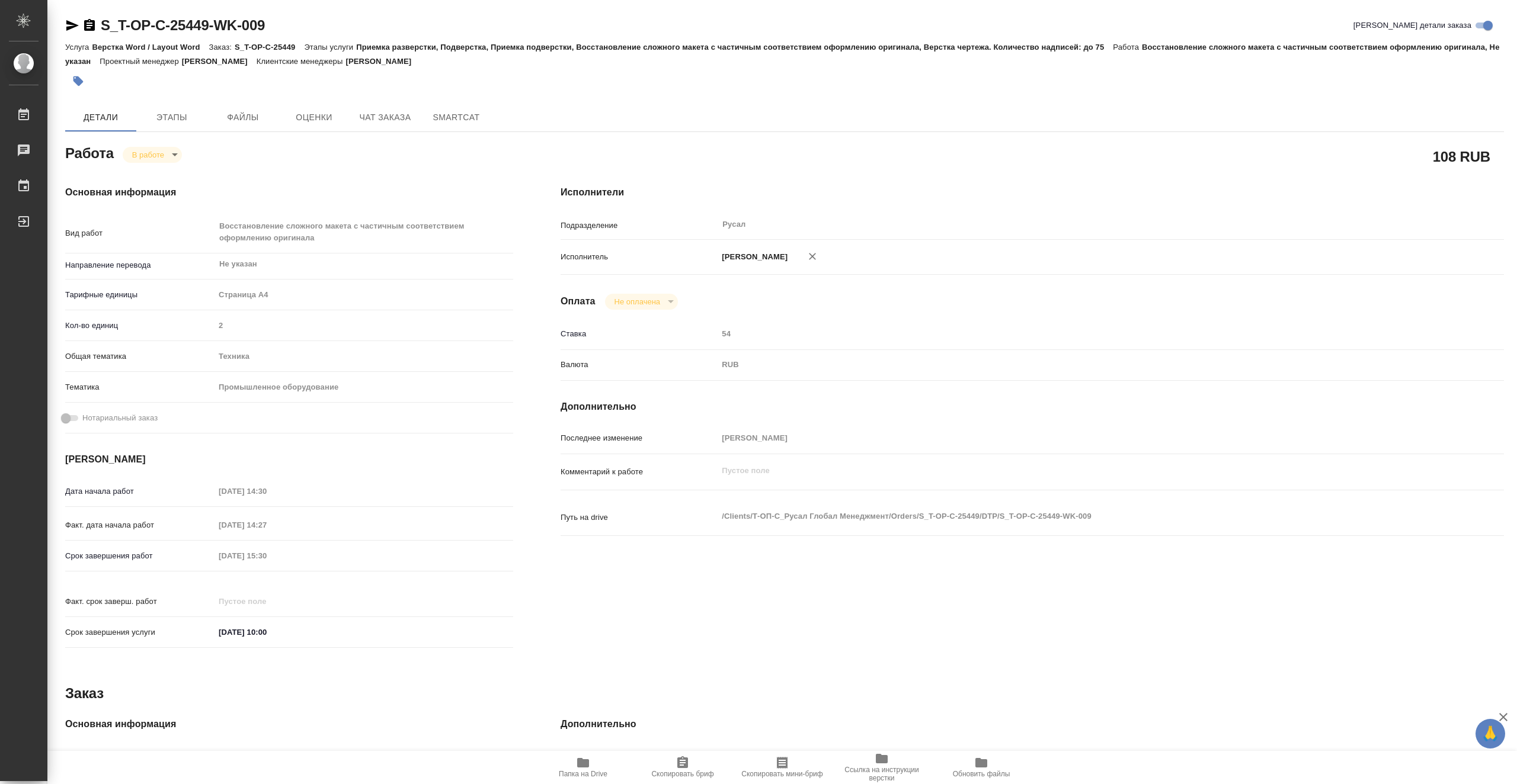
type textarea "x"
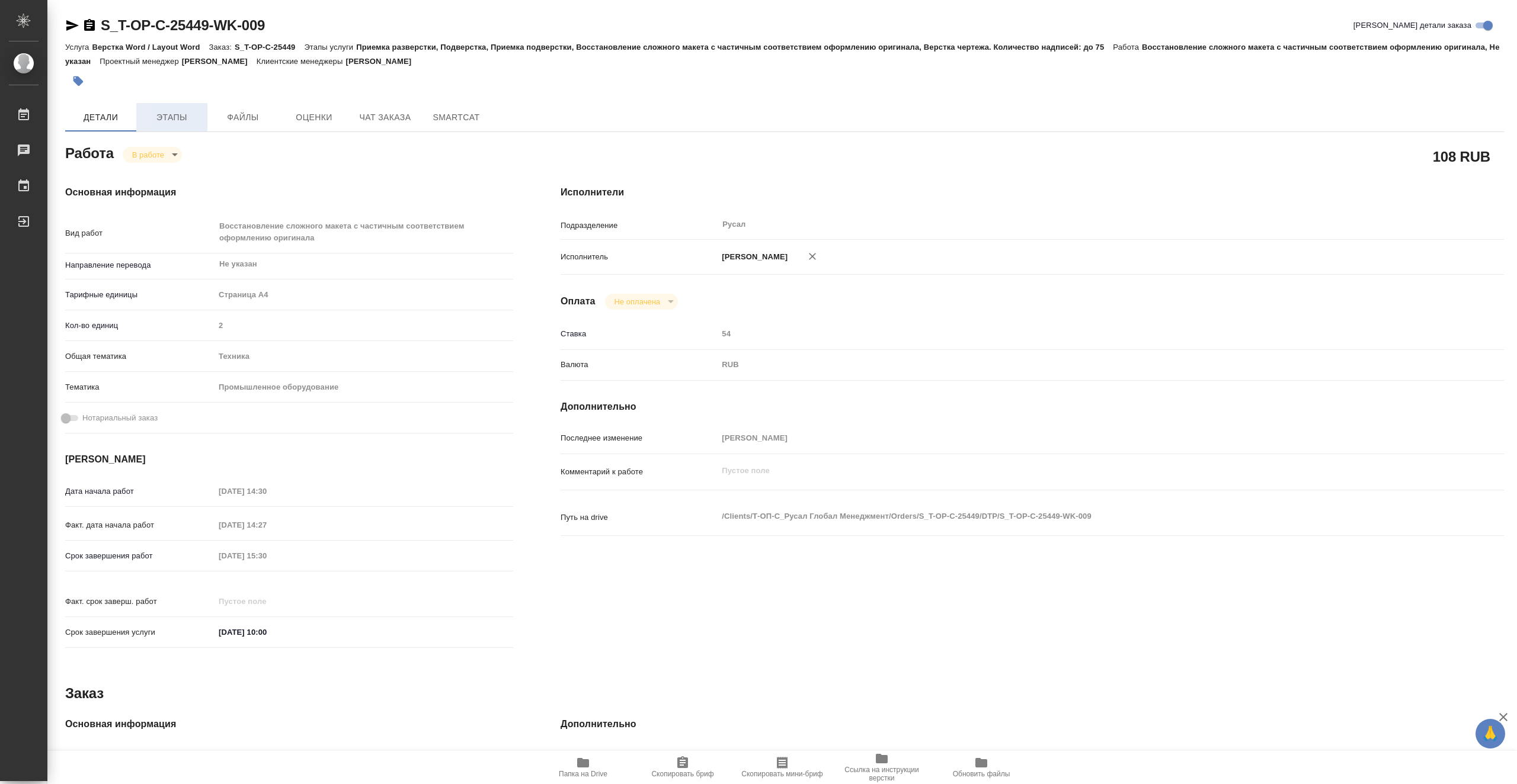
click at [180, 110] on span "Этапы" at bounding box center [172, 118] width 57 height 15
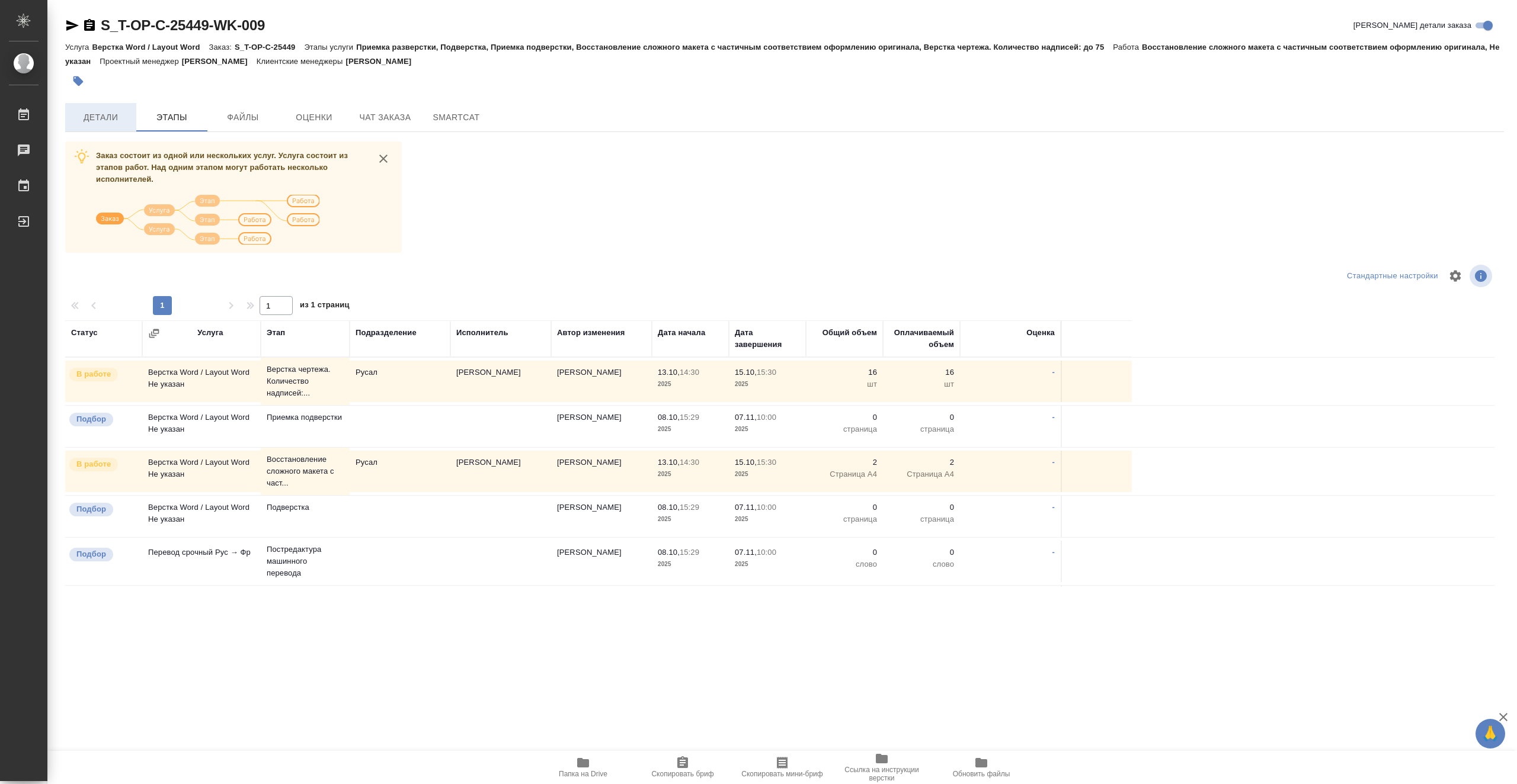
click at [118, 118] on span "Детали" at bounding box center [101, 118] width 57 height 15
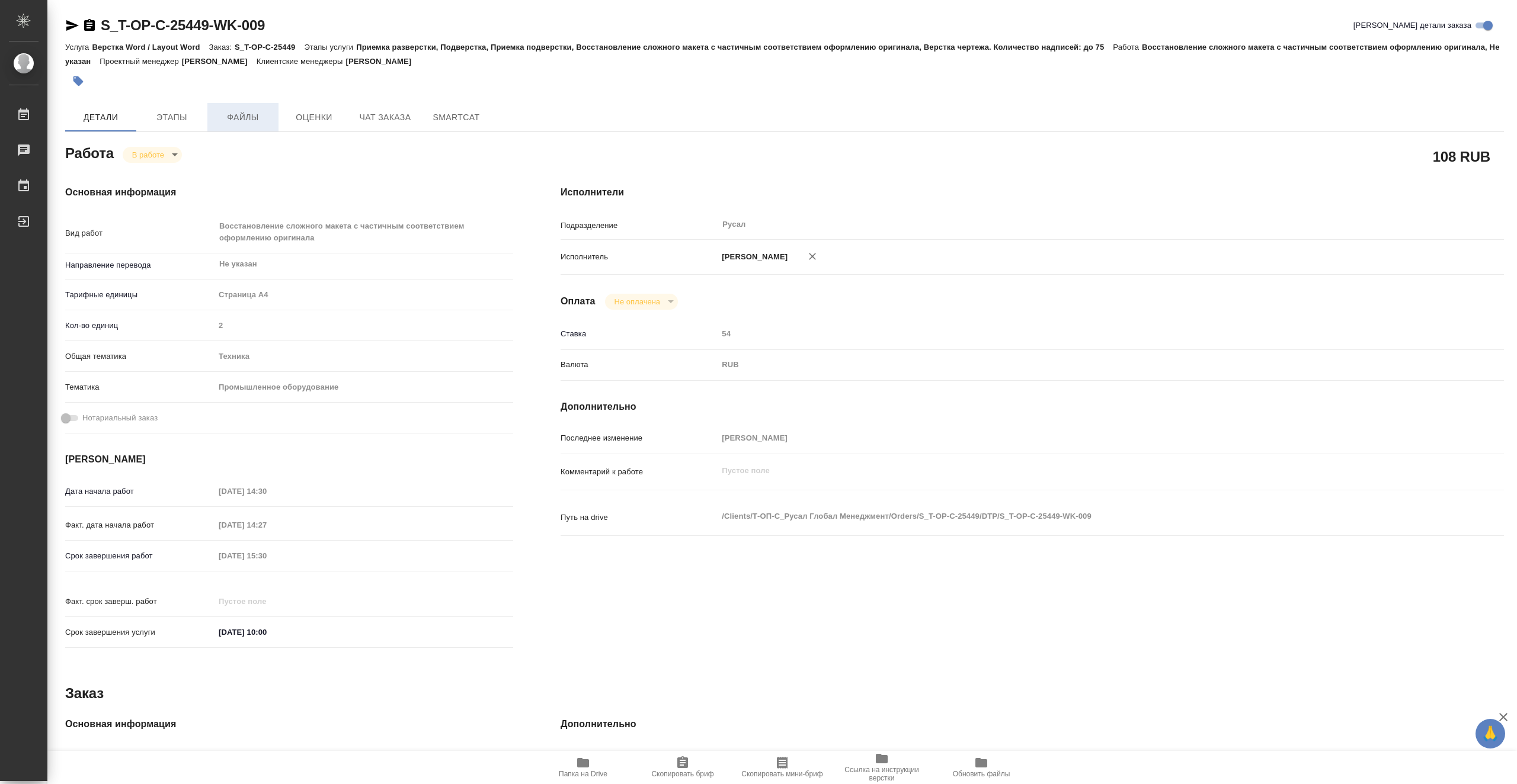
type textarea "x"
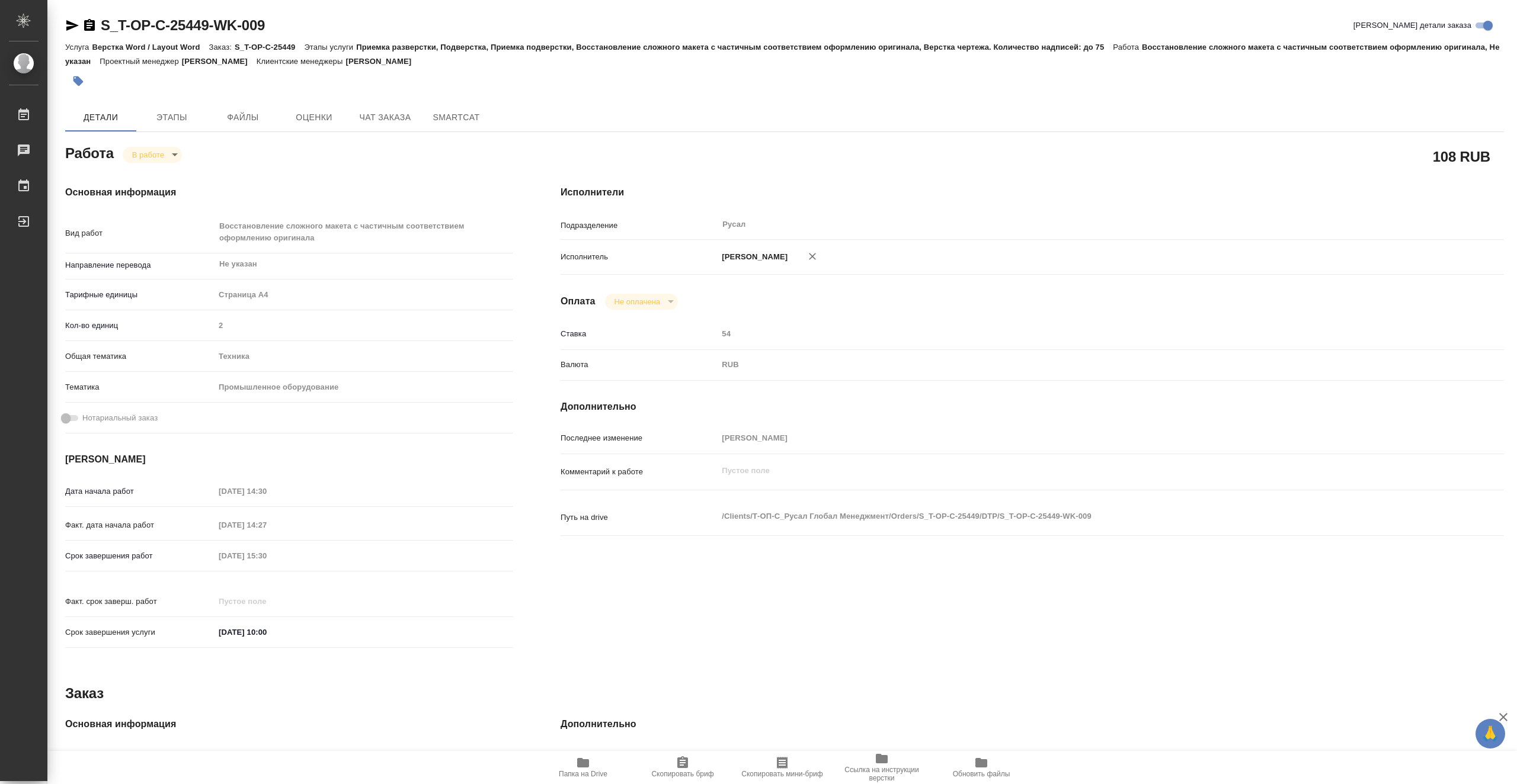
type textarea "x"
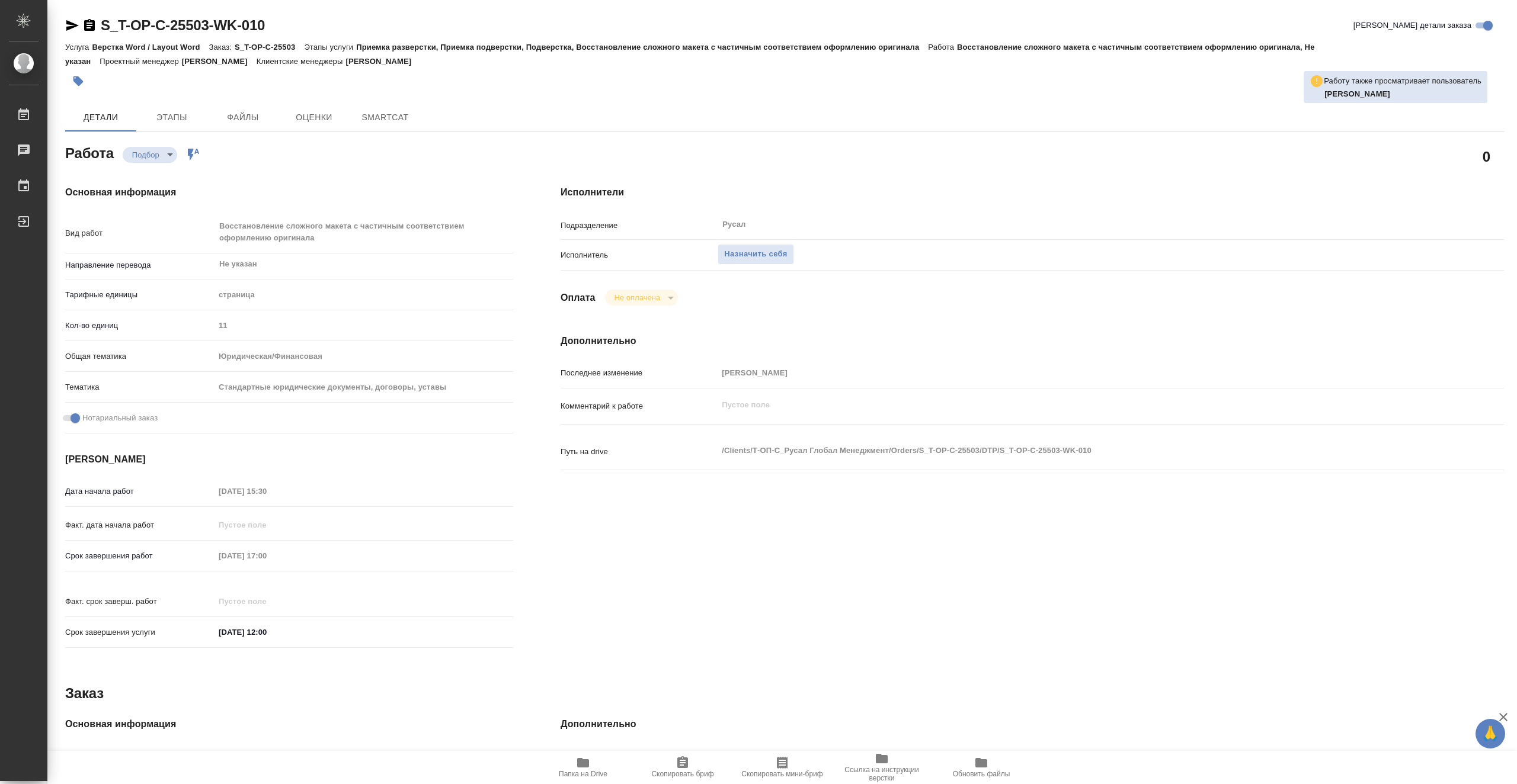
type textarea "x"
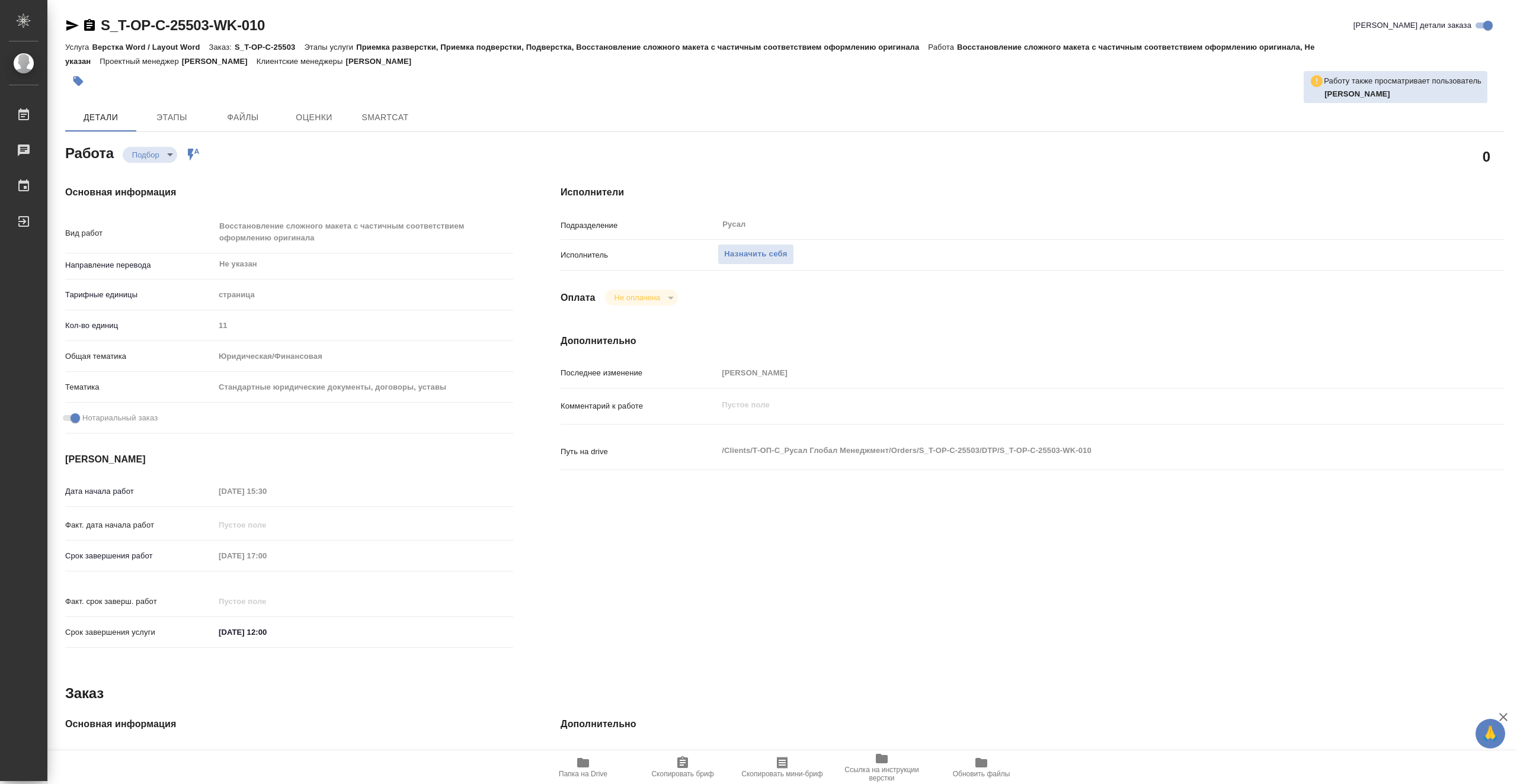
type textarea "x"
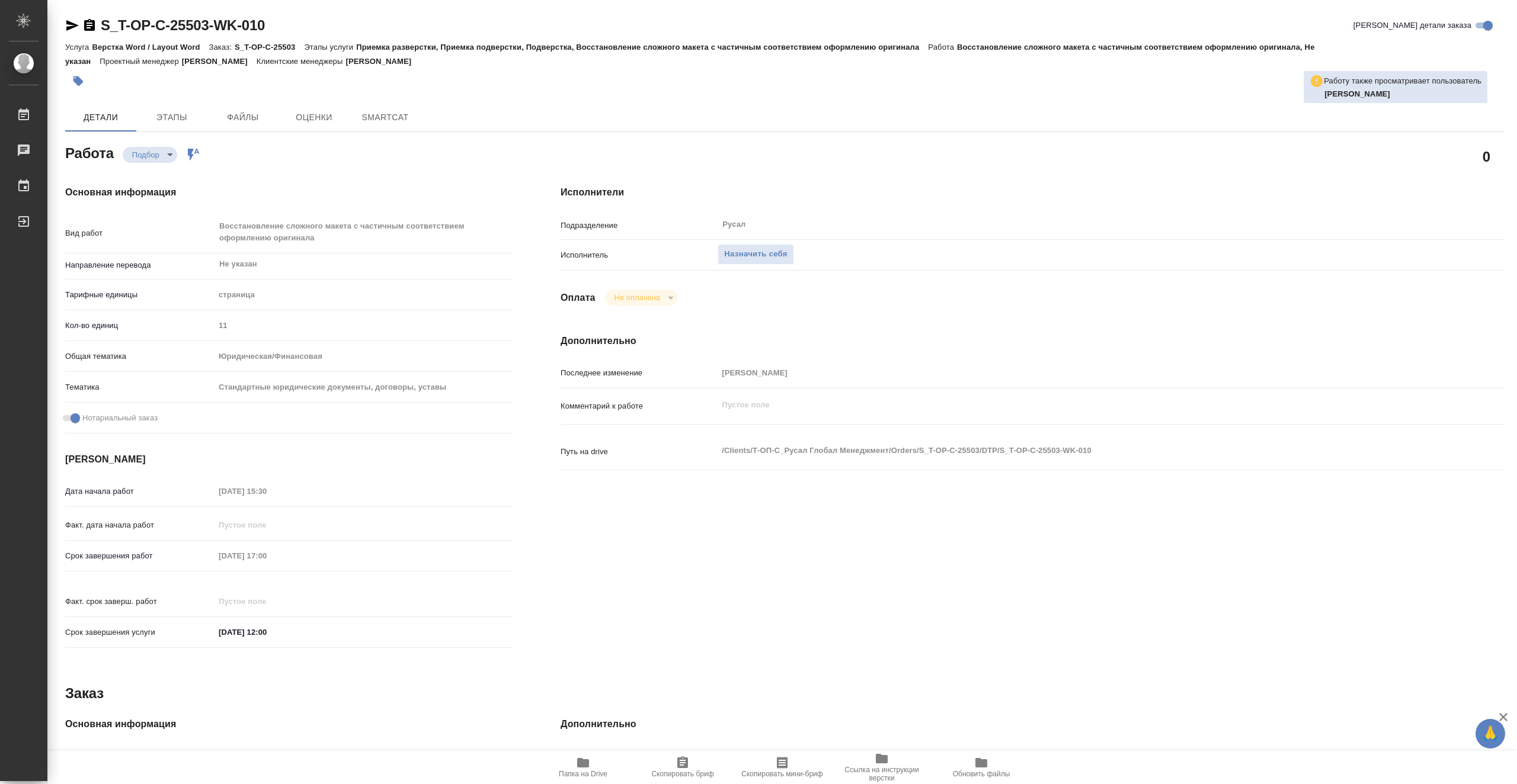
type textarea "x"
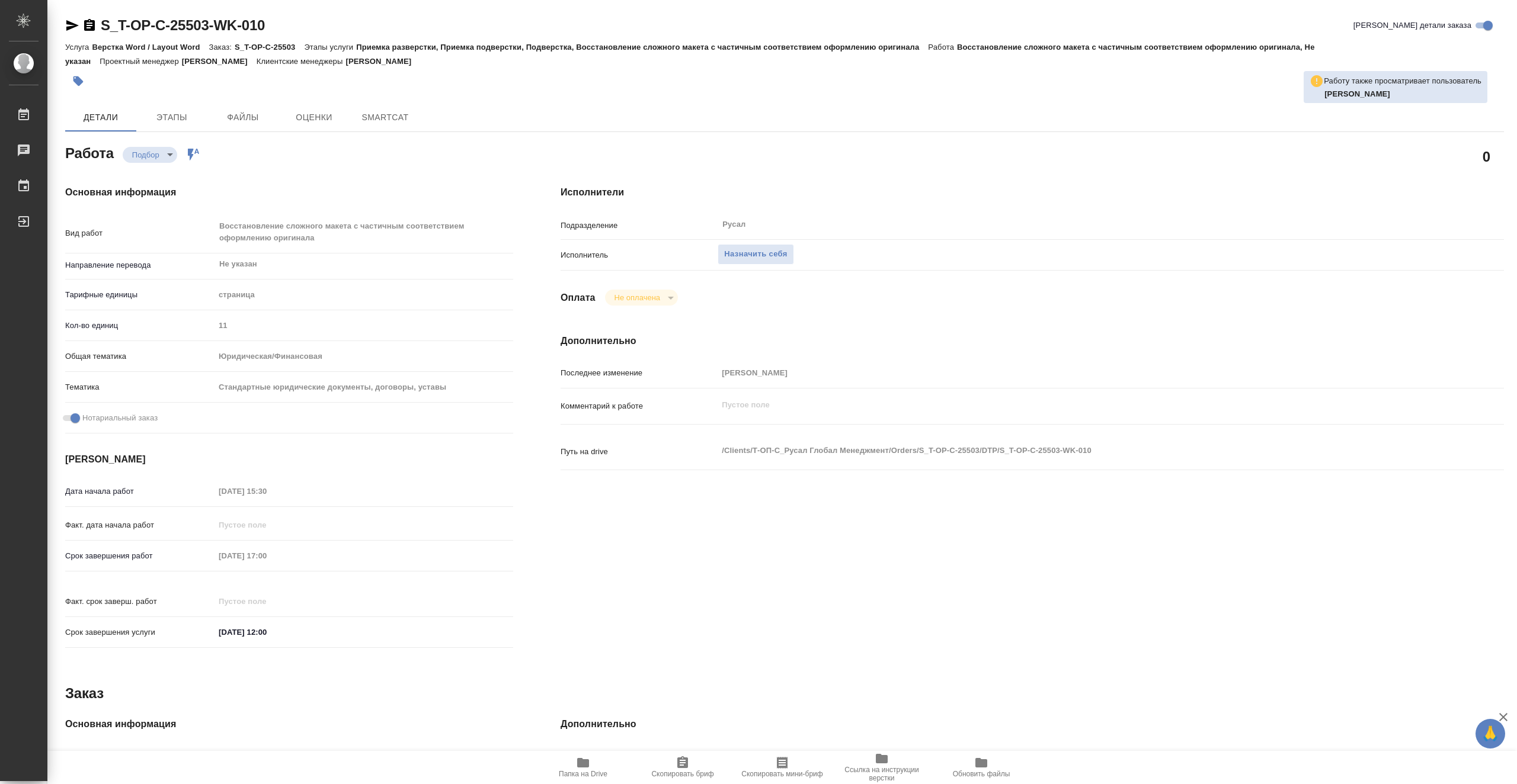
type textarea "x"
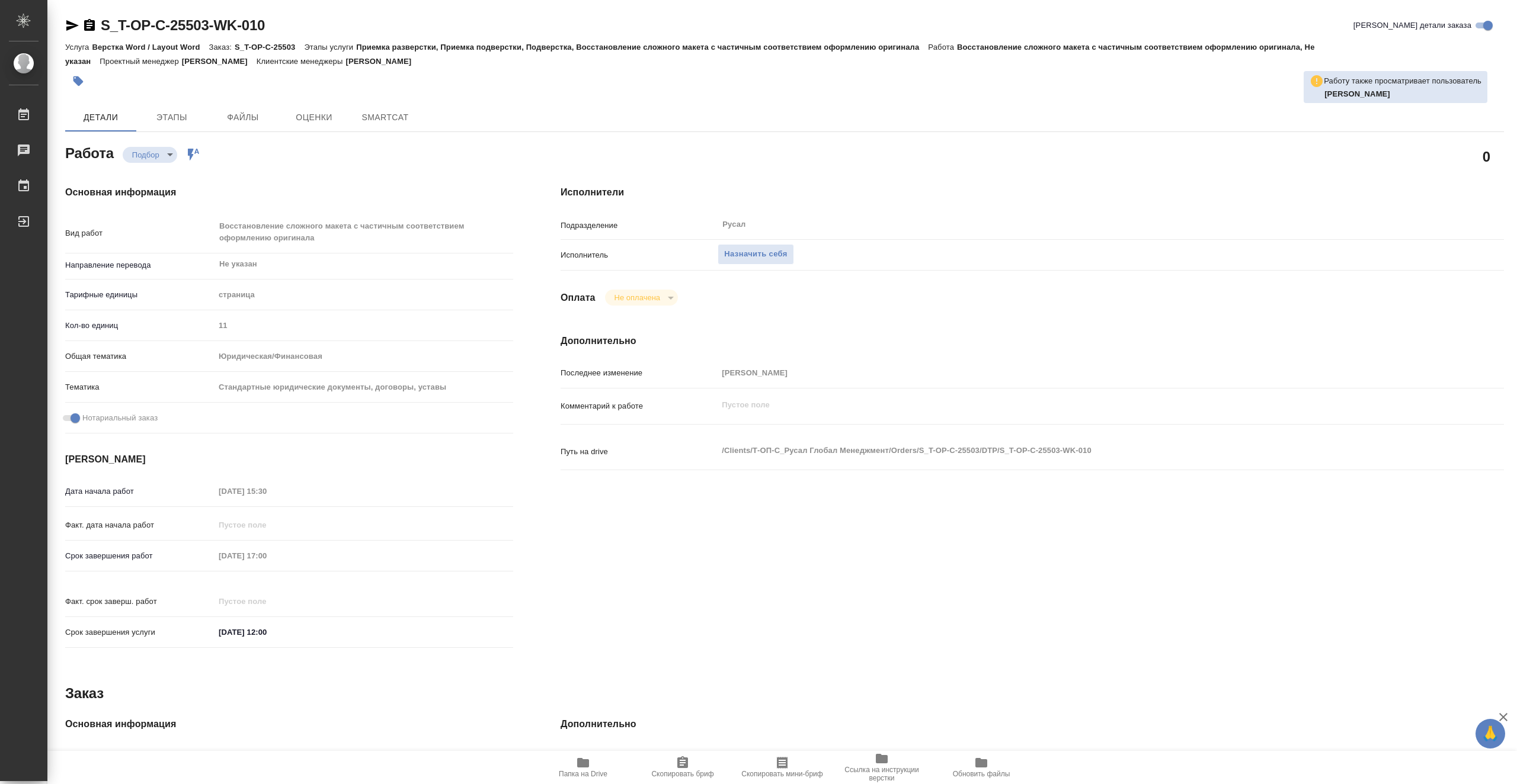
type textarea "x"
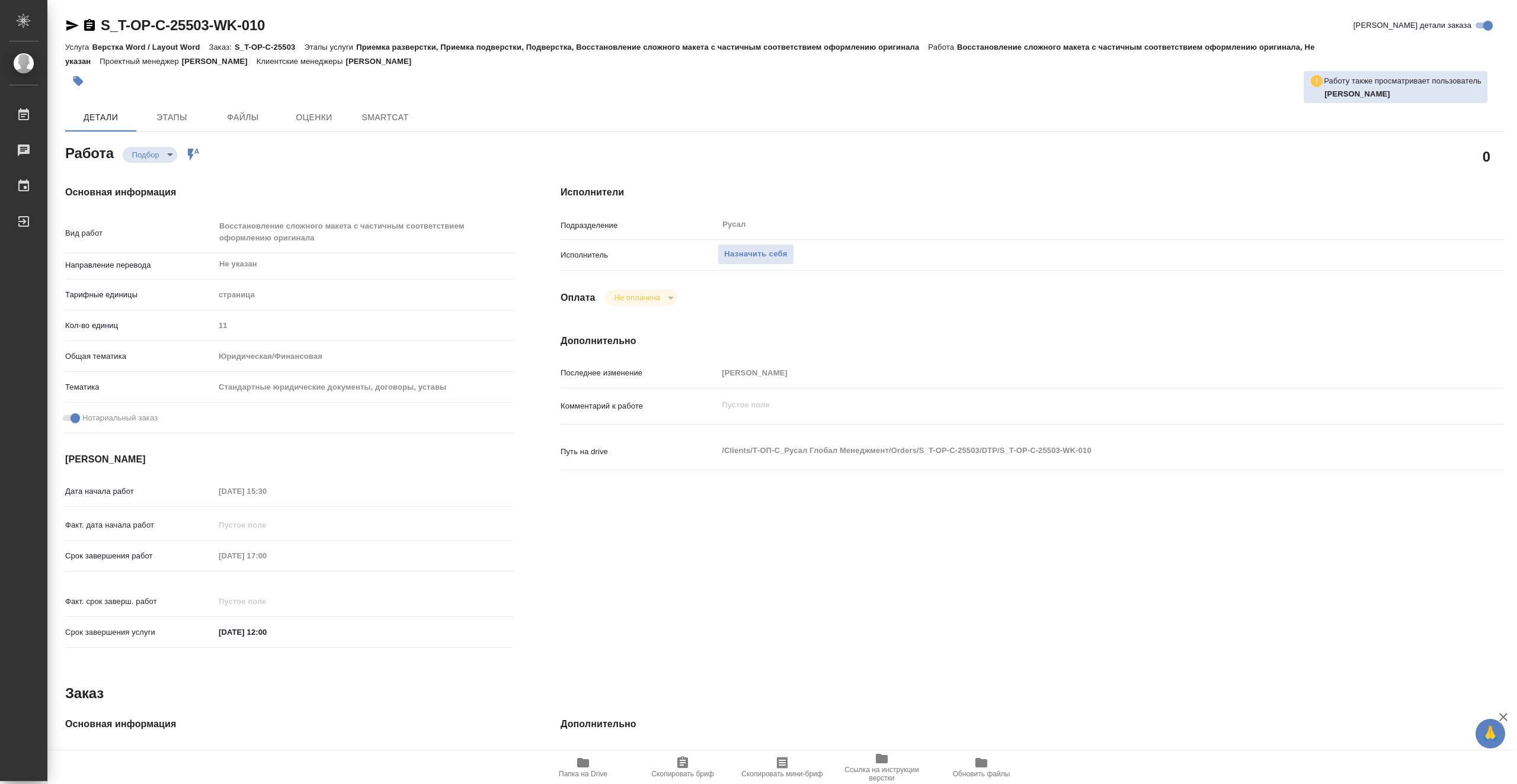
type textarea "x"
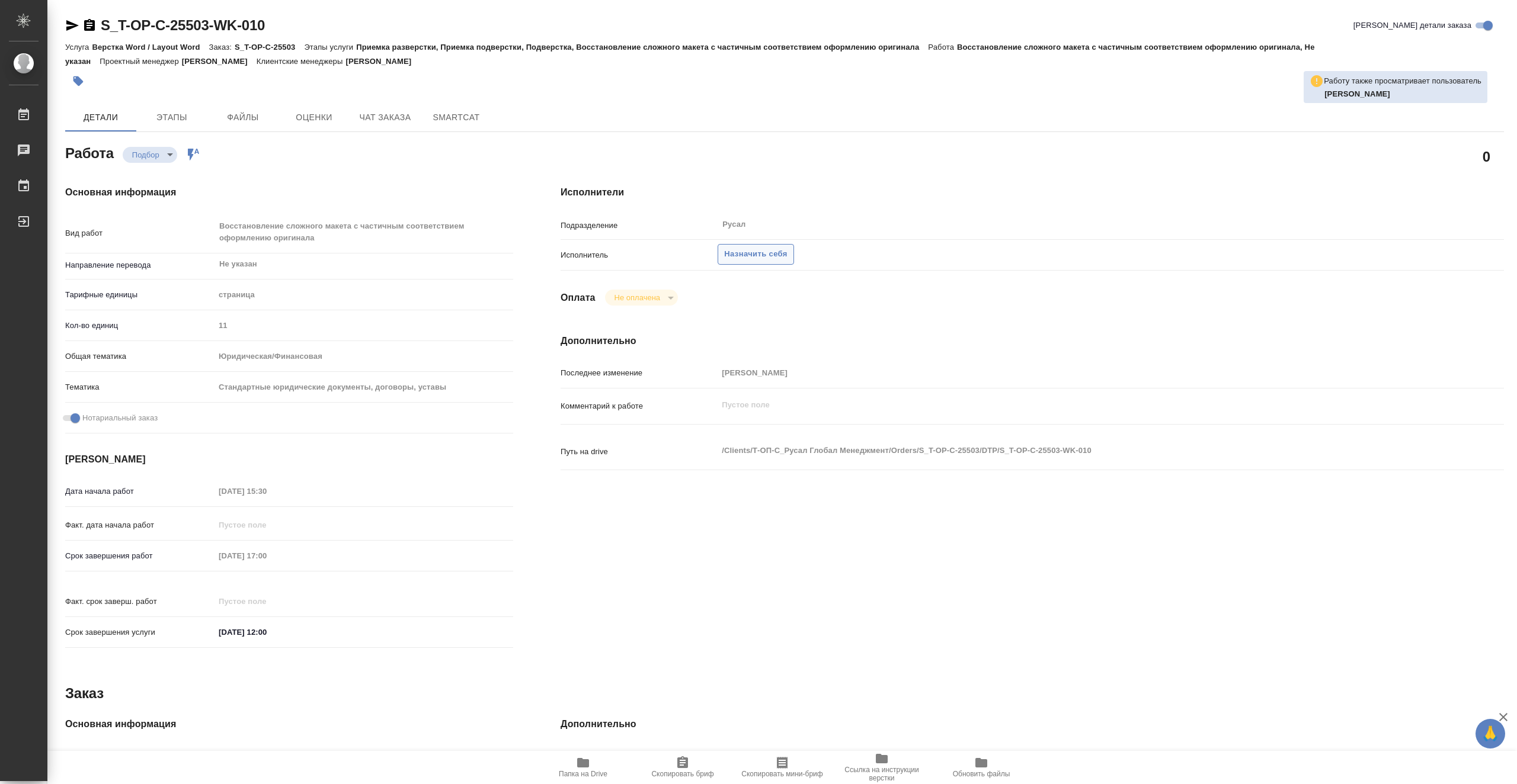
click at [768, 256] on span "Назначить себя" at bounding box center [755, 254] width 62 height 13
type textarea "x"
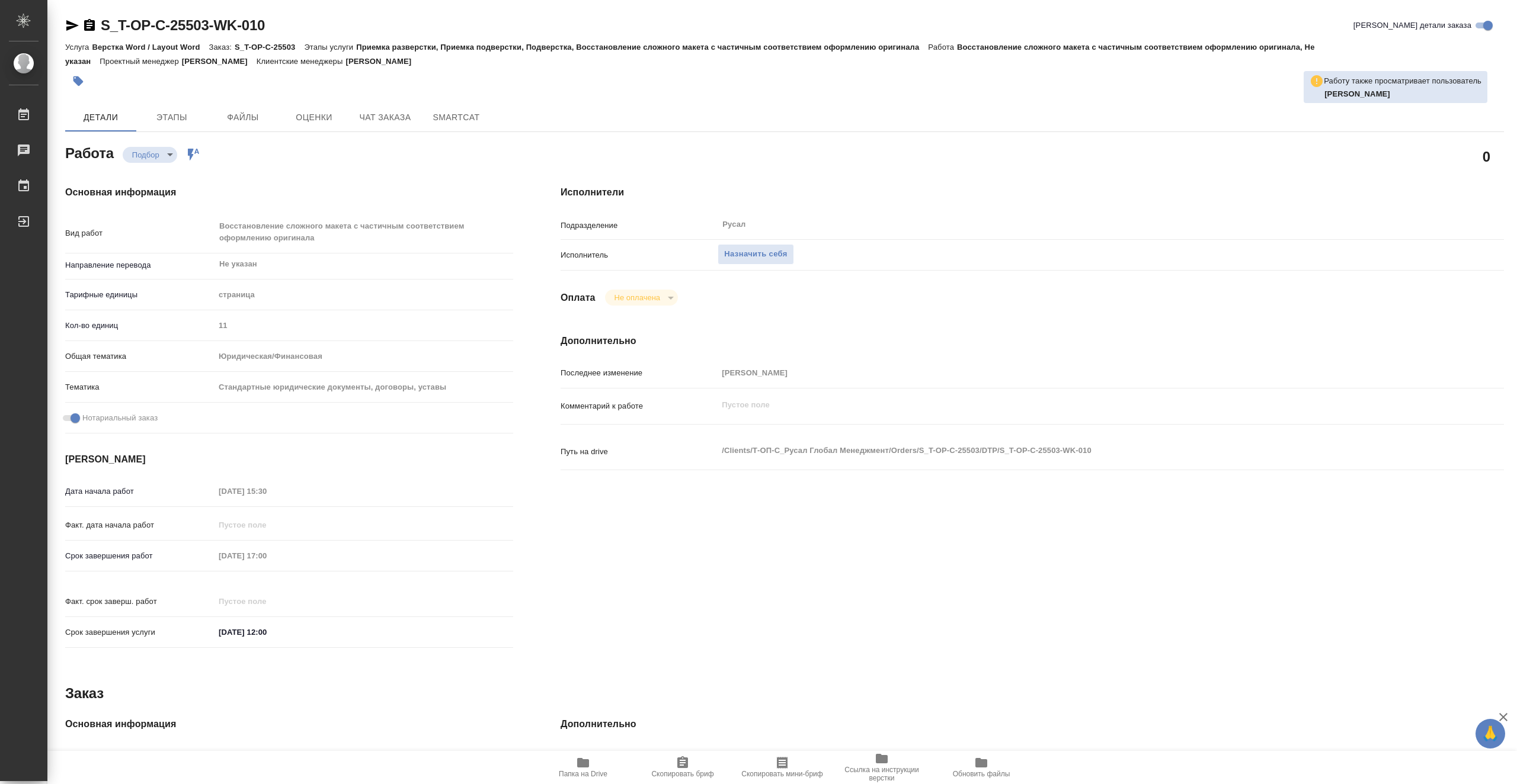
type textarea "x"
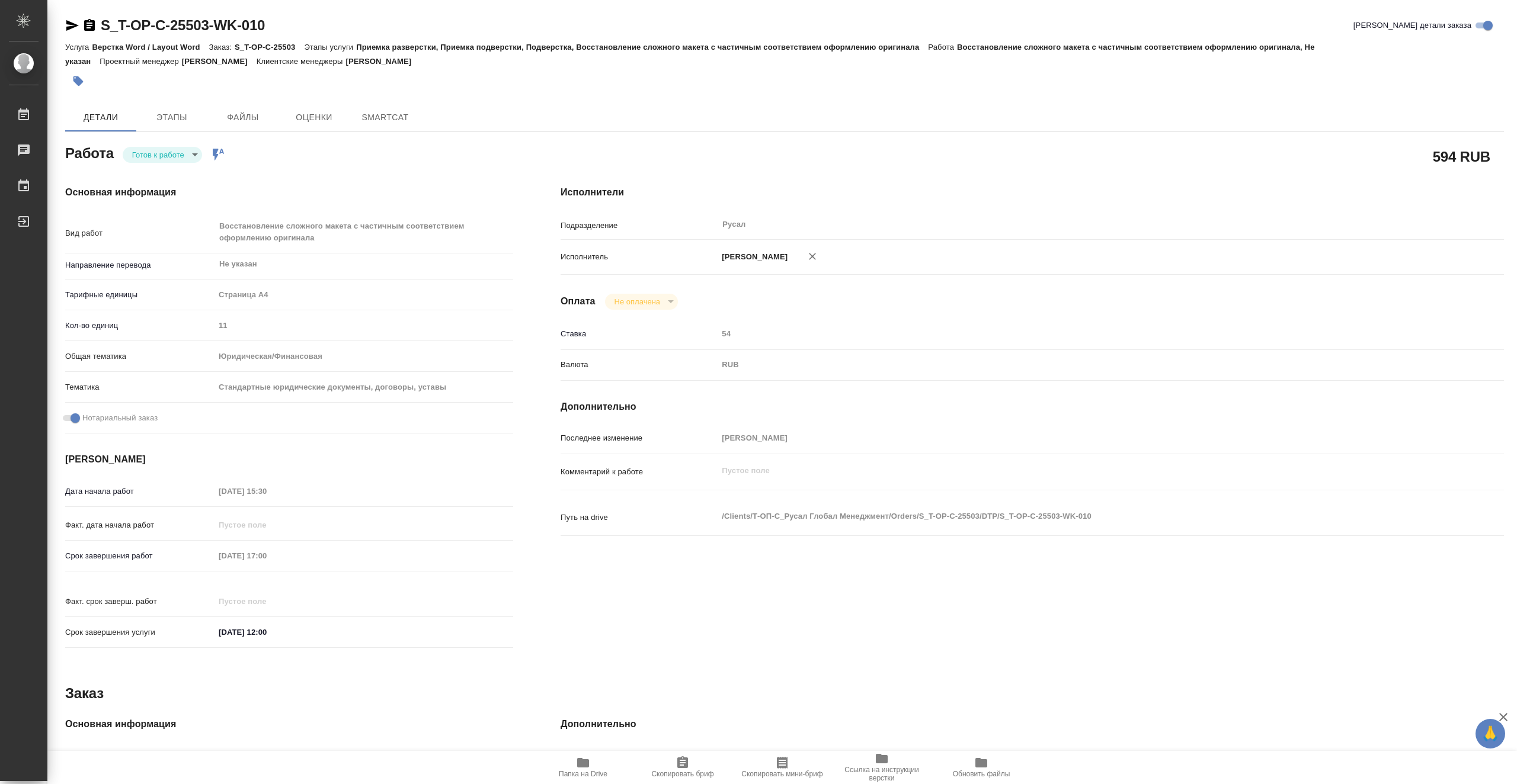
type textarea "x"
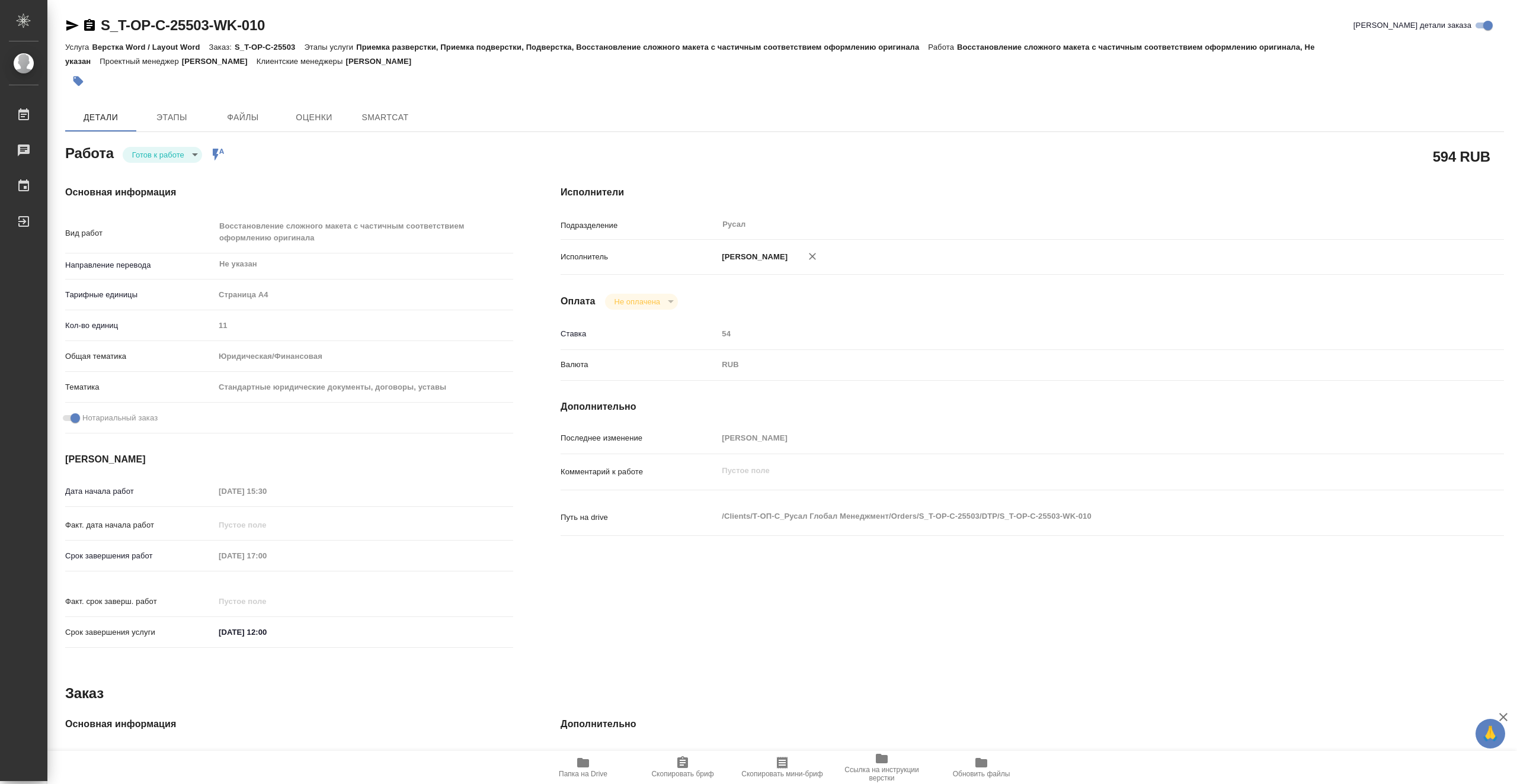
type textarea "x"
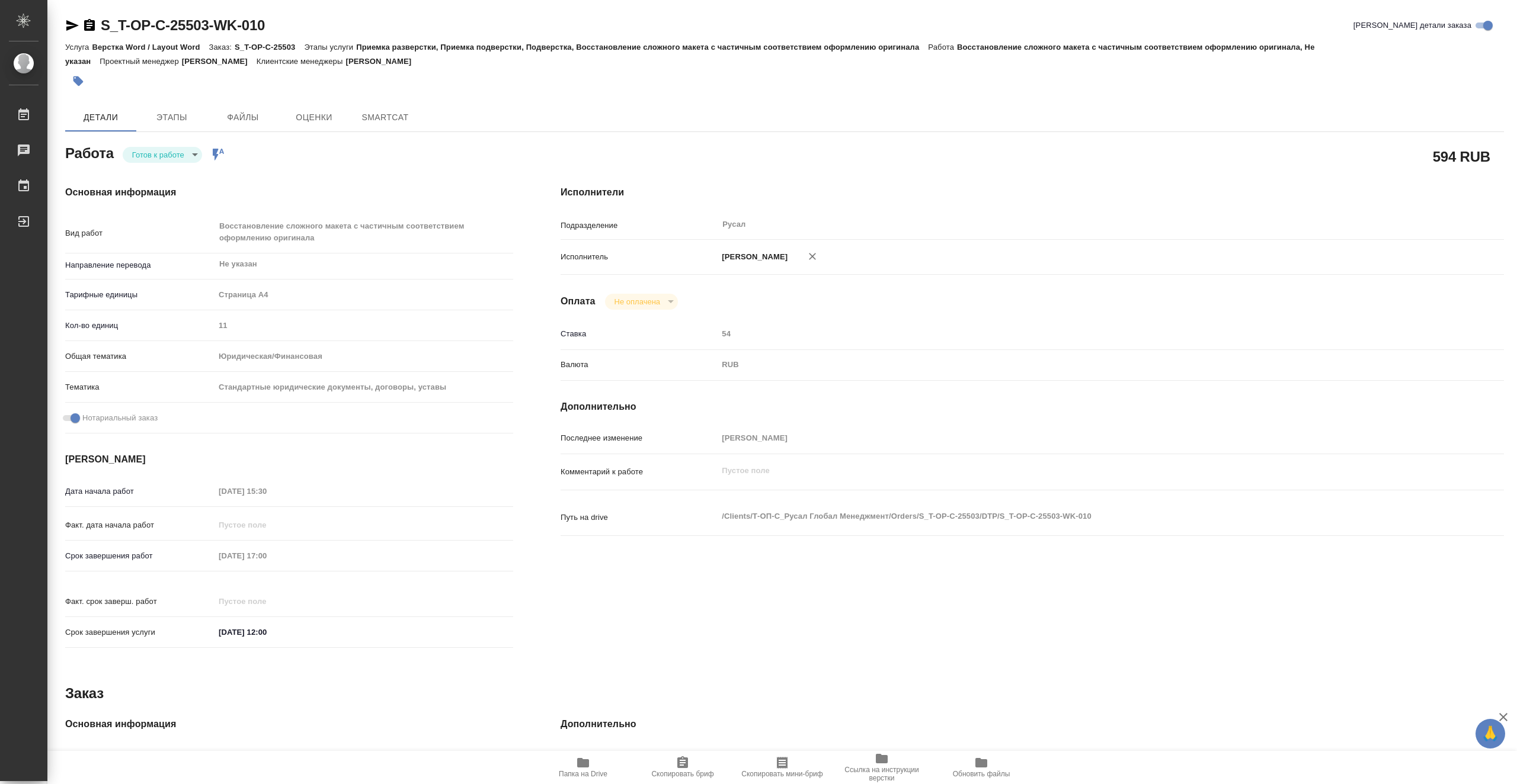
type textarea "x"
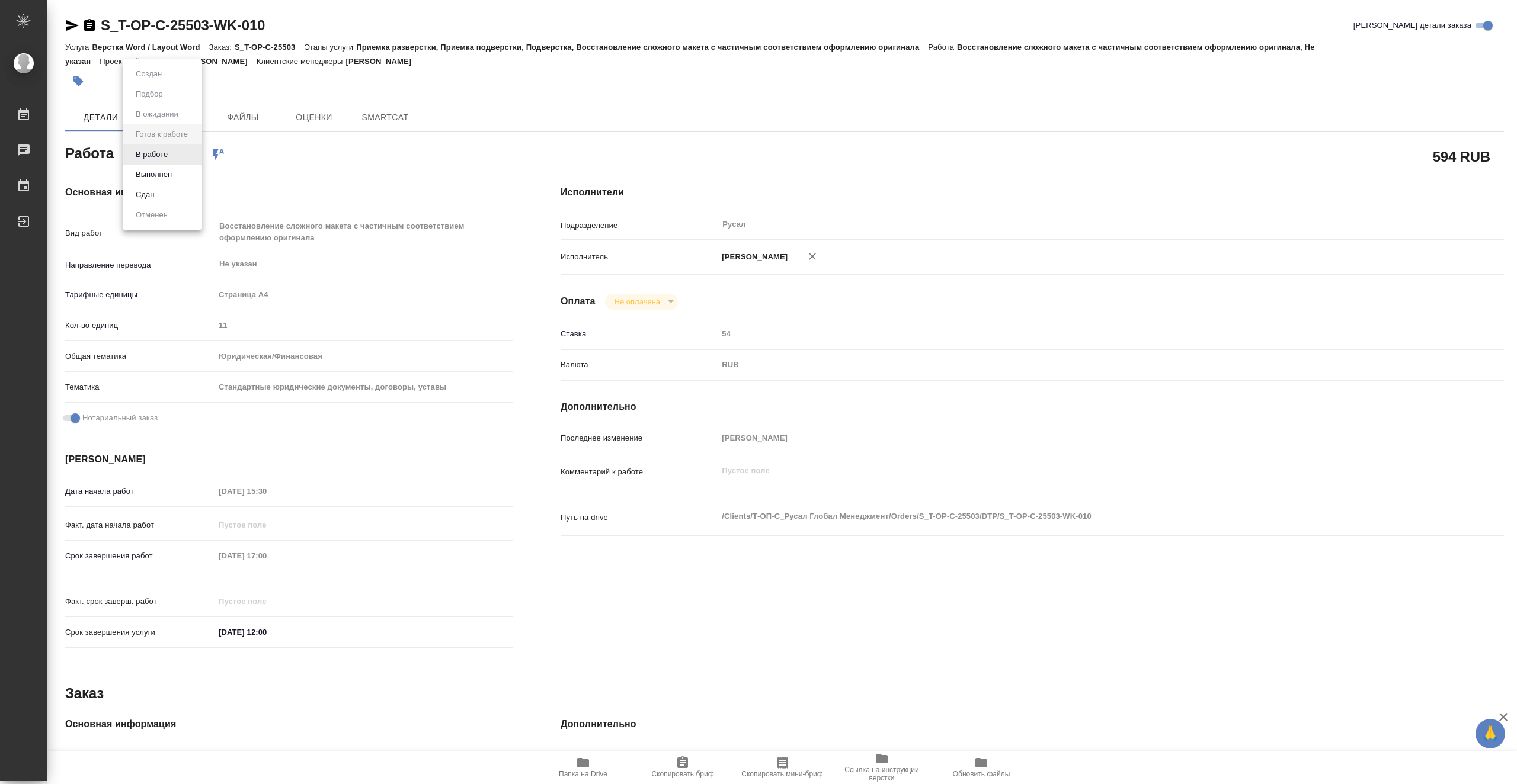
click at [168, 154] on body "🙏 .cls-1 fill:#fff; AWATERA Vasiutchenko [PERSON_NAME] Чаты График Выйти S_T-OP…" at bounding box center [758, 392] width 1517 height 784
type textarea "x"
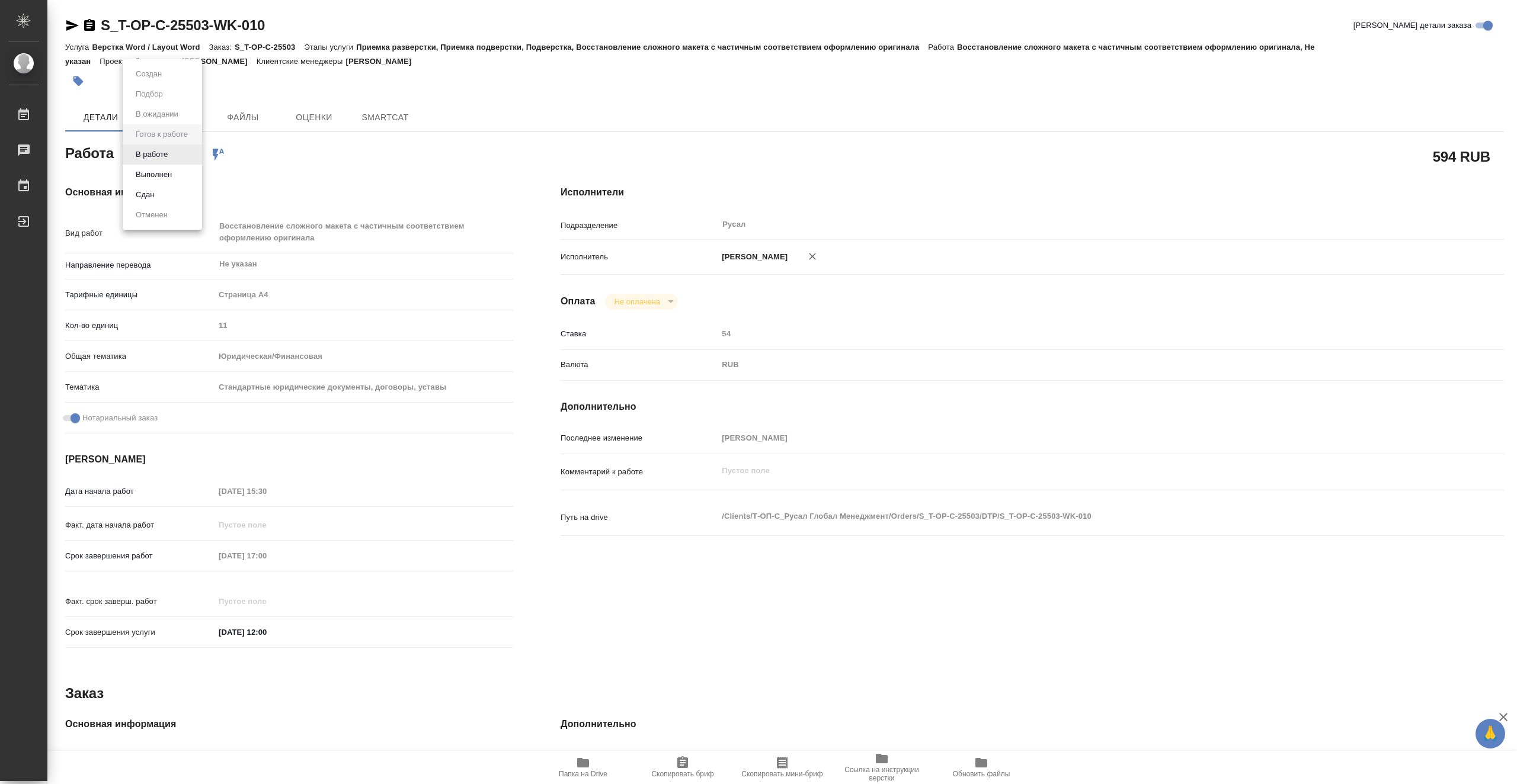
type textarea "x"
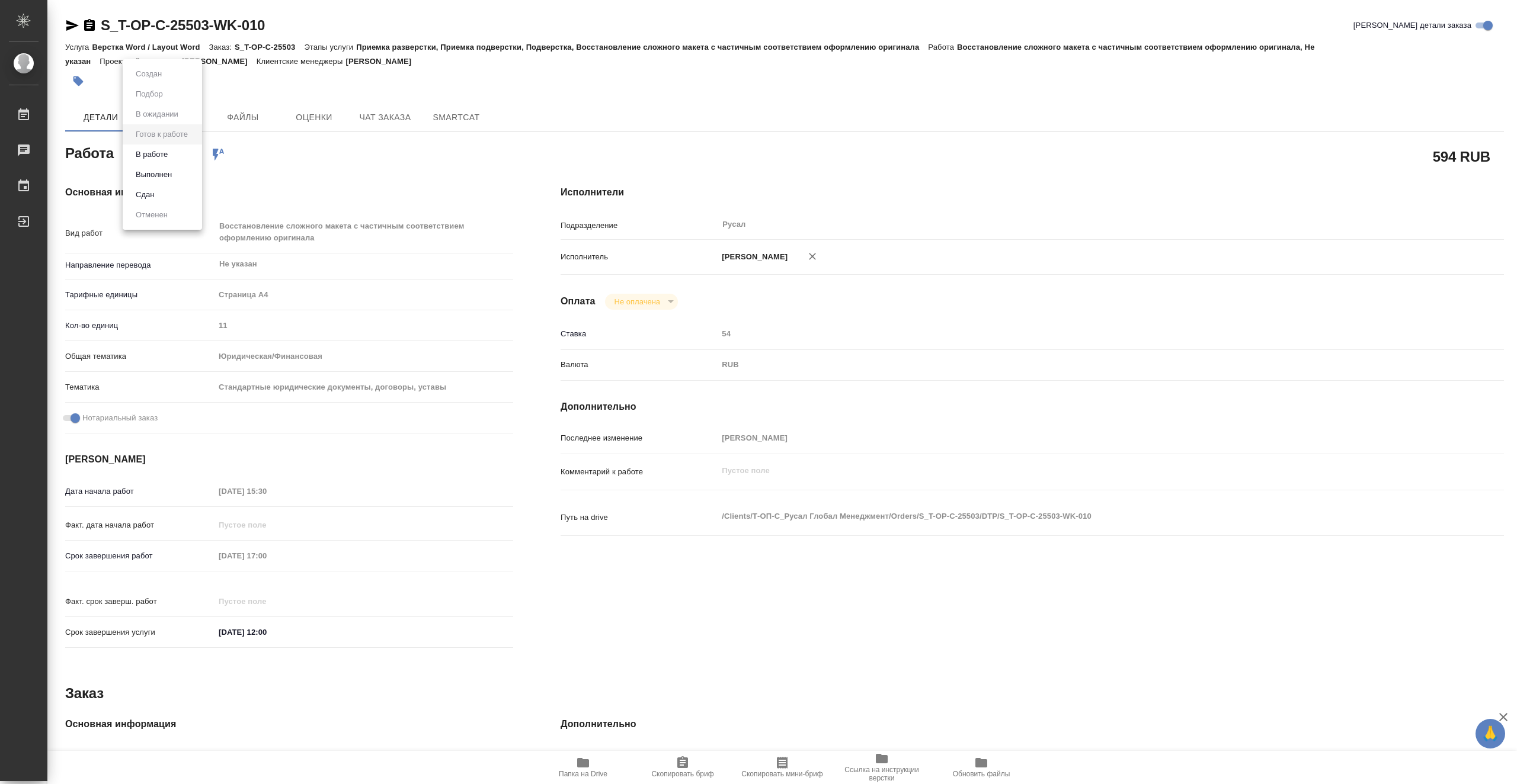
type textarea "x"
click at [174, 156] on li "В работе" at bounding box center [162, 154] width 79 height 20
type textarea "x"
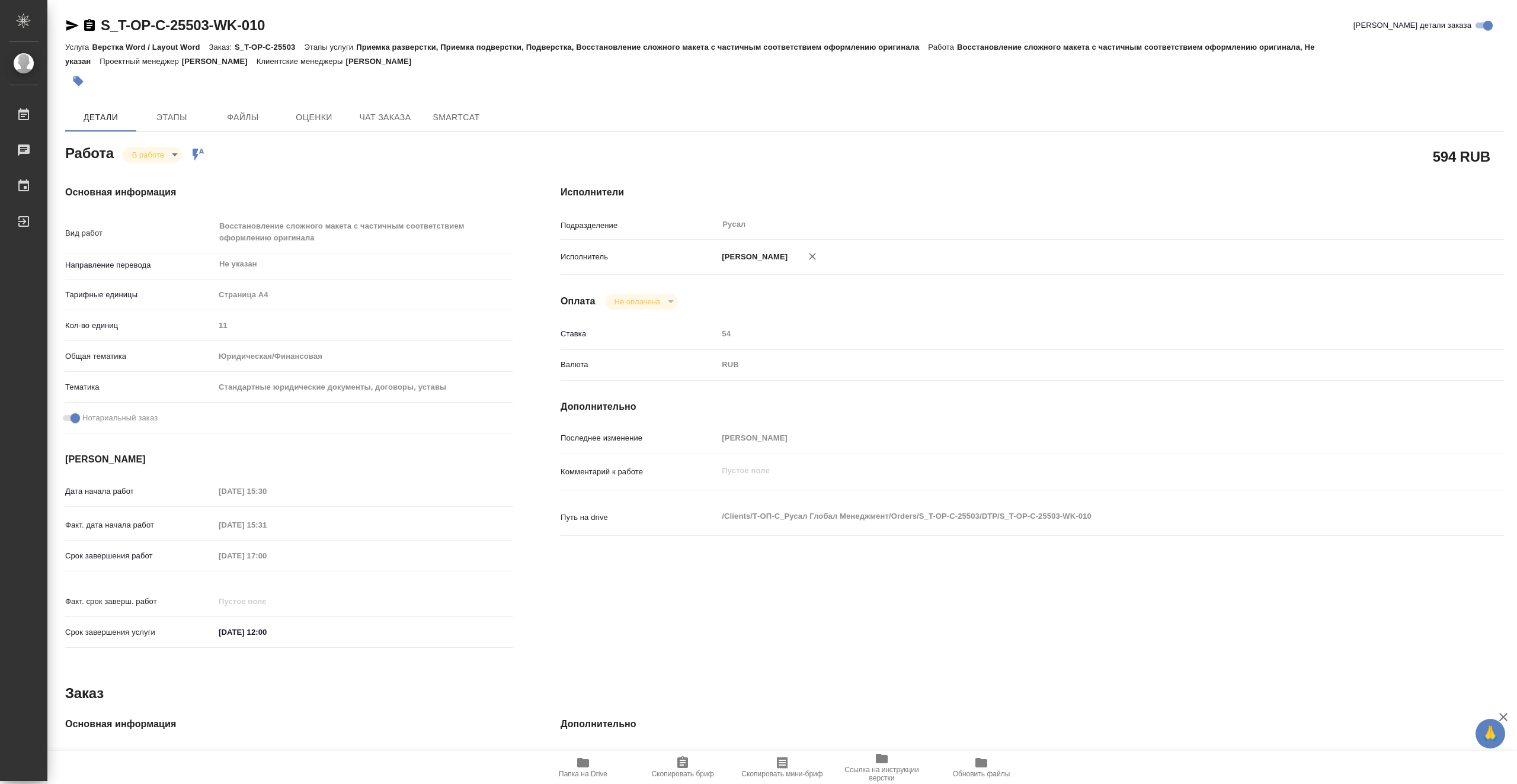
type textarea "x"
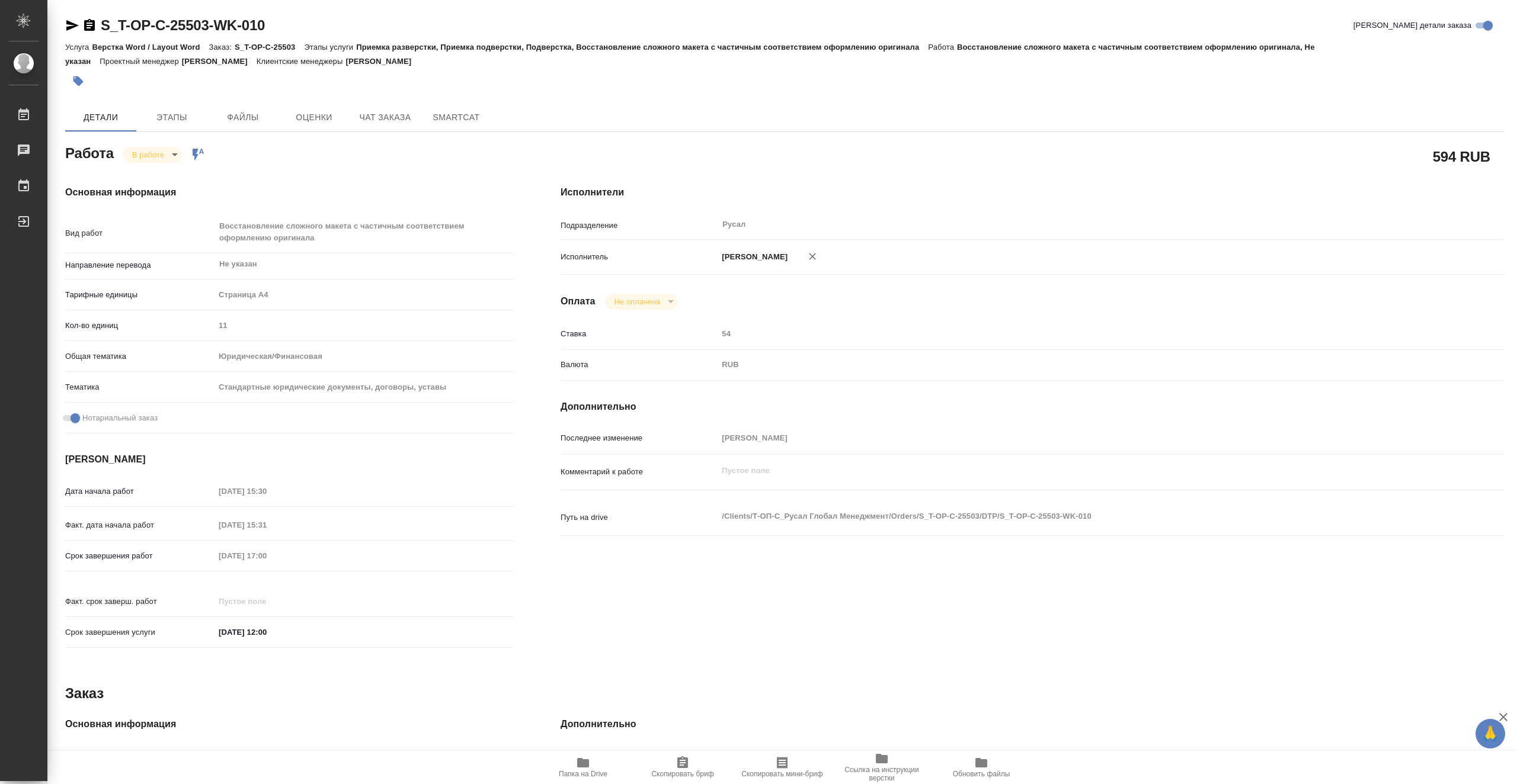
type textarea "x"
click at [578, 772] on span "Папка на Drive" at bounding box center [583, 773] width 49 height 8
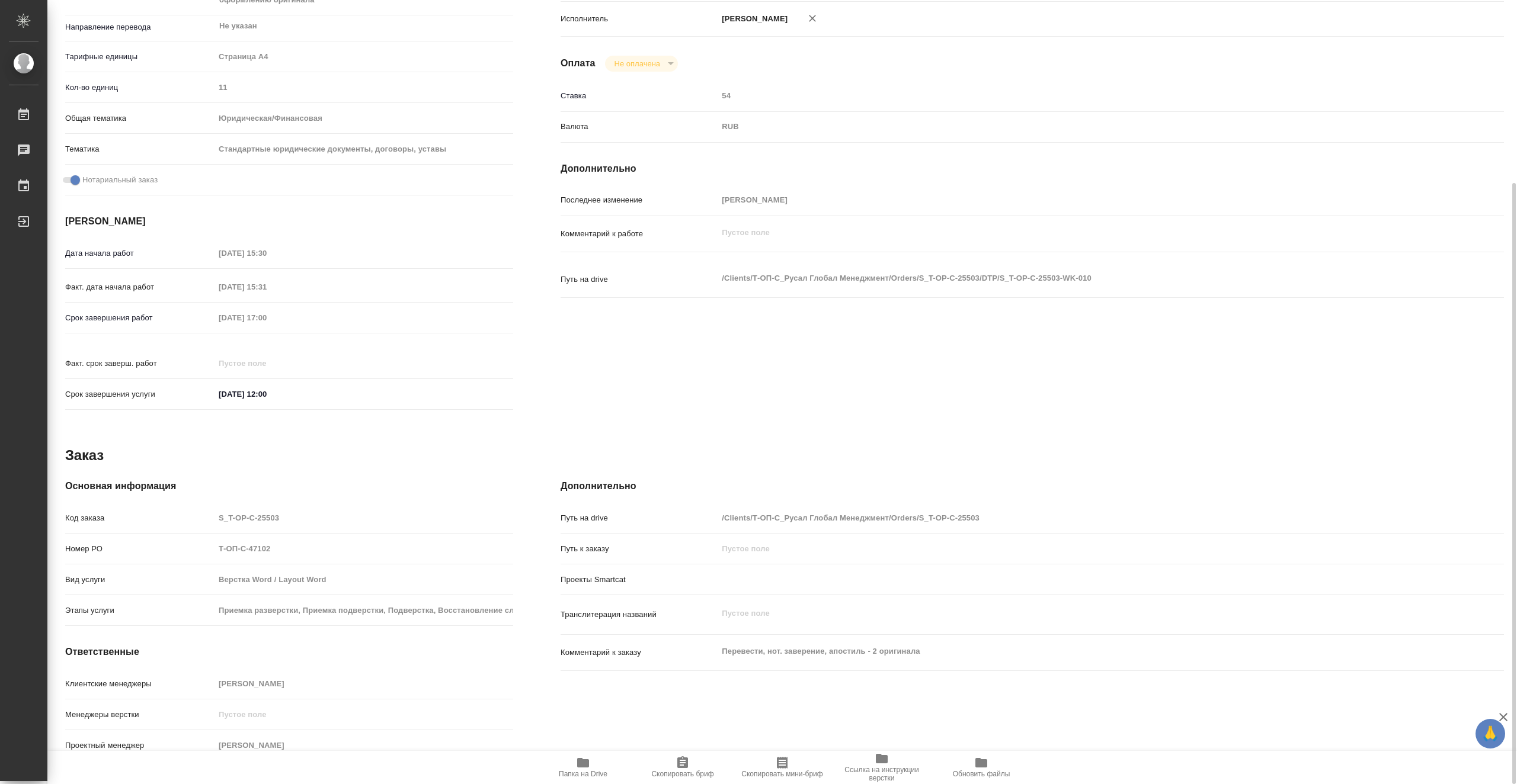
scroll to position [1, 0]
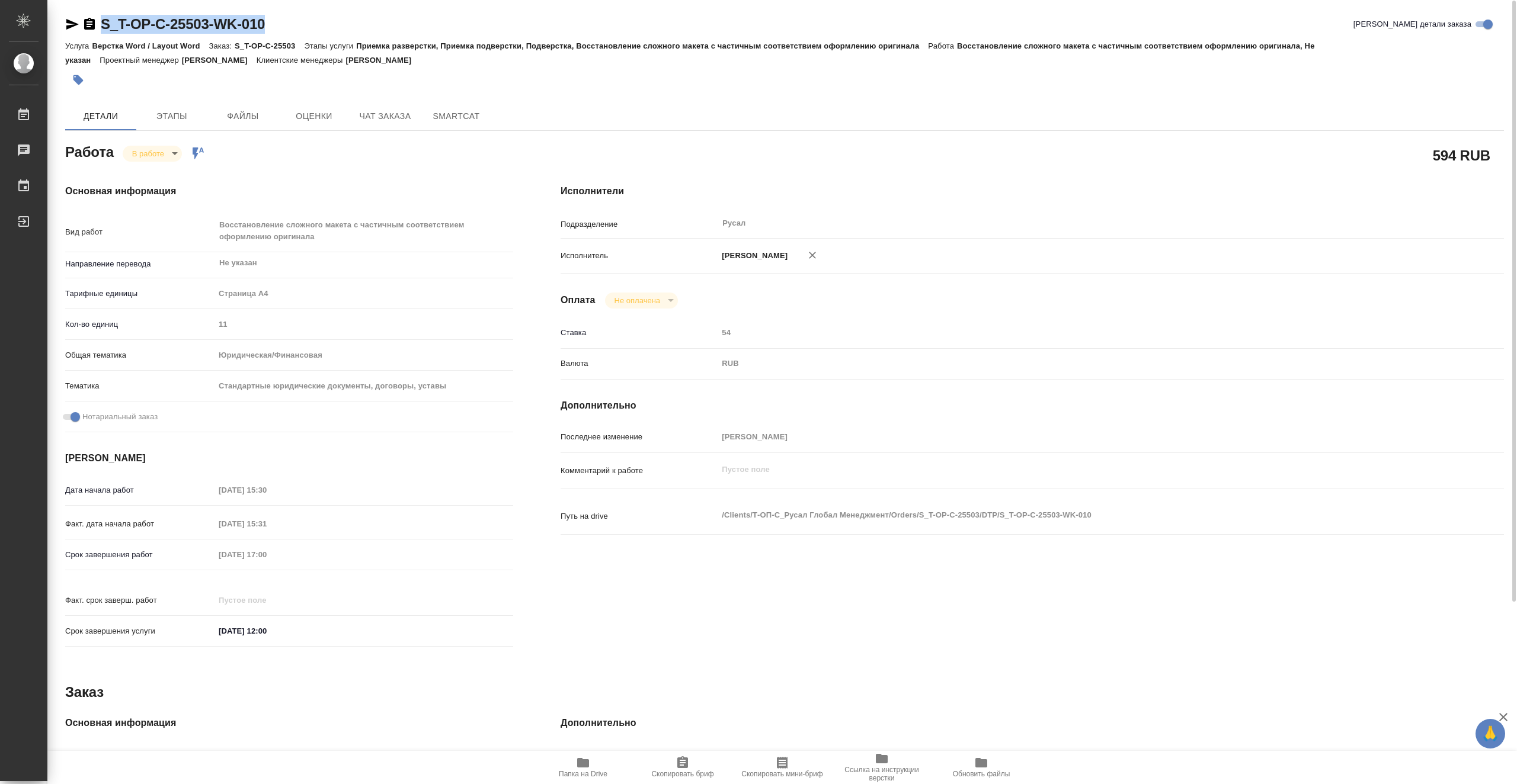
drag, startPoint x: 280, startPoint y: 26, endPoint x: 105, endPoint y: 23, distance: 175.0
click at [105, 23] on div "S_T-OP-C-25503-WK-010 Кратко детали заказа" at bounding box center [784, 24] width 1439 height 19
copy link "S_T-OP-C-25503-WK-010"
click at [162, 159] on body "🙏 .cls-1 fill:#fff; AWATERA Vasiutchenko Aleksandr Работы 0 Чаты График Выйти S…" at bounding box center [758, 392] width 1517 height 784
click at [176, 167] on li "Выполнен" at bounding box center [162, 174] width 78 height 20
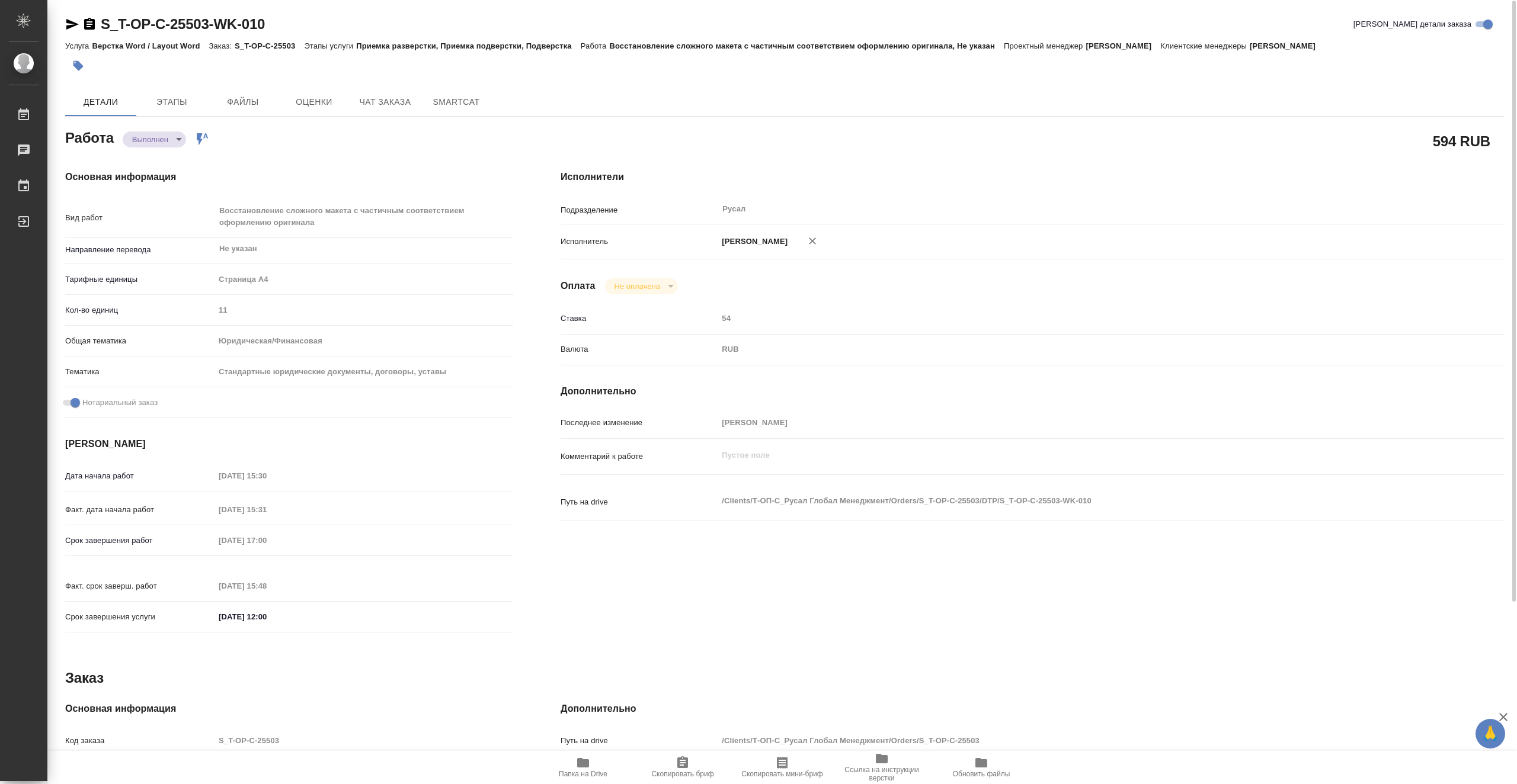
type textarea "x"
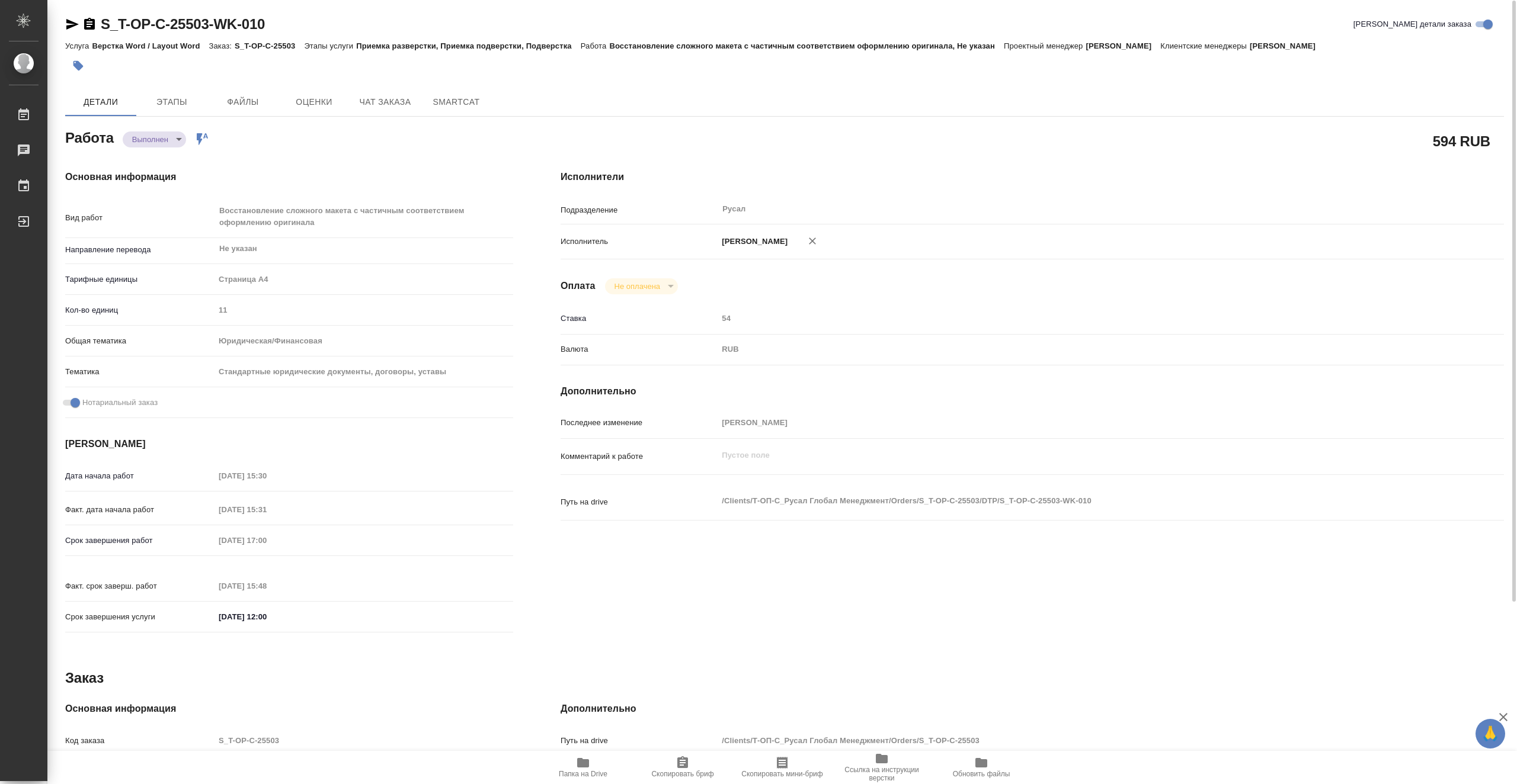
type textarea "x"
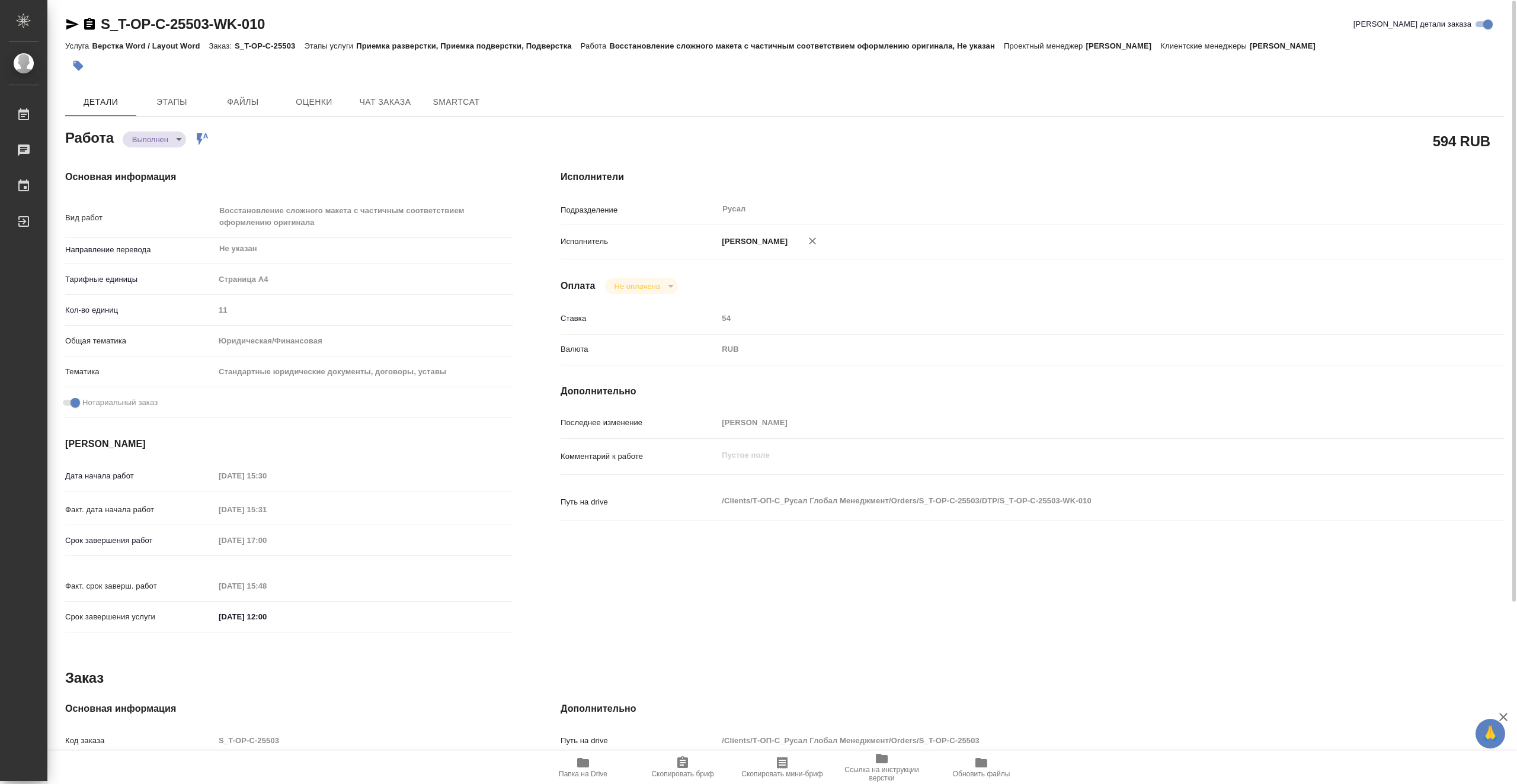
type textarea "x"
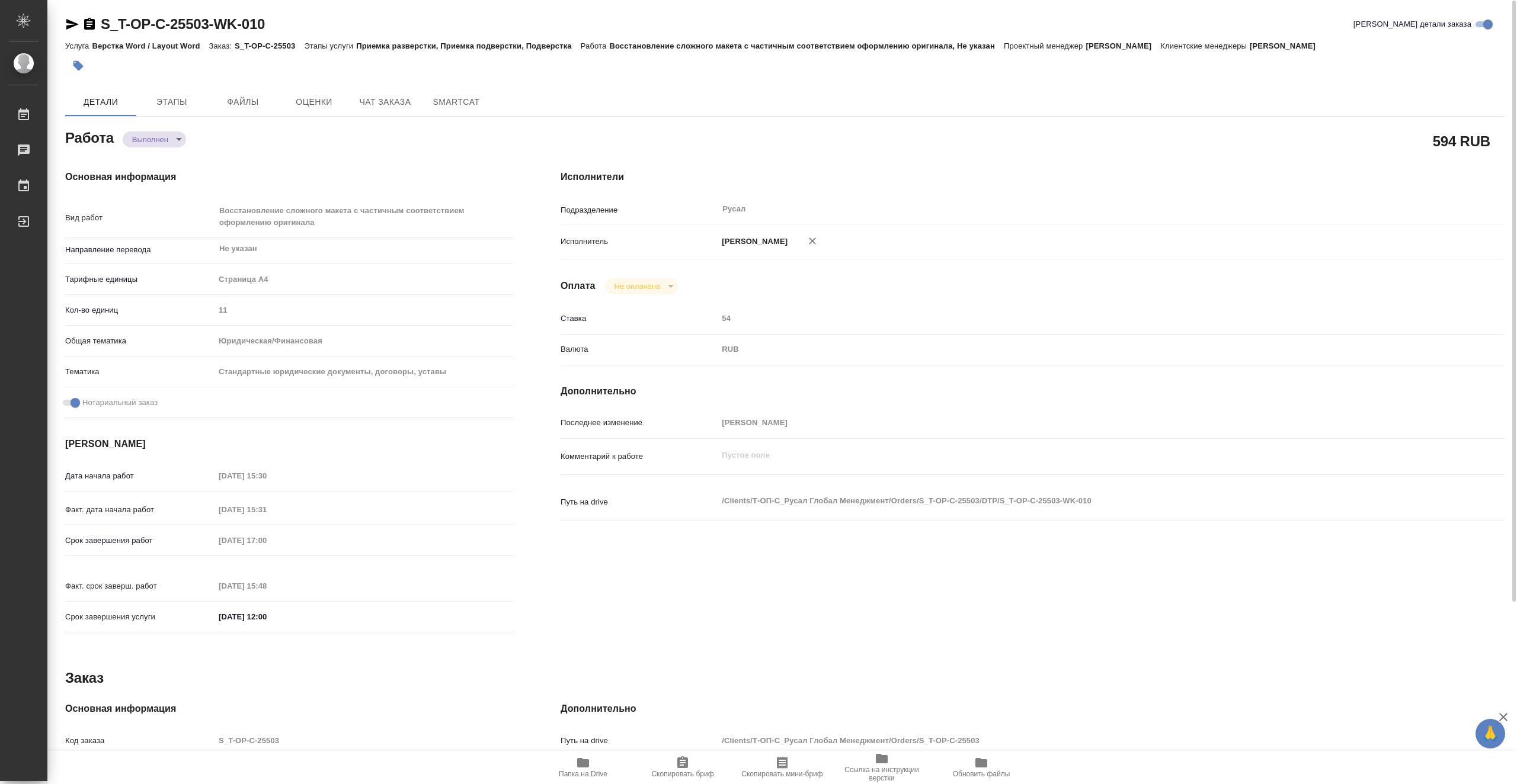
type textarea "x"
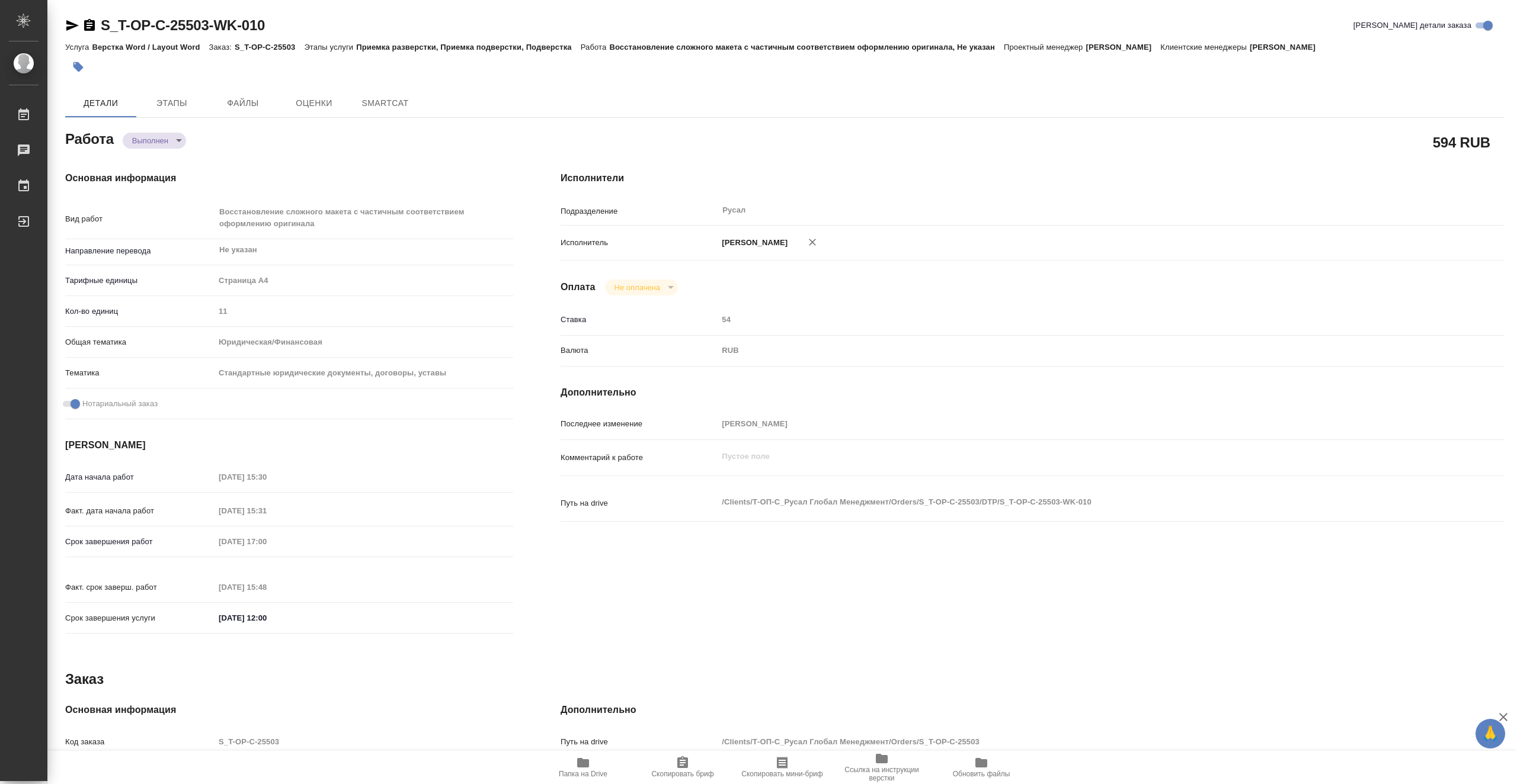
type textarea "x"
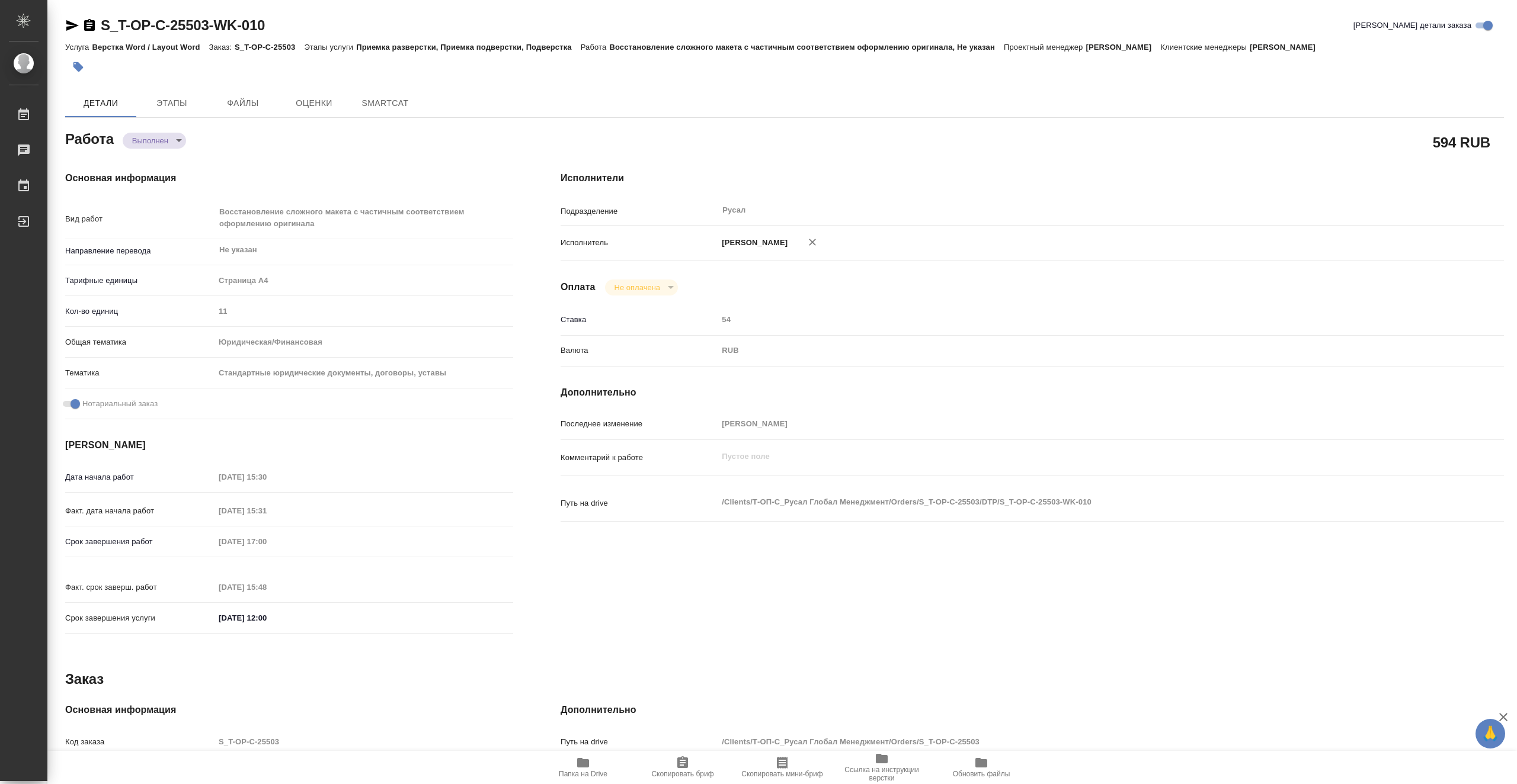
type textarea "x"
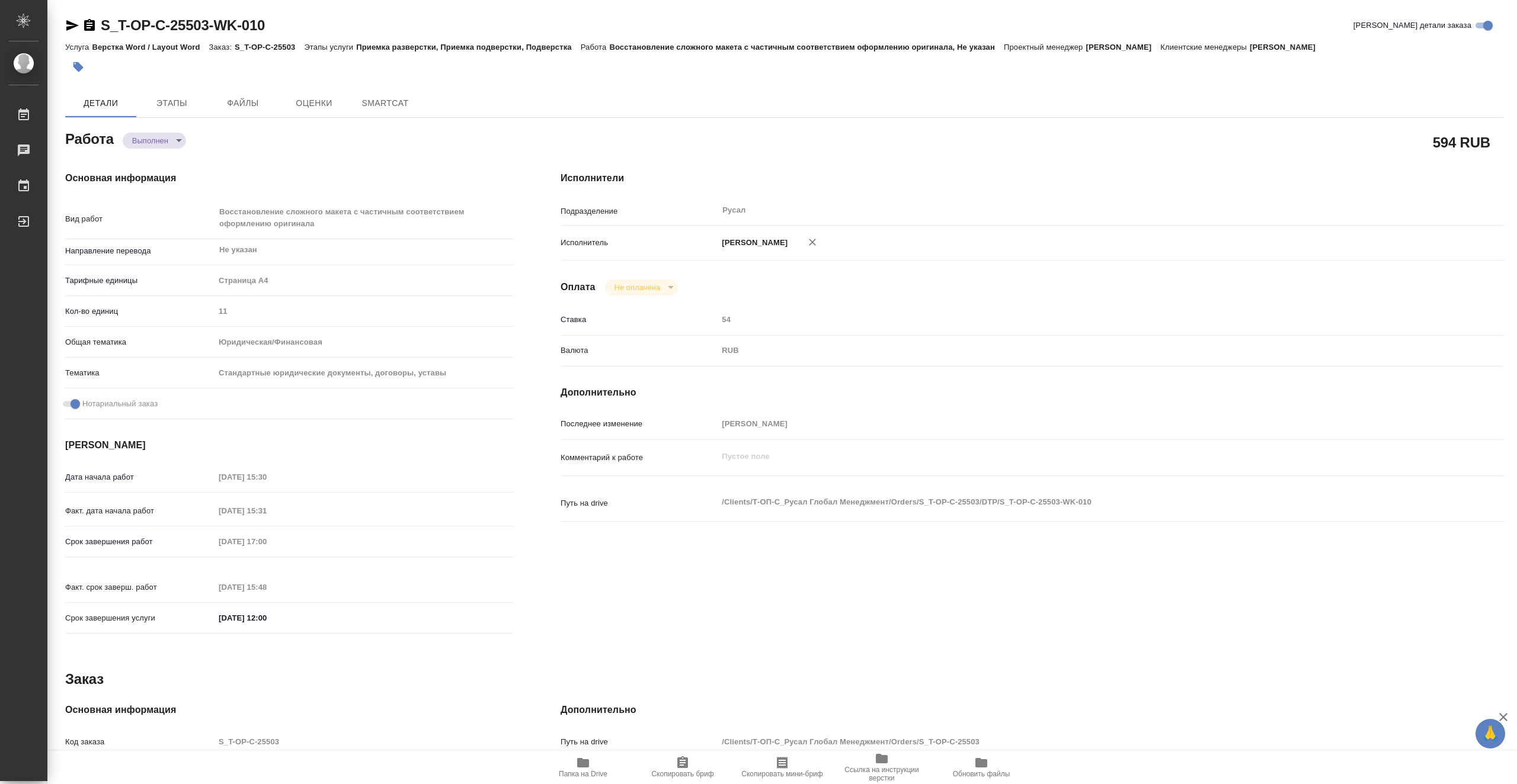
type textarea "x"
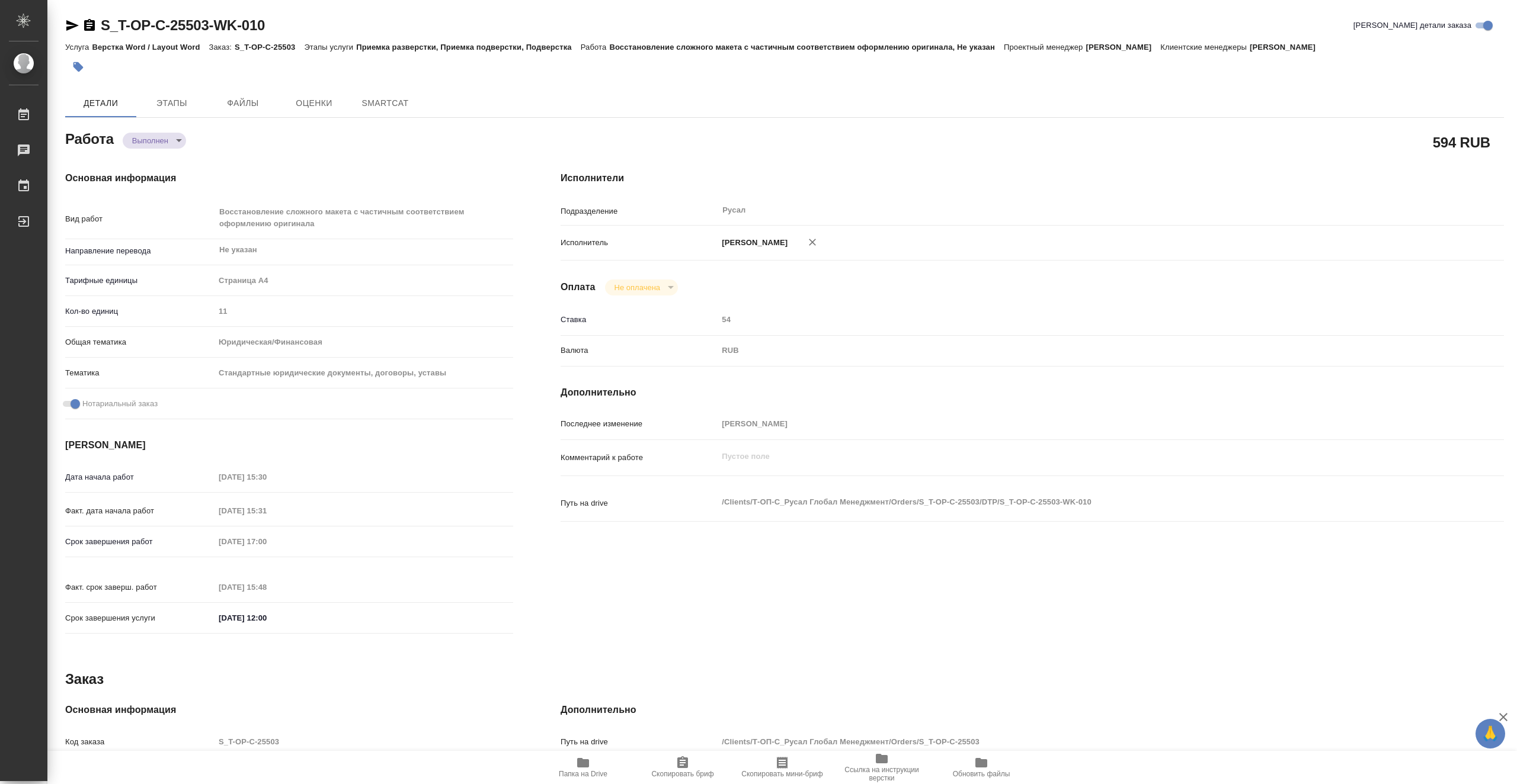
type textarea "x"
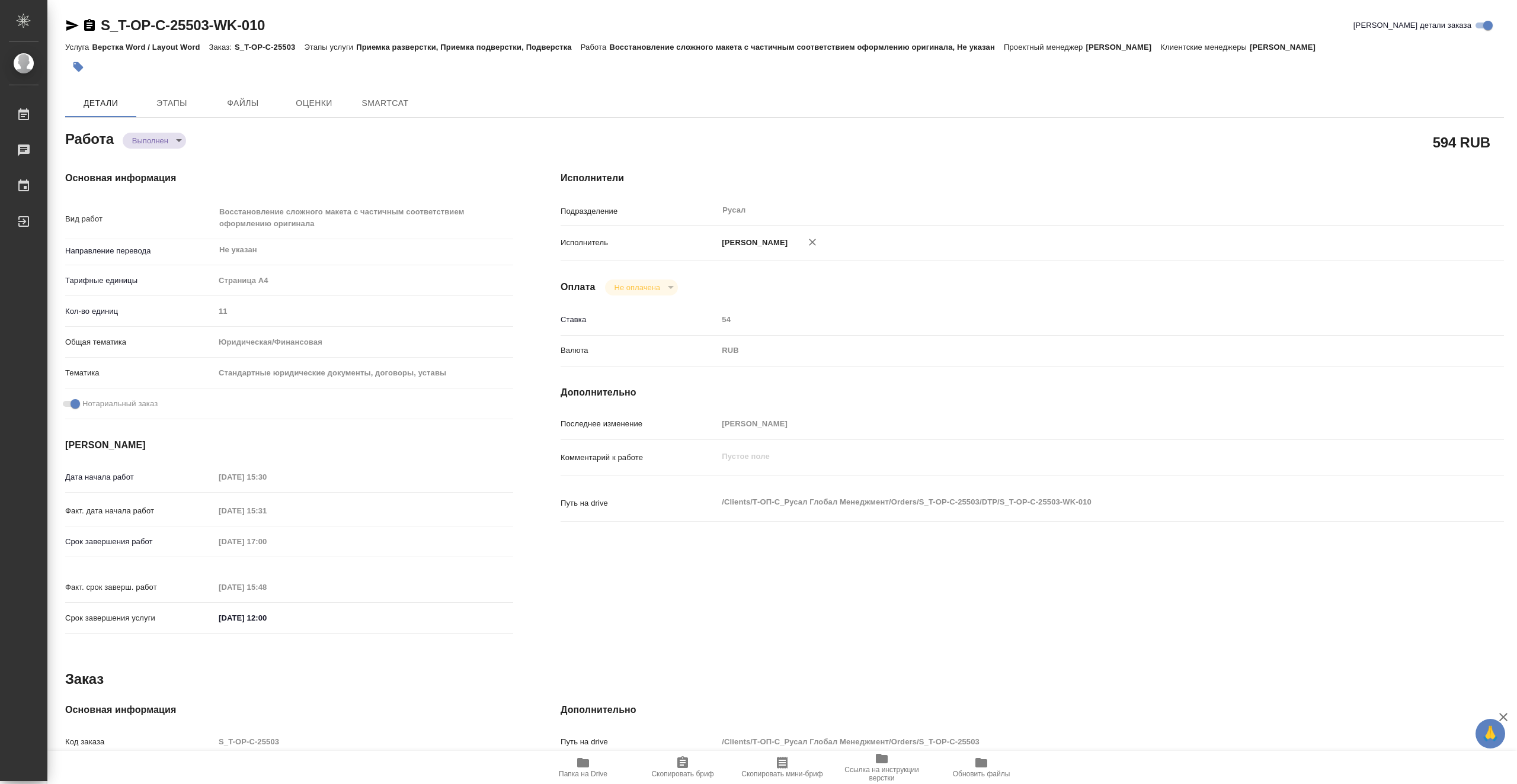
type textarea "x"
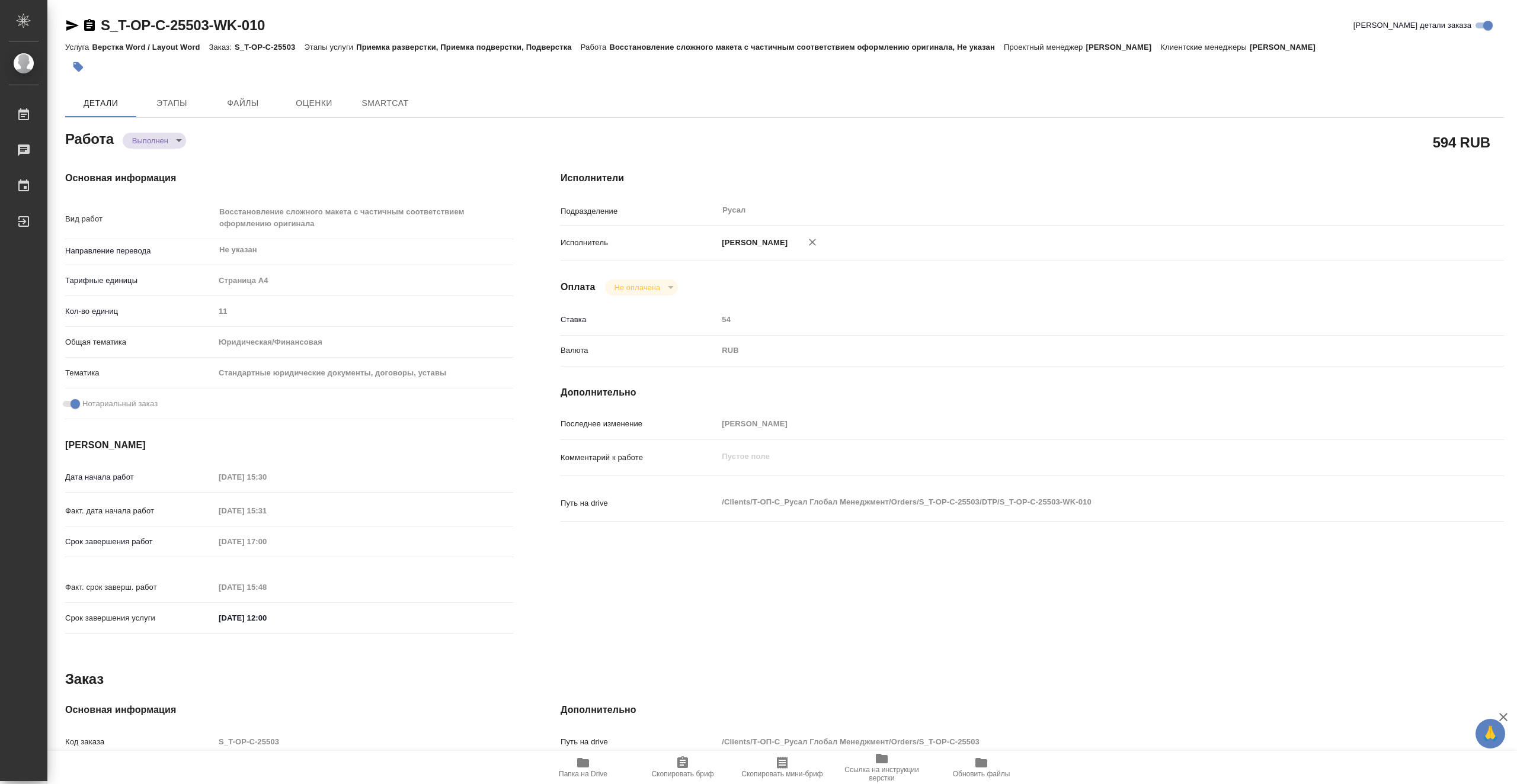
type textarea "x"
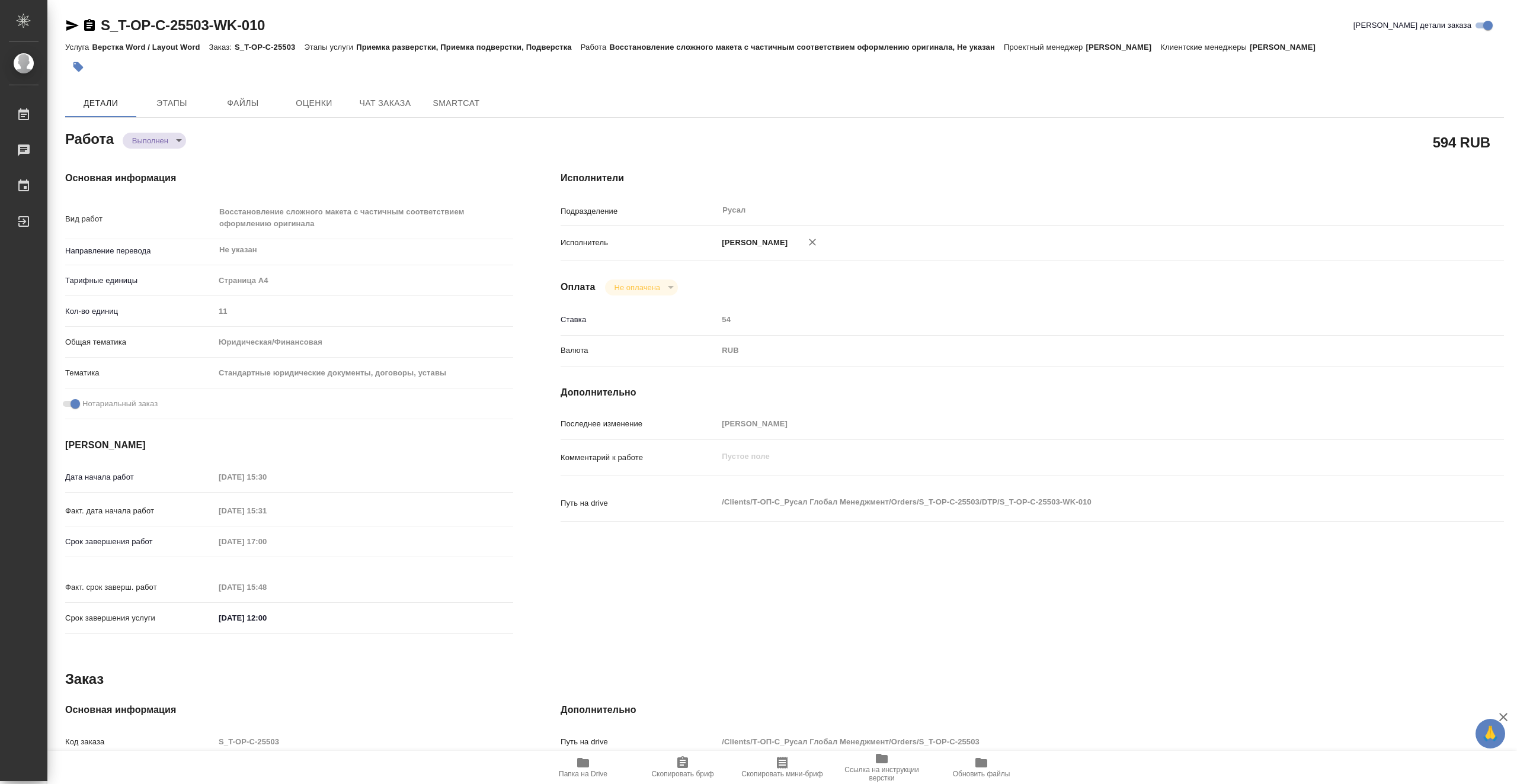
type textarea "x"
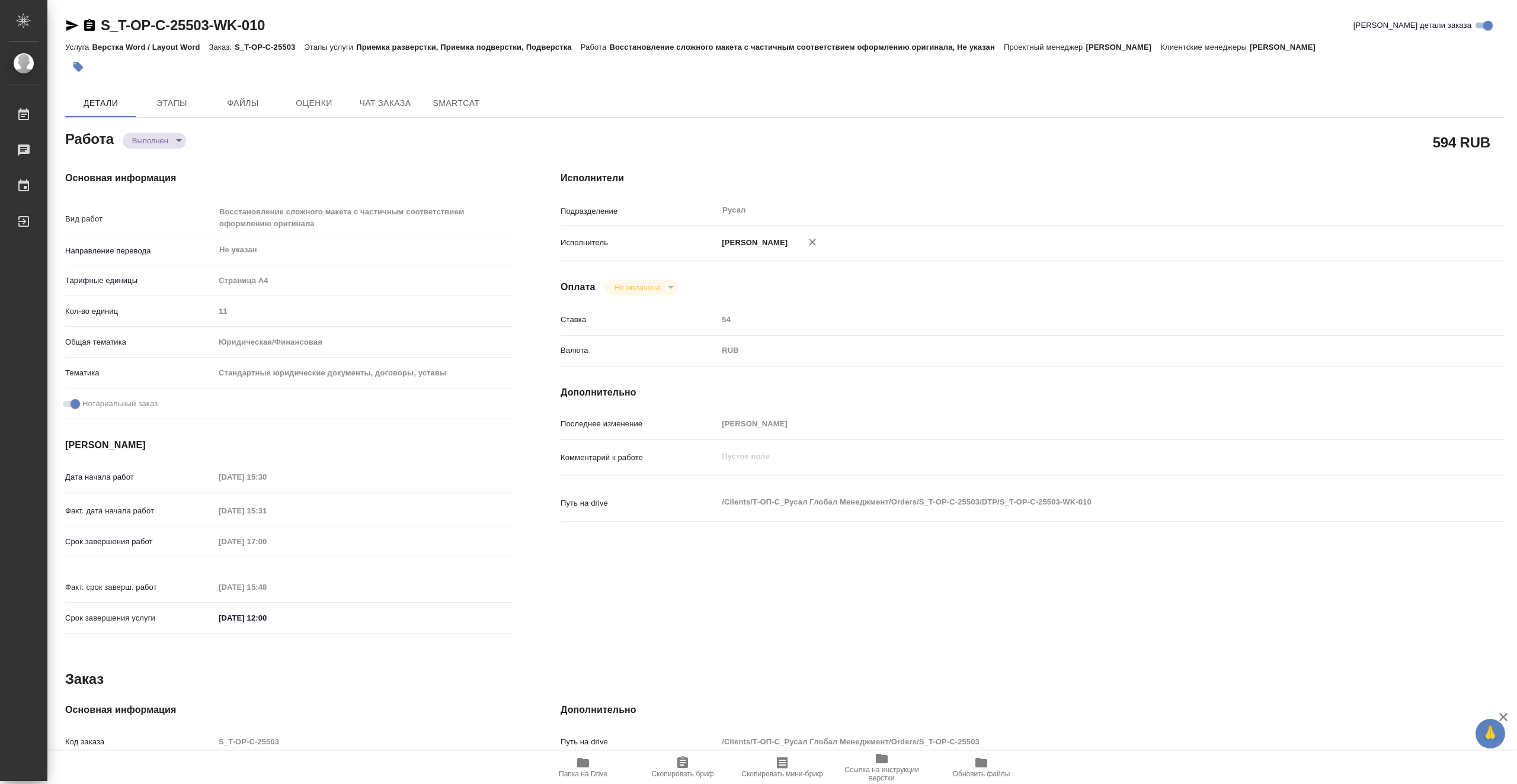
type textarea "x"
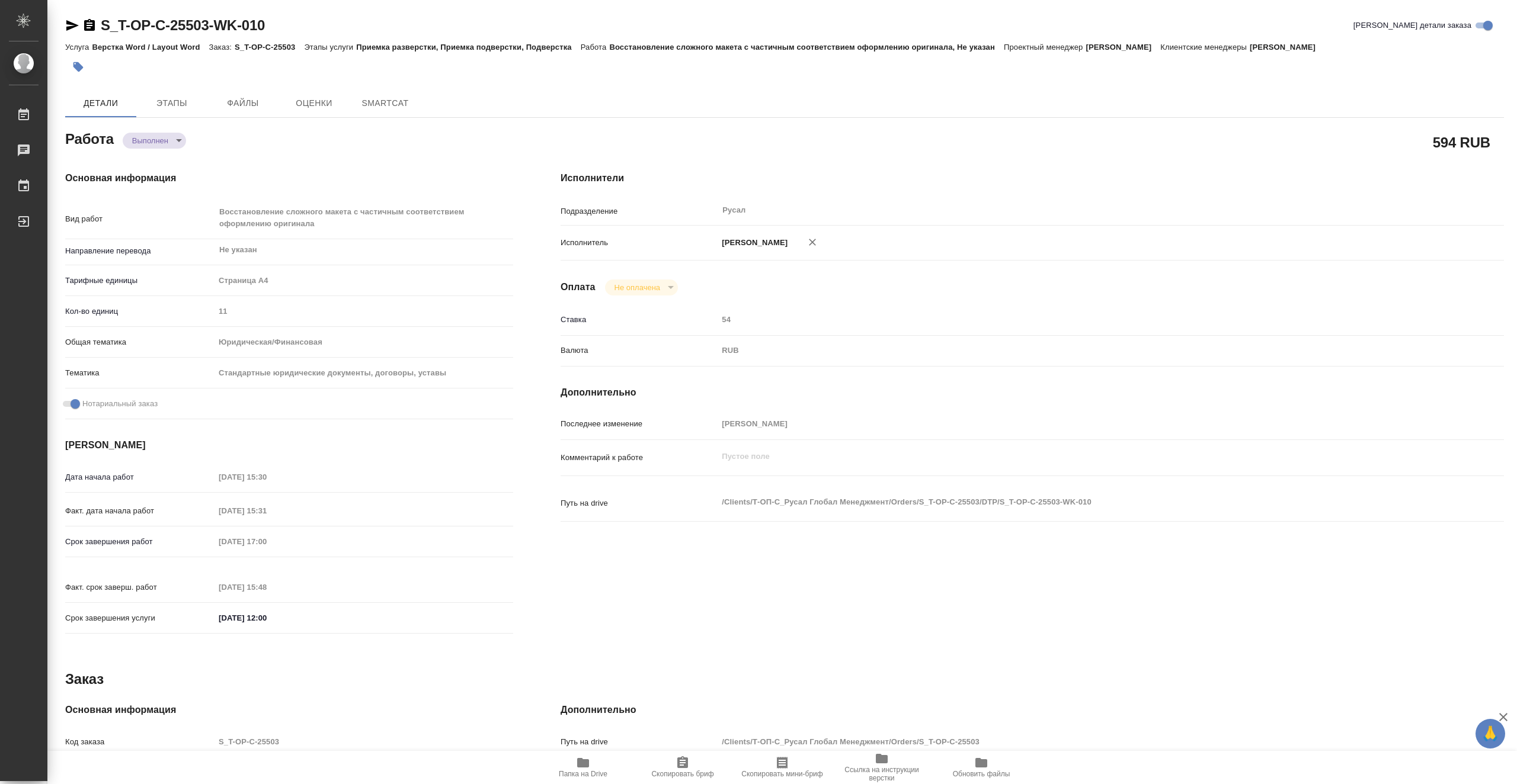
type textarea "x"
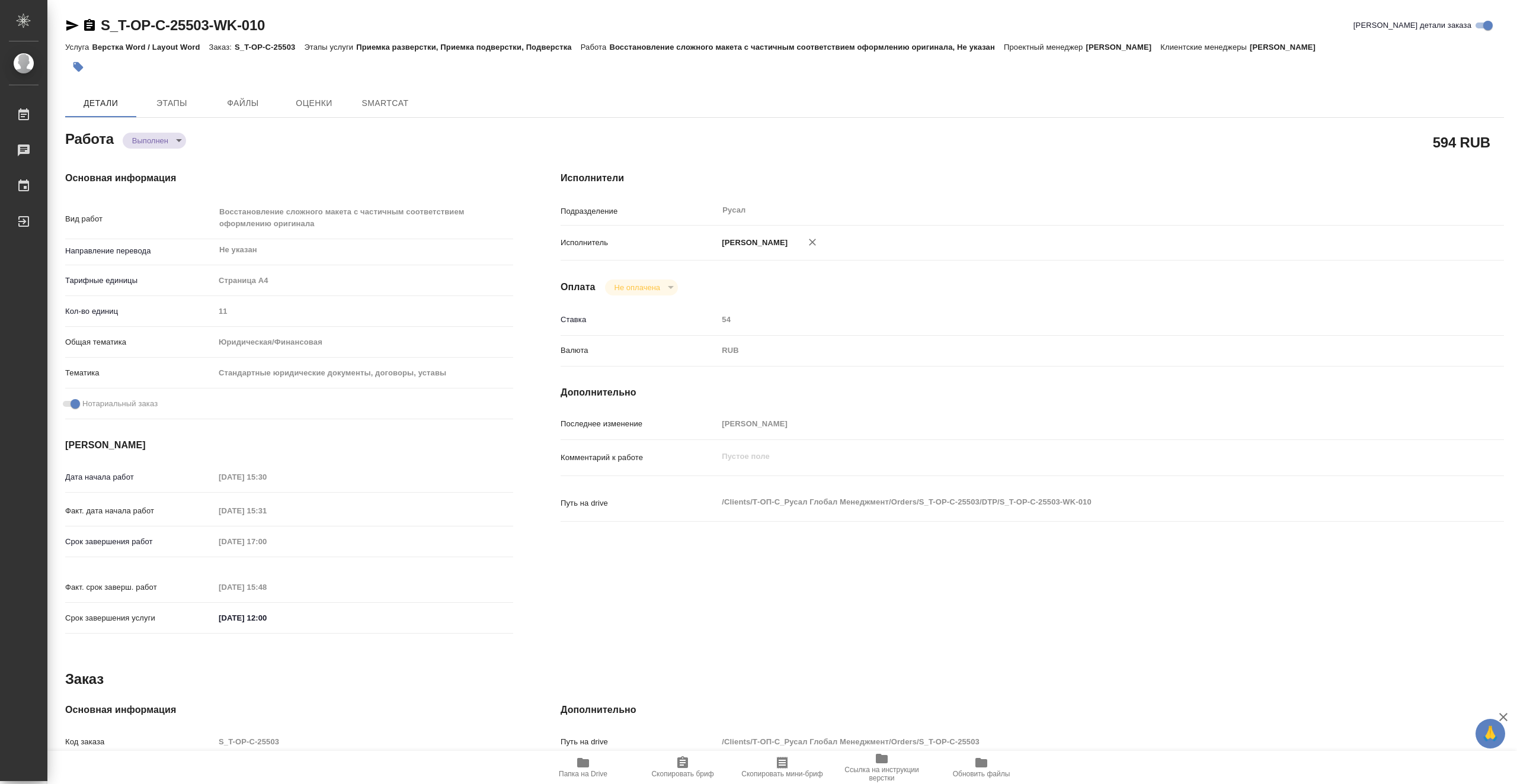
type textarea "x"
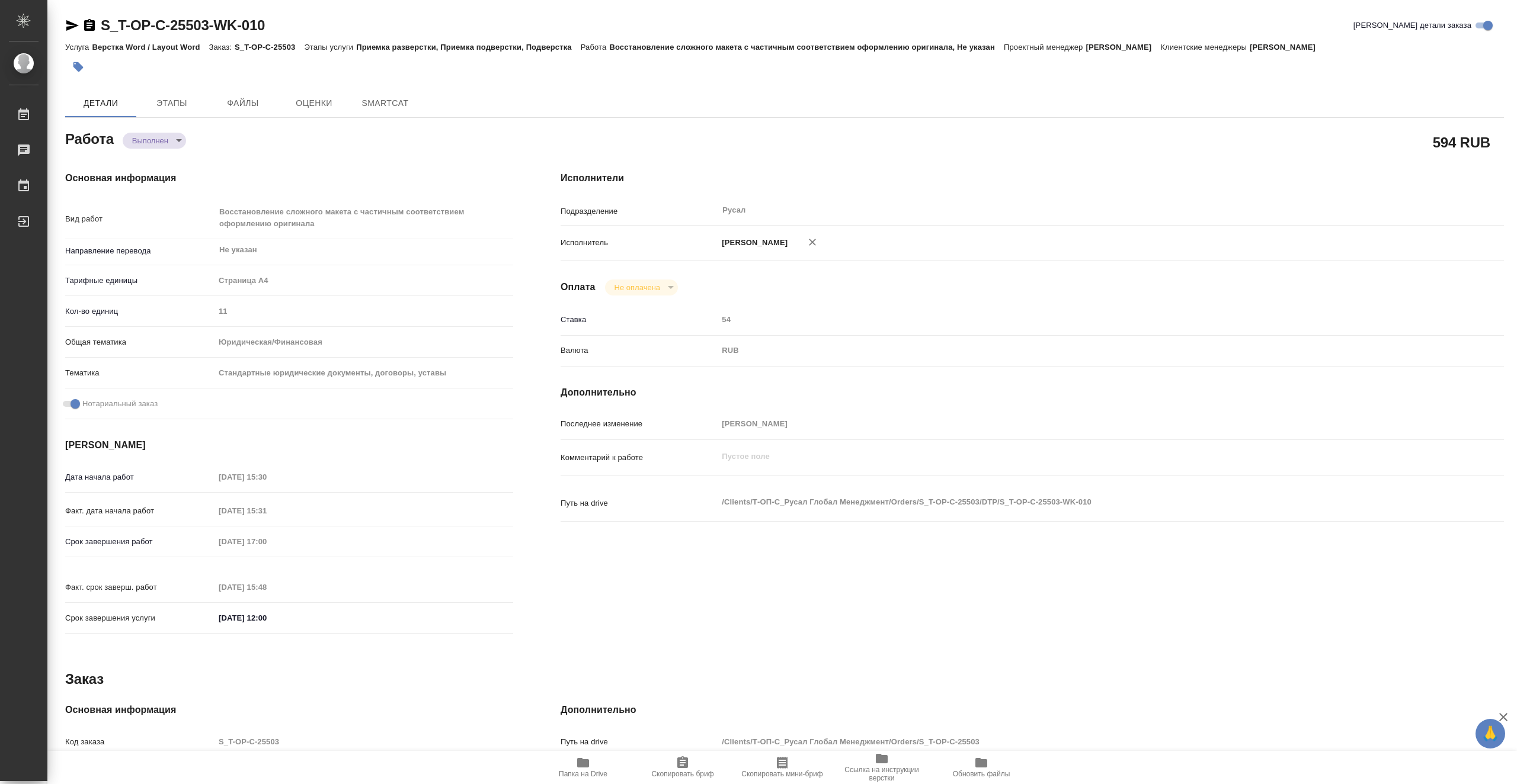
type textarea "x"
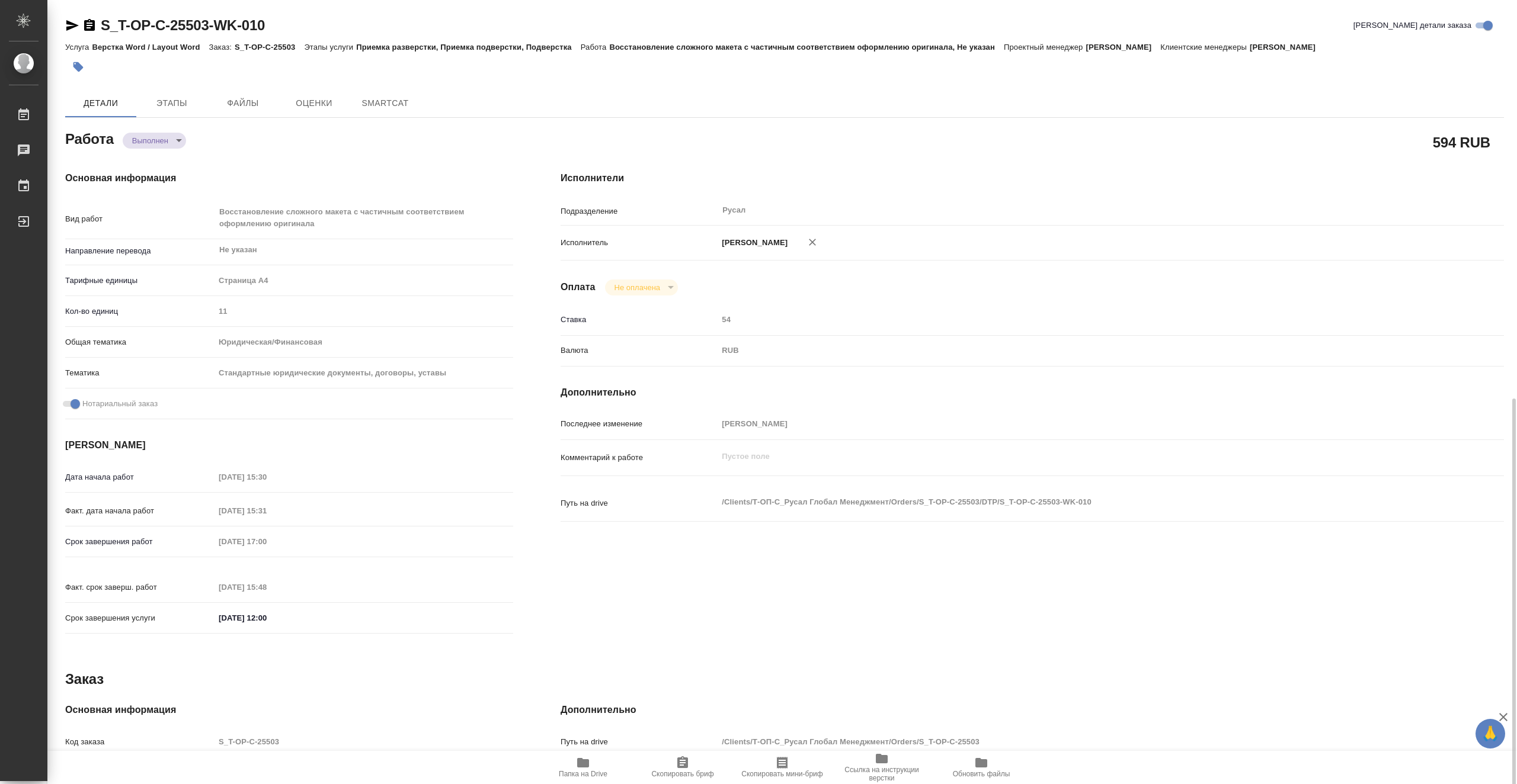
scroll to position [224, 0]
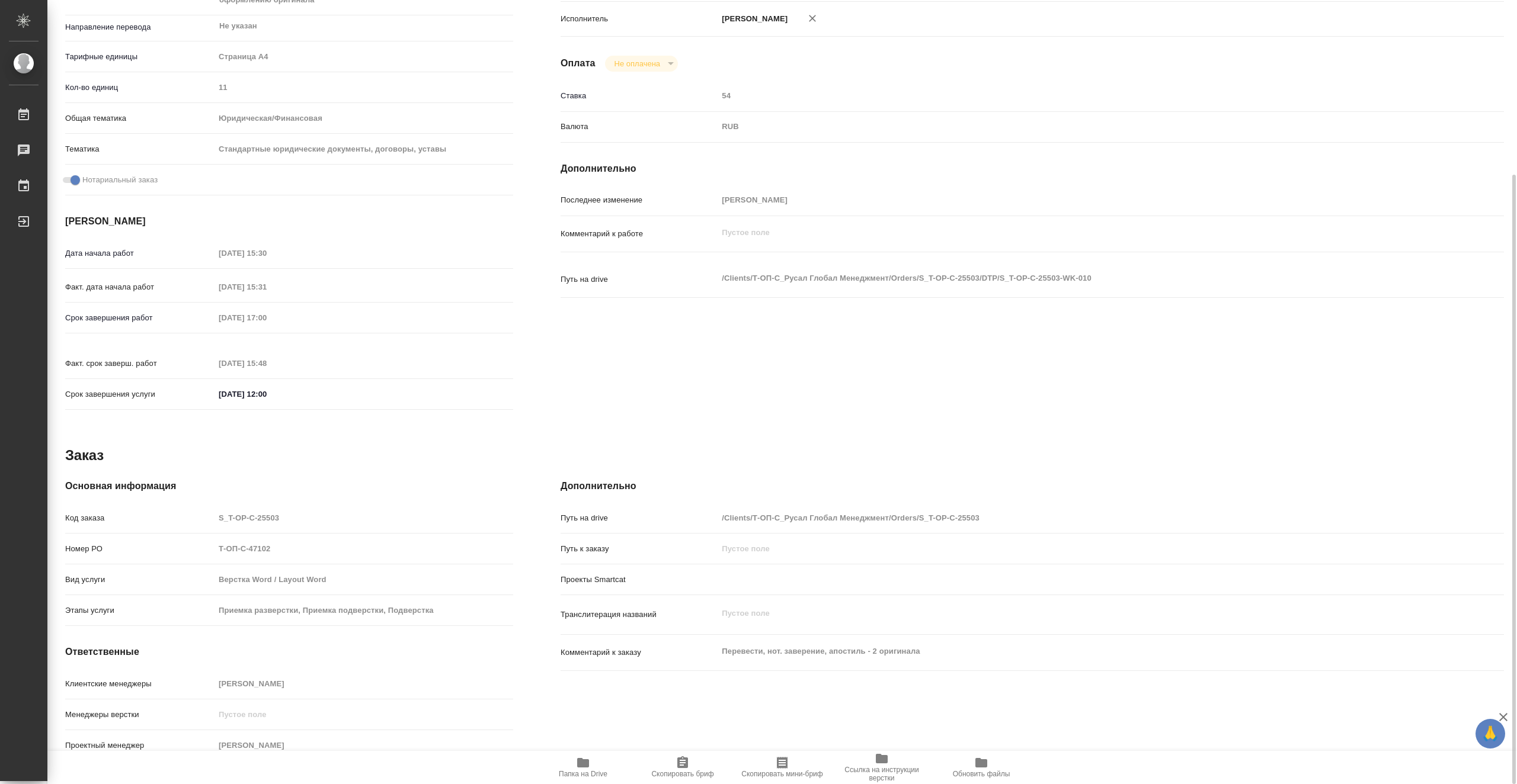
type textarea "x"
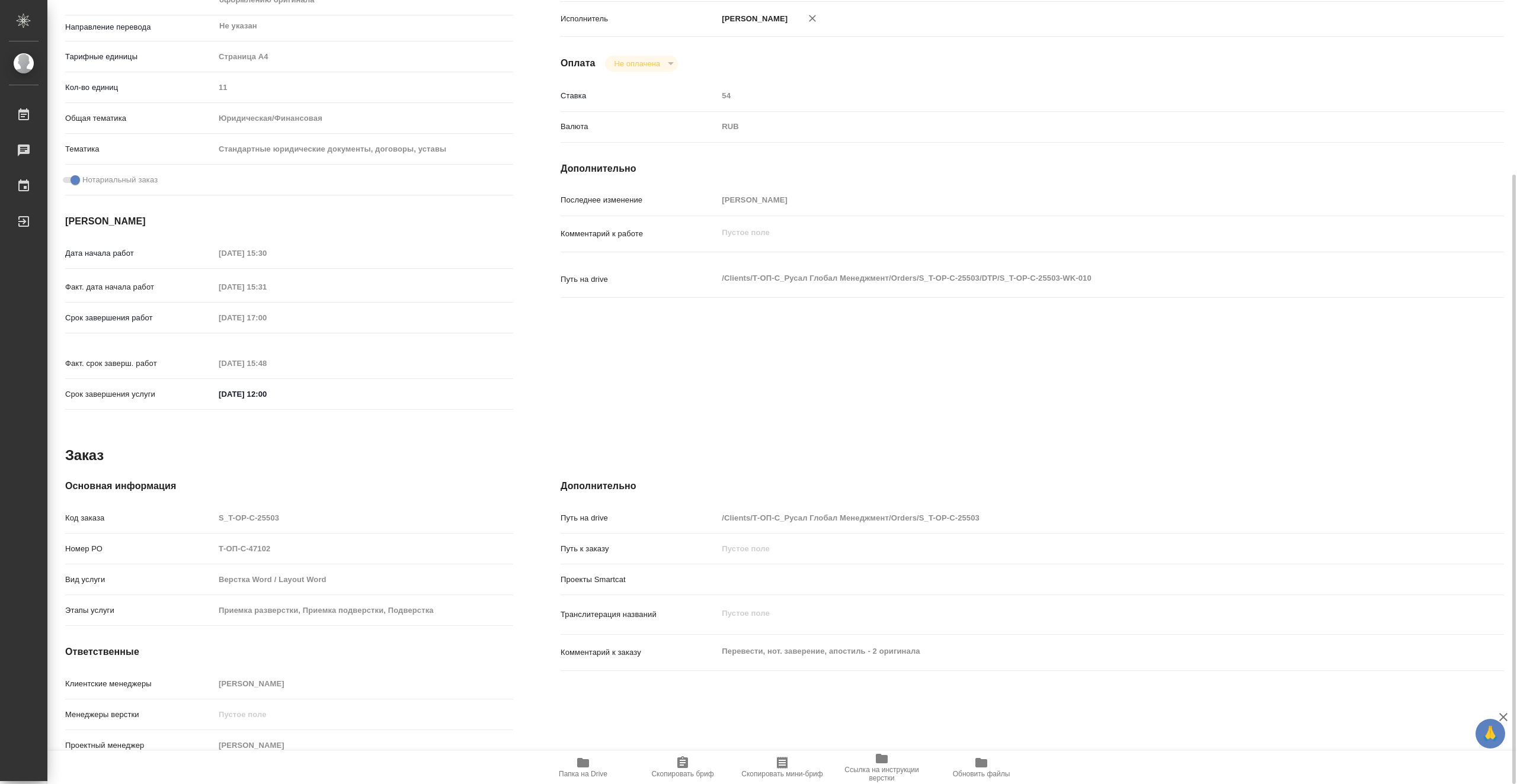
type textarea "x"
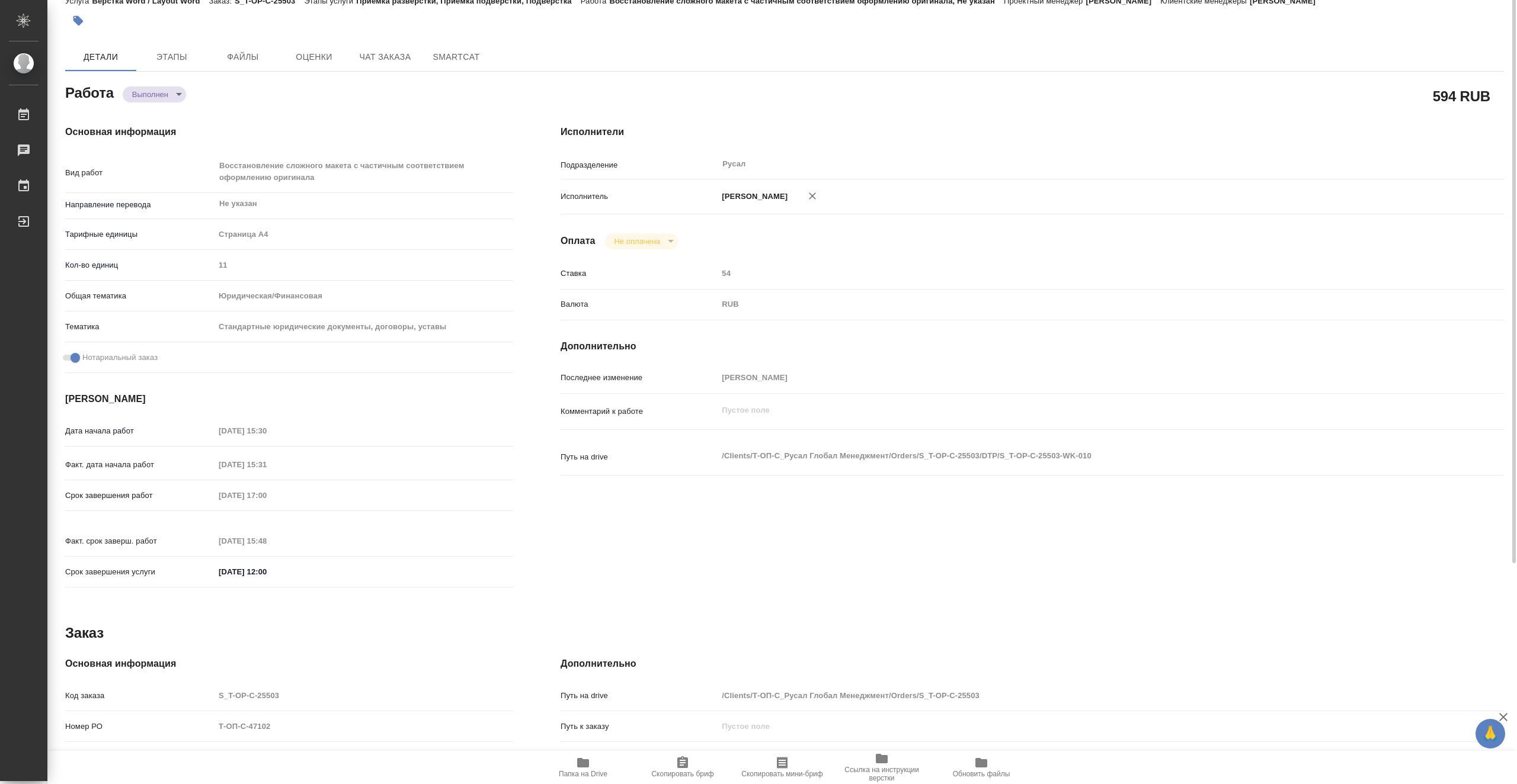
scroll to position [0, 0]
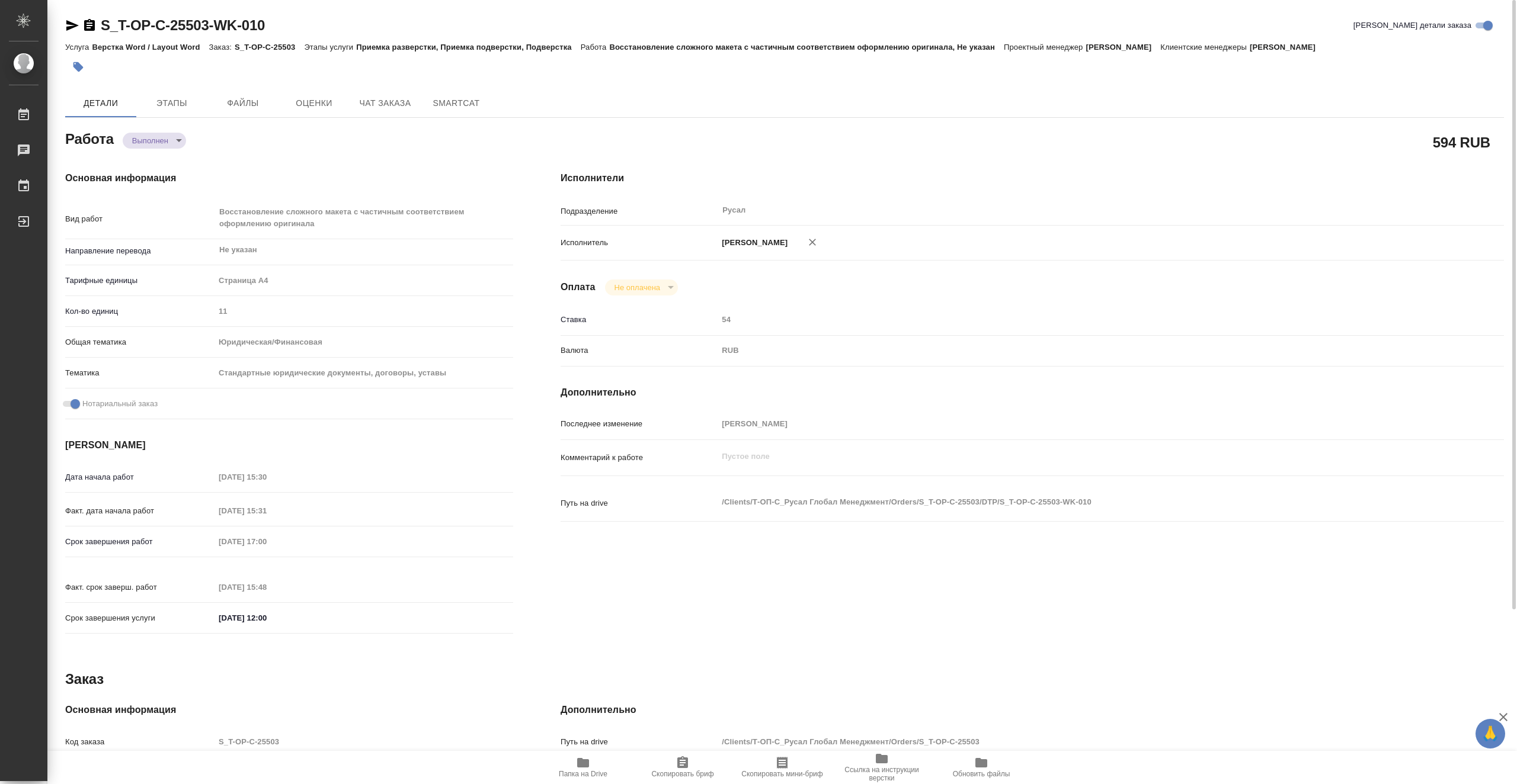
type textarea "x"
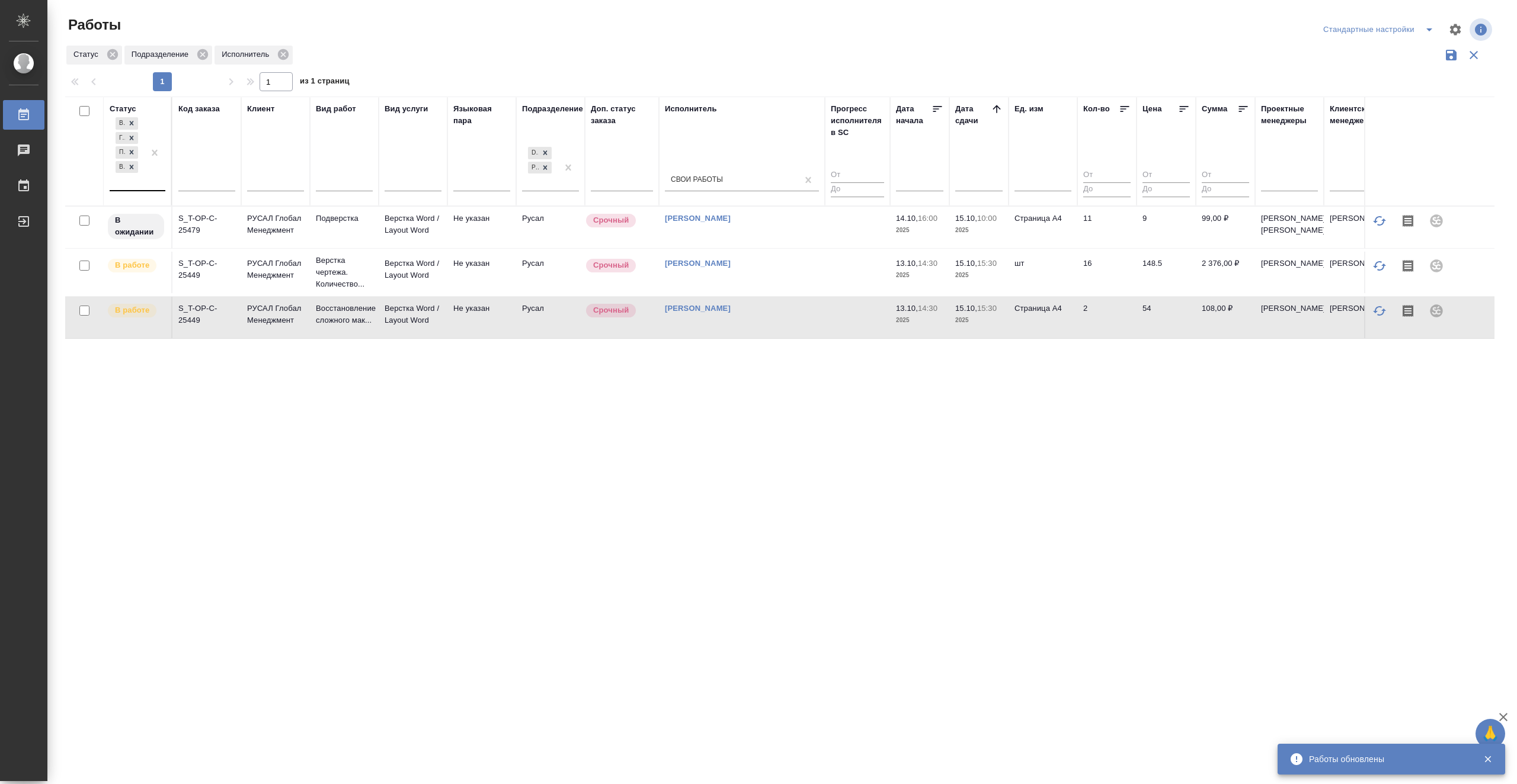
click at [130, 181] on div "В ожидании Готов к работе Подбор В работе" at bounding box center [127, 152] width 35 height 75
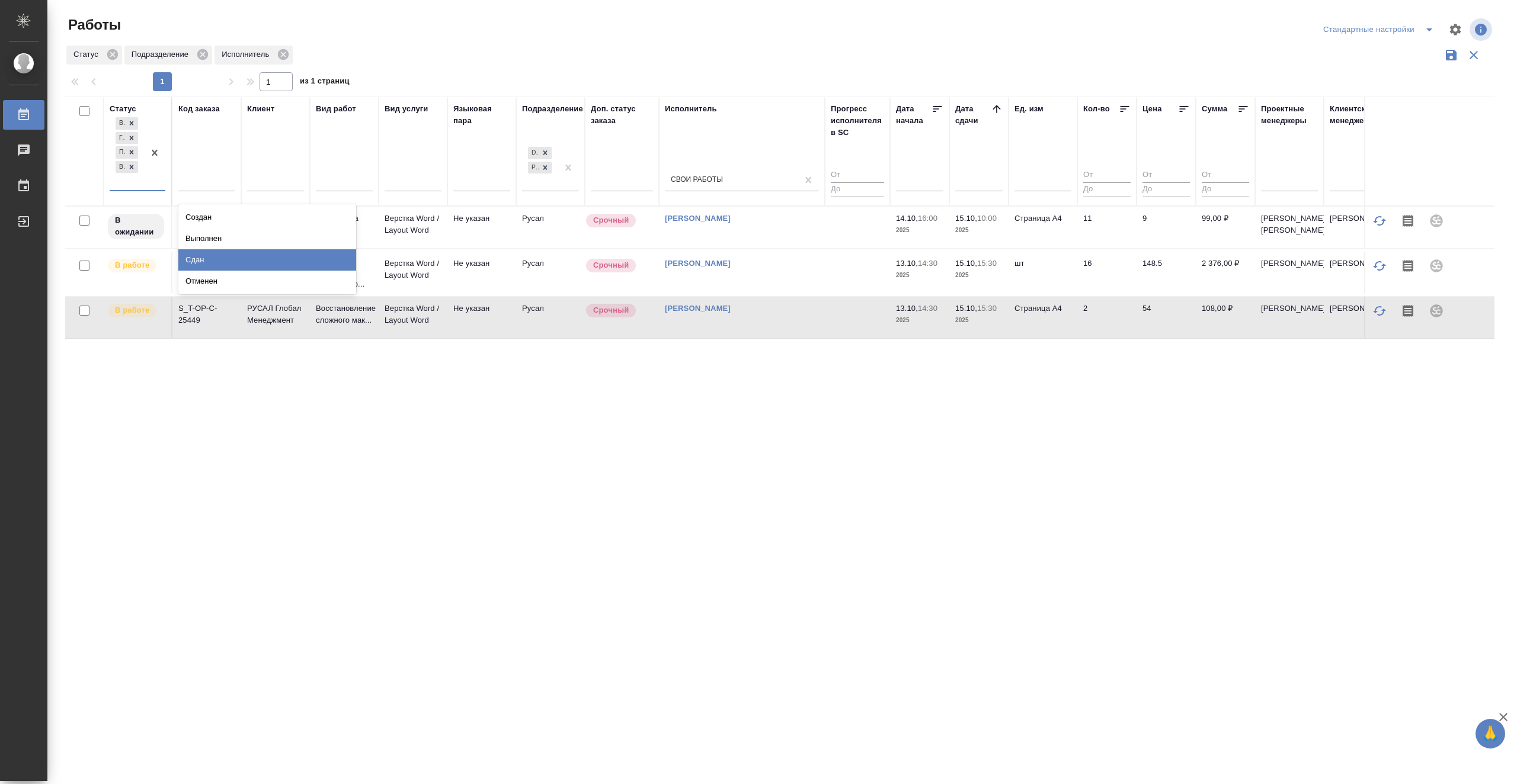
click at [506, 473] on div "Статус option Выполнен, deselected. option Сдан focused, 7 of 8. 4 results avai…" at bounding box center [780, 309] width 1430 height 426
click at [152, 188] on div at bounding box center [155, 152] width 21 height 75
click at [305, 234] on div "Выполнен" at bounding box center [266, 239] width 177 height 21
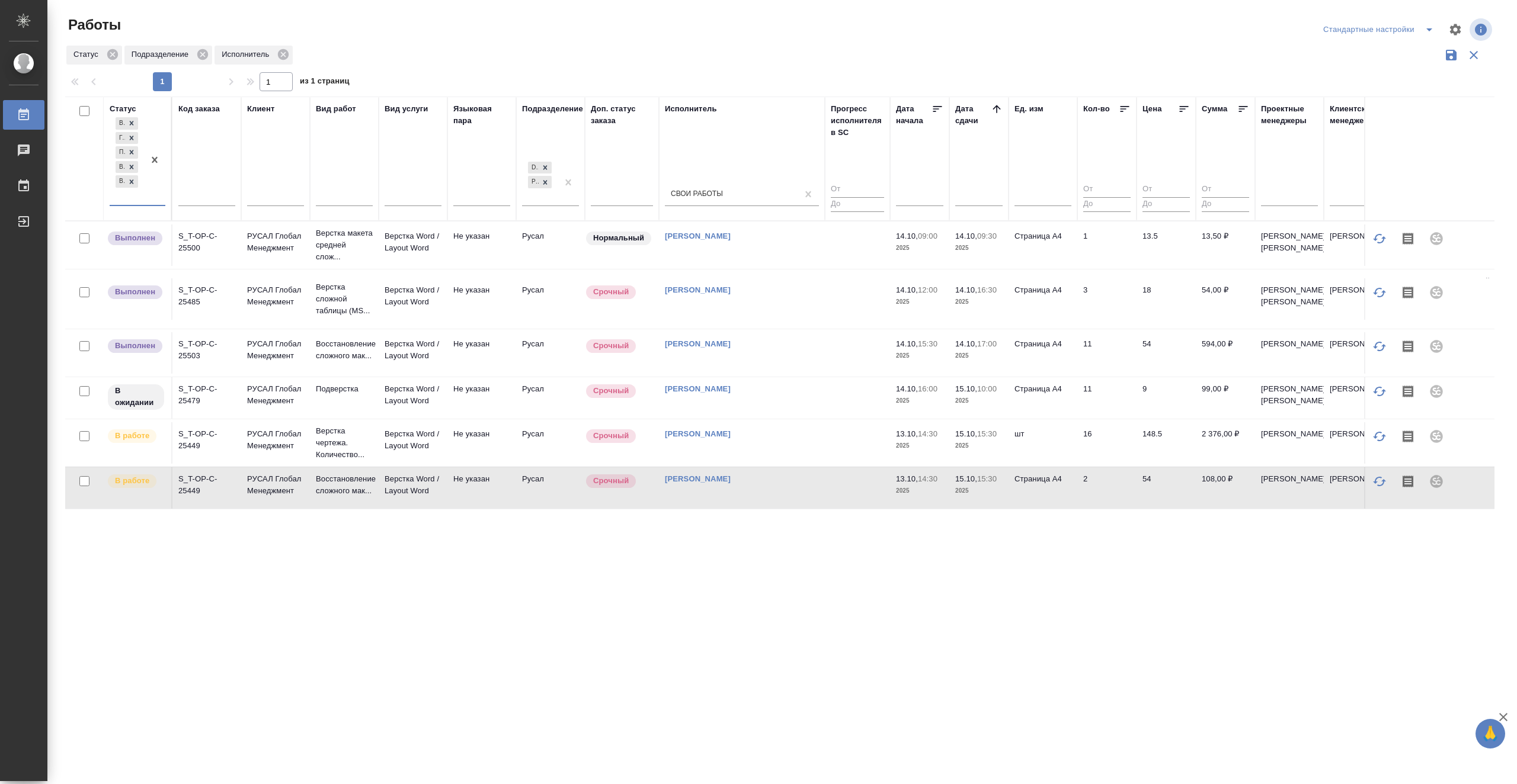
scroll to position [26, 0]
click at [135, 184] on icon at bounding box center [131, 181] width 8 height 8
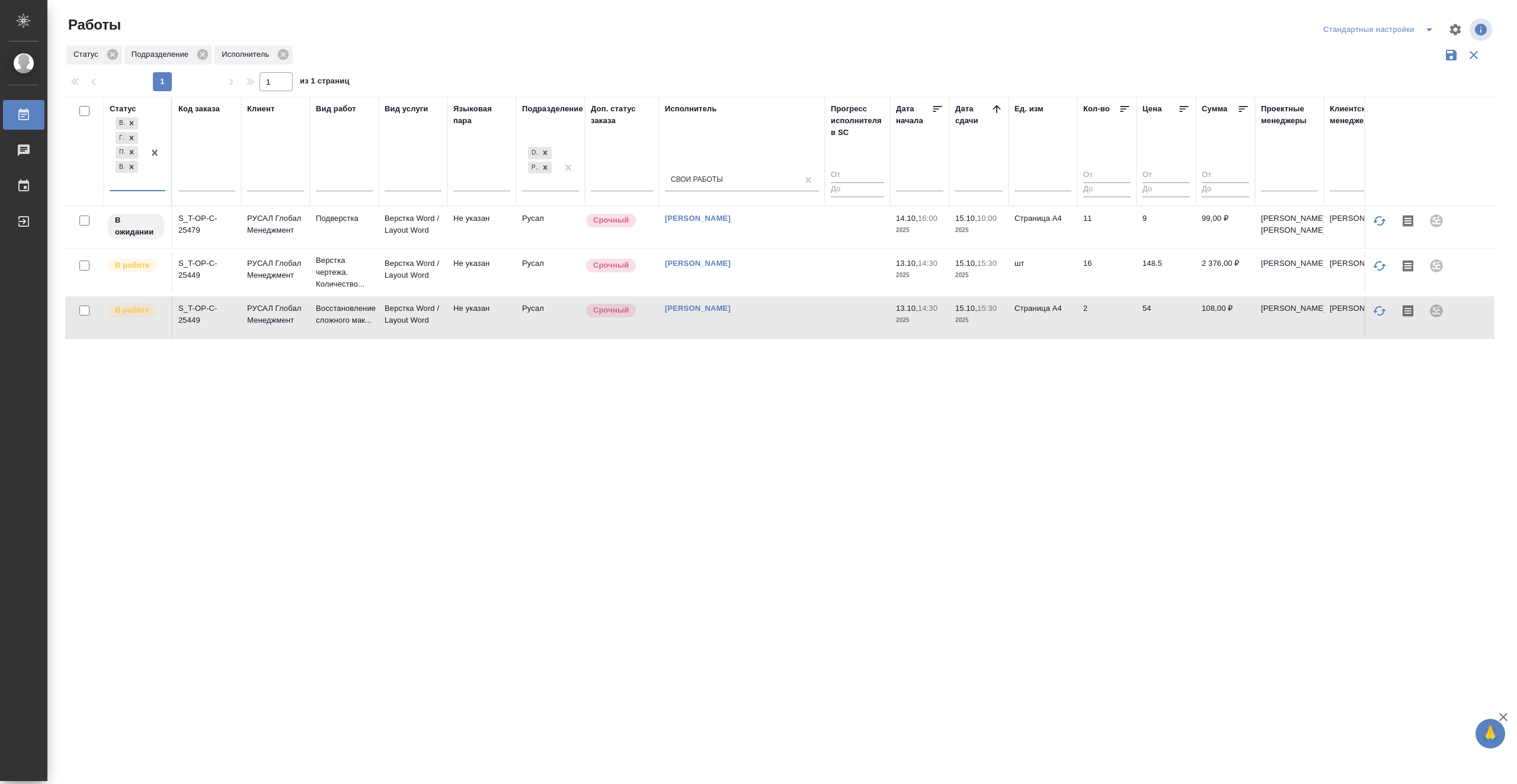
scroll to position [0, 0]
click at [636, 443] on div "Статус option Выполнен, deselected. 0 results available. Select is focused ,typ…" at bounding box center [780, 309] width 1430 height 426
